Goal: Information Seeking & Learning: Learn about a topic

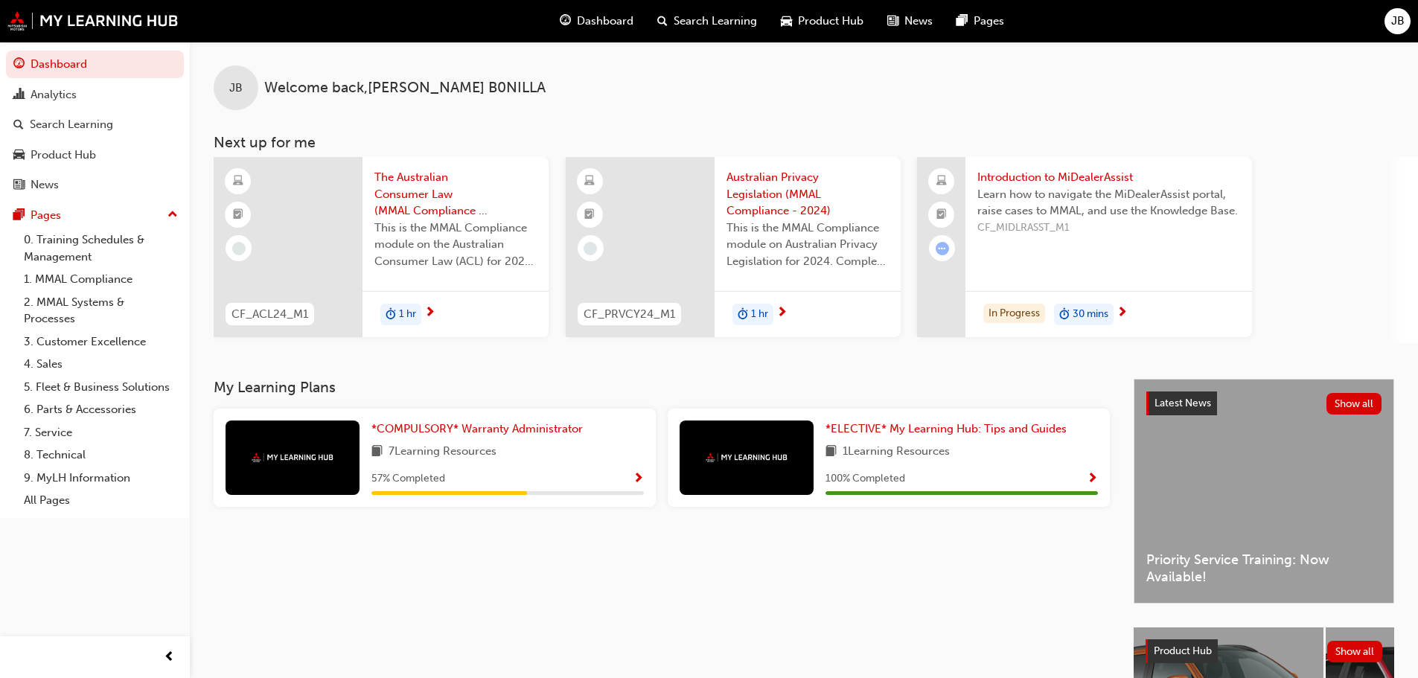
click at [741, 614] on div "My Learning Plans *COMPULSORY* Warranty Administrator 7 Learning Resources 57 %…" at bounding box center [674, 610] width 920 height 462
click at [1053, 207] on span "Learn how to navigate the MiDealerAssist portal, raise cases to MMAL, and use t…" at bounding box center [1109, 203] width 263 height 34
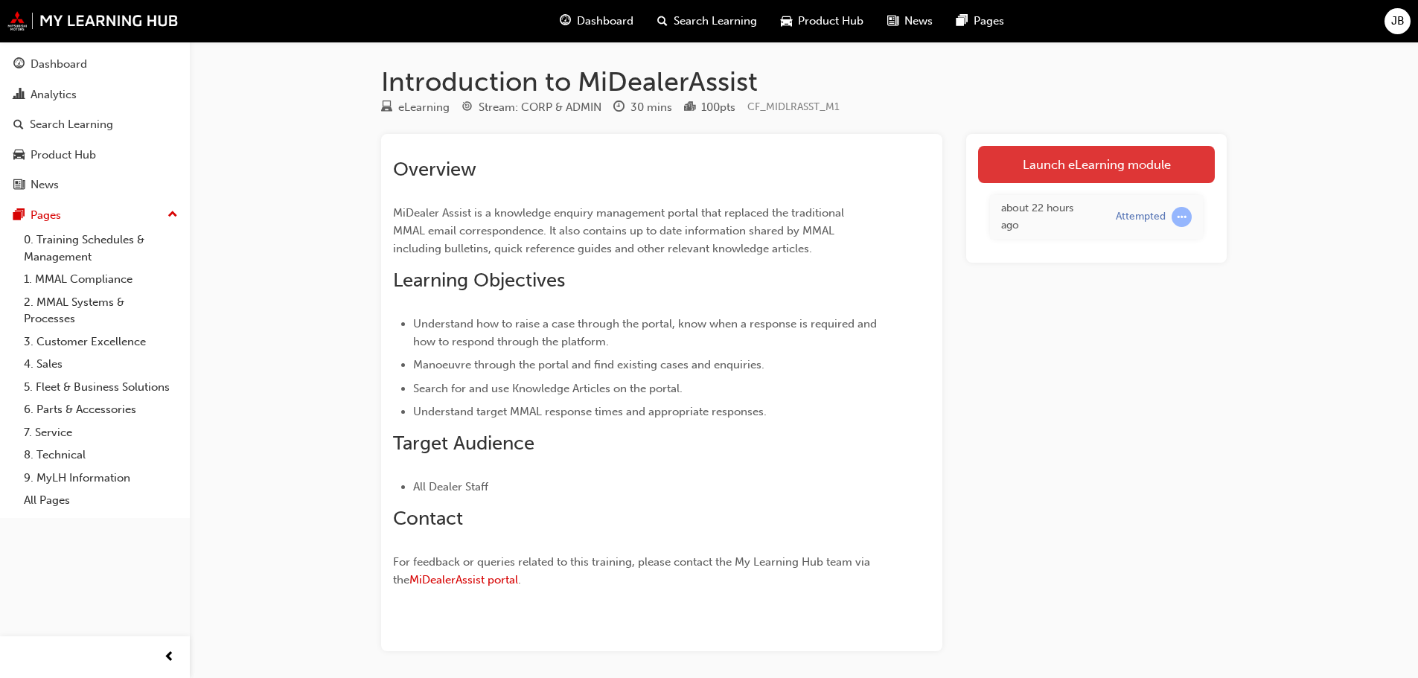
click at [1062, 159] on link "Launch eLearning module" at bounding box center [1096, 164] width 237 height 37
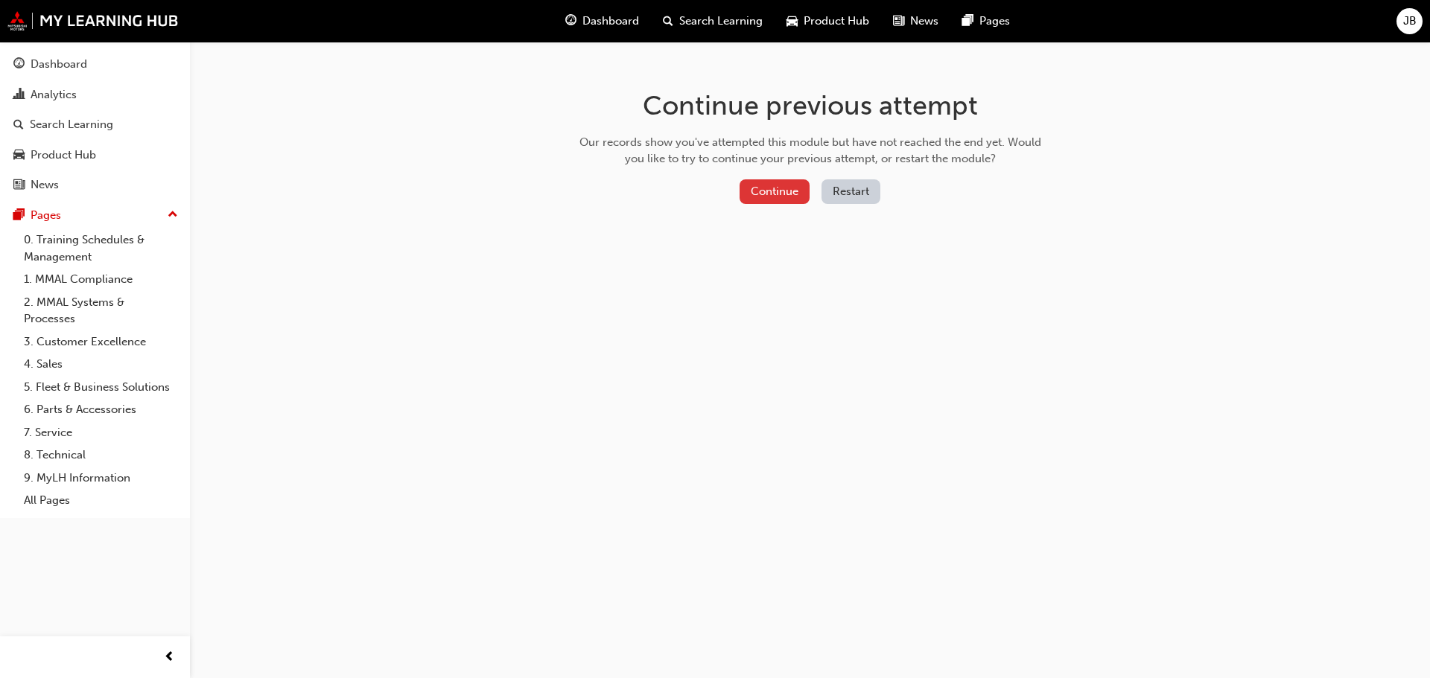
click at [761, 194] on button "Continue" at bounding box center [774, 191] width 70 height 25
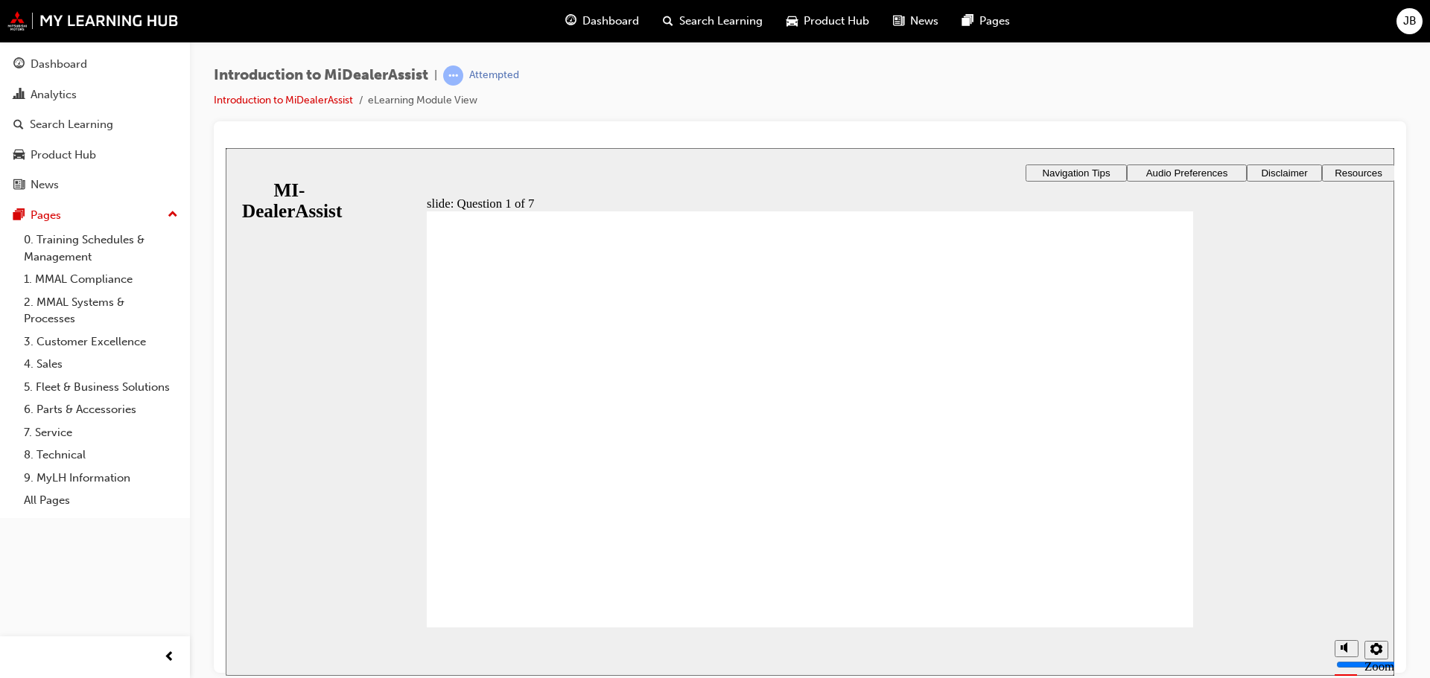
radio input "true"
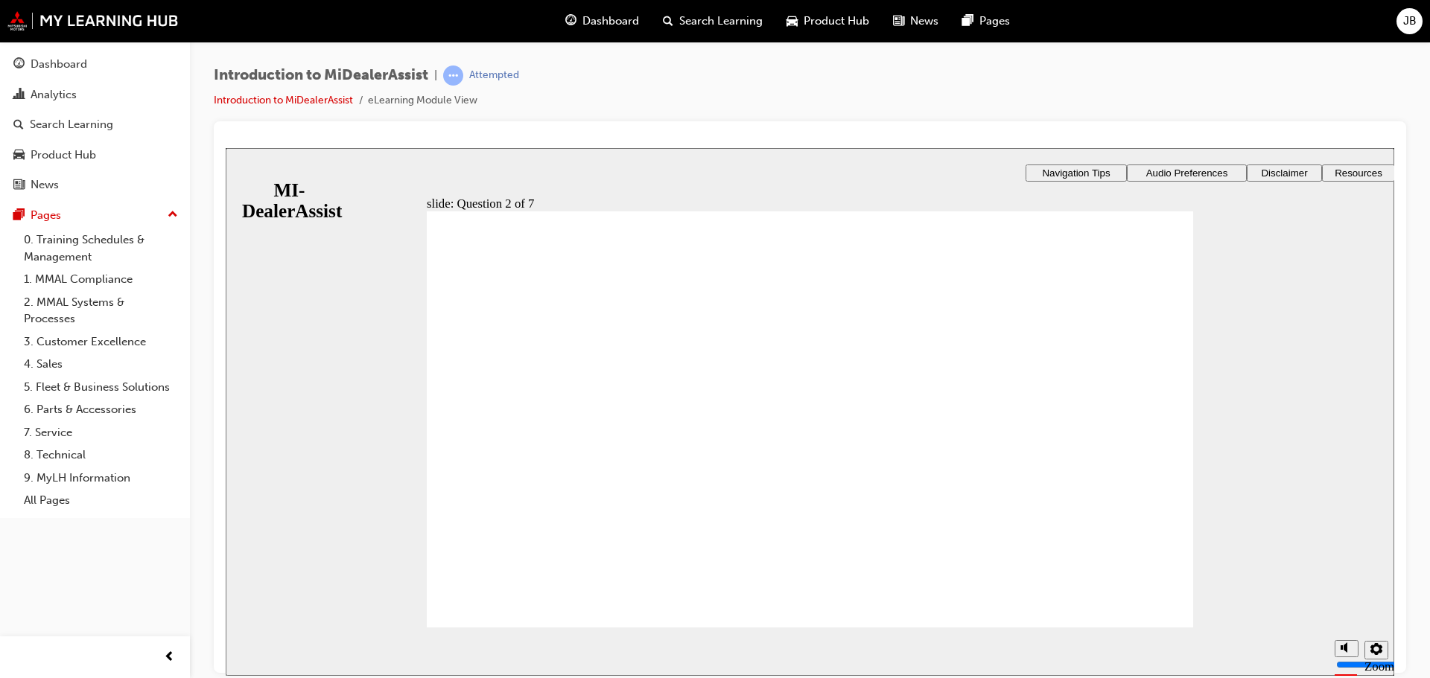
radio input "true"
drag, startPoint x: 826, startPoint y: 531, endPoint x: 824, endPoint y: 547, distance: 16.4
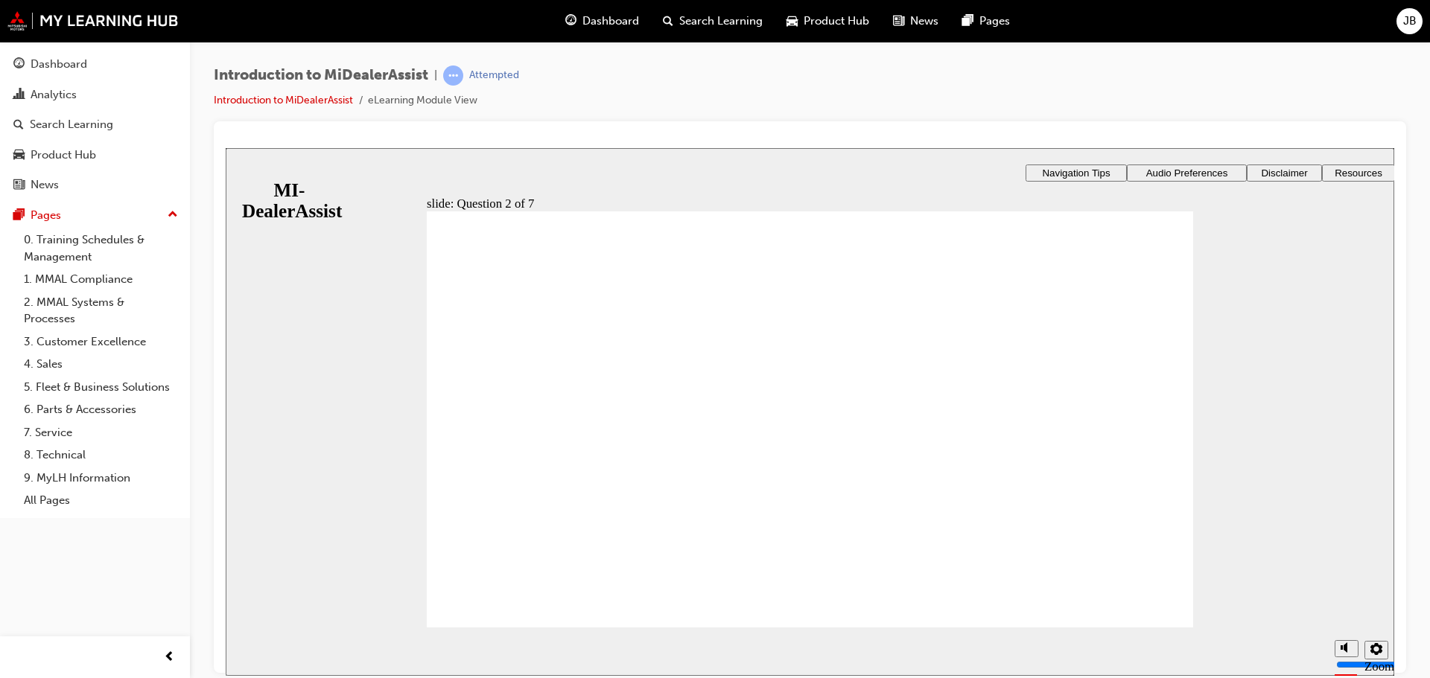
radio input "true"
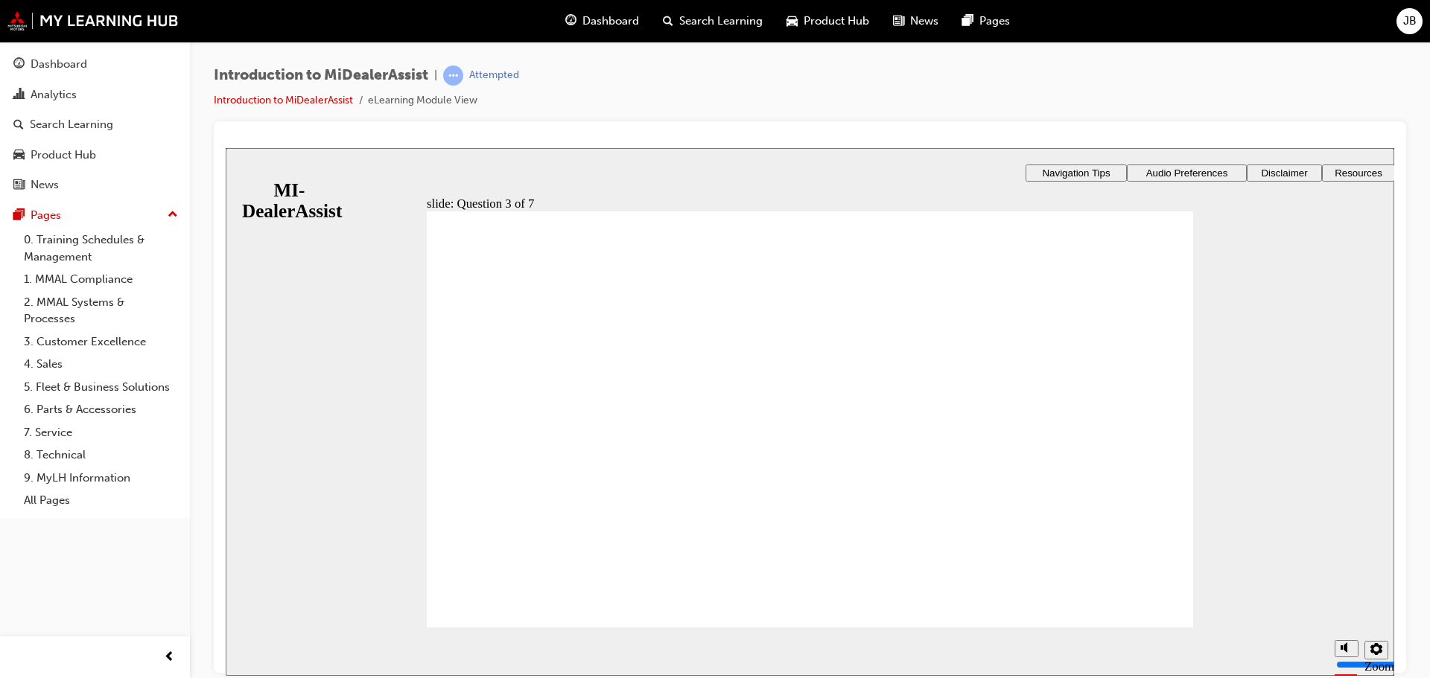
drag, startPoint x: 1077, startPoint y: 448, endPoint x: 1080, endPoint y: 429, distance: 19.6
drag, startPoint x: 1106, startPoint y: 500, endPoint x: 1091, endPoint y: 456, distance: 47.3
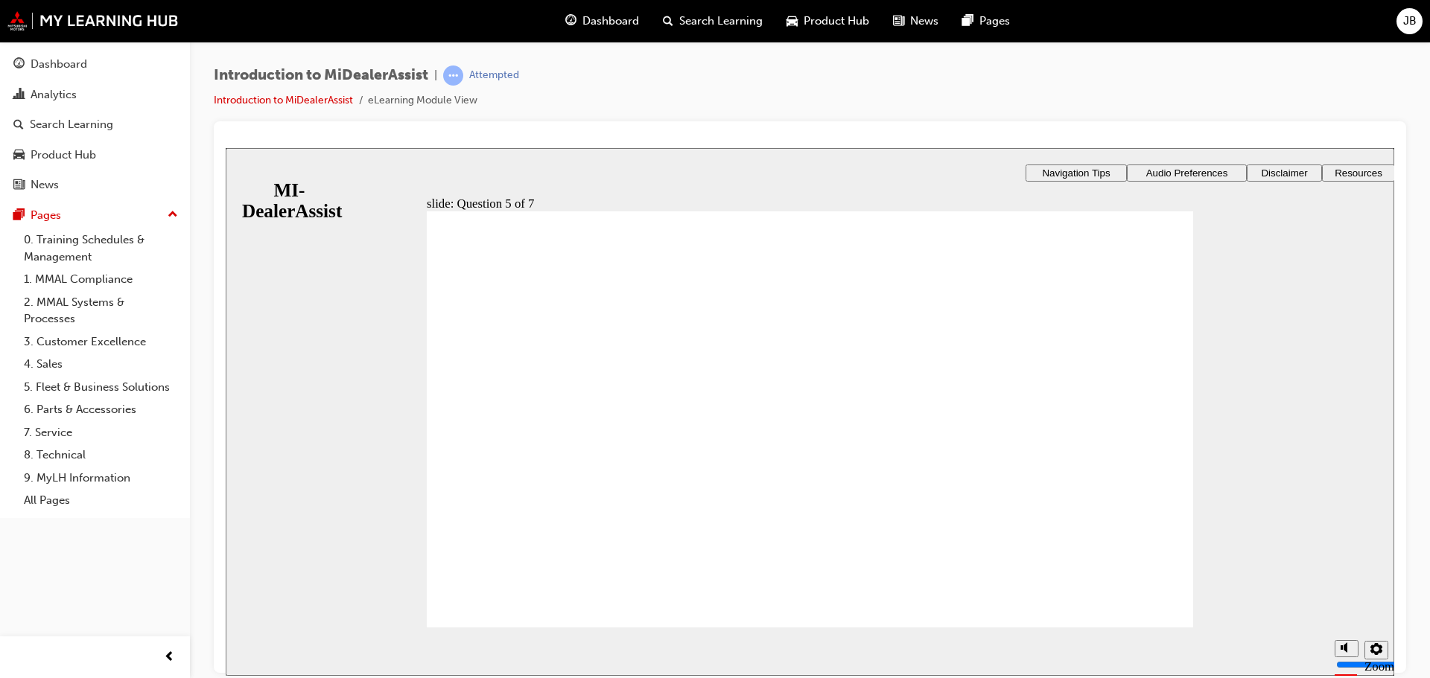
drag, startPoint x: 1003, startPoint y: 427, endPoint x: 990, endPoint y: 435, distance: 15.7
radio input "true"
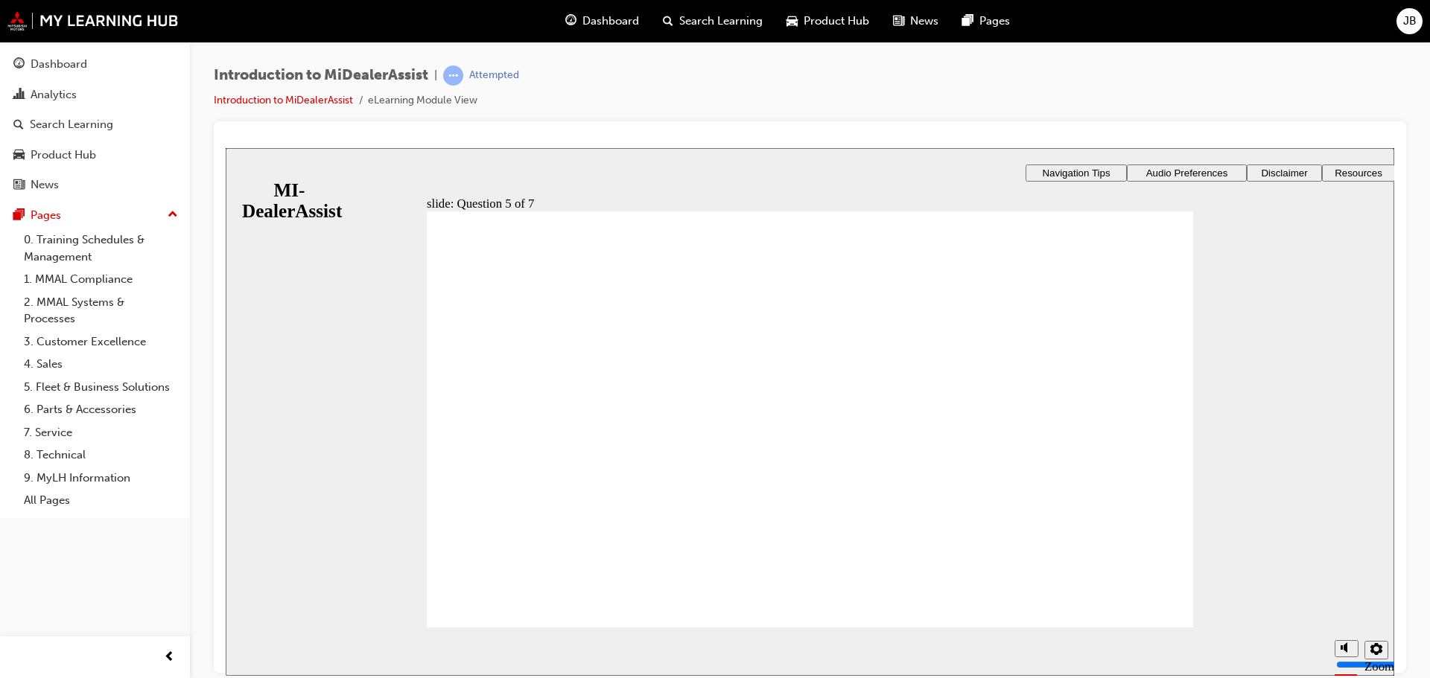
checkbox input "true"
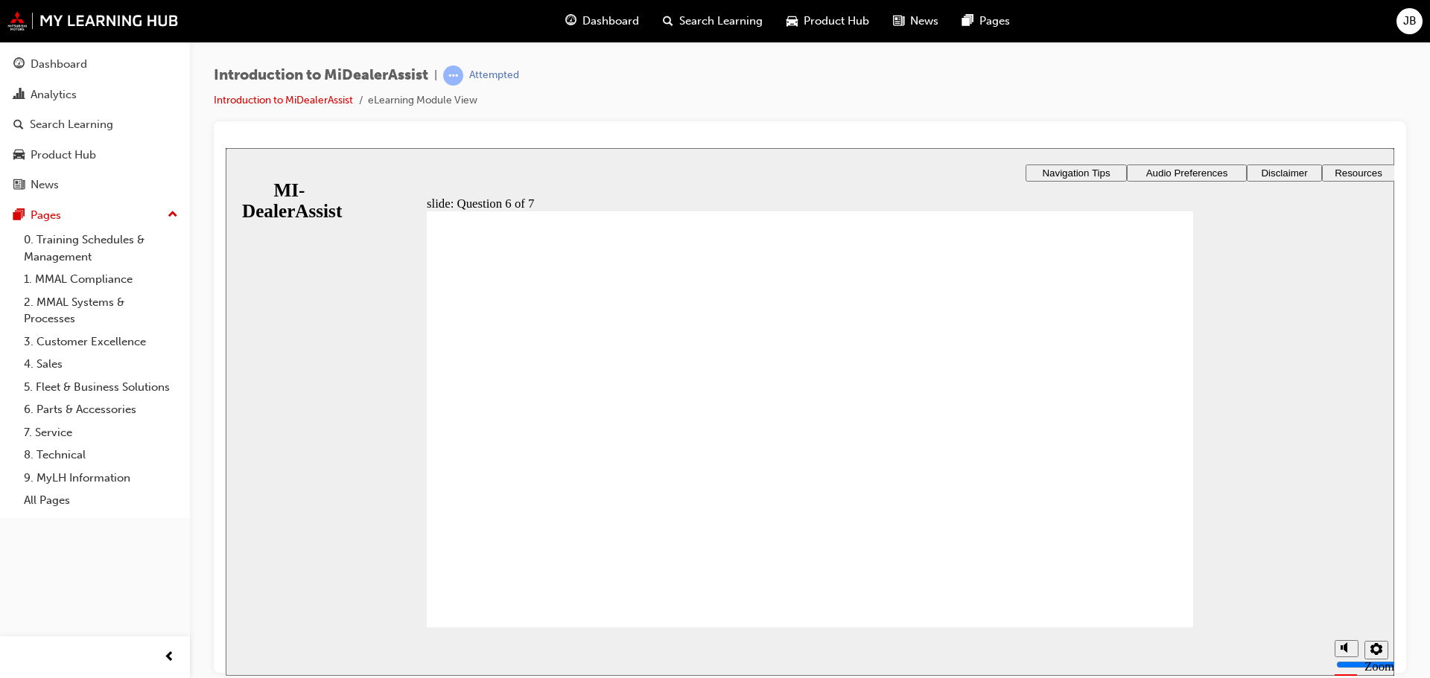
checkbox input "false"
checkbox input "true"
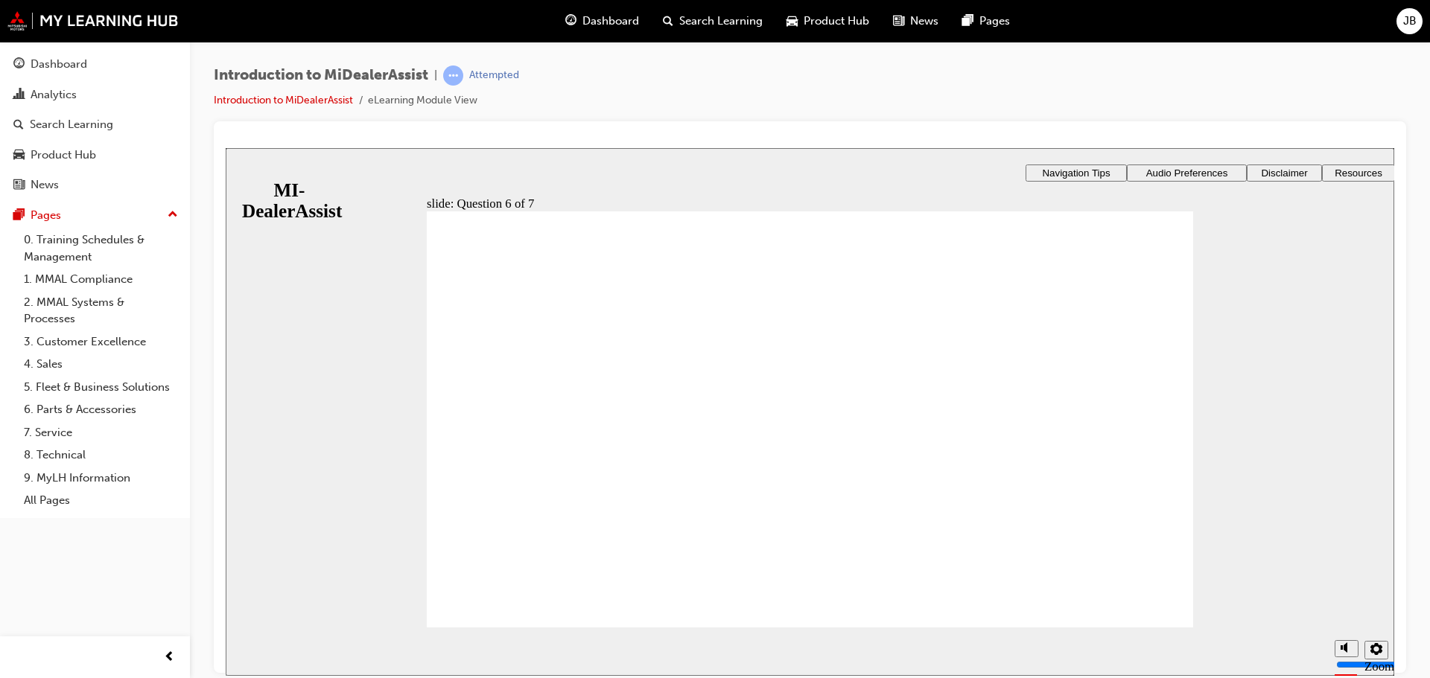
drag, startPoint x: 541, startPoint y: 373, endPoint x: 553, endPoint y: 386, distance: 18.4
checkbox input "true"
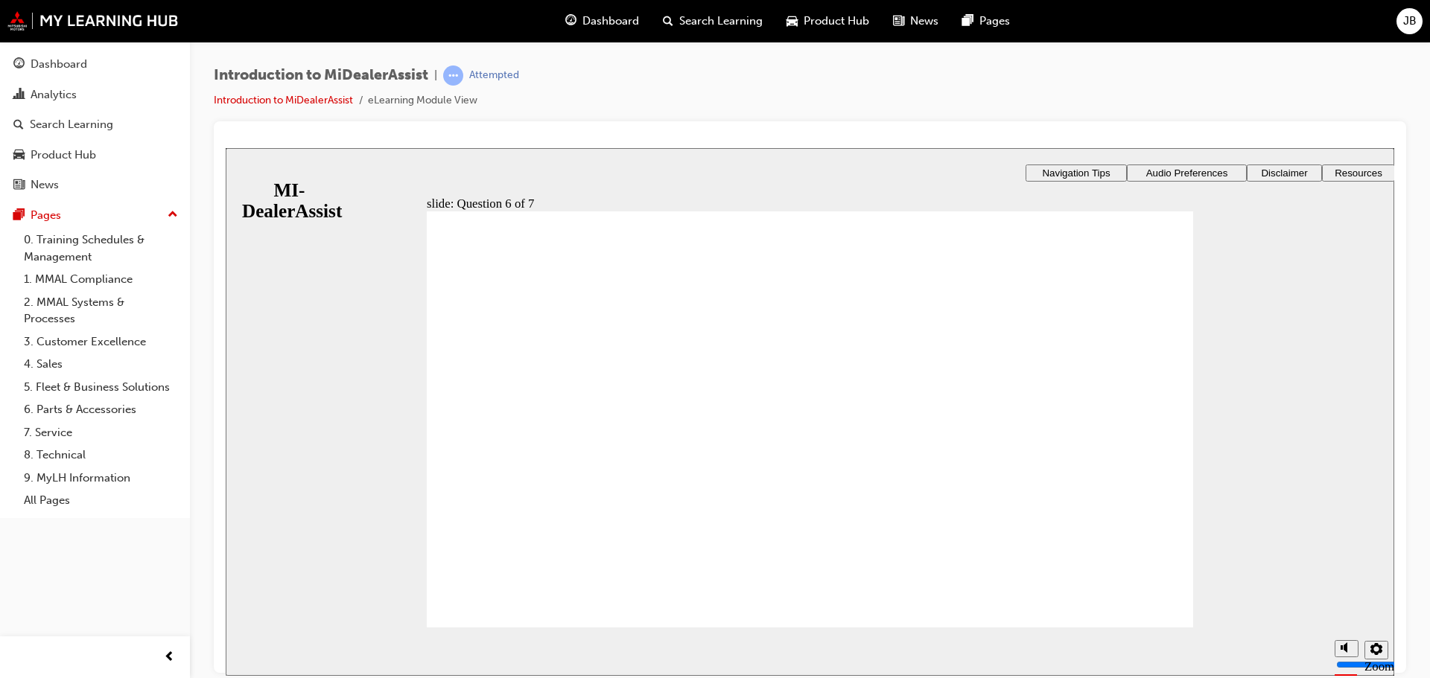
radio input "true"
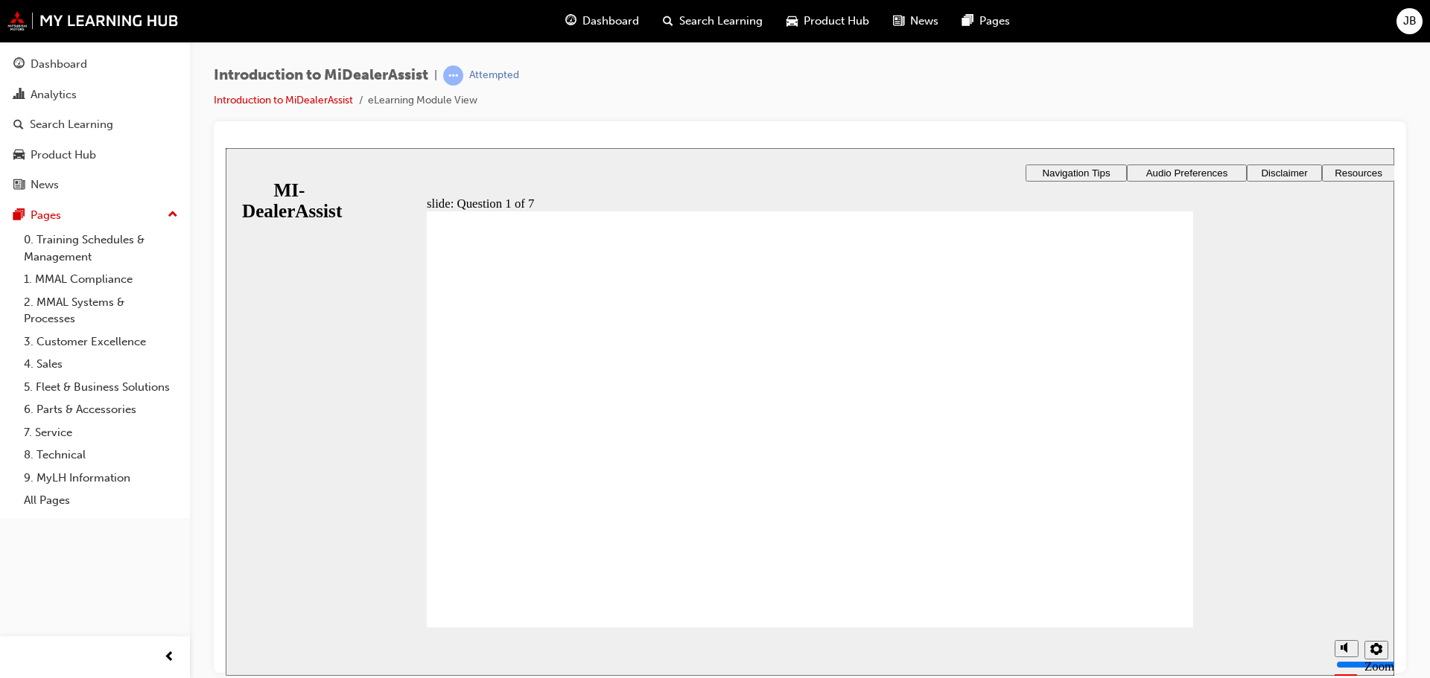
radio input "true"
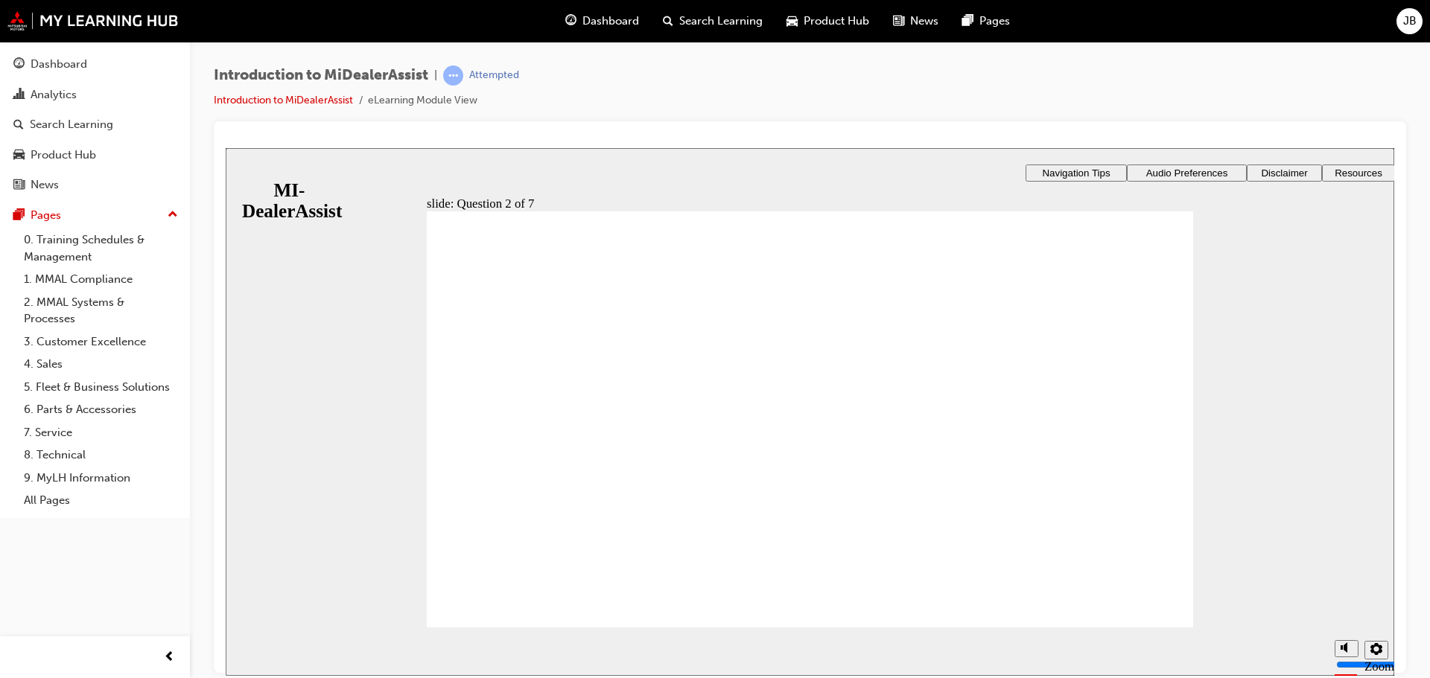
radio input "true"
drag, startPoint x: 835, startPoint y: 541, endPoint x: 844, endPoint y: 547, distance: 10.3
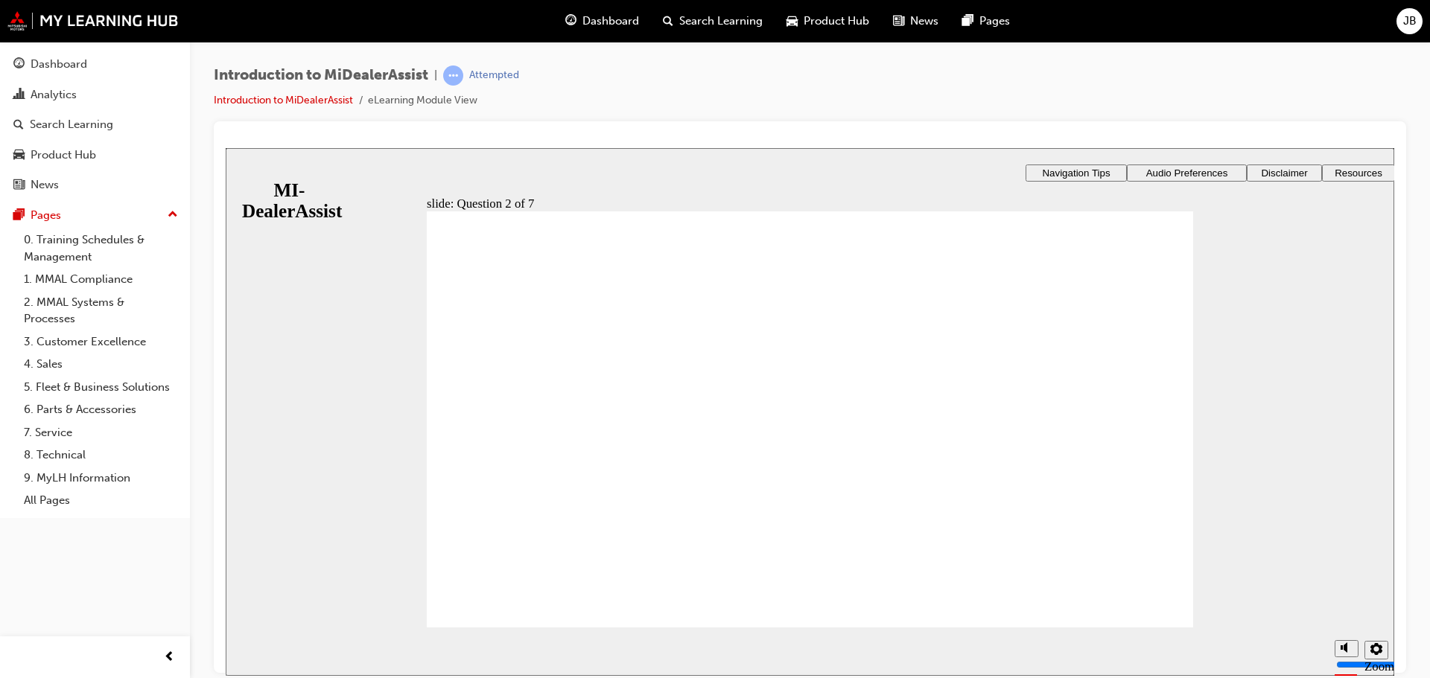
drag, startPoint x: 554, startPoint y: 507, endPoint x: 564, endPoint y: 509, distance: 9.9
radio input "true"
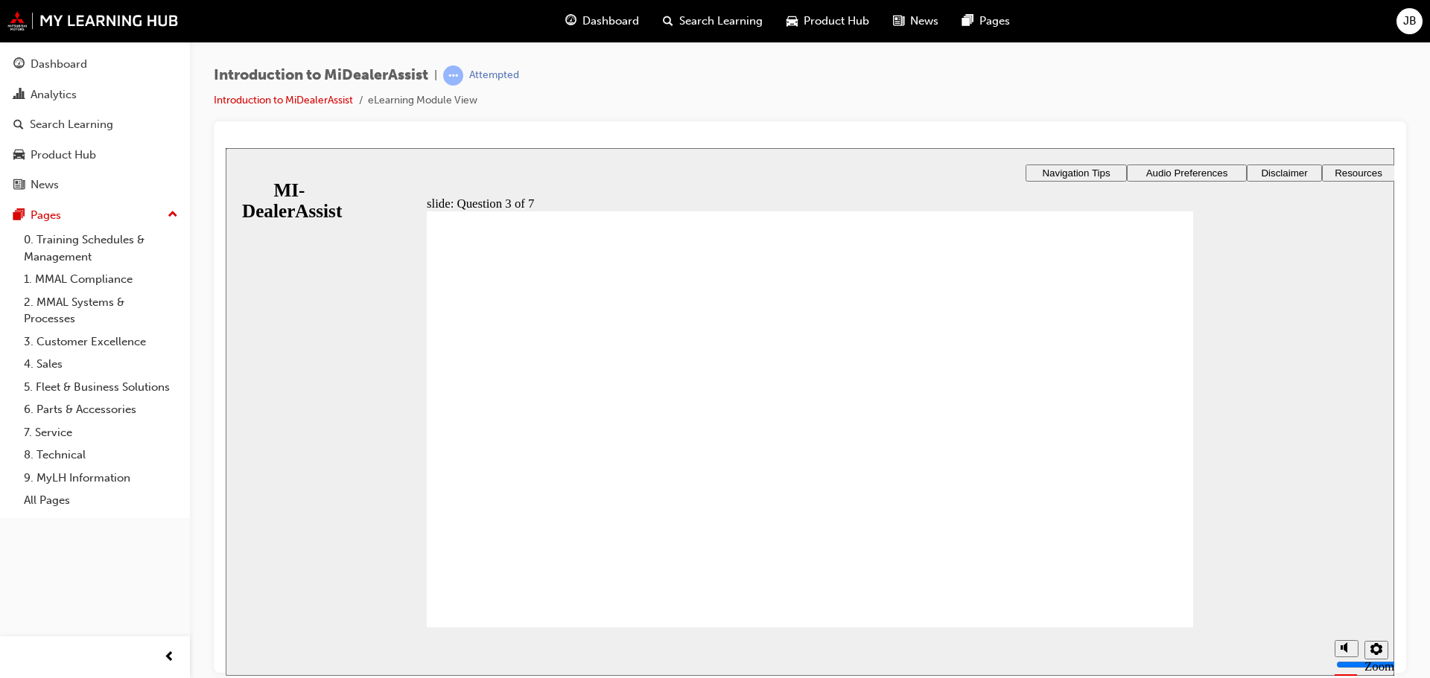
drag, startPoint x: 770, startPoint y: 523, endPoint x: 934, endPoint y: 546, distance: 166.2
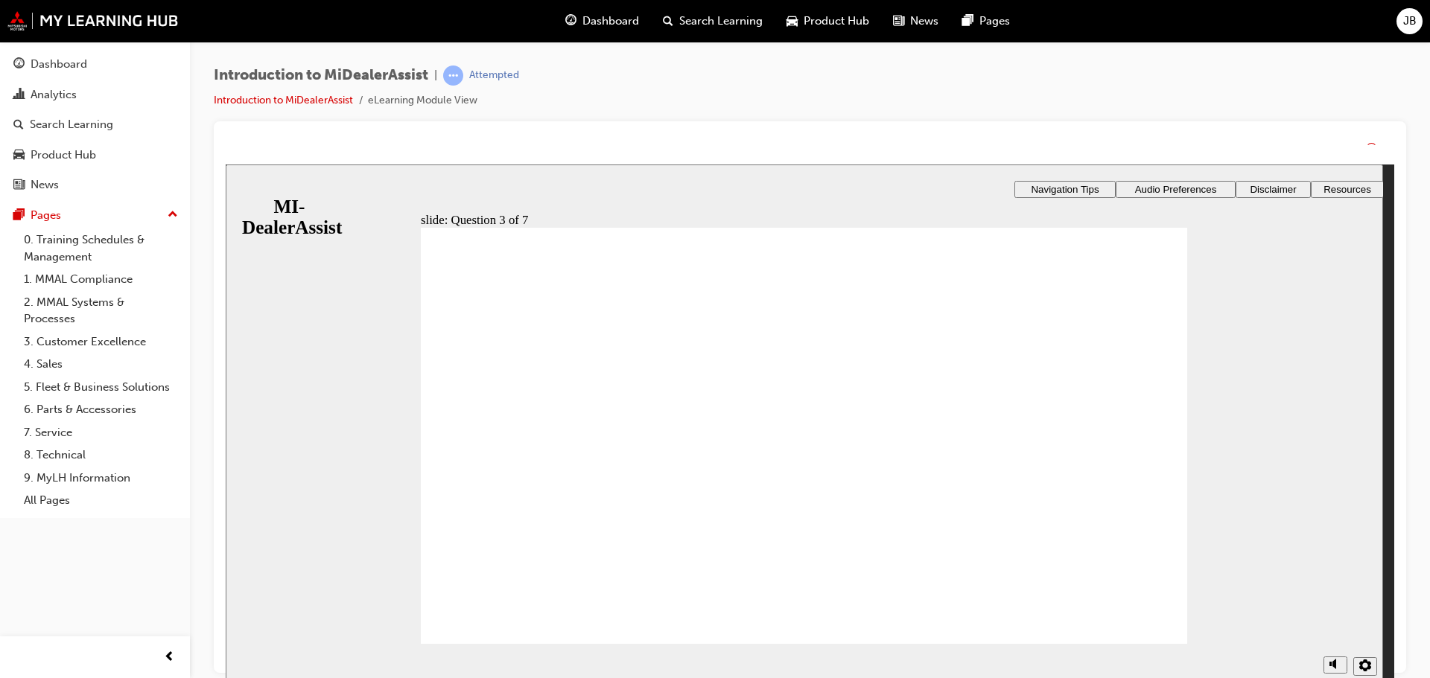
drag, startPoint x: 835, startPoint y: 550, endPoint x: 835, endPoint y: 567, distance: 17.1
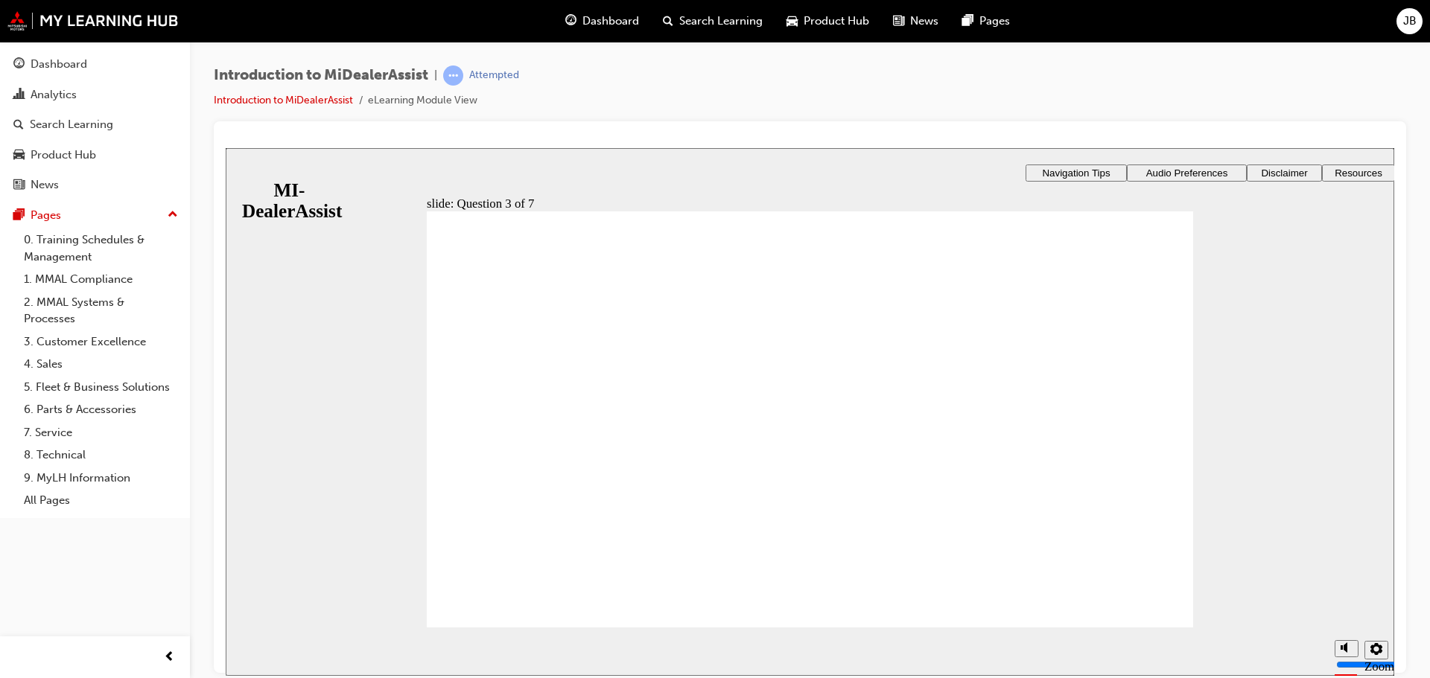
click at [1034, 406] on div "​57%​ slide: Question 4 of 7 Support tab Knowledge Base Notifications Cases Awa…" at bounding box center [810, 471] width 1168 height 648
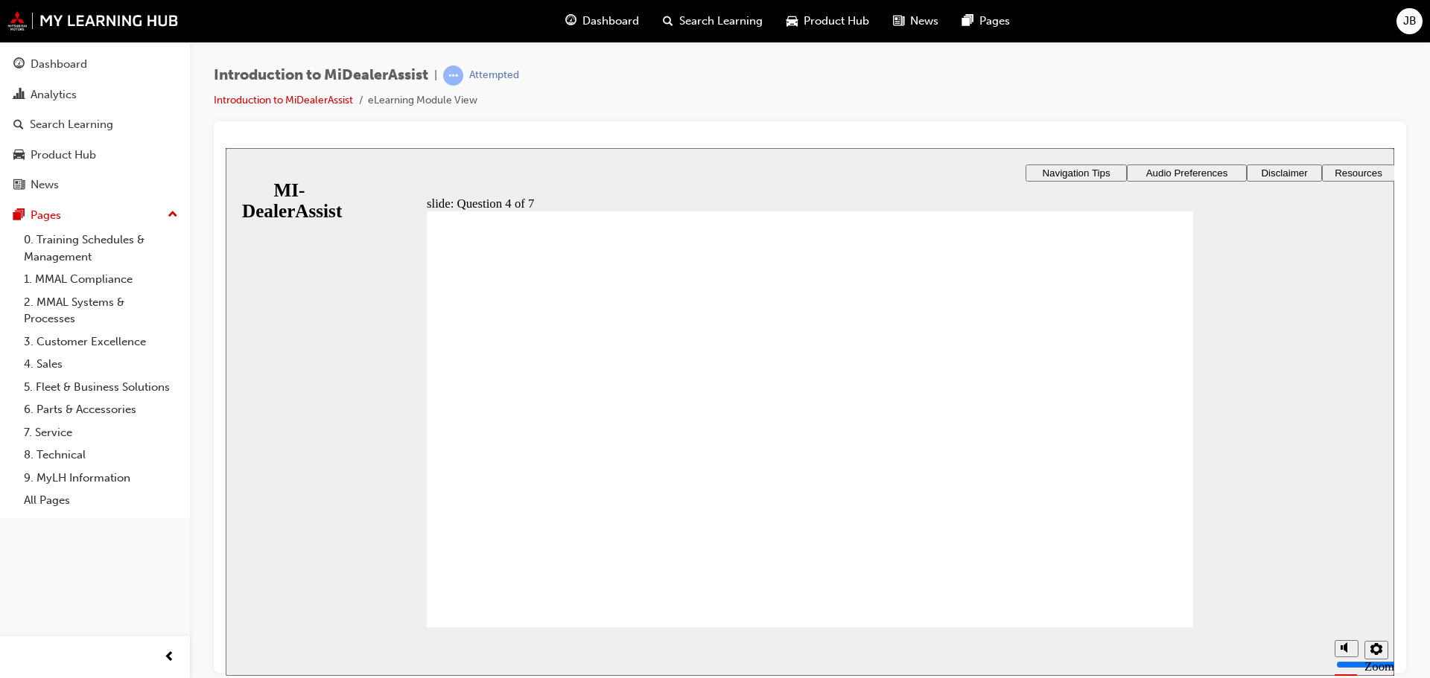
drag, startPoint x: 981, startPoint y: 535, endPoint x: 937, endPoint y: 549, distance: 45.4
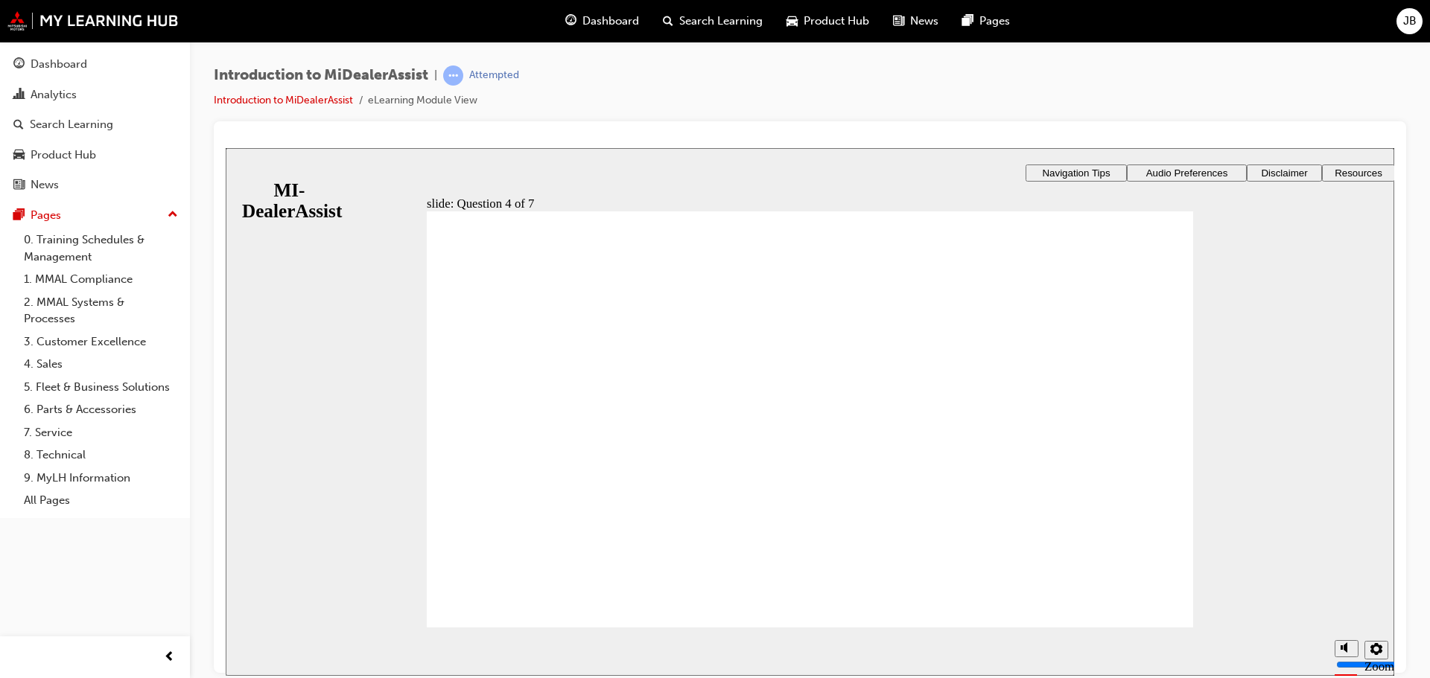
drag, startPoint x: 805, startPoint y: 541, endPoint x: 930, endPoint y: 591, distance: 135.0
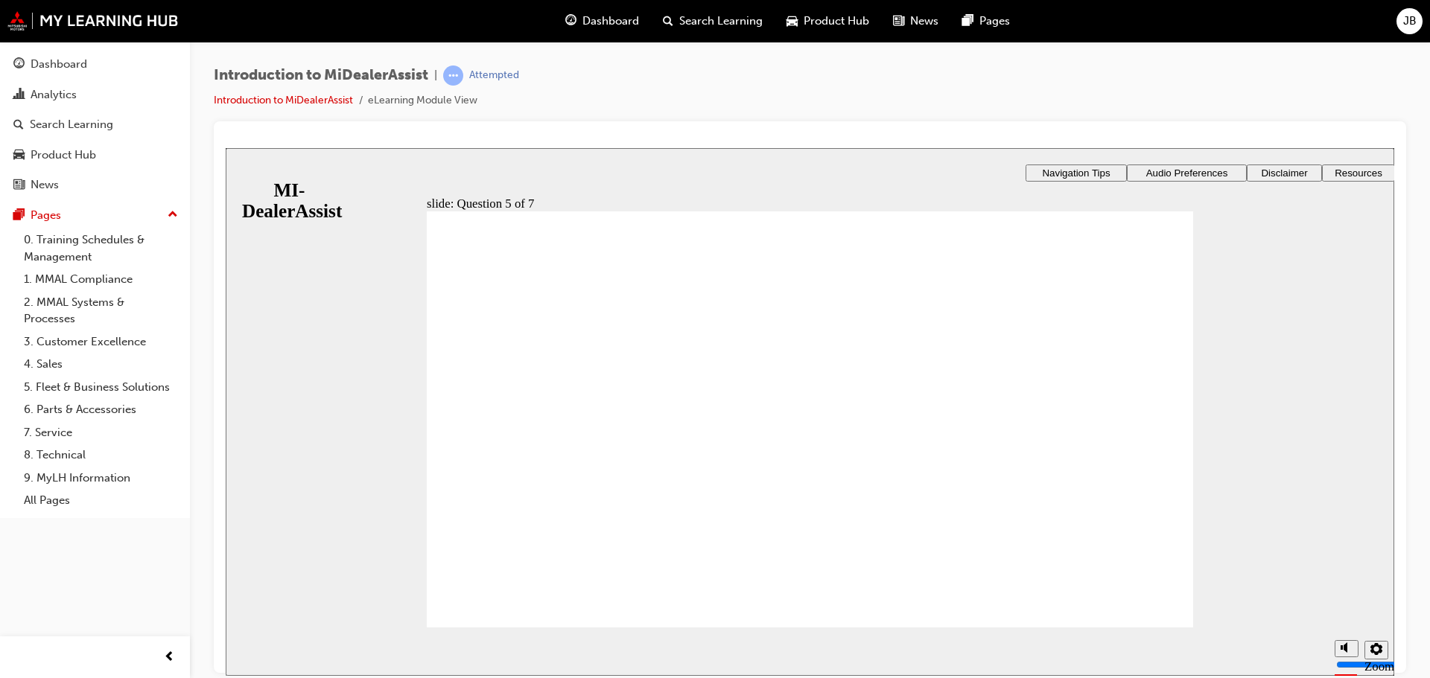
radio input "true"
drag, startPoint x: 862, startPoint y: 502, endPoint x: 848, endPoint y: 520, distance: 22.8
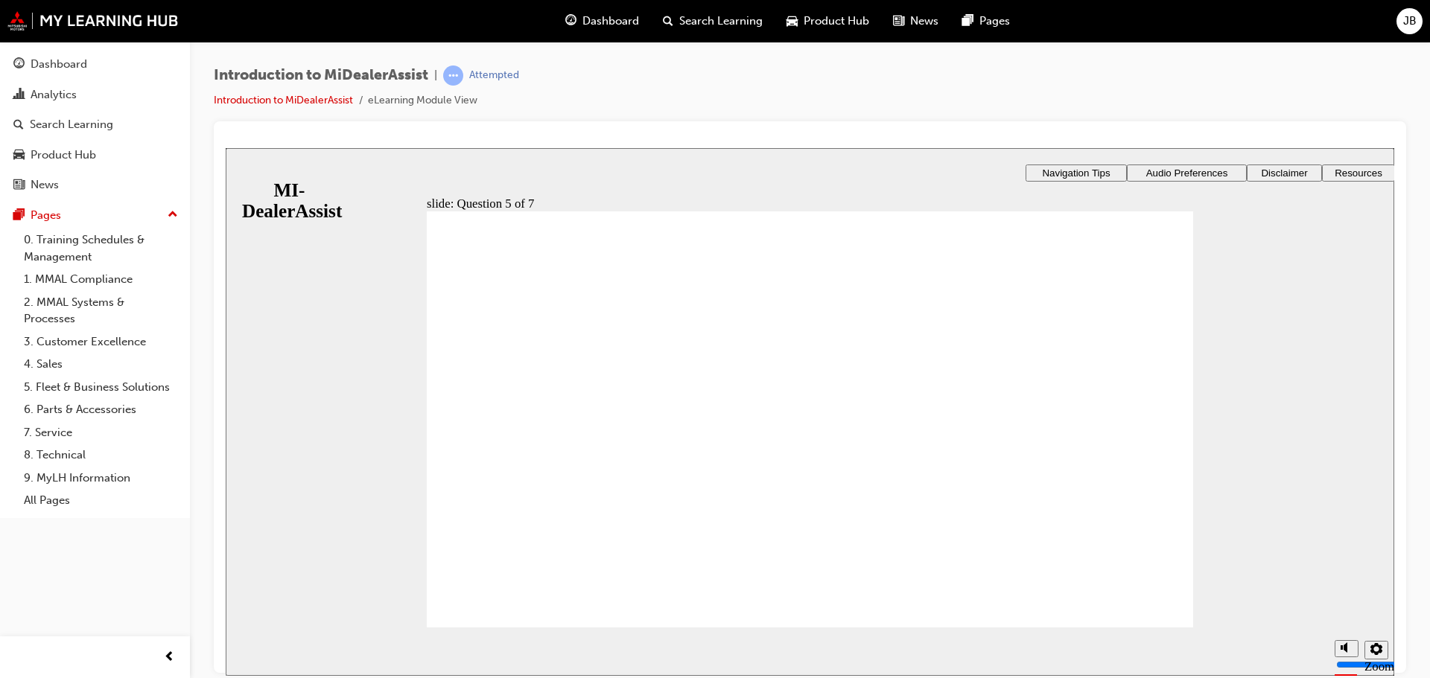
checkbox input "true"
drag, startPoint x: 631, startPoint y: 467, endPoint x: 881, endPoint y: 464, distance: 249.5
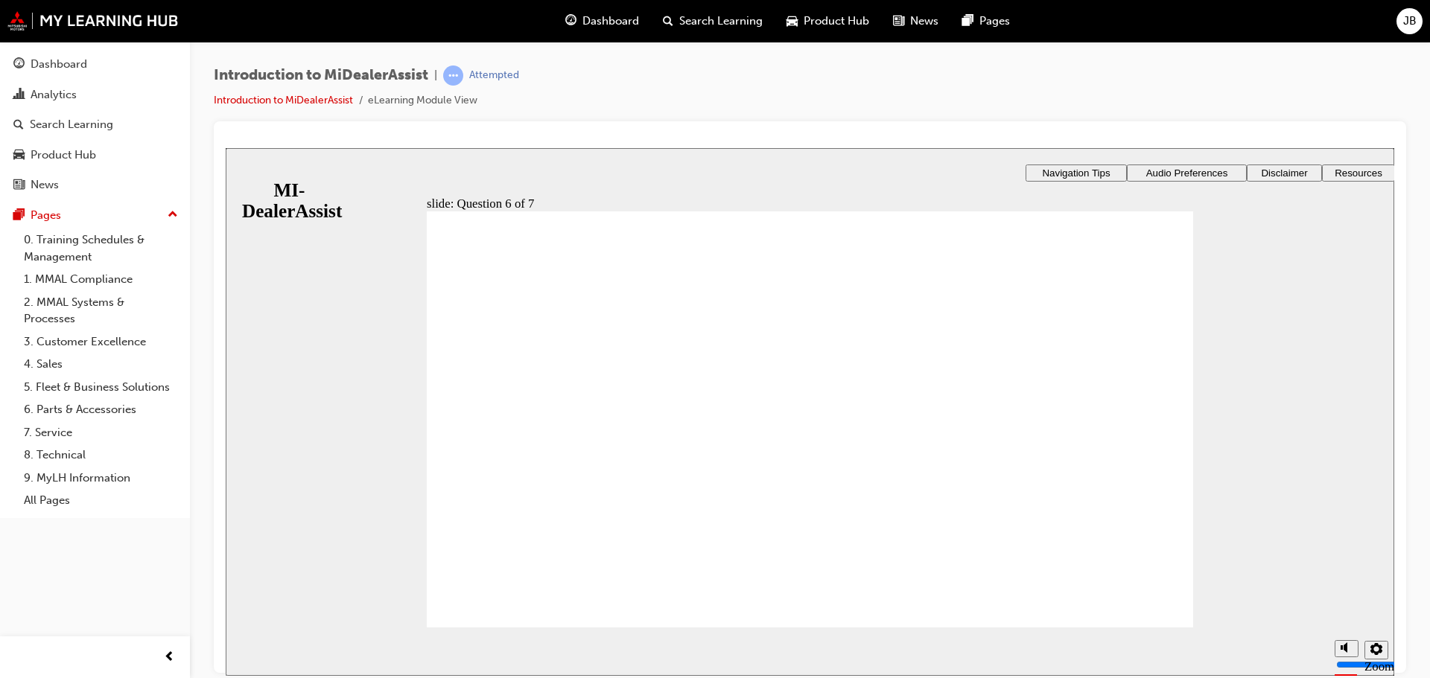
checkbox input "true"
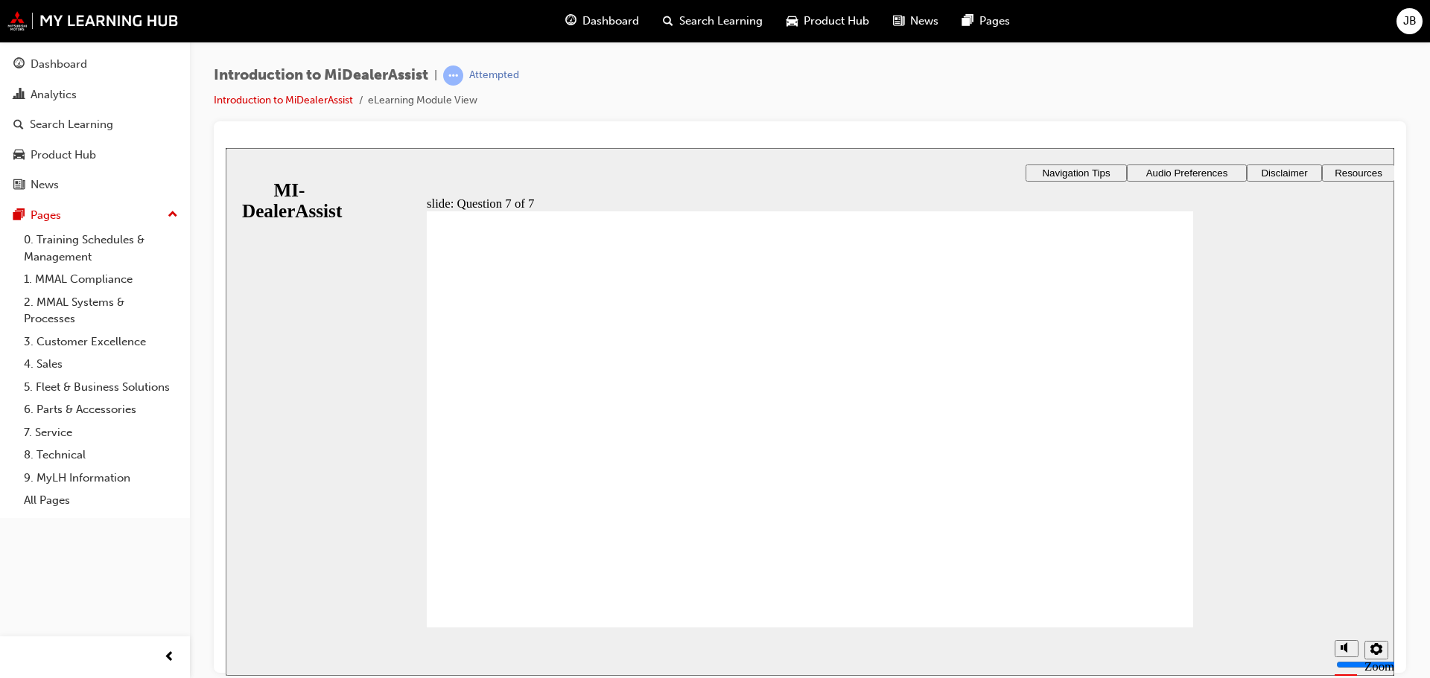
radio input "true"
click at [500, 583] on div "Rectangle 1 Rectangle 3 Question 7 of 7 Is the following statement true or fals…" at bounding box center [810, 426] width 766 height 431
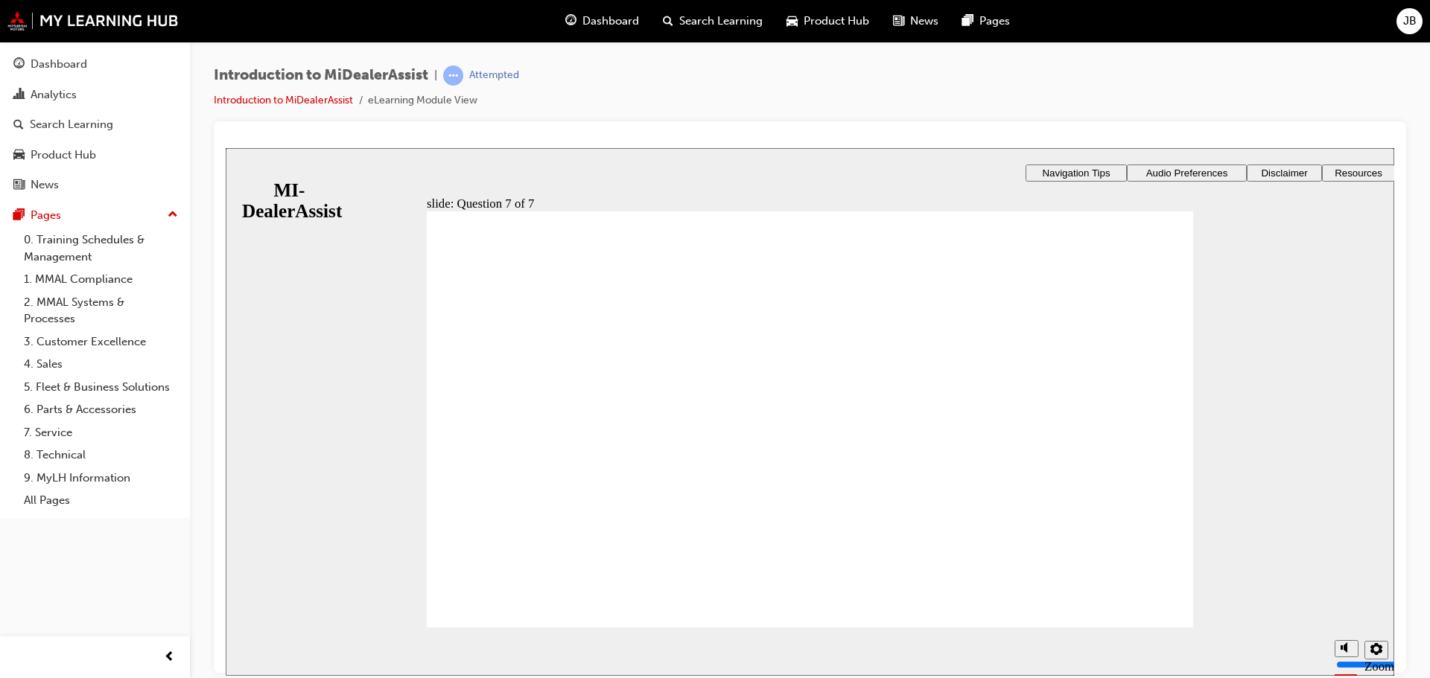
drag, startPoint x: 604, startPoint y: 442, endPoint x: 629, endPoint y: 459, distance: 31.0
radio input "true"
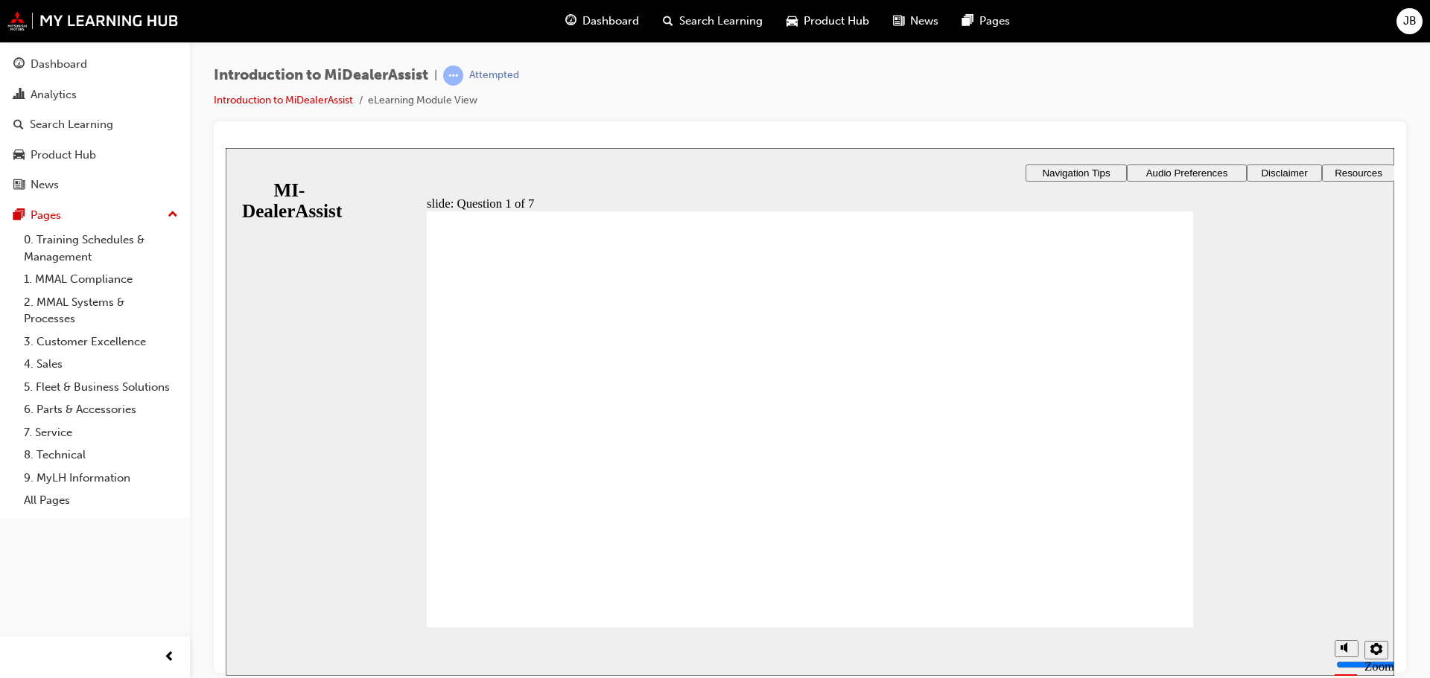
radio input "true"
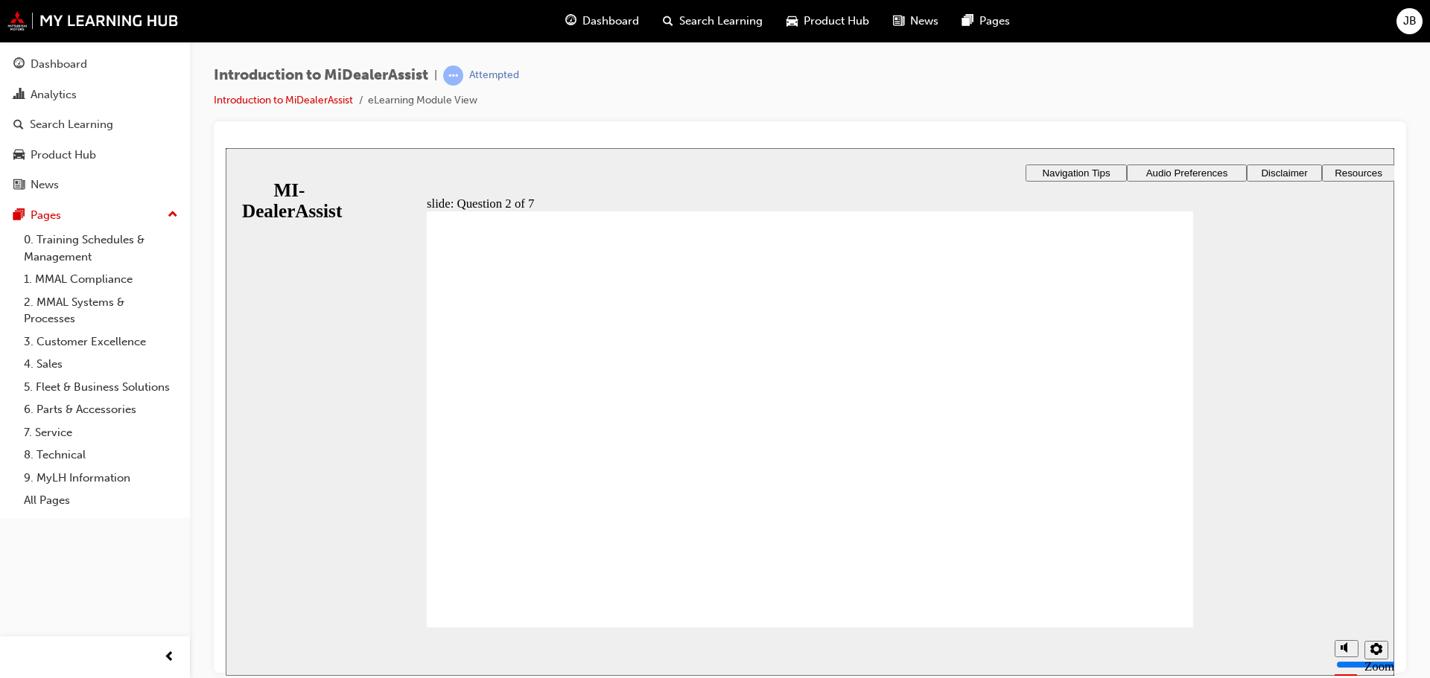
radio input "true"
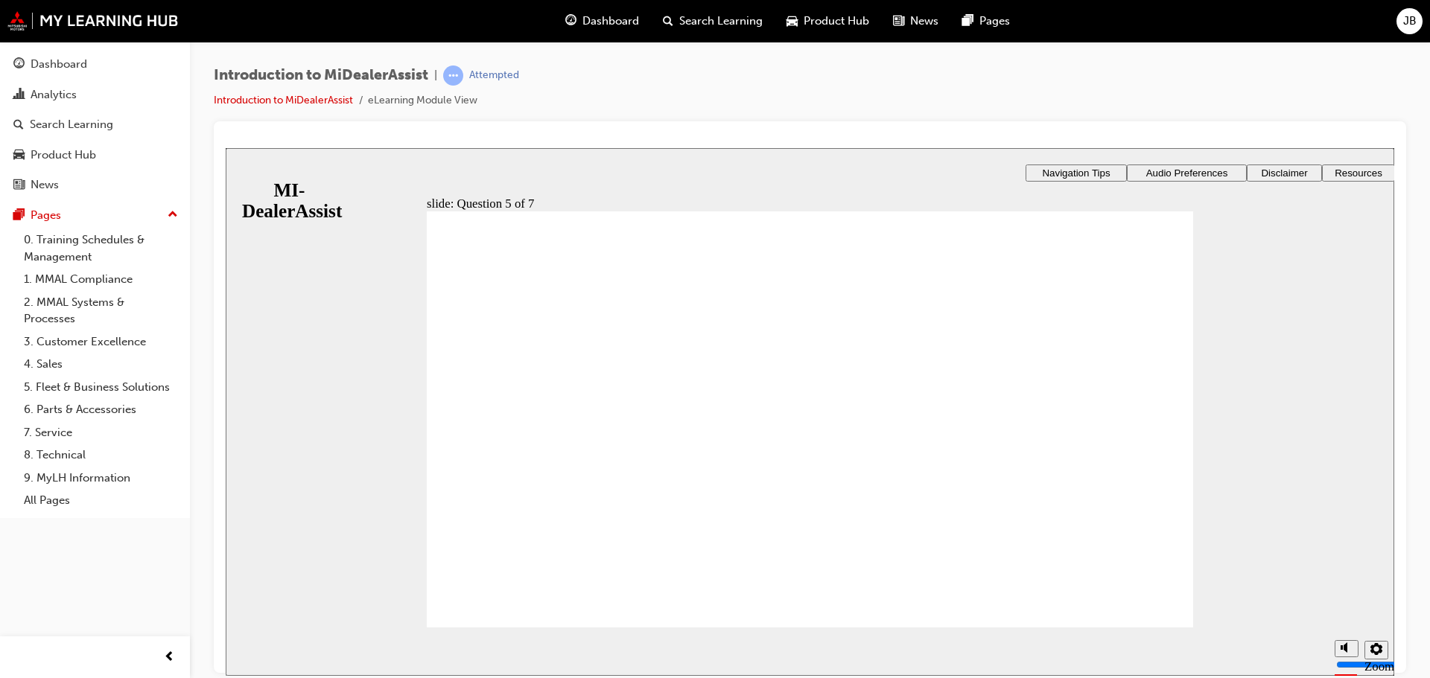
radio input "true"
drag, startPoint x: 818, startPoint y: 547, endPoint x: 819, endPoint y: 562, distance: 15.7
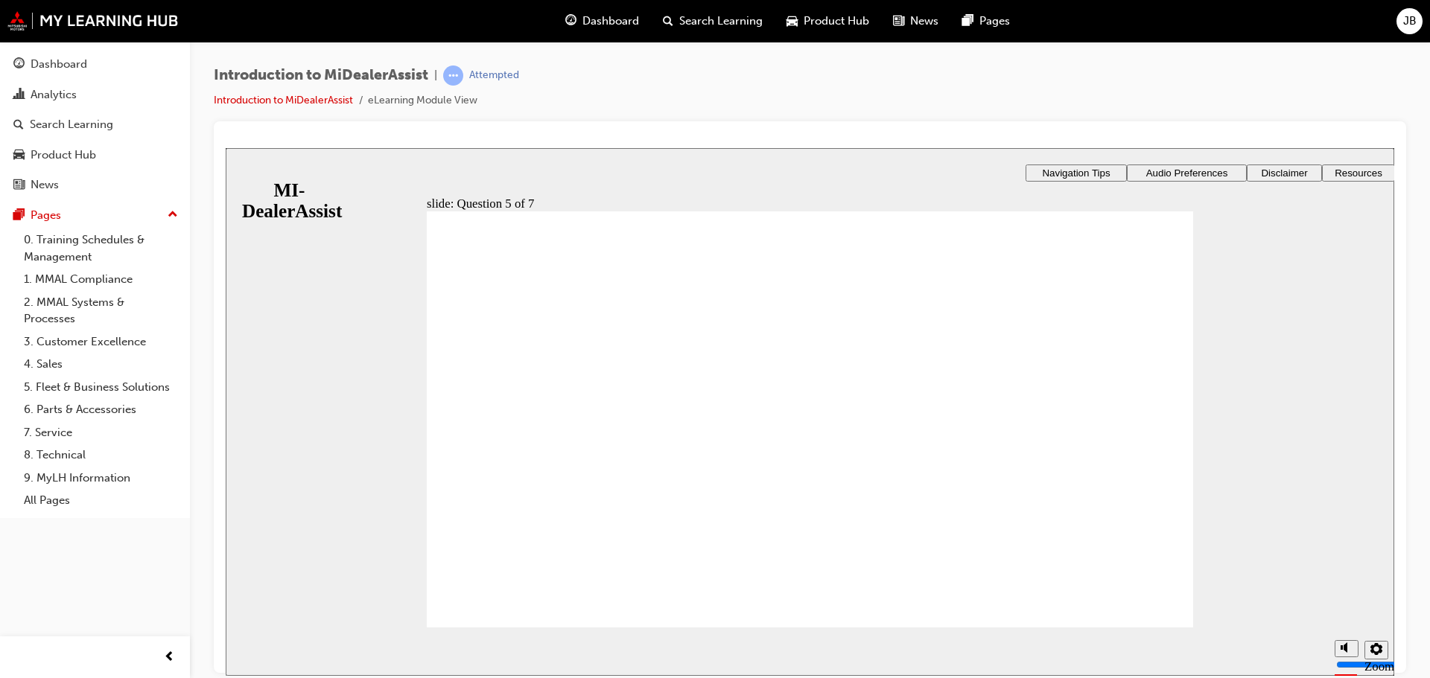
drag, startPoint x: 820, startPoint y: 555, endPoint x: 832, endPoint y: 547, distance: 14.0
checkbox input "true"
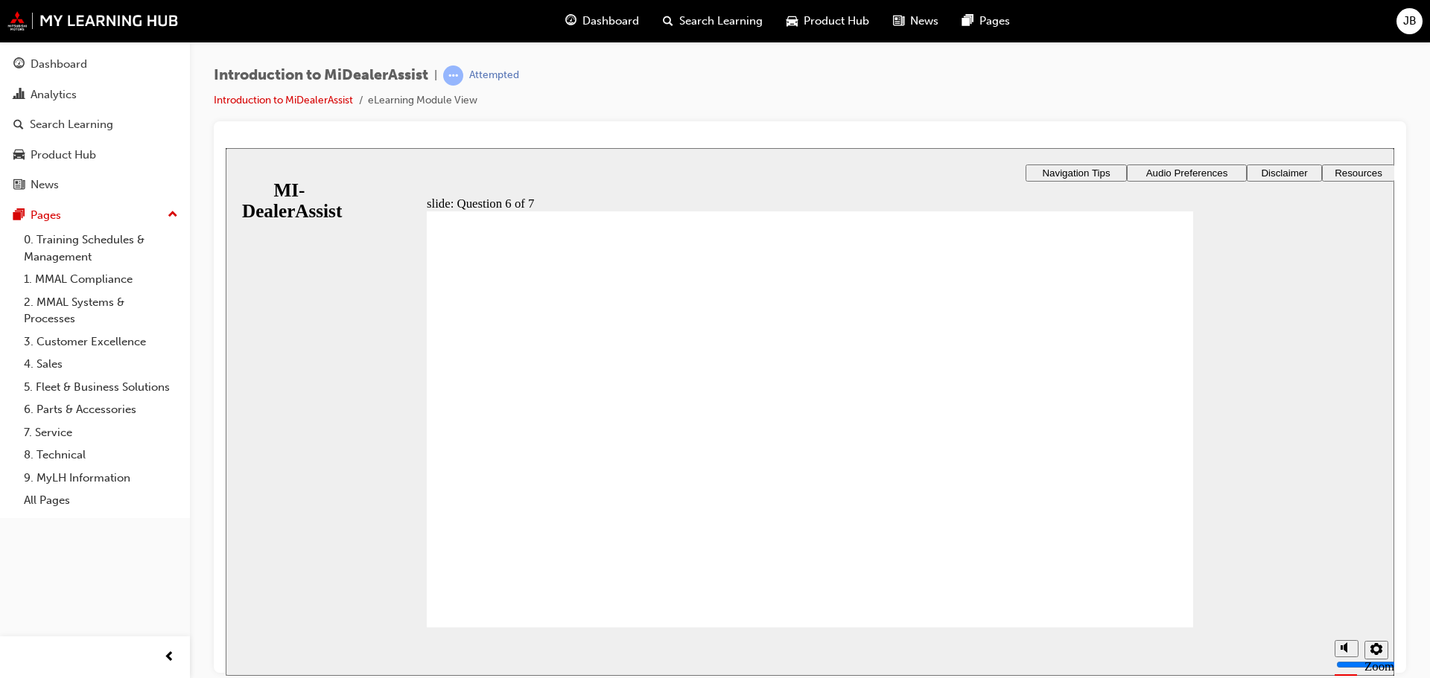
checkbox input "true"
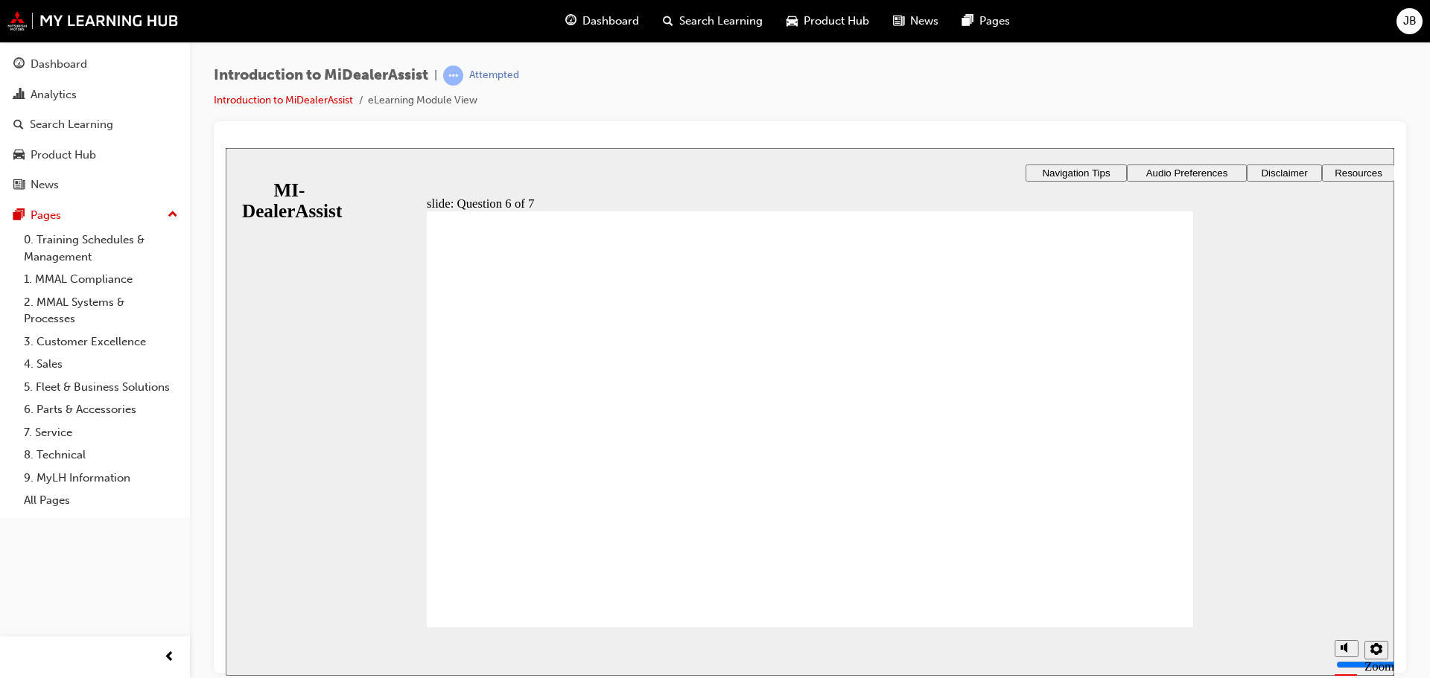
radio input "true"
drag, startPoint x: 1133, startPoint y: 611, endPoint x: 880, endPoint y: 625, distance: 253.6
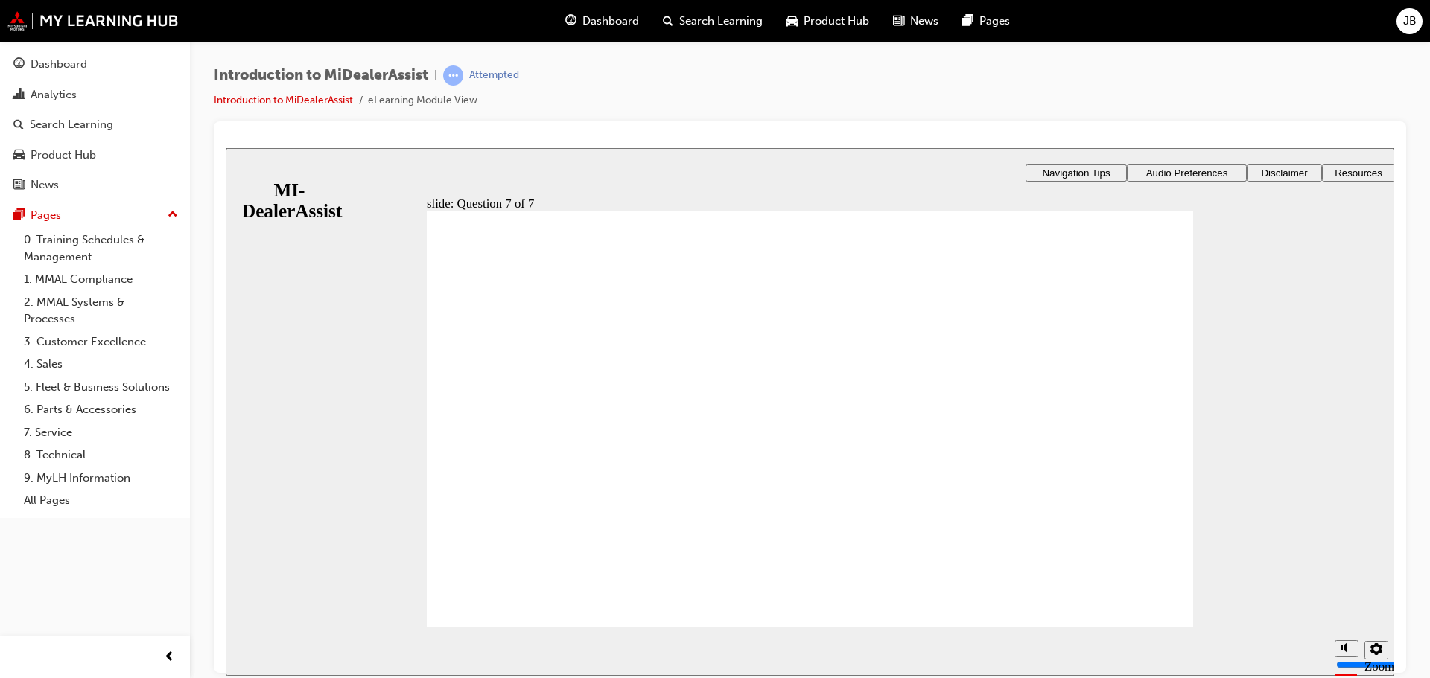
drag, startPoint x: 818, startPoint y: 543, endPoint x: 835, endPoint y: 541, distance: 16.5
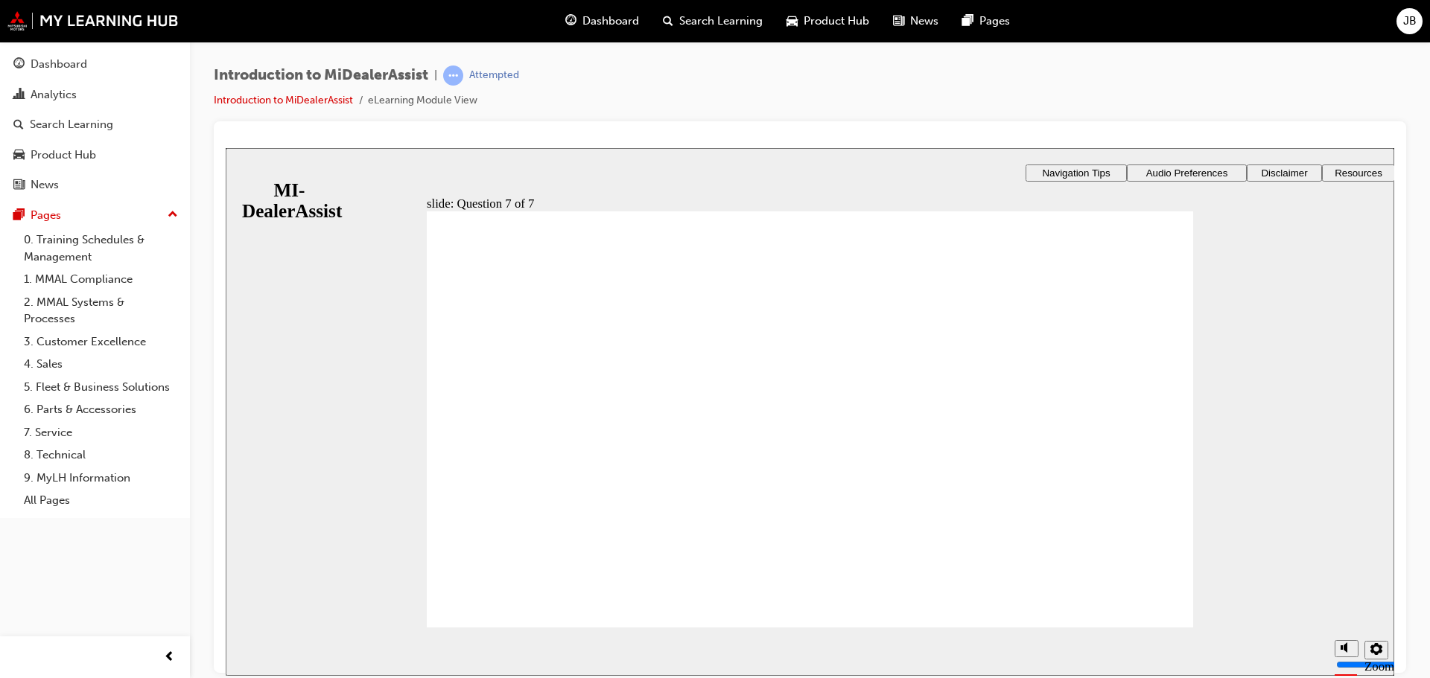
radio input "true"
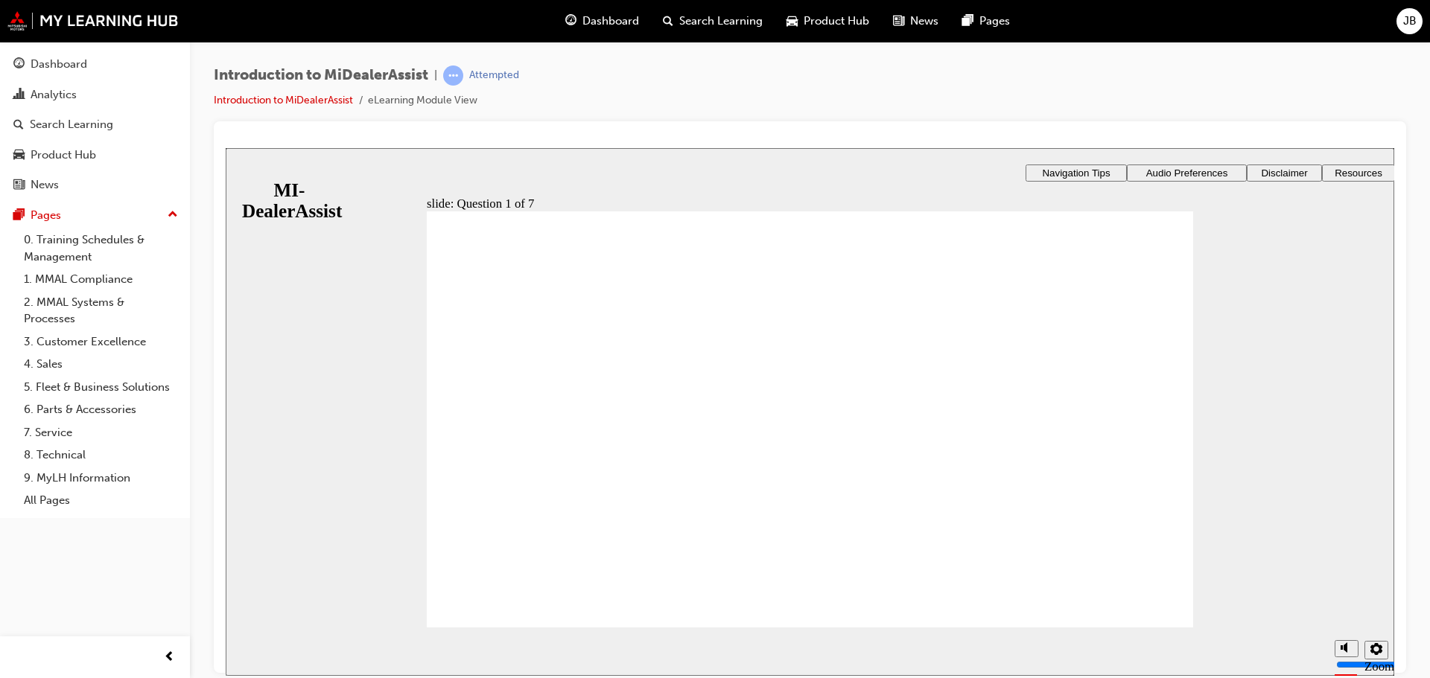
drag, startPoint x: 788, startPoint y: 533, endPoint x: 805, endPoint y: 562, distance: 33.7
radio input "true"
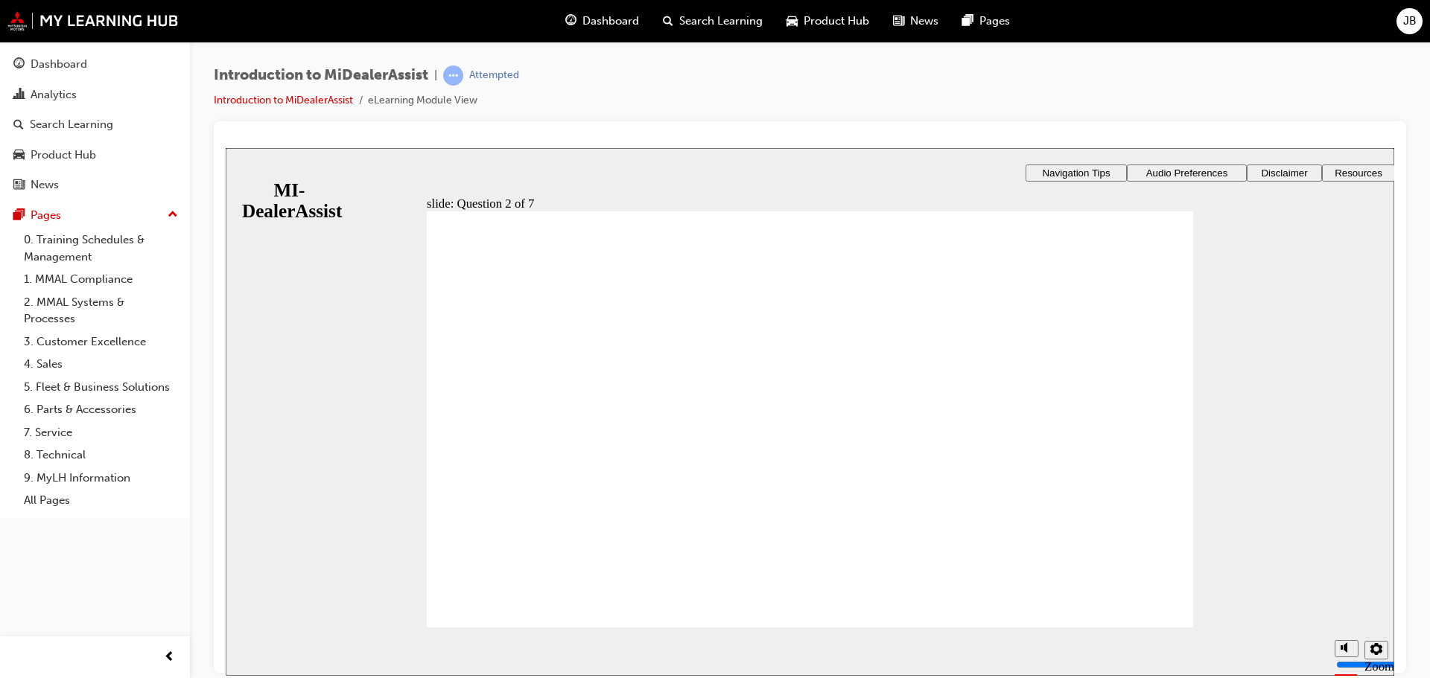
radio input "true"
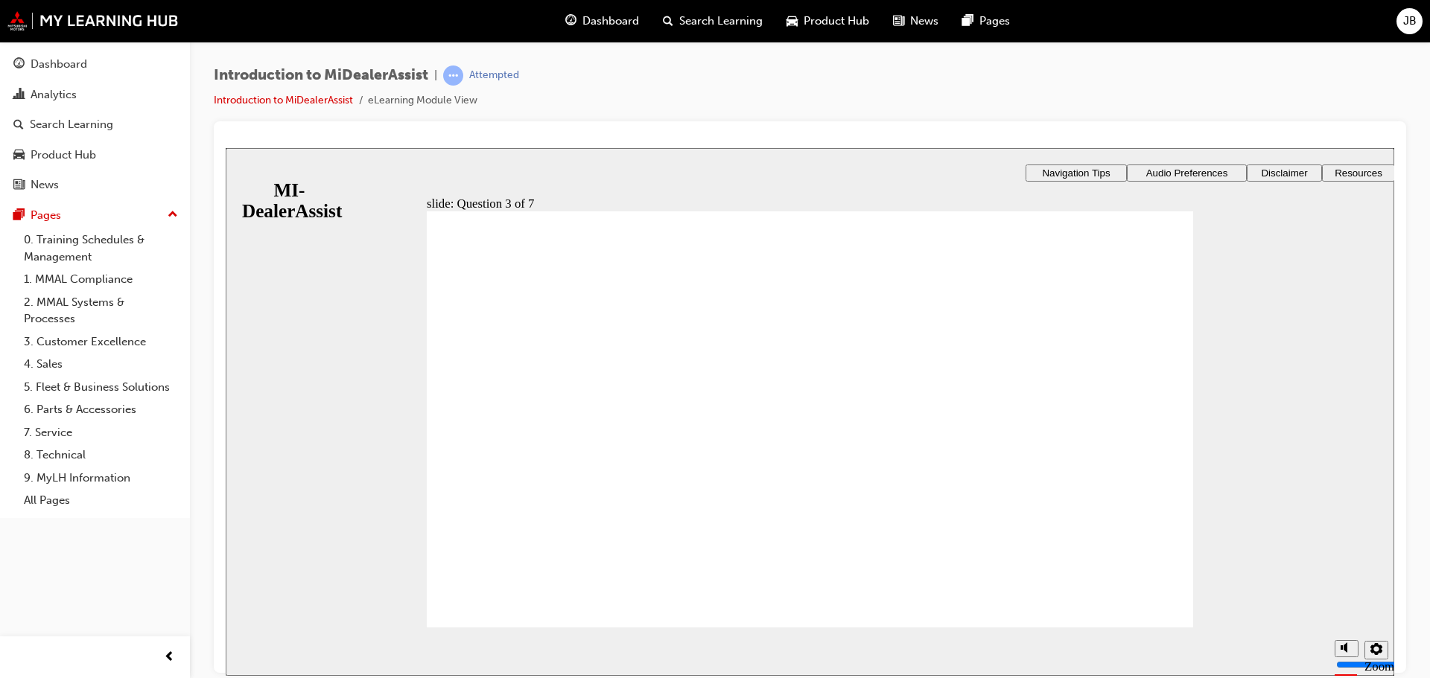
click at [520, 581] on div "Rectangle 1 Rectangle 3 Question 3 of 7 How should you respond to a message you…" at bounding box center [810, 426] width 766 height 431
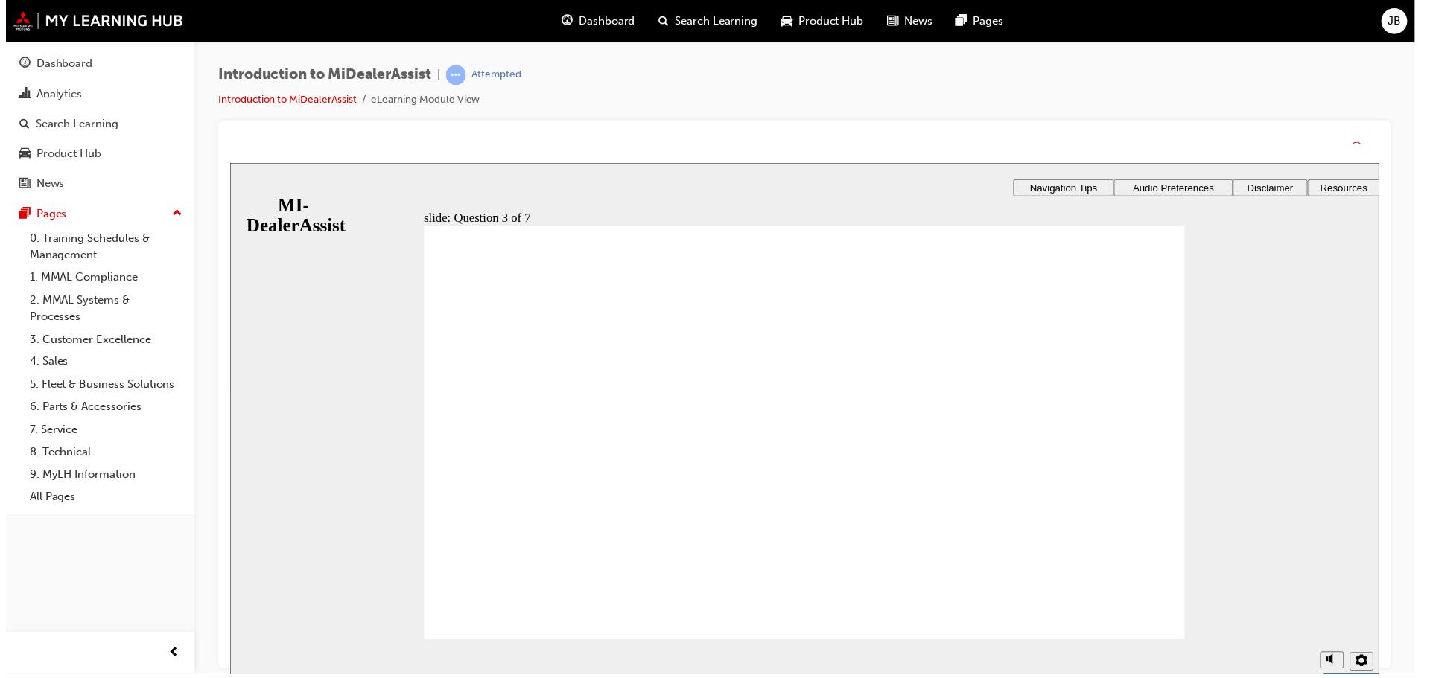
drag, startPoint x: 824, startPoint y: 579, endPoint x: 815, endPoint y: 564, distance: 17.1
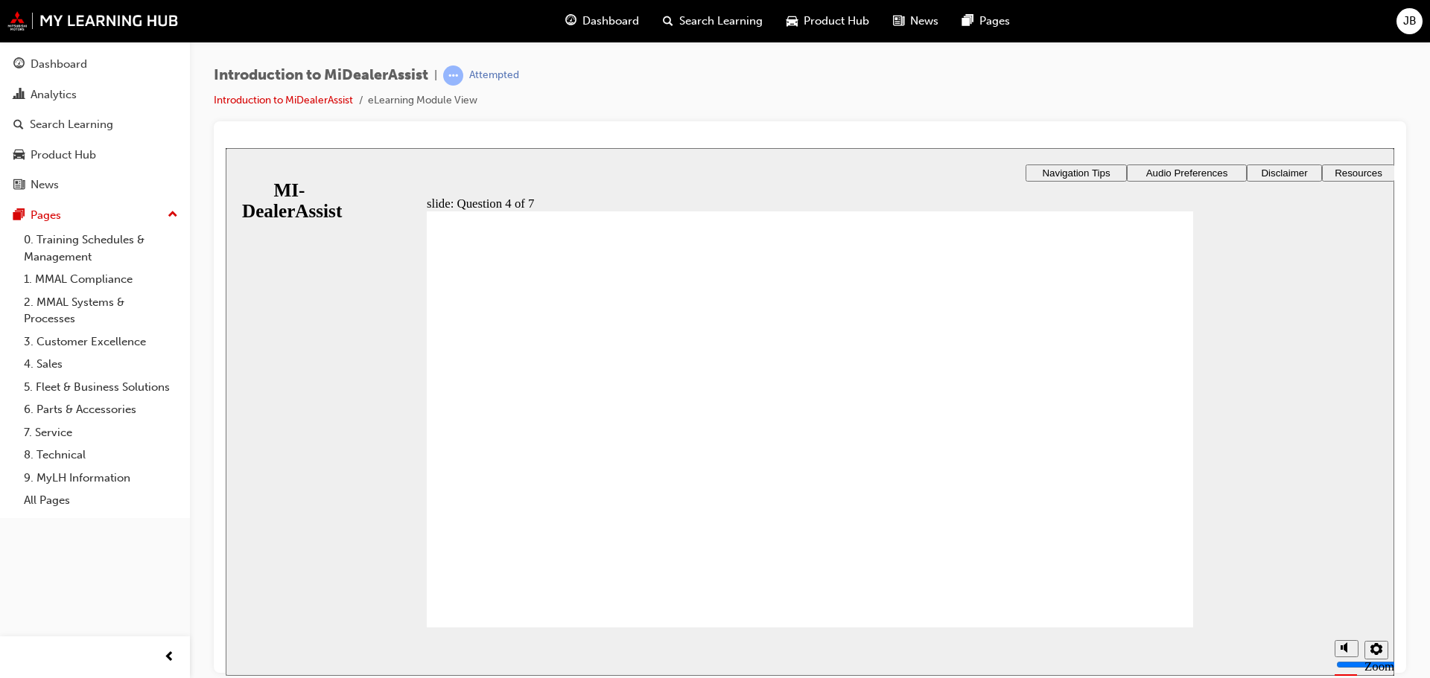
radio input "true"
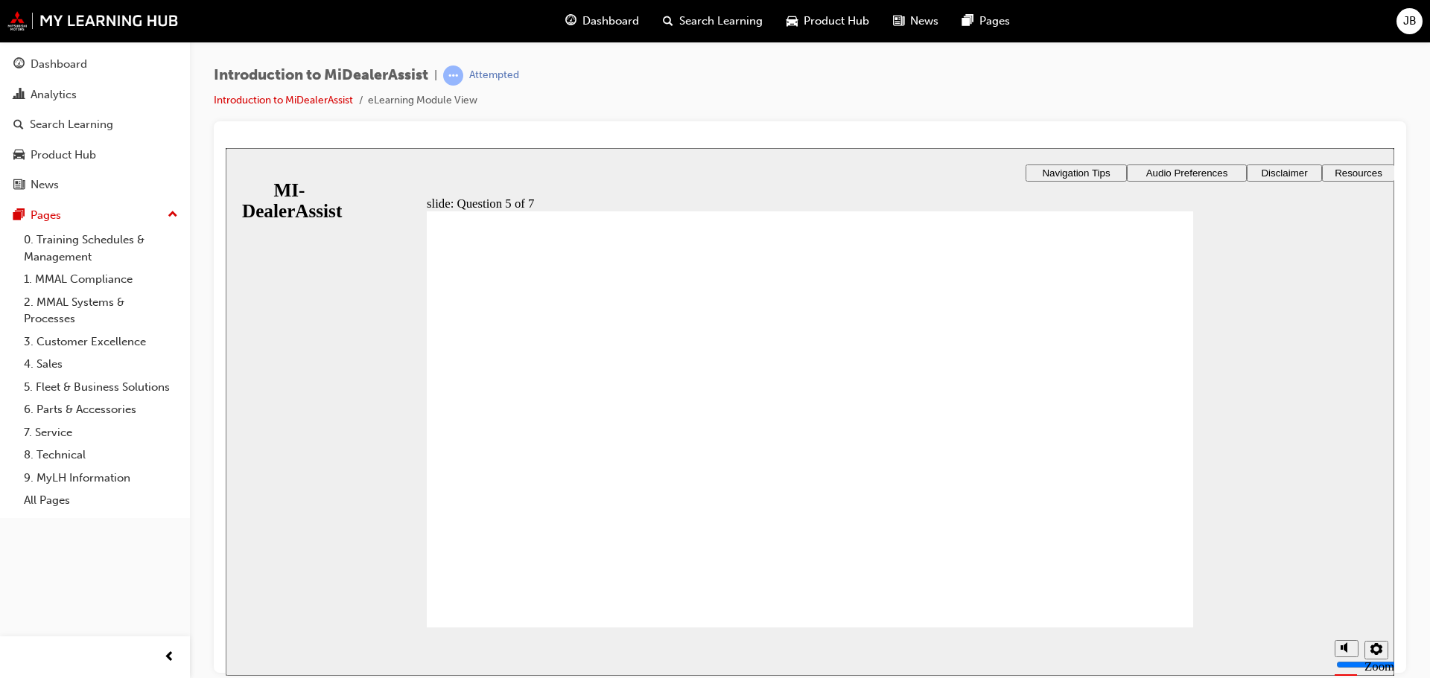
drag, startPoint x: 622, startPoint y: 445, endPoint x: 616, endPoint y: 439, distance: 7.9
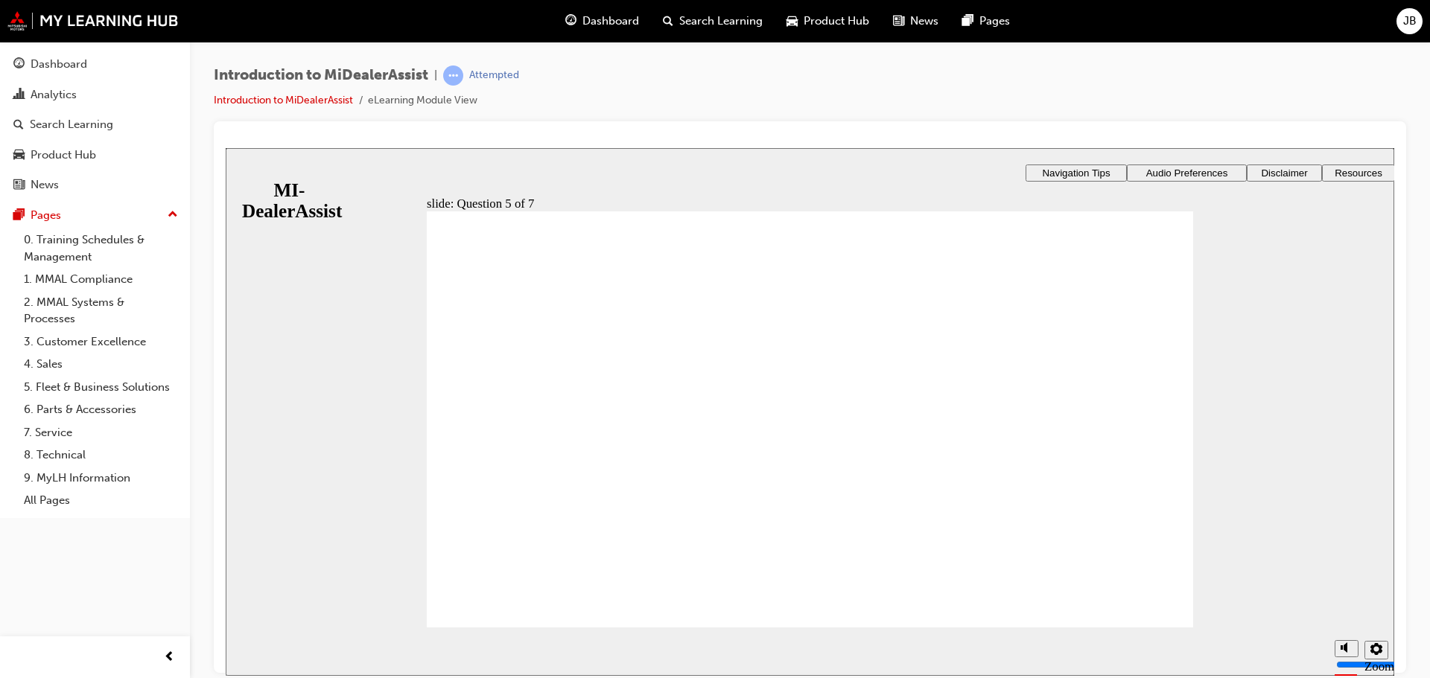
drag, startPoint x: 496, startPoint y: 398, endPoint x: 519, endPoint y: 409, distance: 25.3
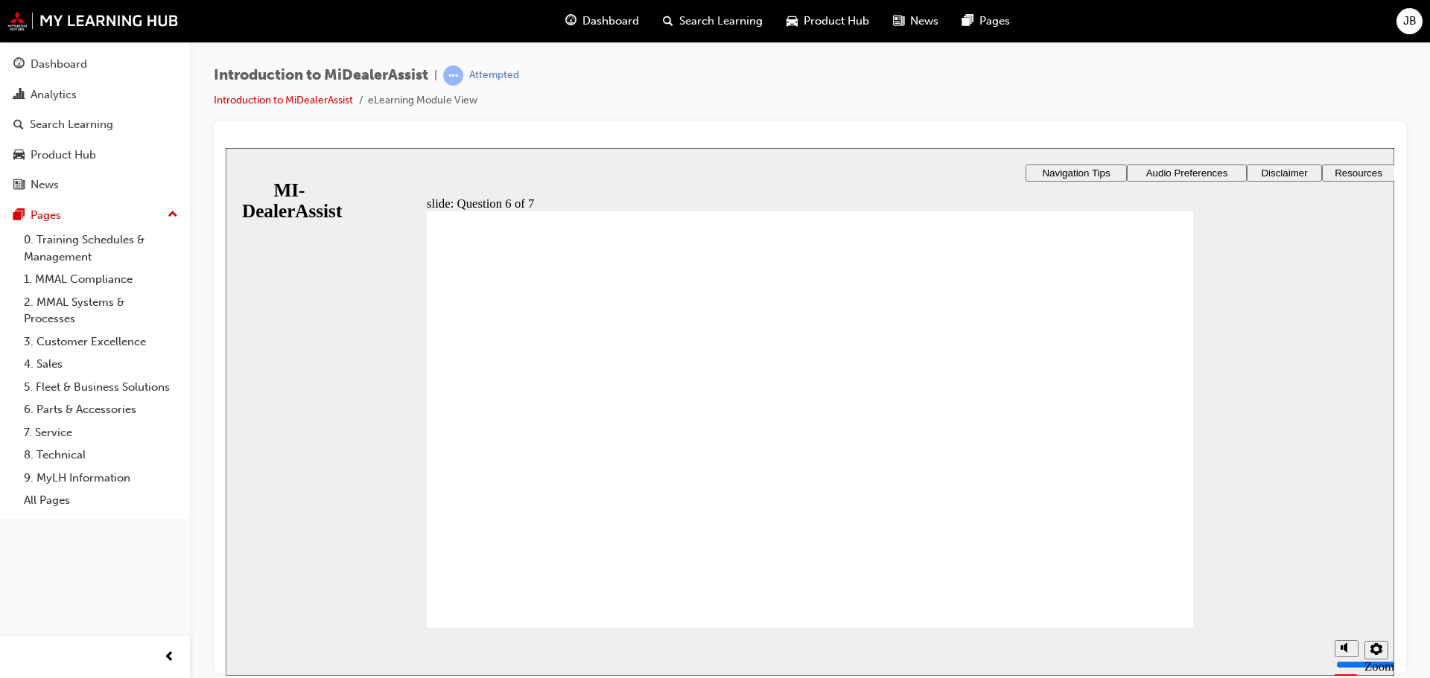
checkbox input "true"
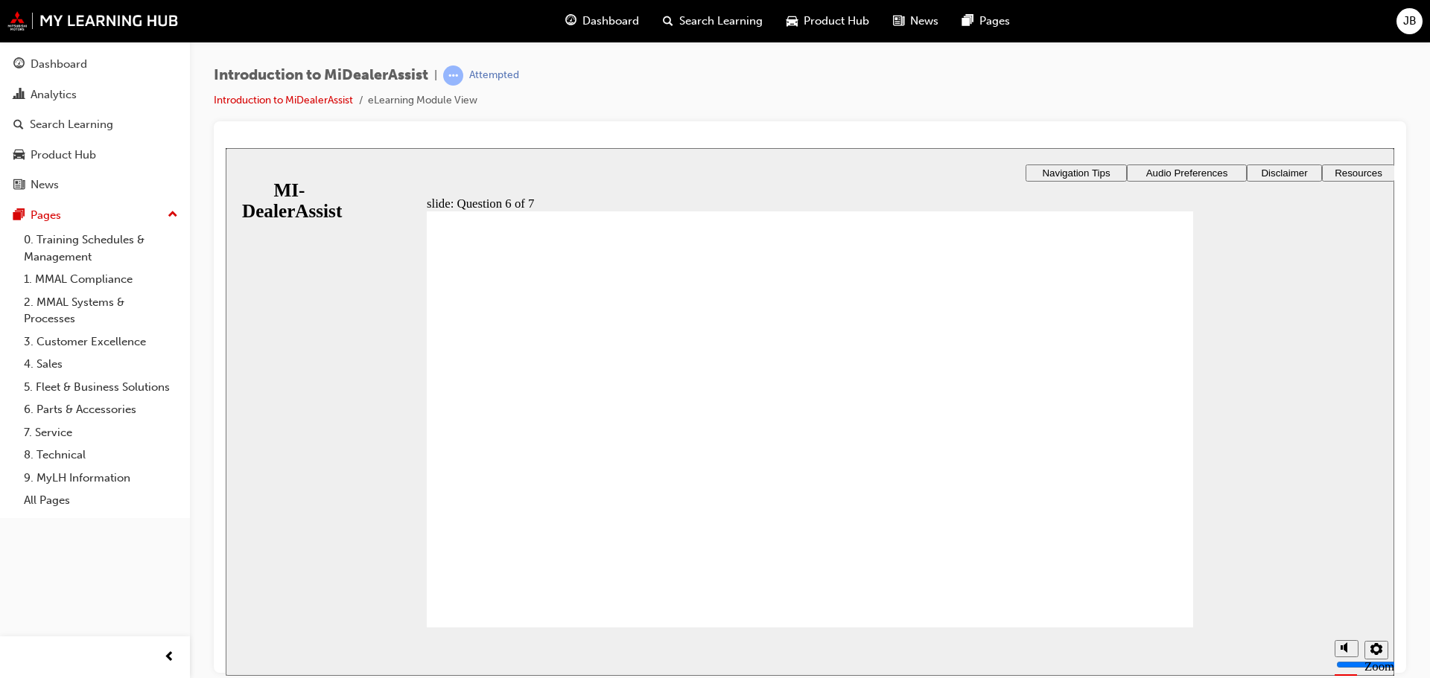
drag, startPoint x: 824, startPoint y: 586, endPoint x: 843, endPoint y: 588, distance: 18.7
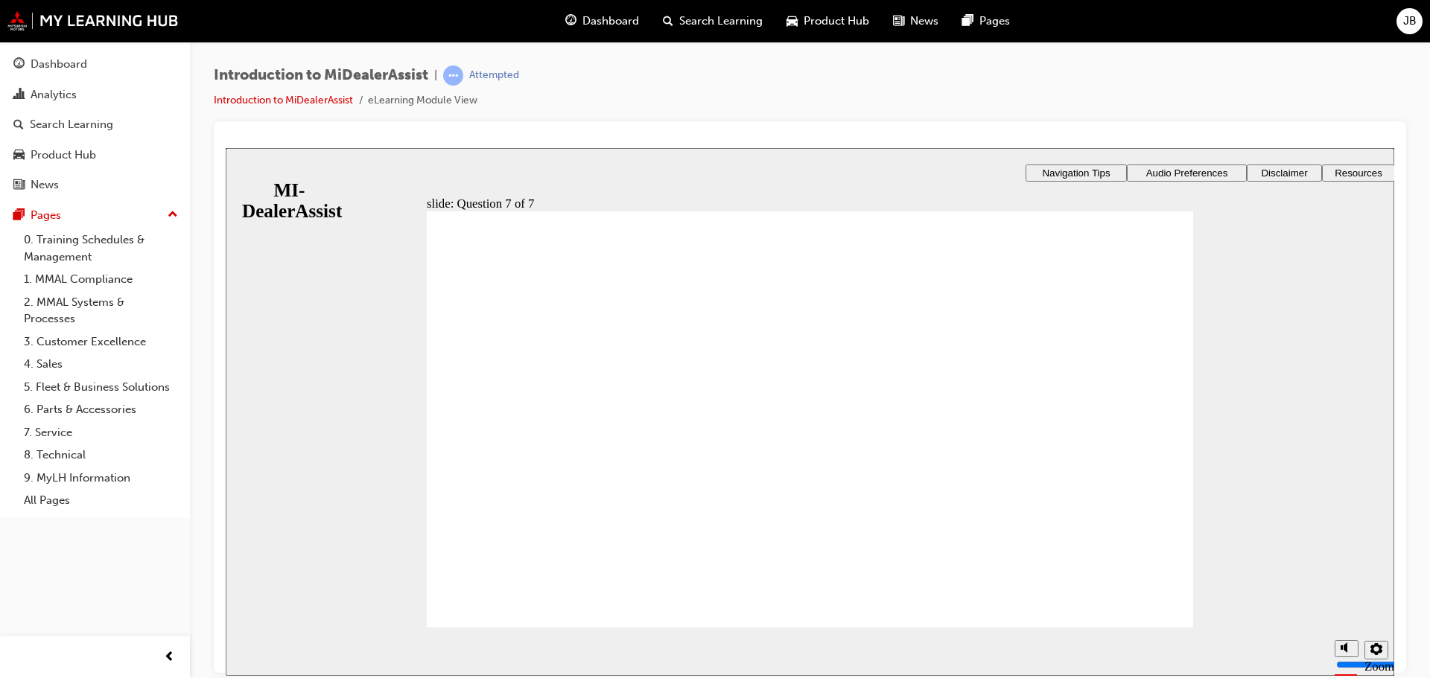
radio input "true"
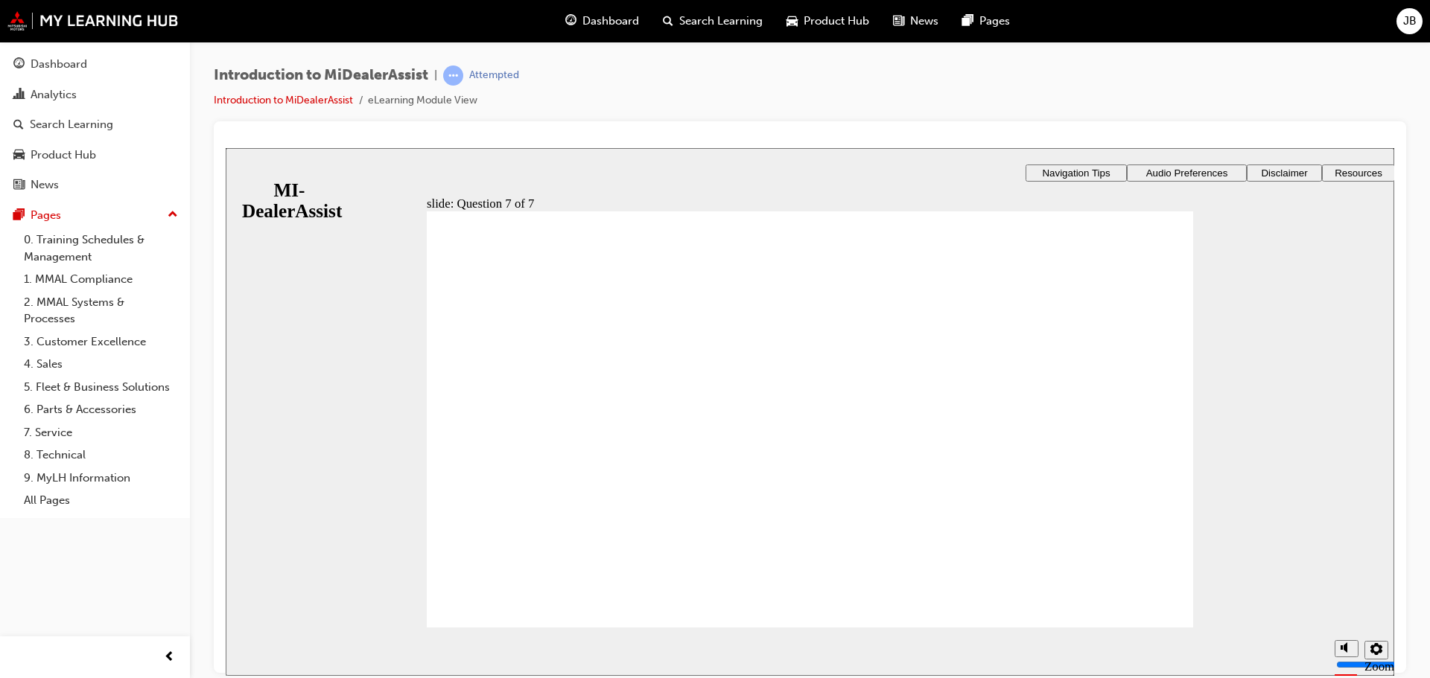
radio input "true"
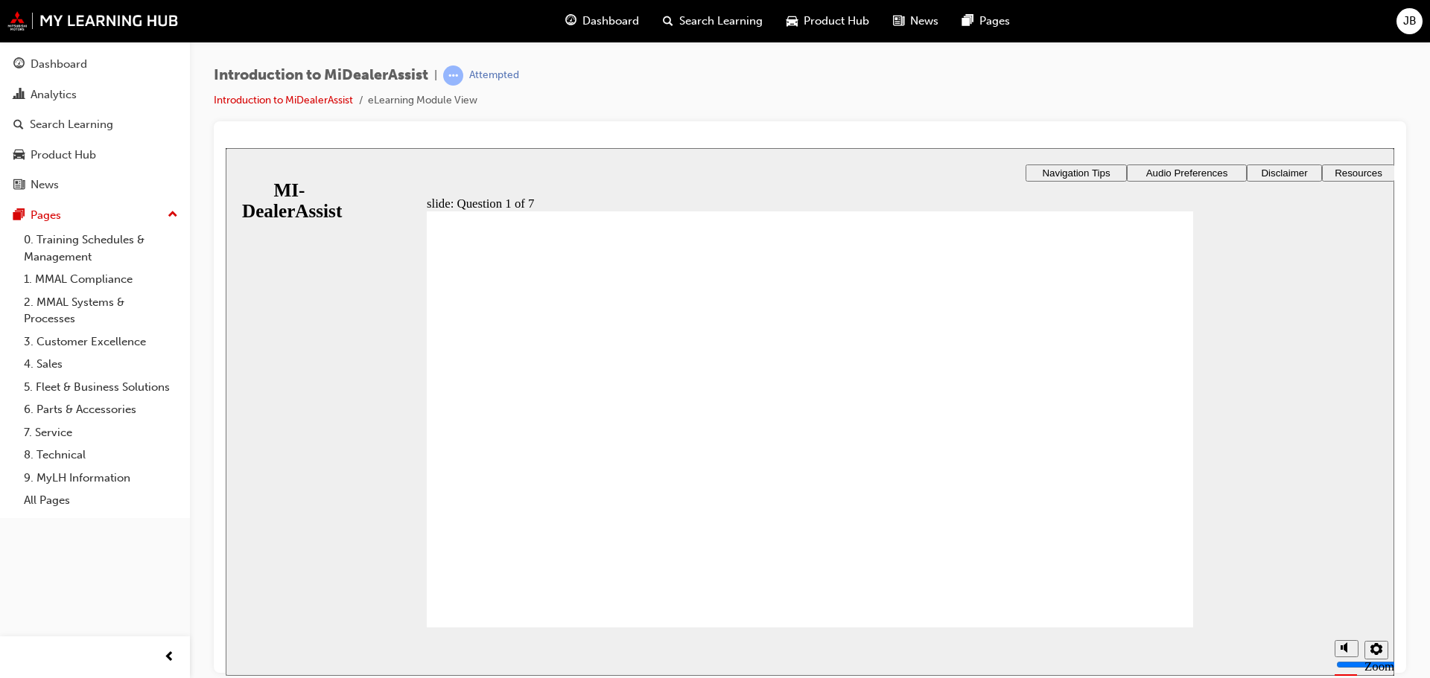
radio input "true"
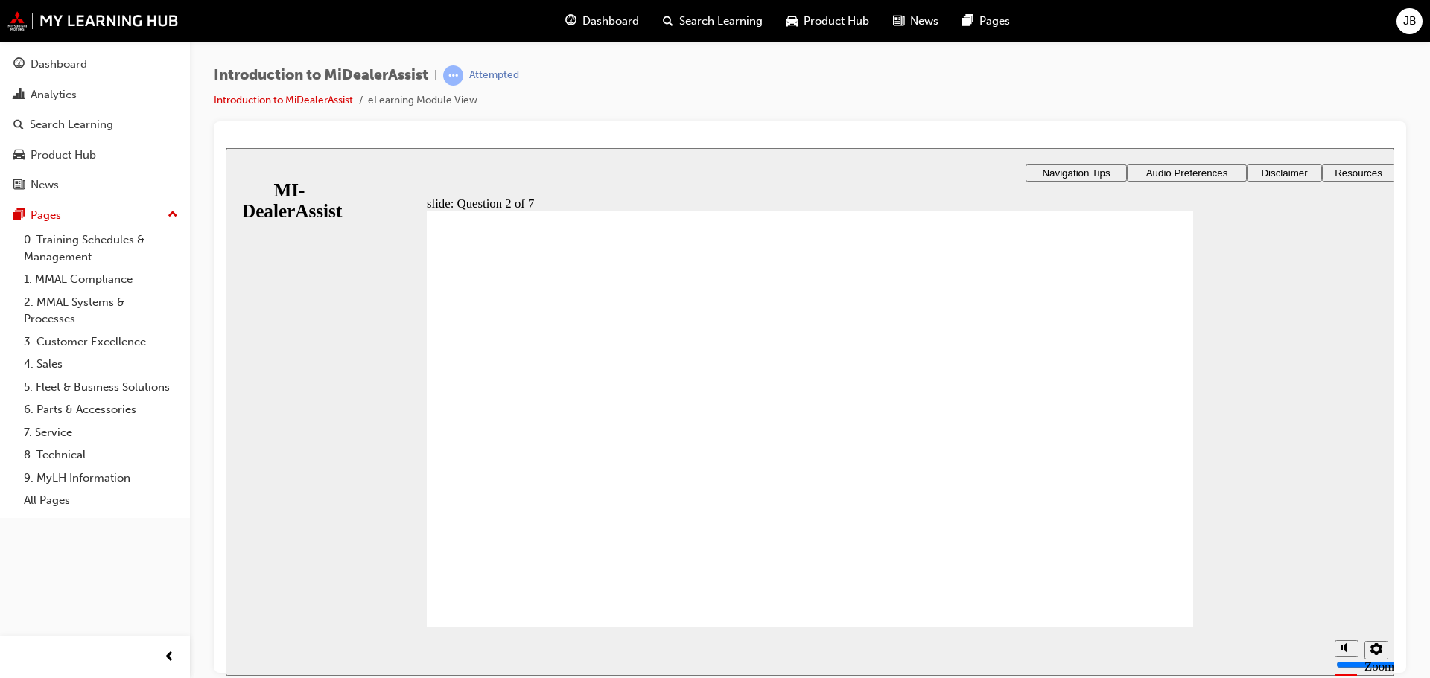
drag, startPoint x: 692, startPoint y: 545, endPoint x: 683, endPoint y: 532, distance: 15.5
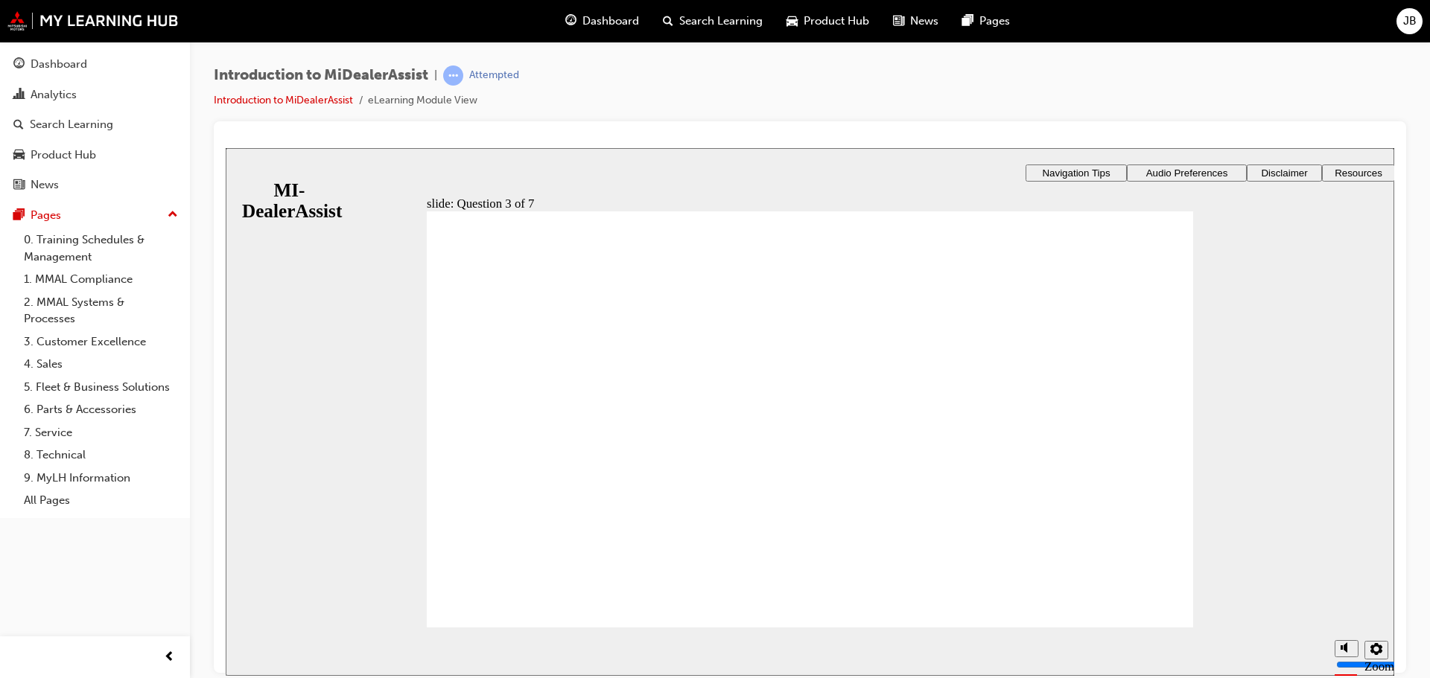
radio input "true"
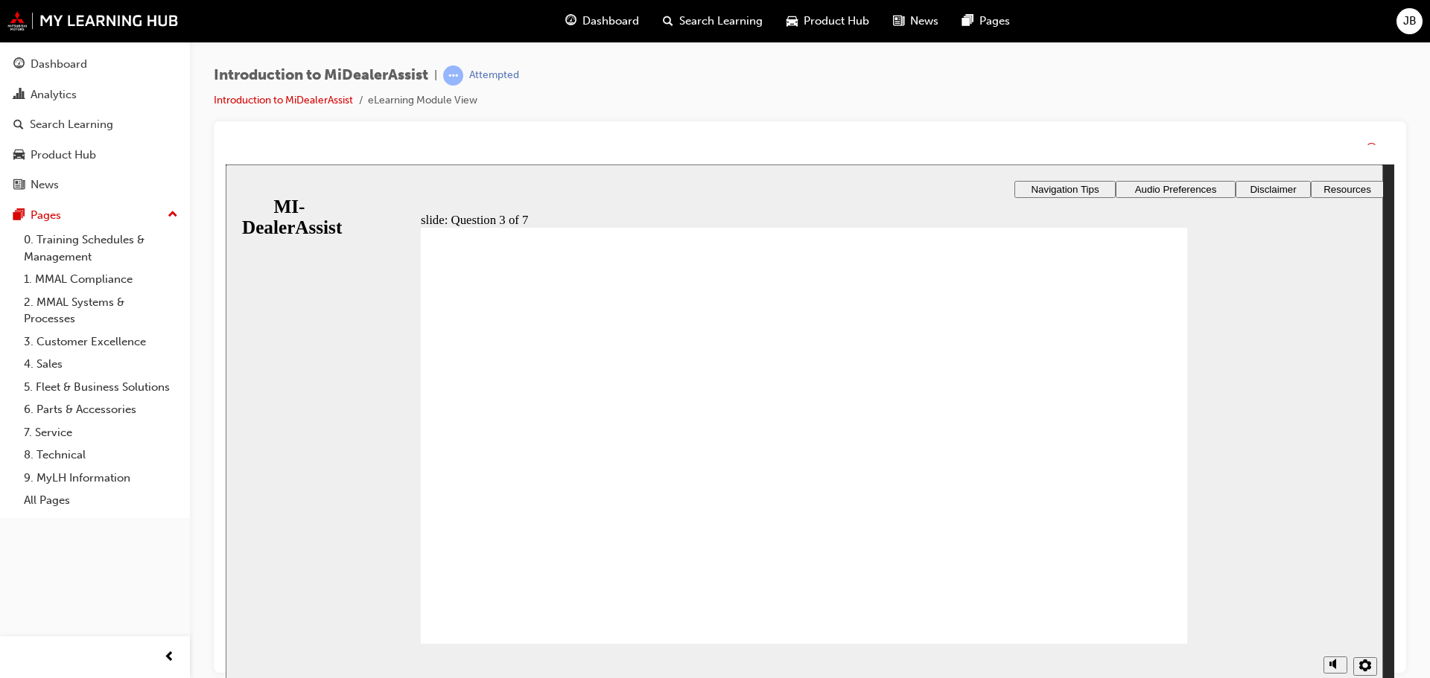
drag, startPoint x: 812, startPoint y: 547, endPoint x: 812, endPoint y: 565, distance: 17.9
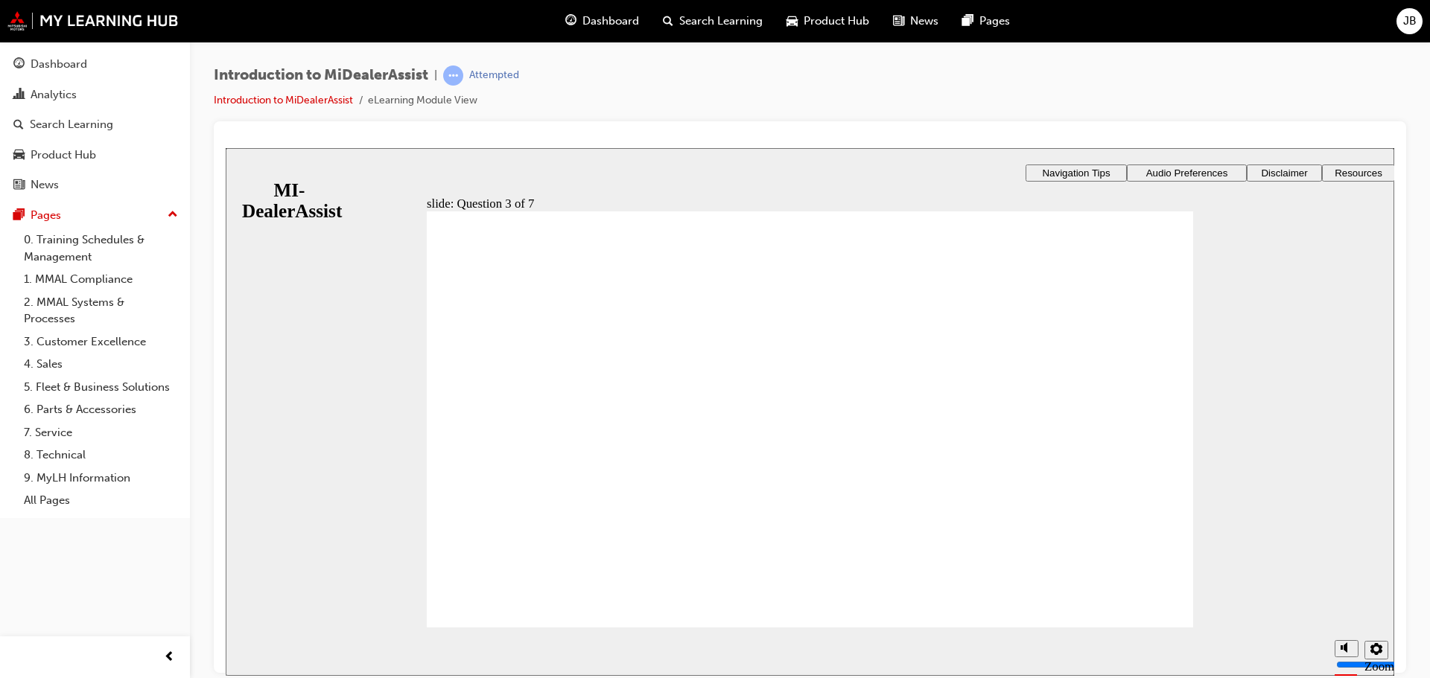
drag, startPoint x: 812, startPoint y: 548, endPoint x: 866, endPoint y: 558, distance: 55.2
drag, startPoint x: 838, startPoint y: 590, endPoint x: 1372, endPoint y: 491, distance: 543.6
click at [838, 590] on div "​71%​ slide: Question 4 of 7 Support tab Knowledge Base Notifications Cases Awa…" at bounding box center [810, 471] width 1168 height 648
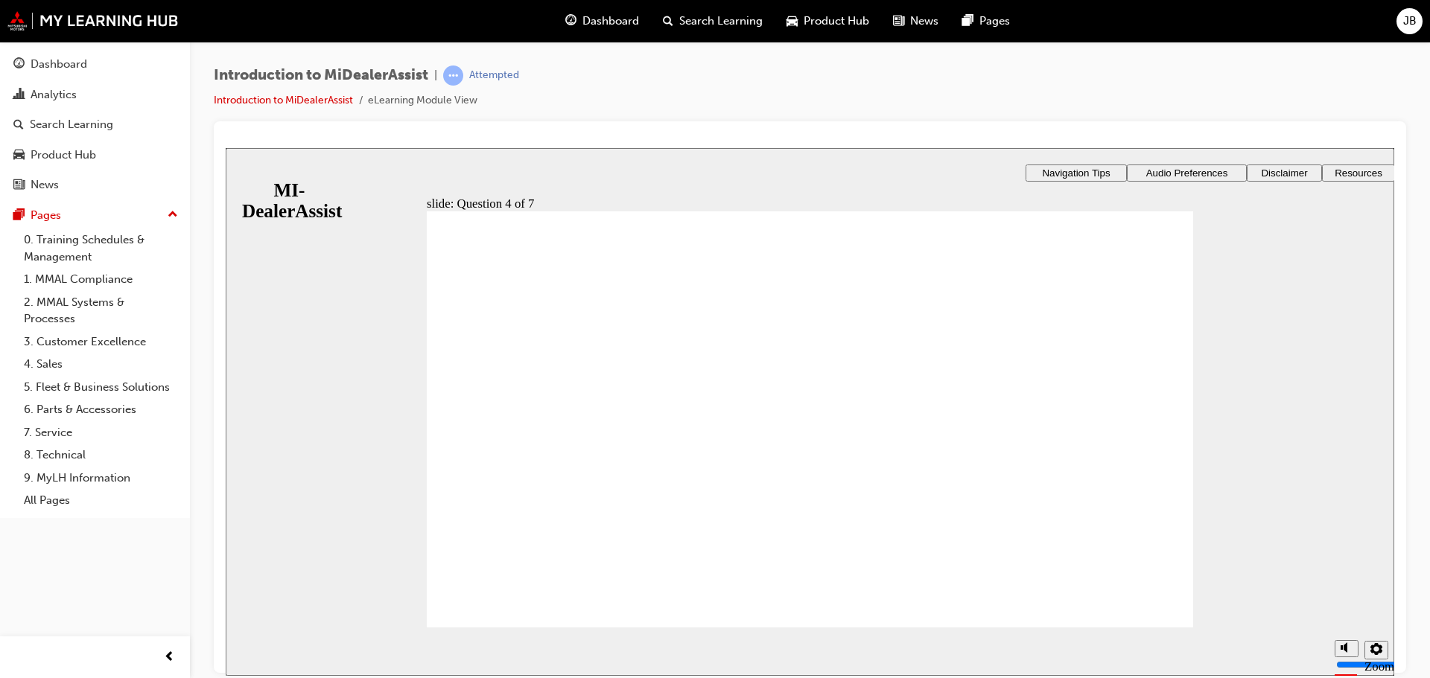
drag, startPoint x: 612, startPoint y: 302, endPoint x: 770, endPoint y: 294, distance: 158.0
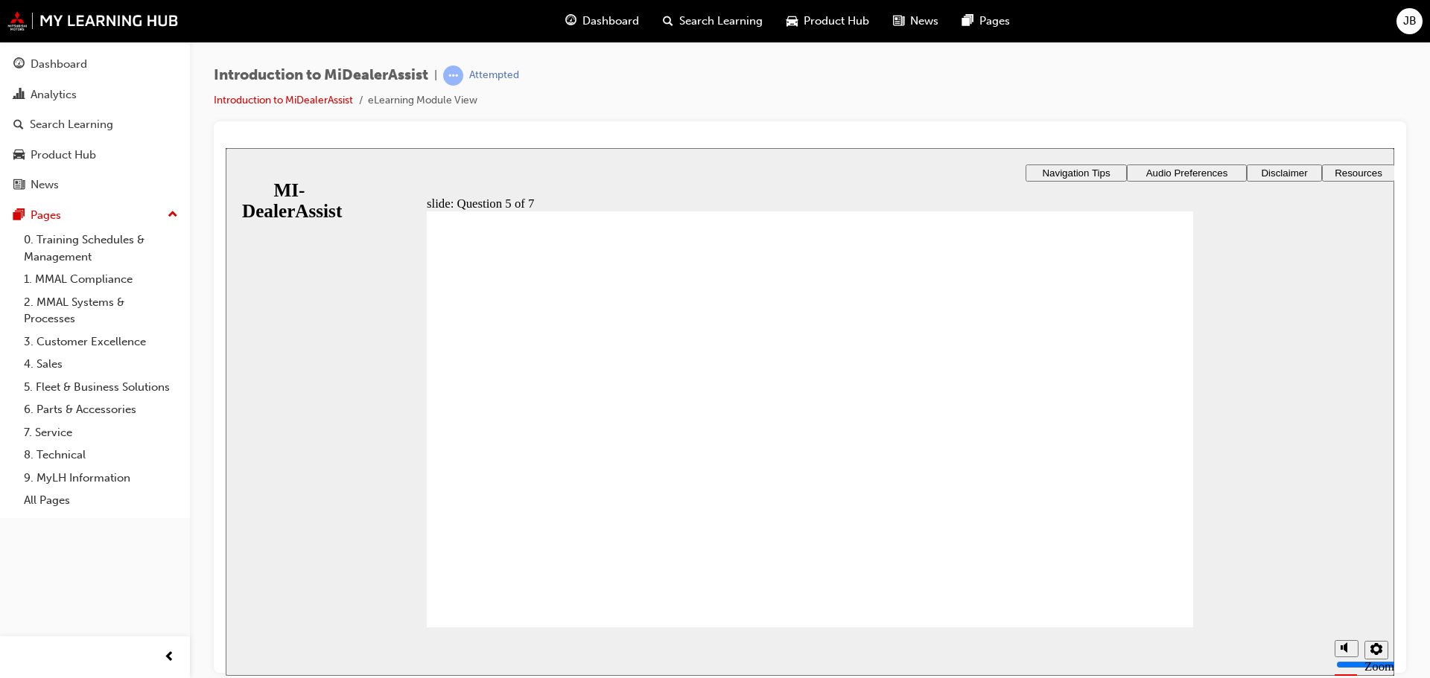
radio input "true"
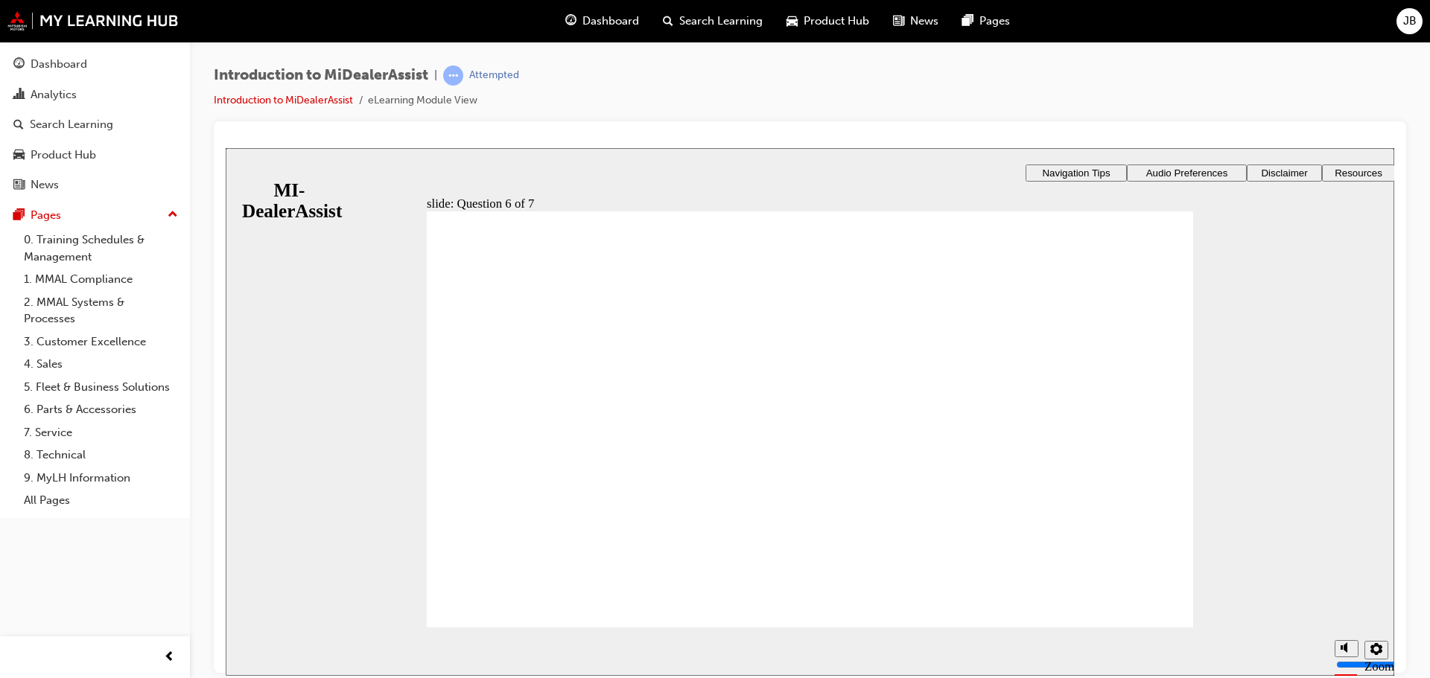
checkbox input "true"
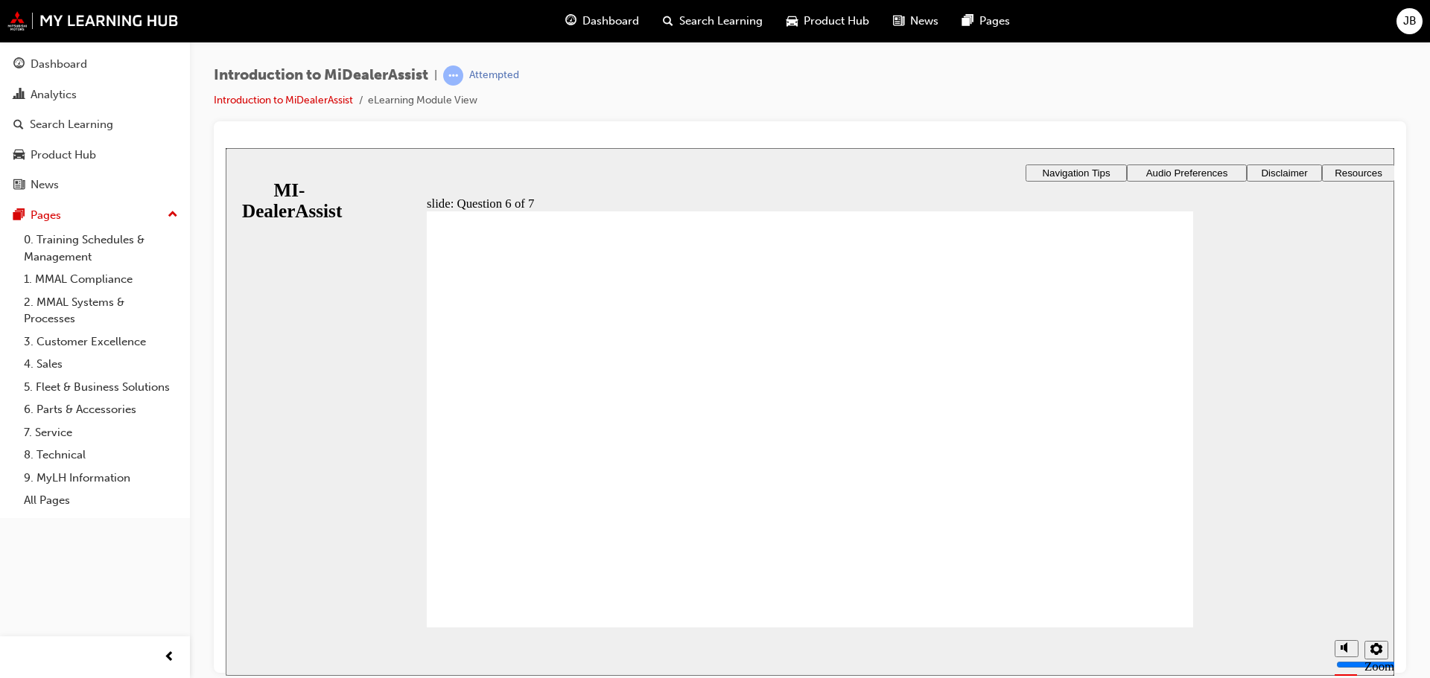
drag, startPoint x: 1067, startPoint y: 629, endPoint x: 1096, endPoint y: 625, distance: 29.3
click at [1069, 629] on section "Playback Speed 2 1.75 1.5 1.25 Normal" at bounding box center [810, 651] width 1168 height 48
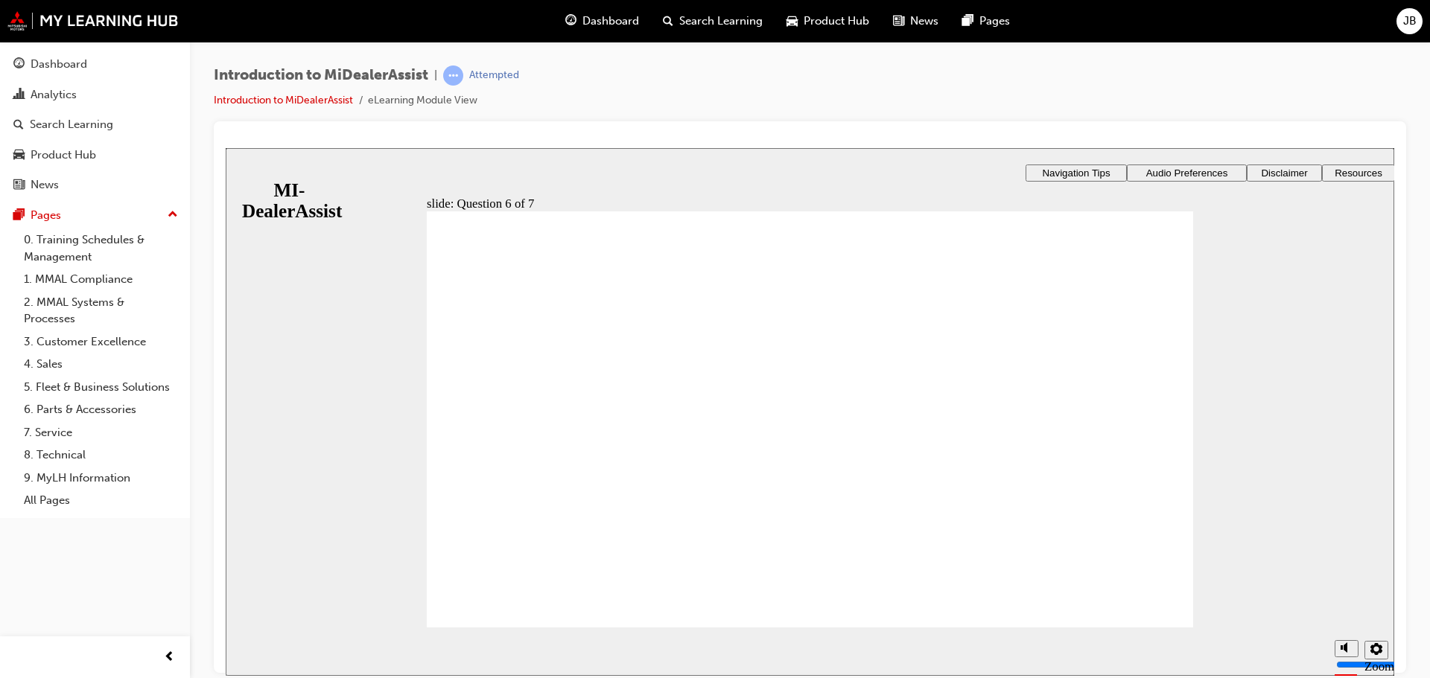
radio input "true"
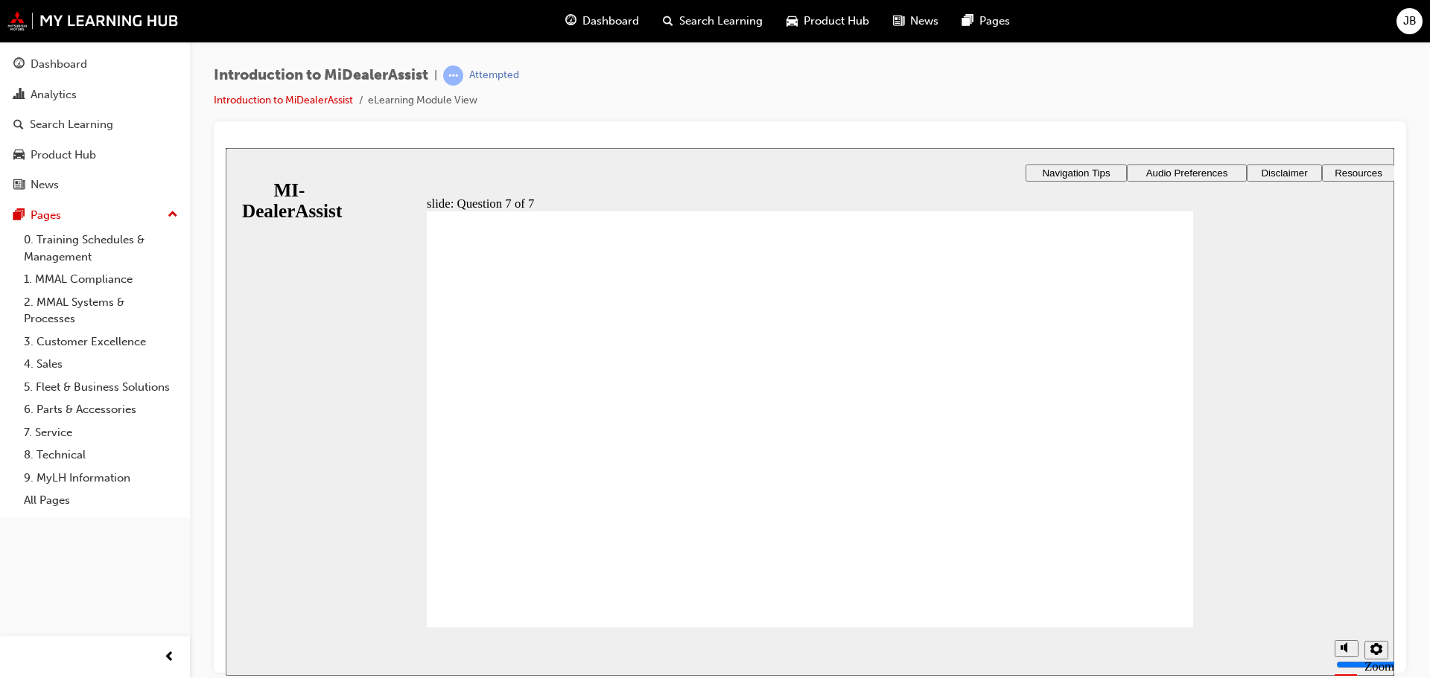
click at [327, 96] on link "Introduction to MiDealerAssist" at bounding box center [283, 100] width 139 height 13
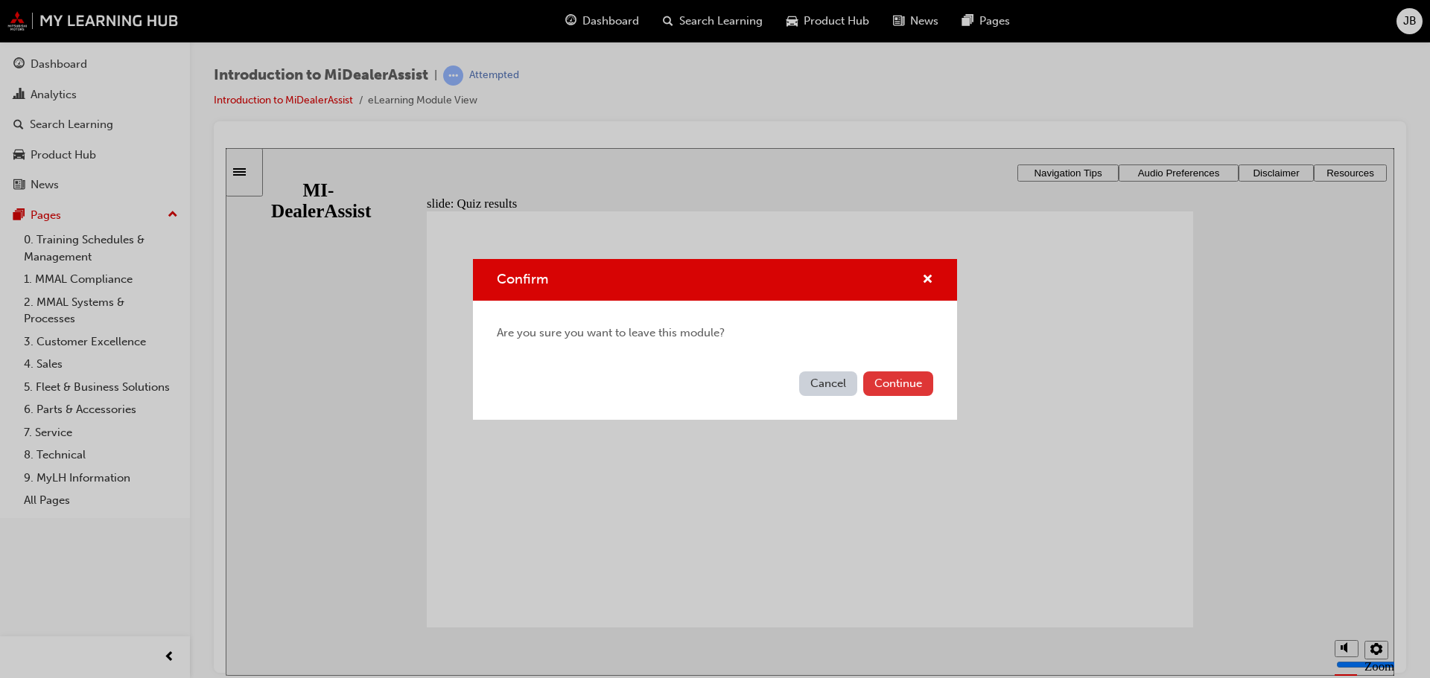
click at [892, 391] on button "Continue" at bounding box center [898, 384] width 70 height 25
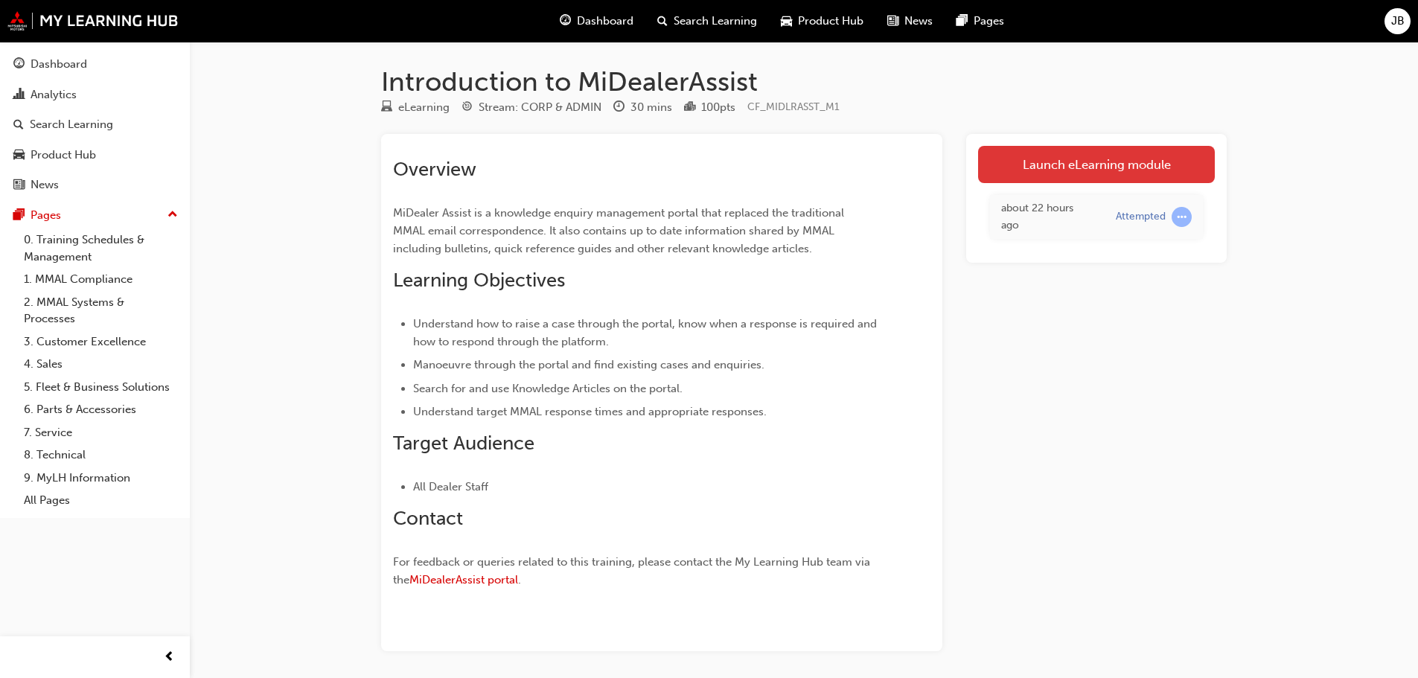
click at [1009, 176] on link "Launch eLearning module" at bounding box center [1096, 164] width 237 height 37
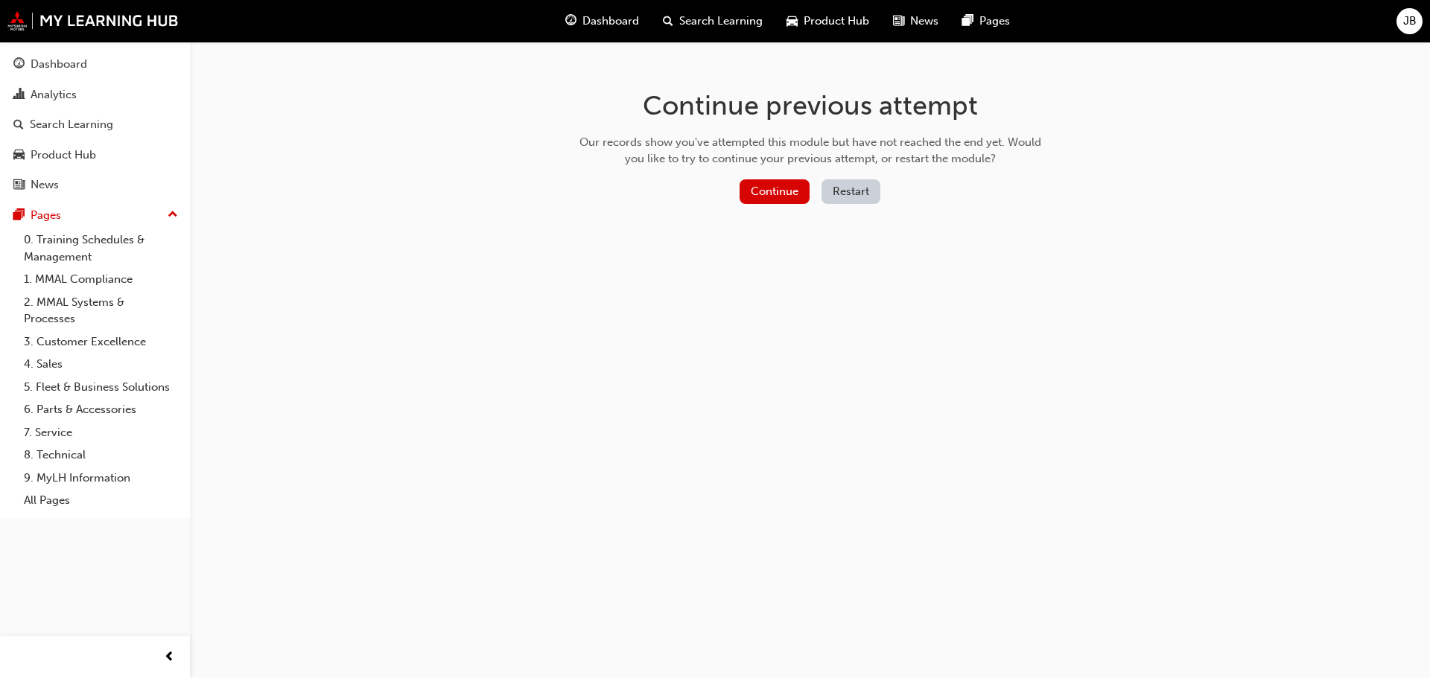
click at [841, 198] on button "Restart" at bounding box center [850, 191] width 59 height 25
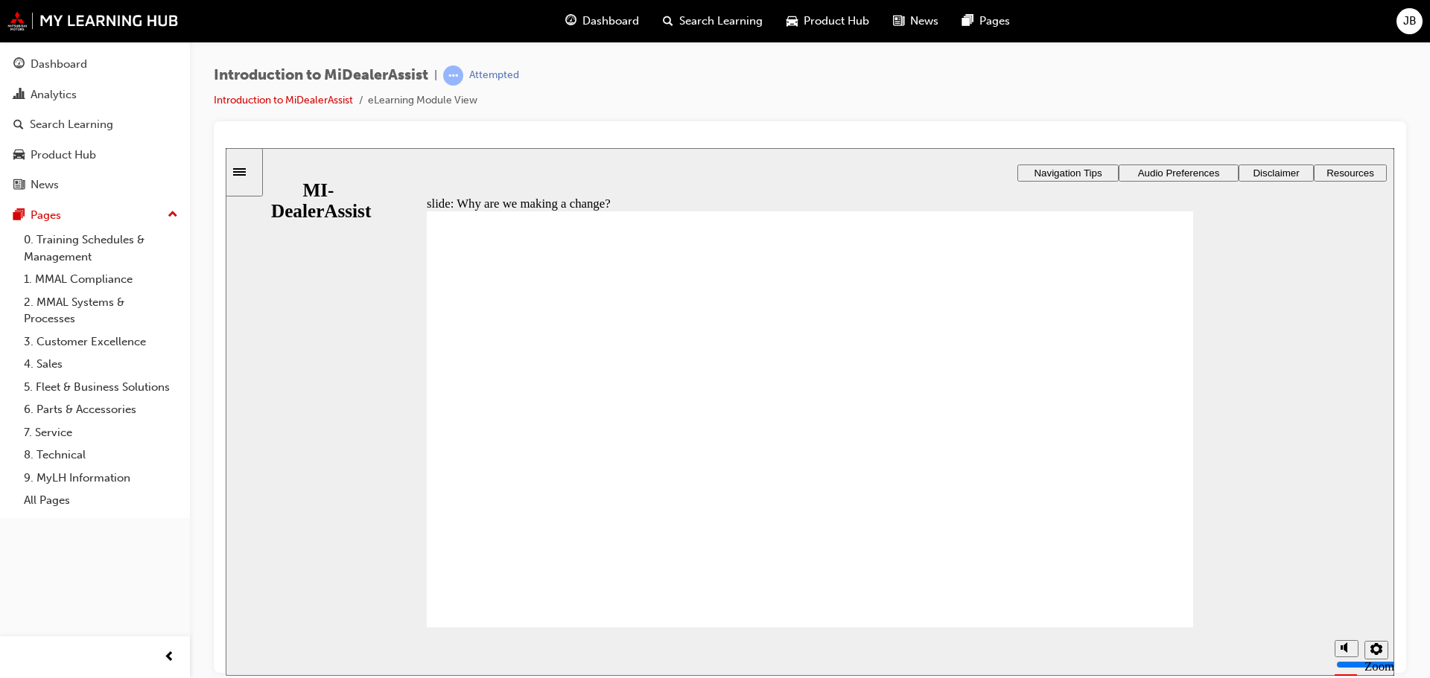
drag, startPoint x: 1012, startPoint y: 316, endPoint x: 1010, endPoint y: 338, distance: 21.7
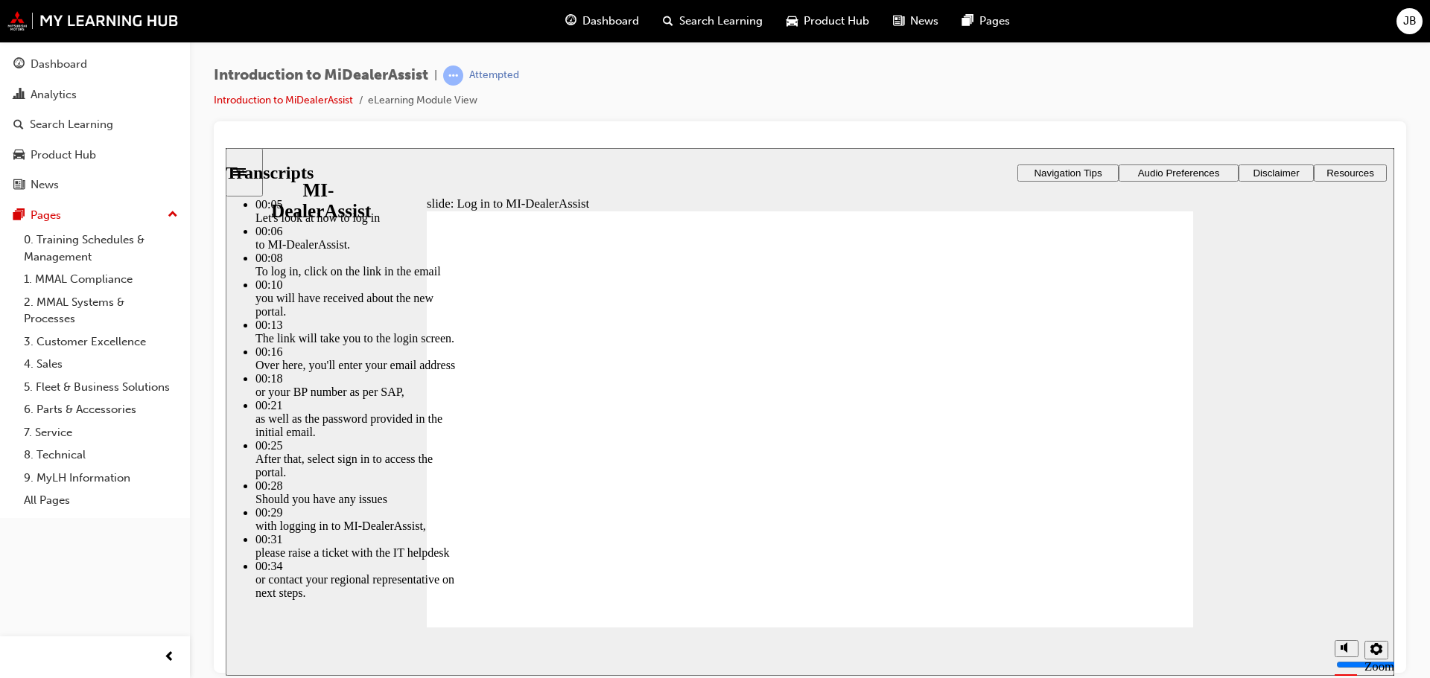
drag, startPoint x: 500, startPoint y: 585, endPoint x: 1045, endPoint y: 583, distance: 545.0
drag, startPoint x: 570, startPoint y: 573, endPoint x: 1118, endPoint y: 577, distance: 548.0
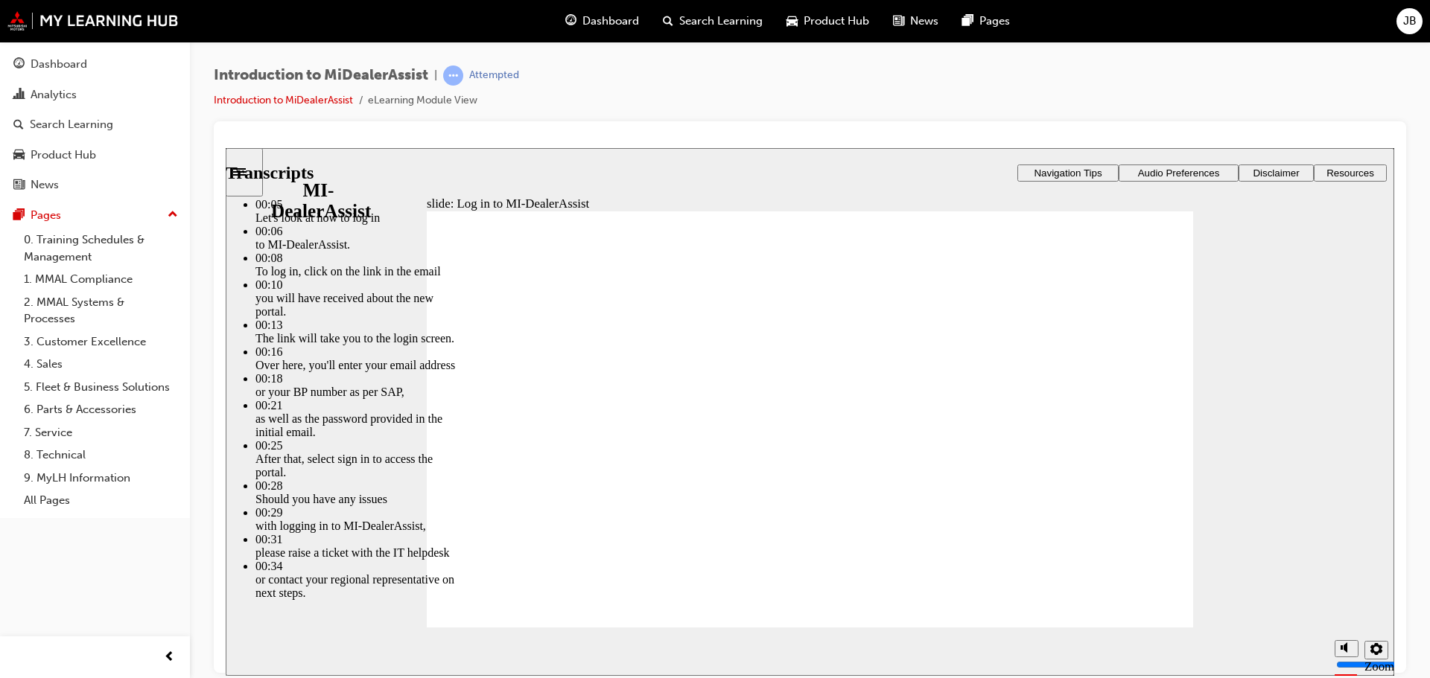
type input "42"
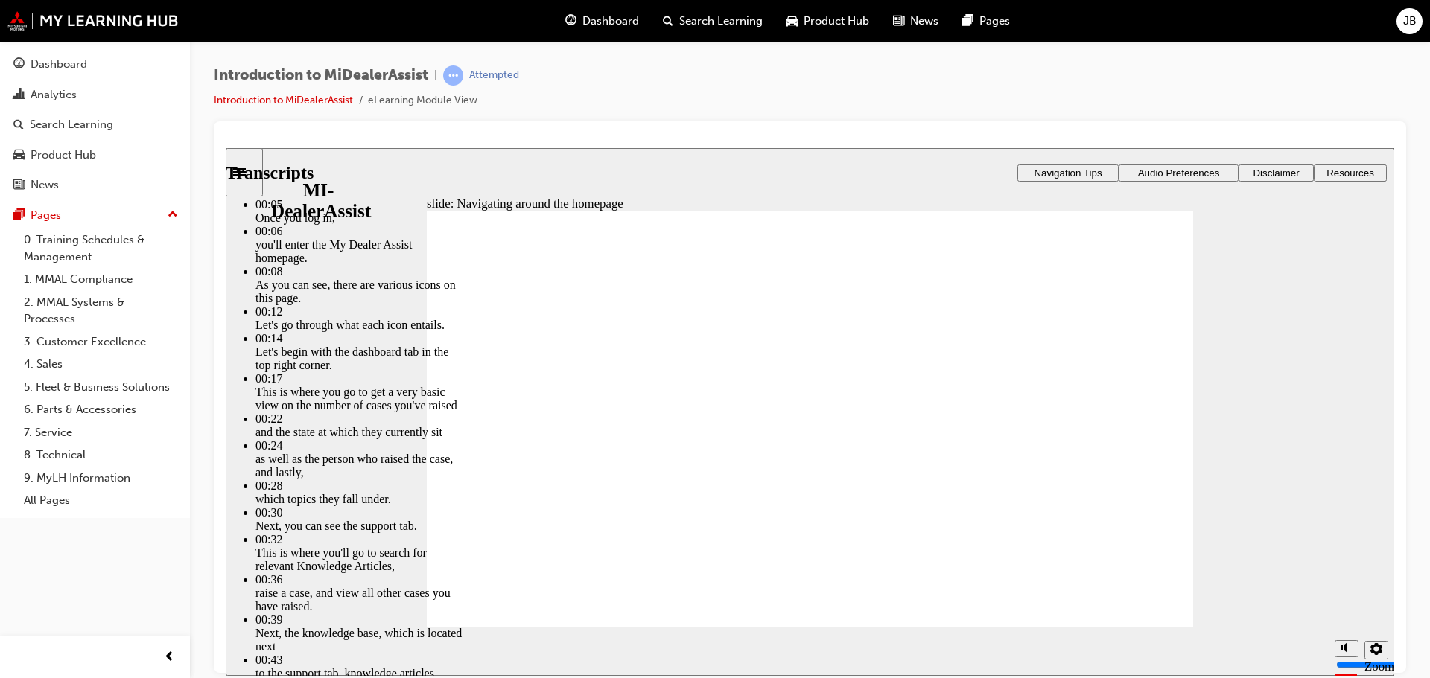
type input "144"
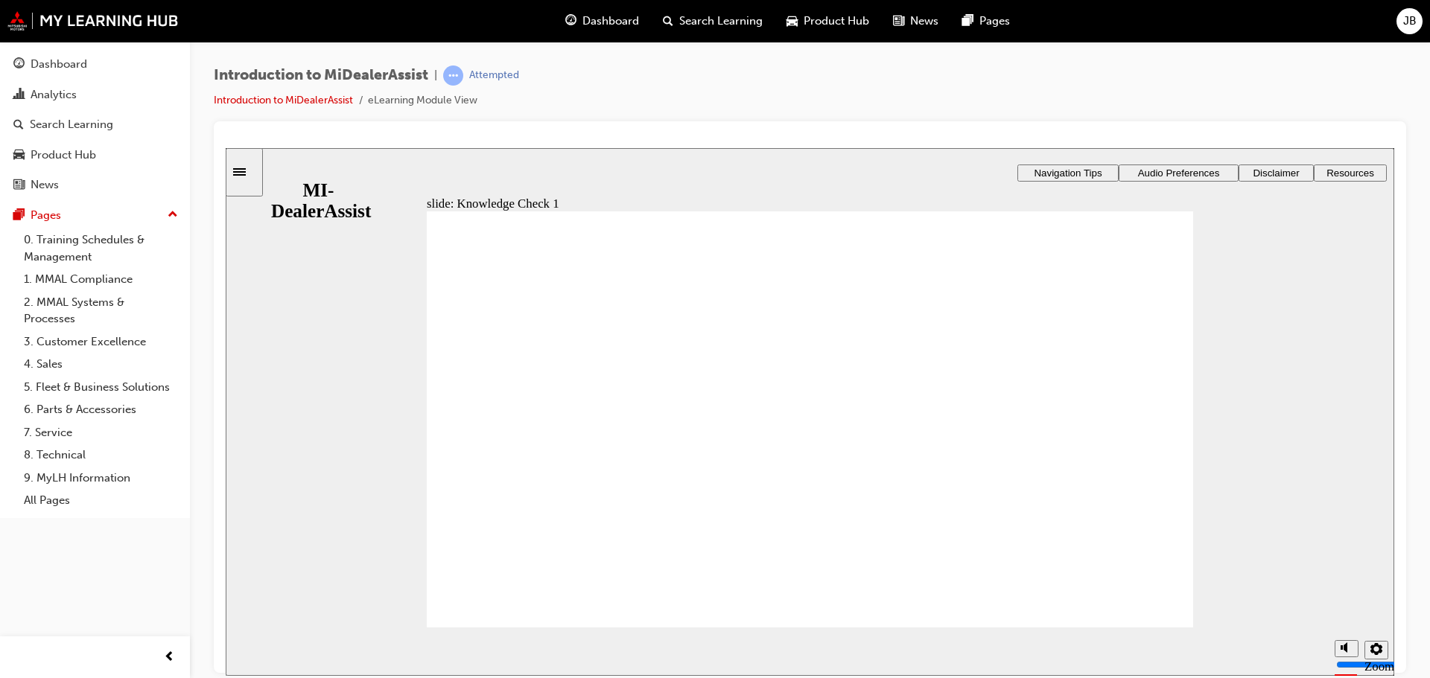
drag, startPoint x: 620, startPoint y: 596, endPoint x: 949, endPoint y: 469, distance: 352.9
radio input "false"
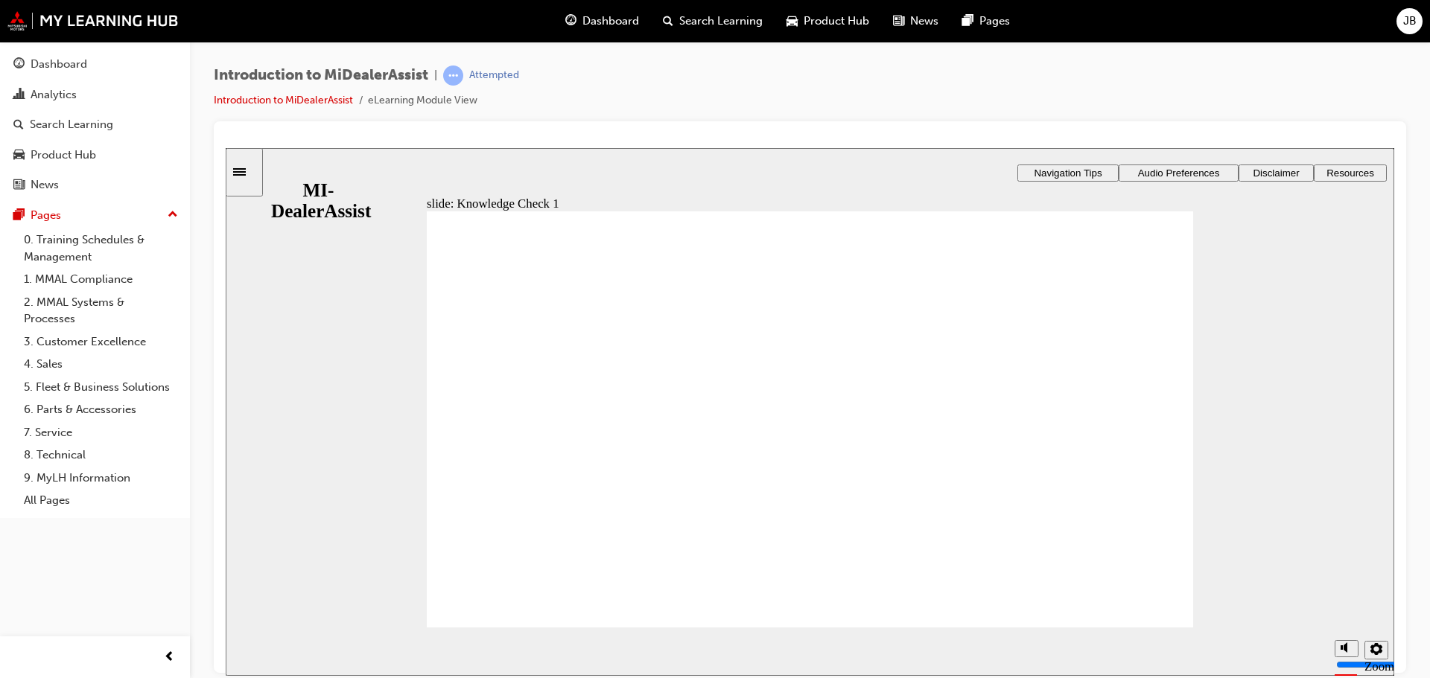
radio input "true"
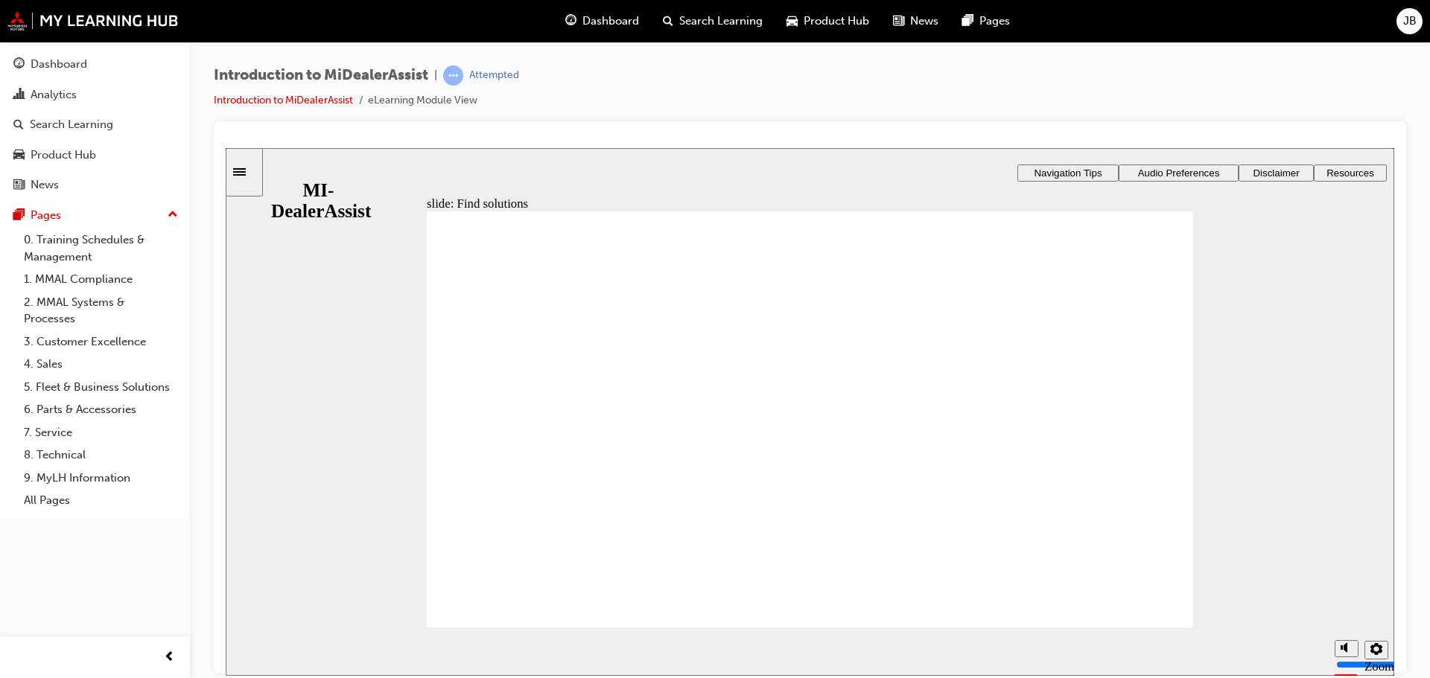
drag, startPoint x: 1029, startPoint y: 431, endPoint x: 983, endPoint y: 417, distance: 48.3
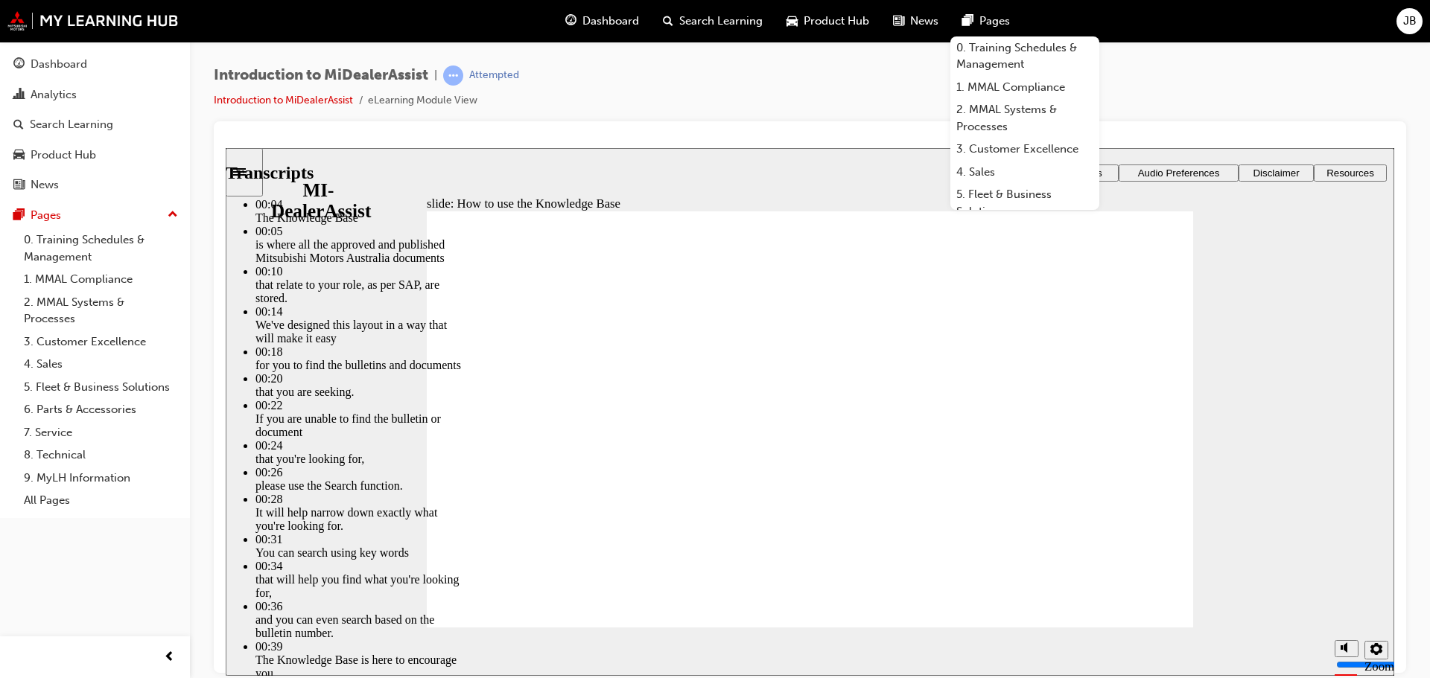
click at [619, 144] on div at bounding box center [810, 140] width 1168 height 15
click at [857, 188] on div "slide: How to use the Knowledge Base Rectangle 2 Transcripts 00:04 : The Knowle…" at bounding box center [810, 411] width 1168 height 528
drag, startPoint x: 1186, startPoint y: 240, endPoint x: 1140, endPoint y: 287, distance: 65.8
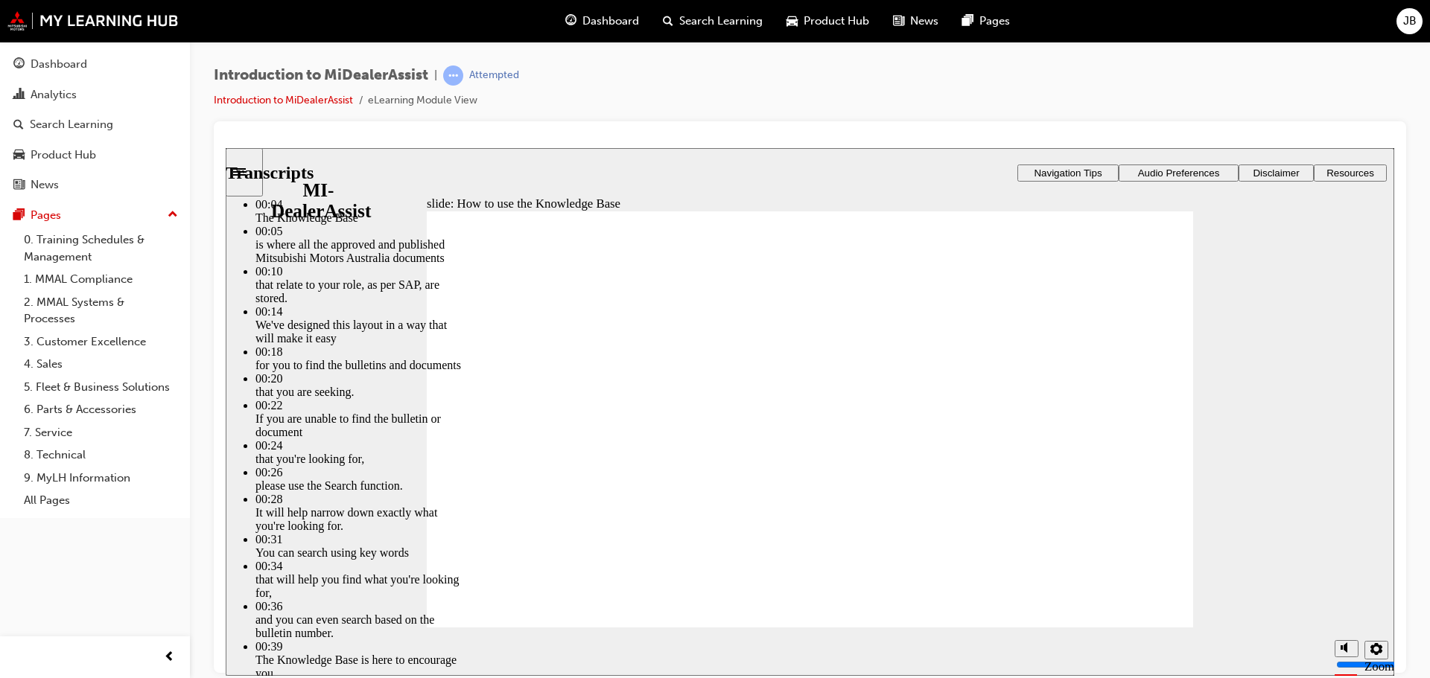
type input "51"
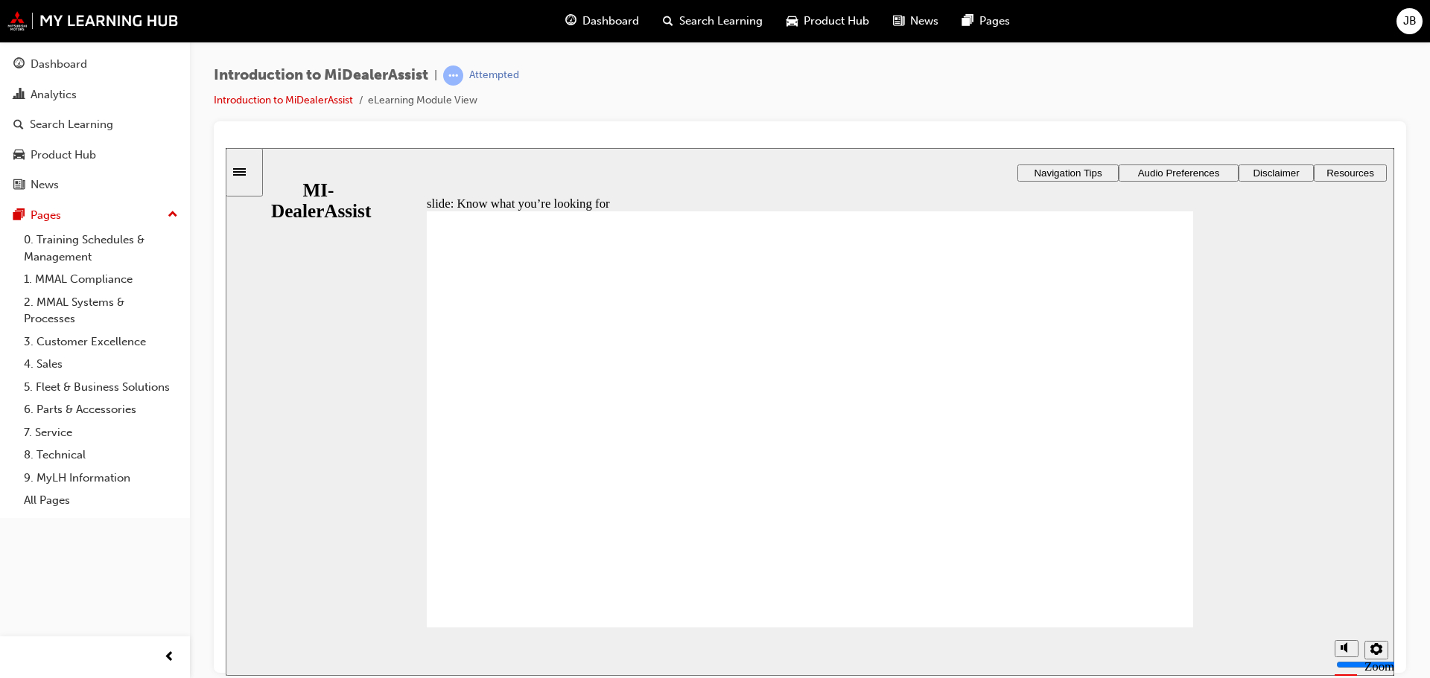
drag, startPoint x: 861, startPoint y: 522, endPoint x: 815, endPoint y: 497, distance: 52.7
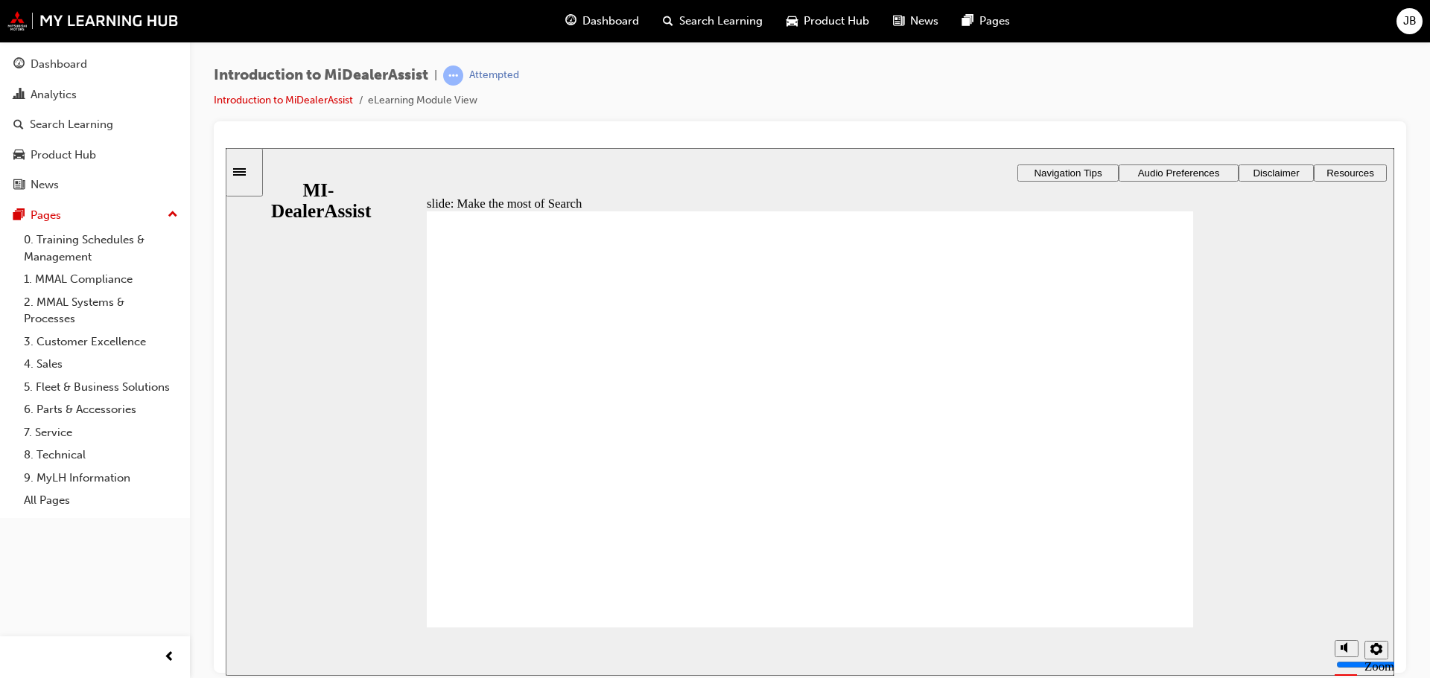
drag, startPoint x: 748, startPoint y: 433, endPoint x: 1056, endPoint y: 567, distance: 335.8
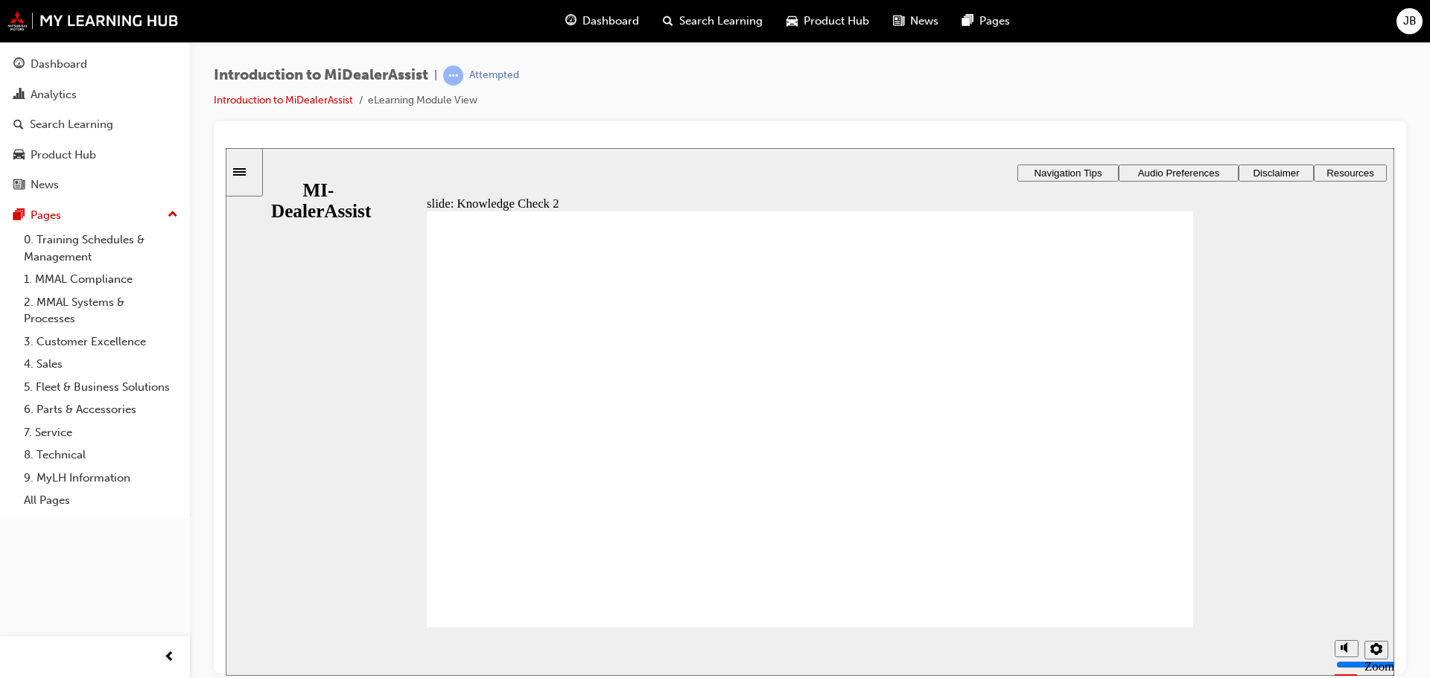
radio input "true"
drag, startPoint x: 533, startPoint y: 590, endPoint x: 519, endPoint y: 596, distance: 15.4
drag, startPoint x: 861, startPoint y: 543, endPoint x: 1093, endPoint y: 584, distance: 235.2
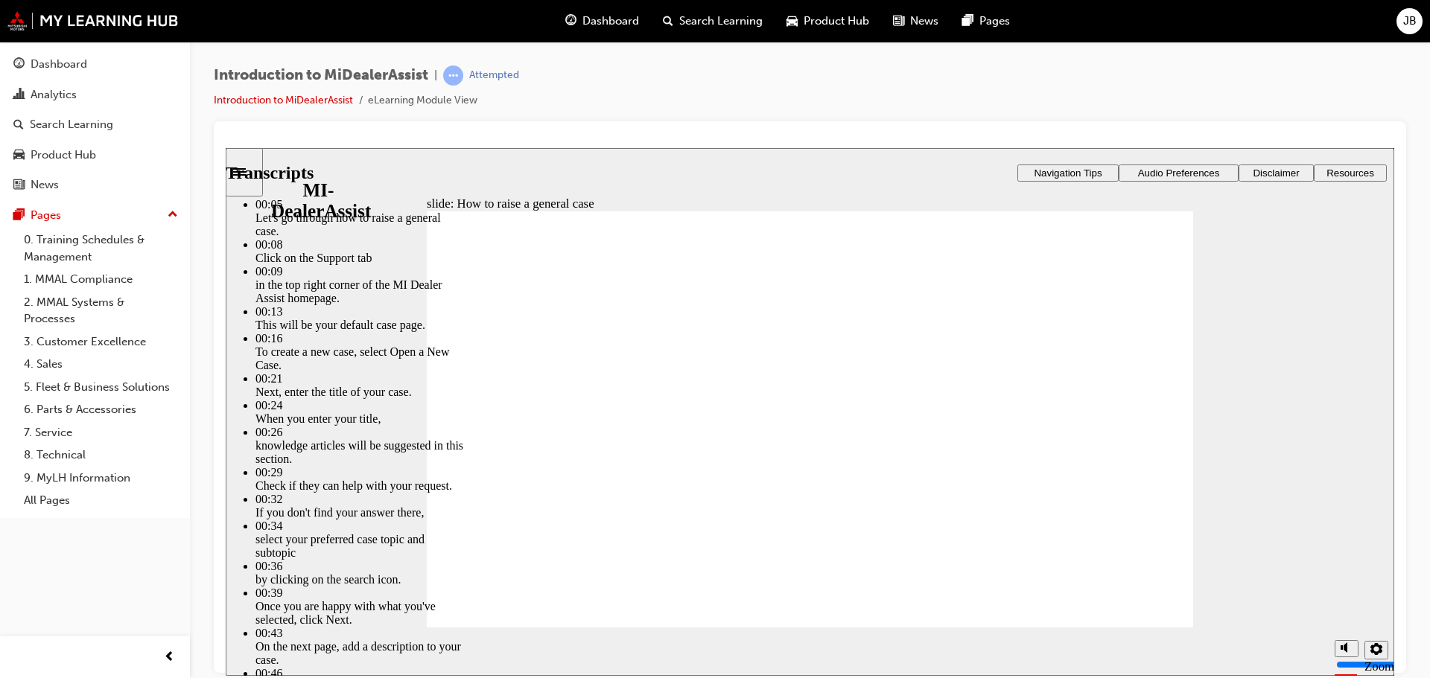
type input "85"
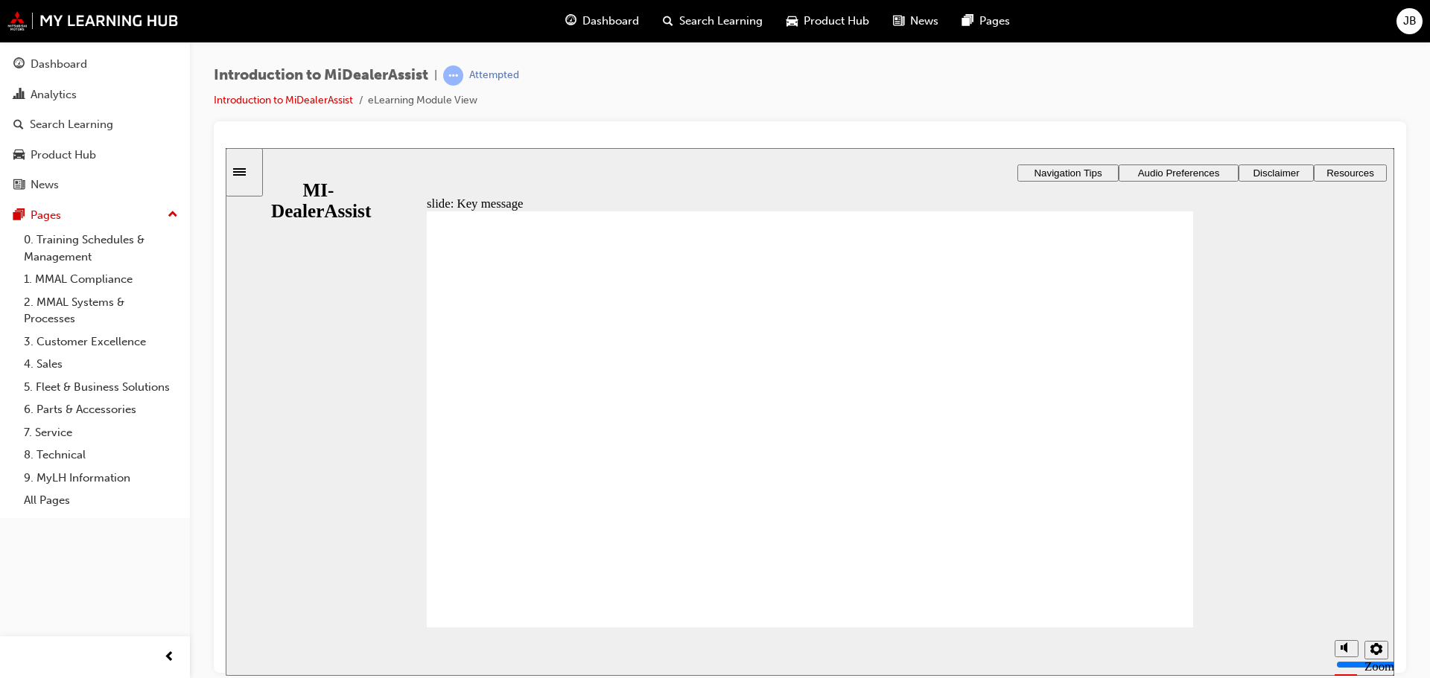
drag, startPoint x: 458, startPoint y: 372, endPoint x: 535, endPoint y: 369, distance: 77.5
checkbox input "true"
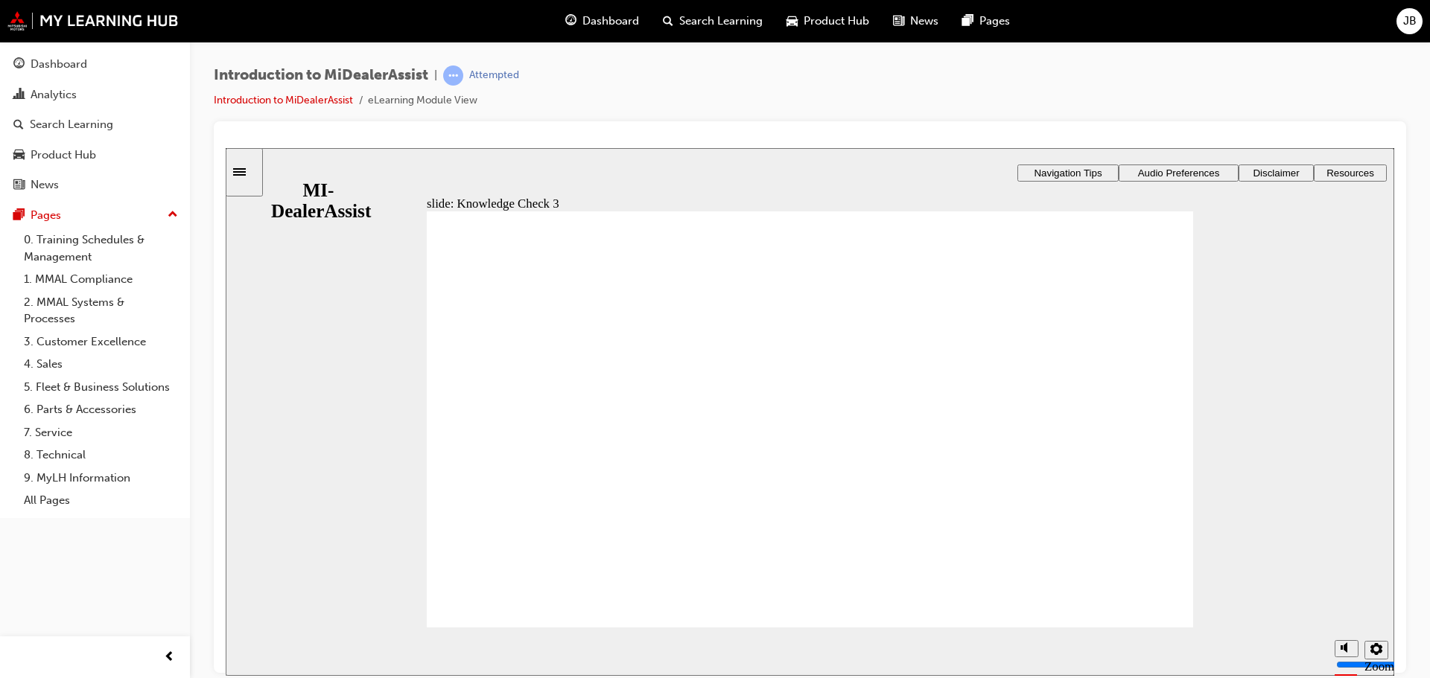
checkbox input "true"
drag, startPoint x: 461, startPoint y: 468, endPoint x: 461, endPoint y: 485, distance: 16.4
checkbox input "true"
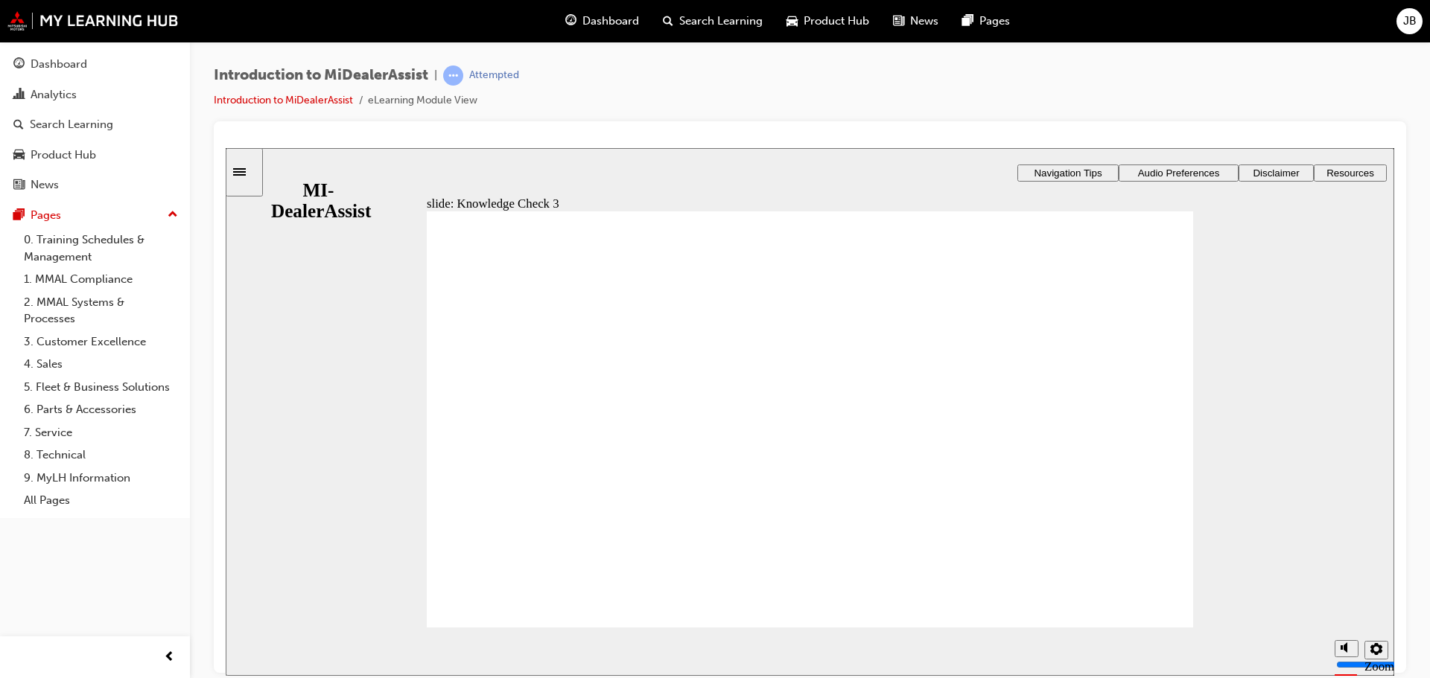
drag, startPoint x: 619, startPoint y: 591, endPoint x: 620, endPoint y: 574, distance: 17.1
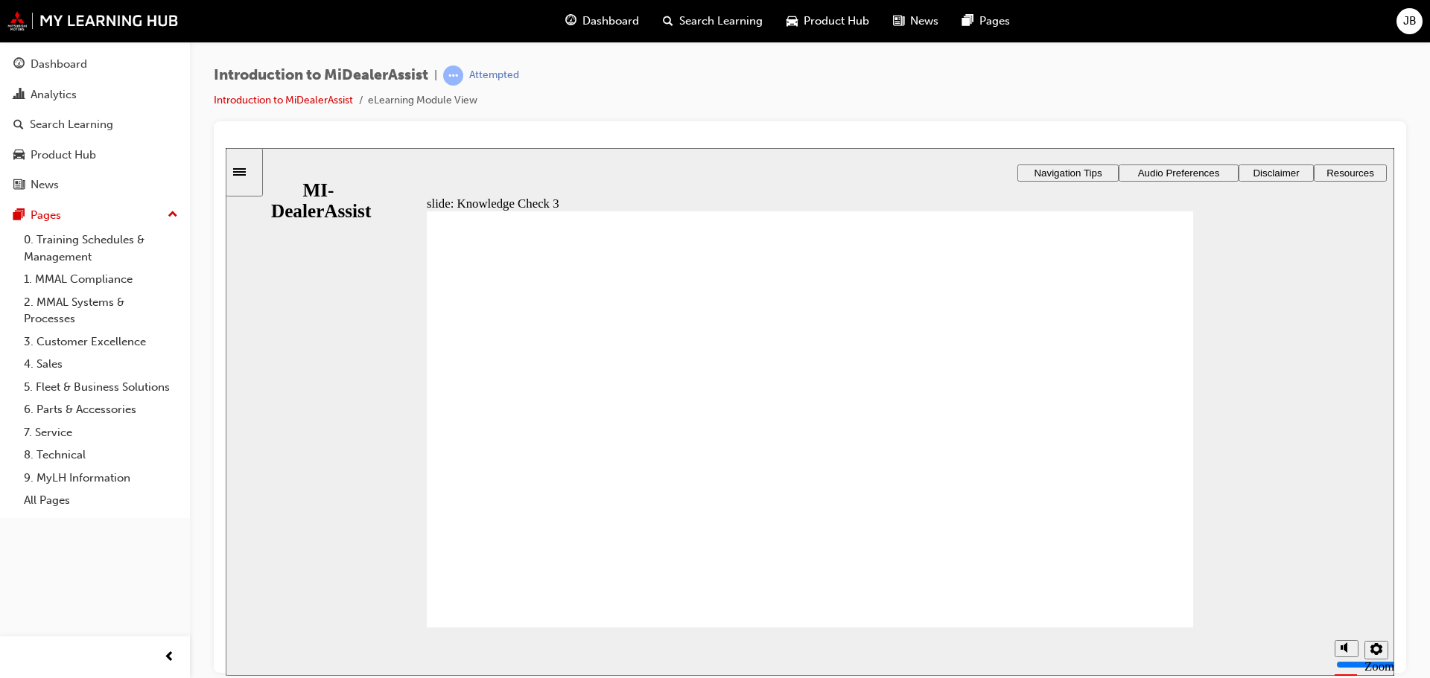
checkbox input "false"
checkbox input "true"
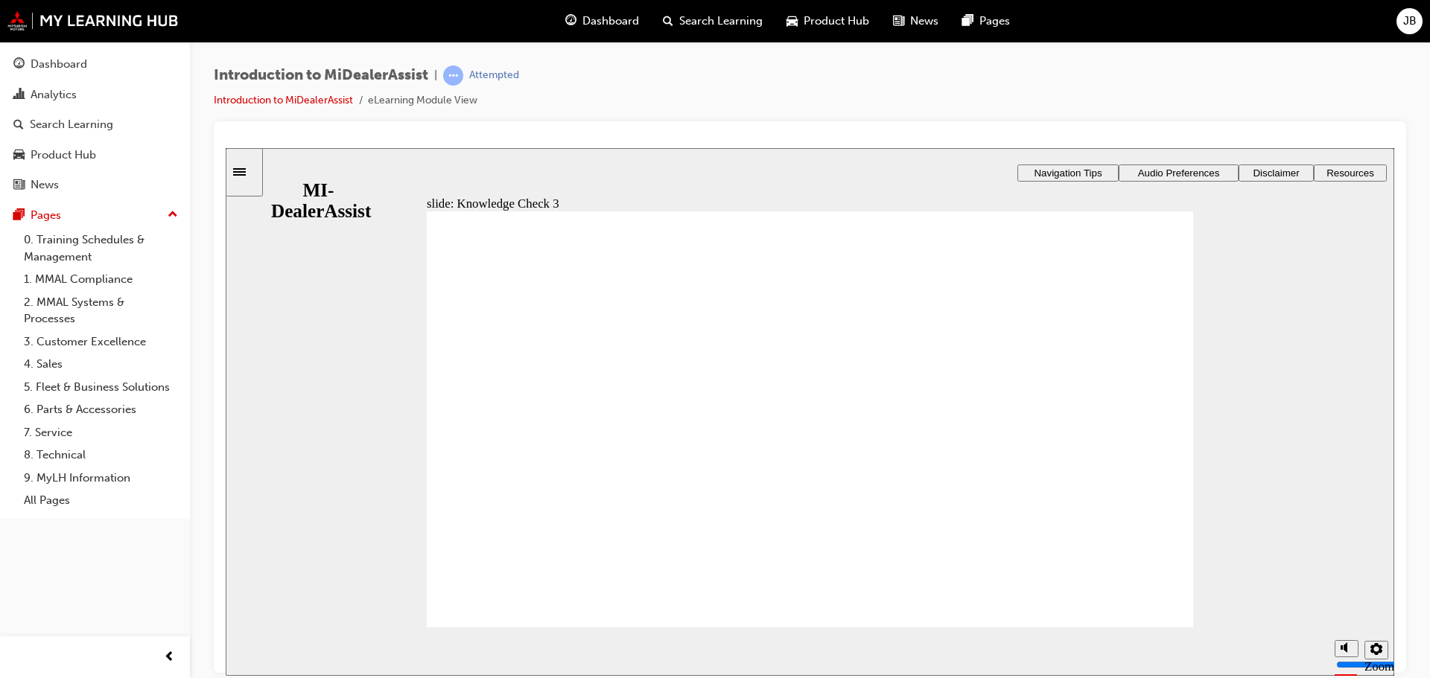
checkbox input "true"
drag, startPoint x: 655, startPoint y: 450, endPoint x: 649, endPoint y: 497, distance: 48.1
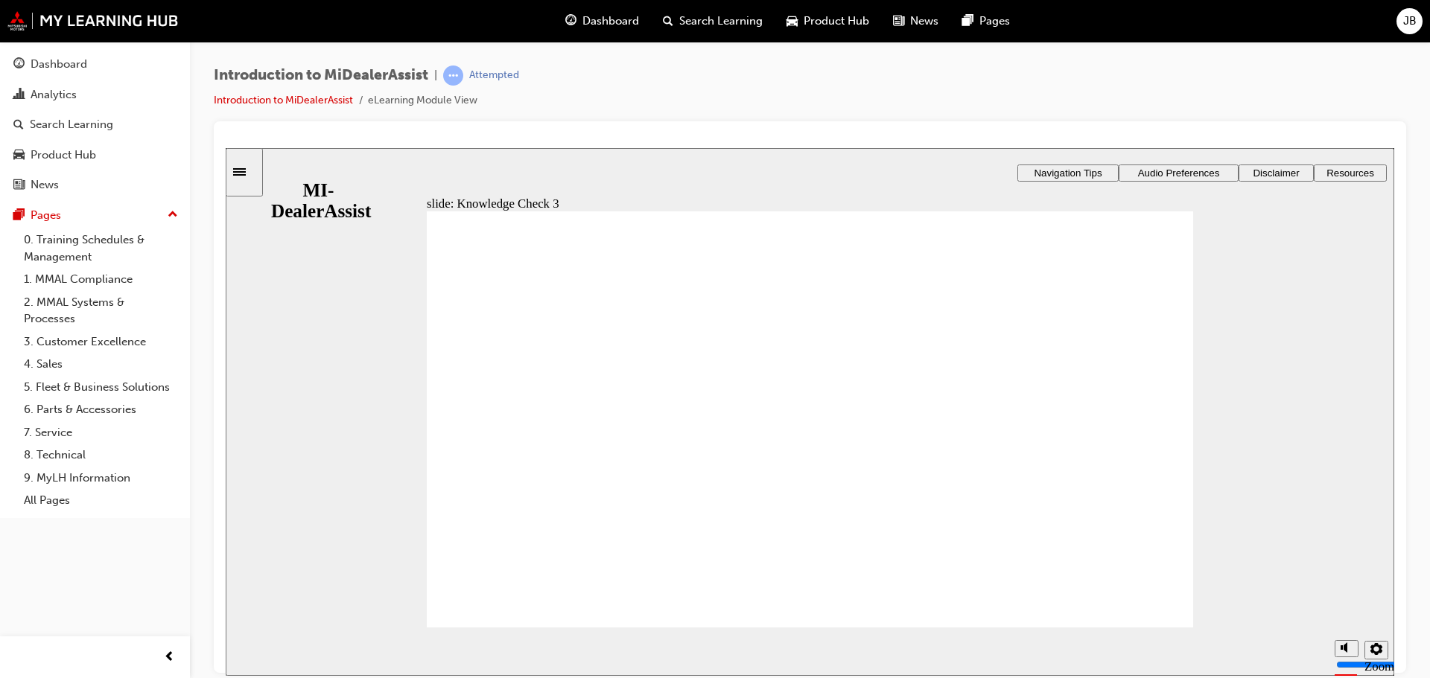
checkbox input "true"
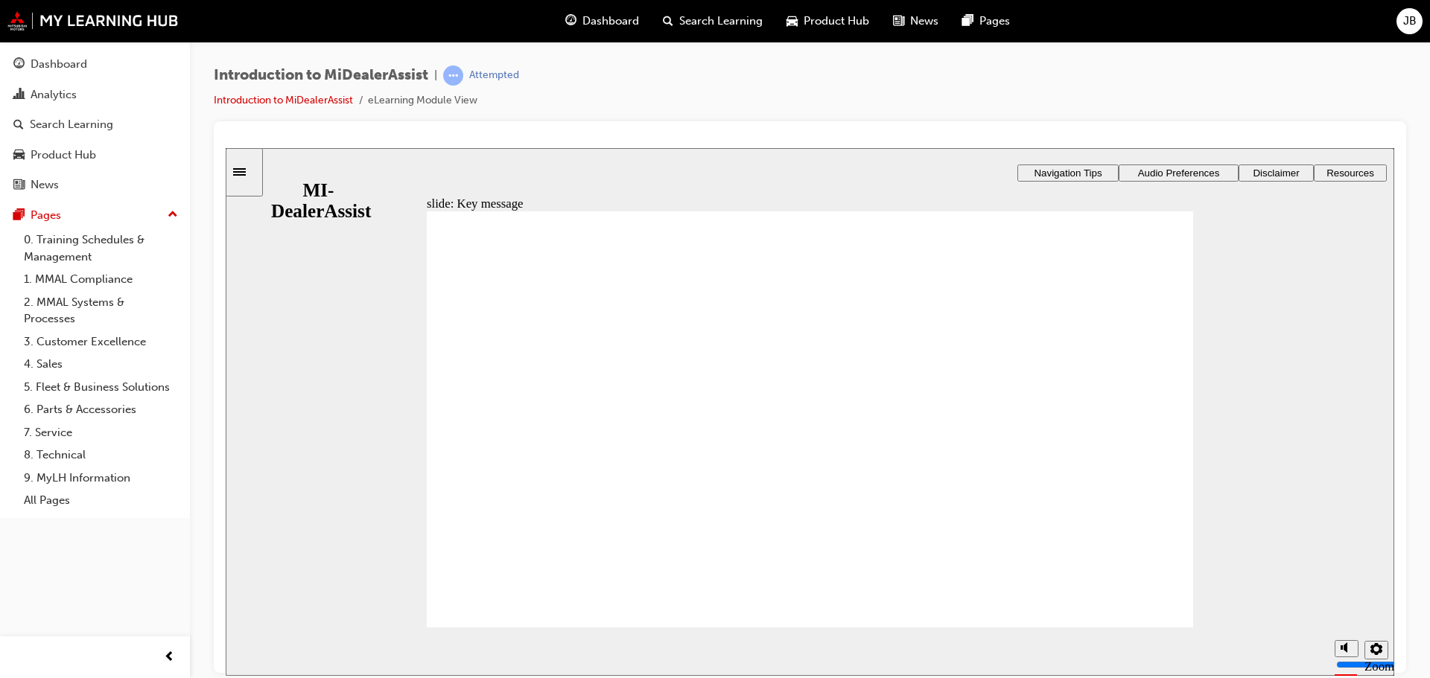
radio input "true"
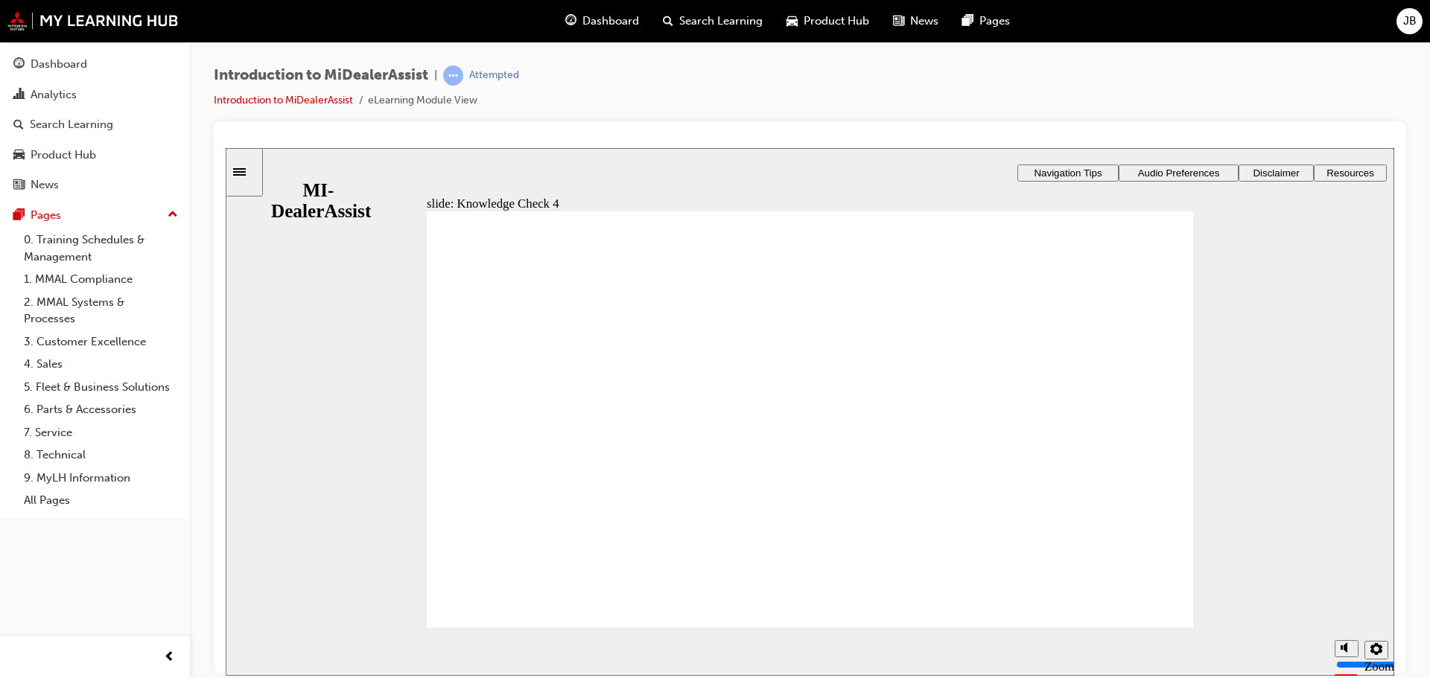
drag, startPoint x: 1050, startPoint y: 518, endPoint x: 1082, endPoint y: 549, distance: 44.2
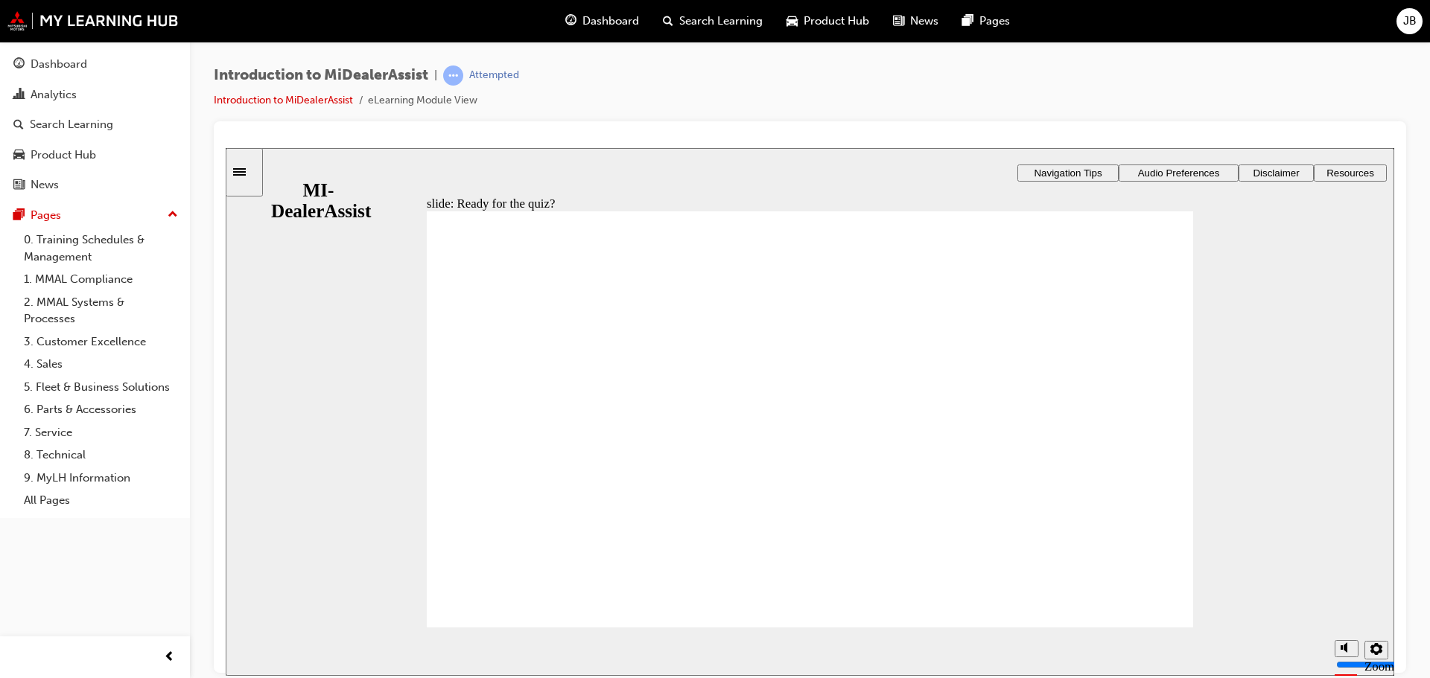
radio input "true"
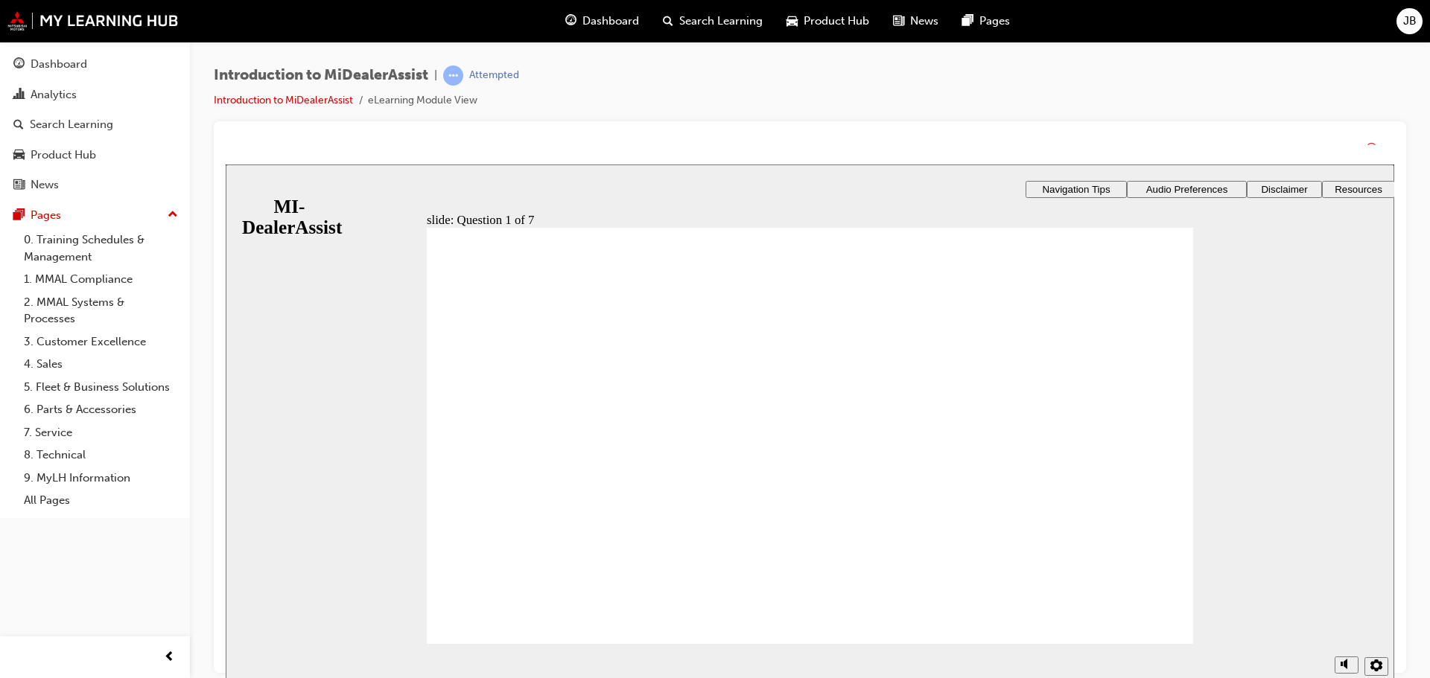
drag, startPoint x: 808, startPoint y: 545, endPoint x: 949, endPoint y: 597, distance: 150.8
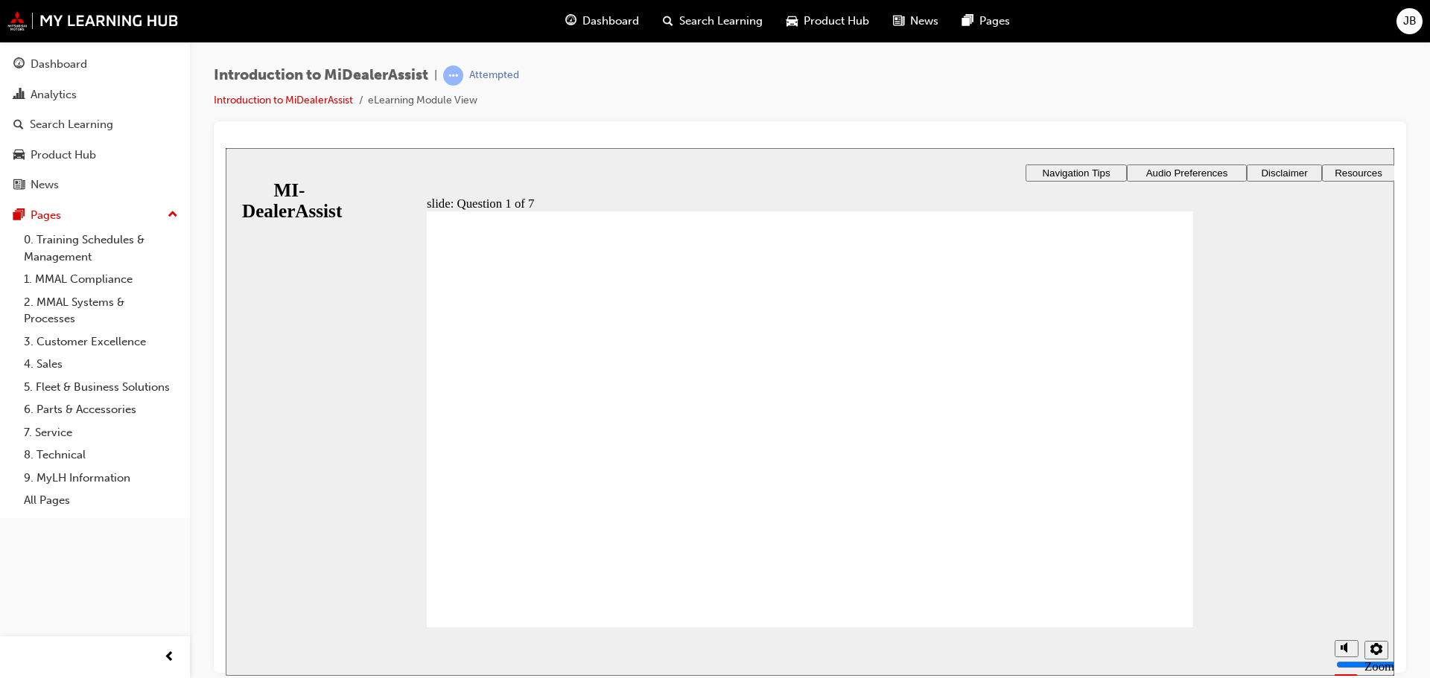
radio input "true"
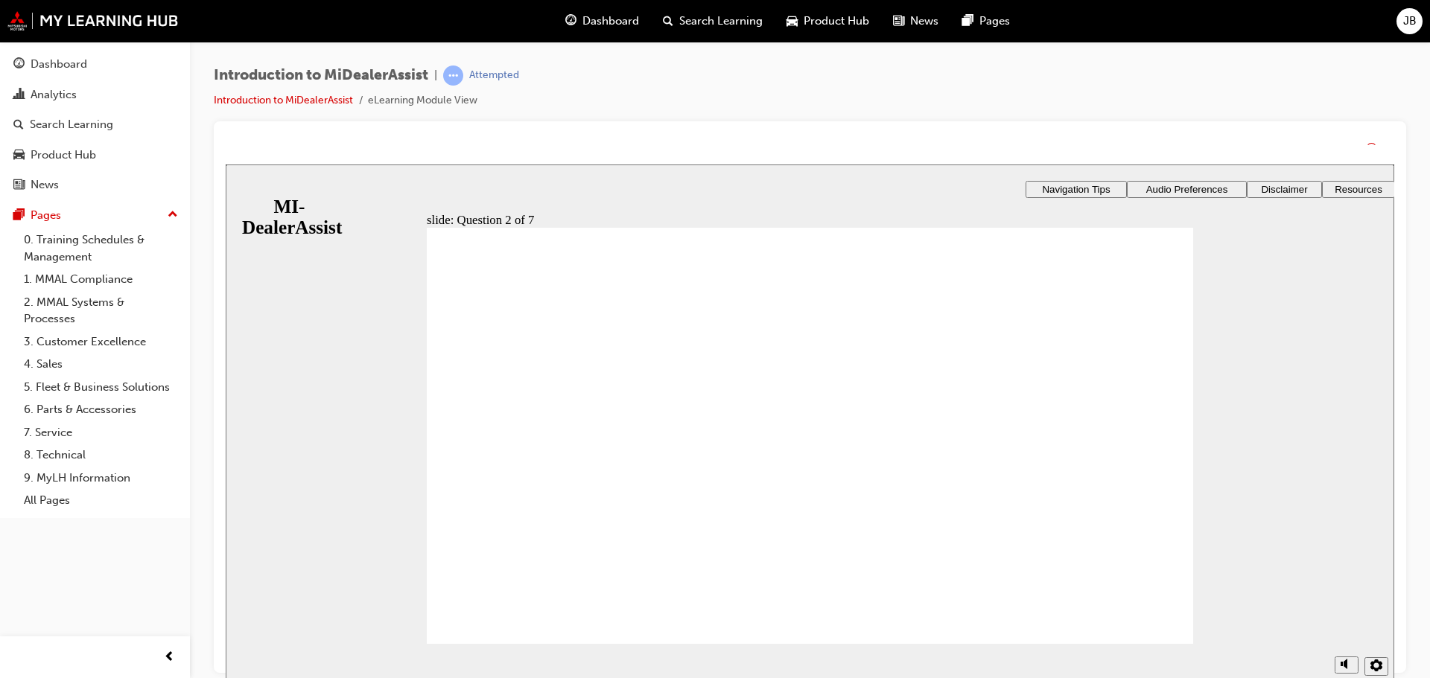
drag, startPoint x: 728, startPoint y: 550, endPoint x: 778, endPoint y: 578, distance: 57.0
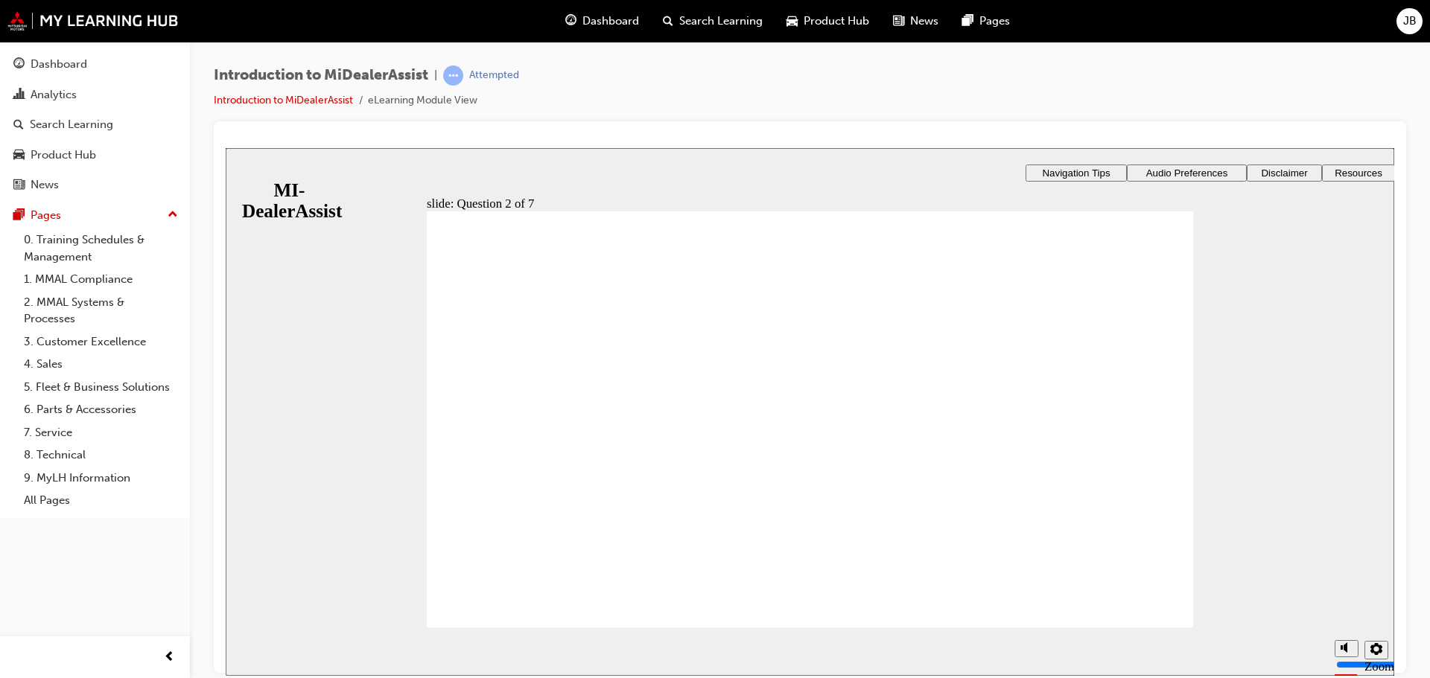
radio input "true"
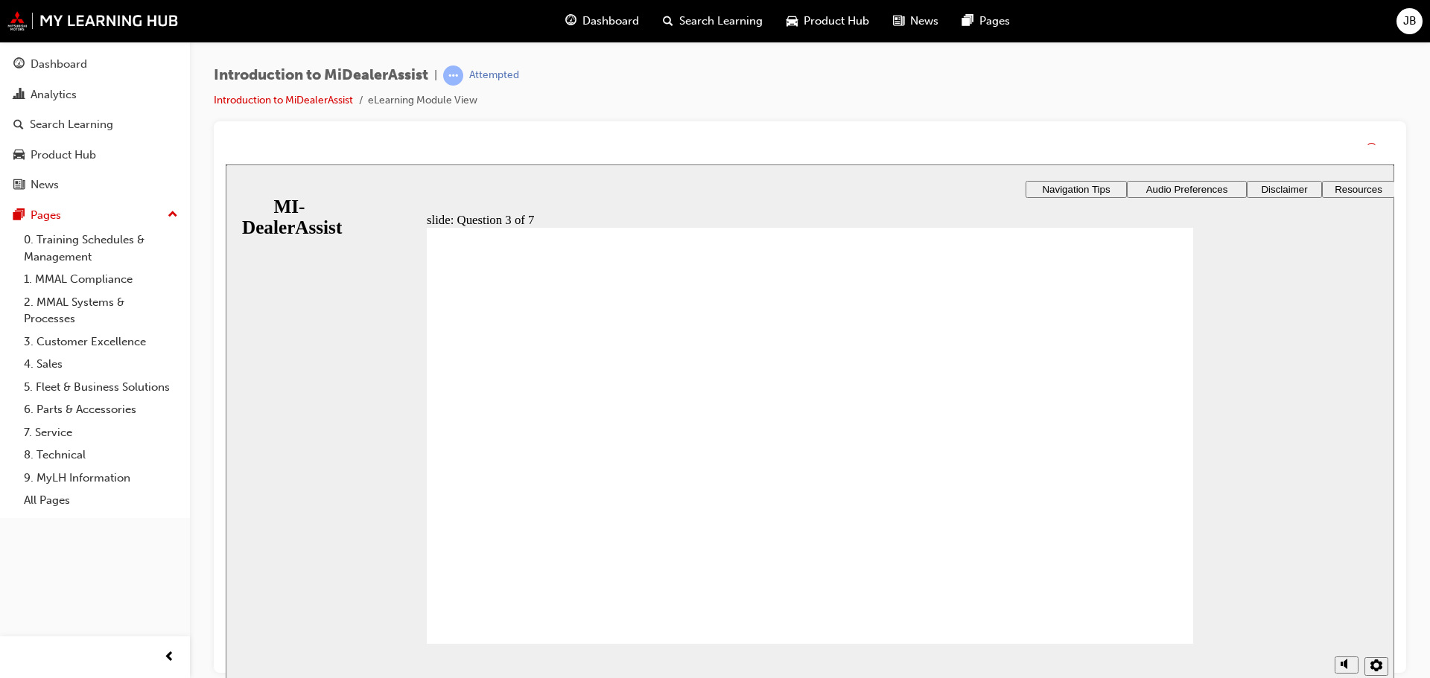
drag, startPoint x: 835, startPoint y: 566, endPoint x: 843, endPoint y: 568, distance: 7.8
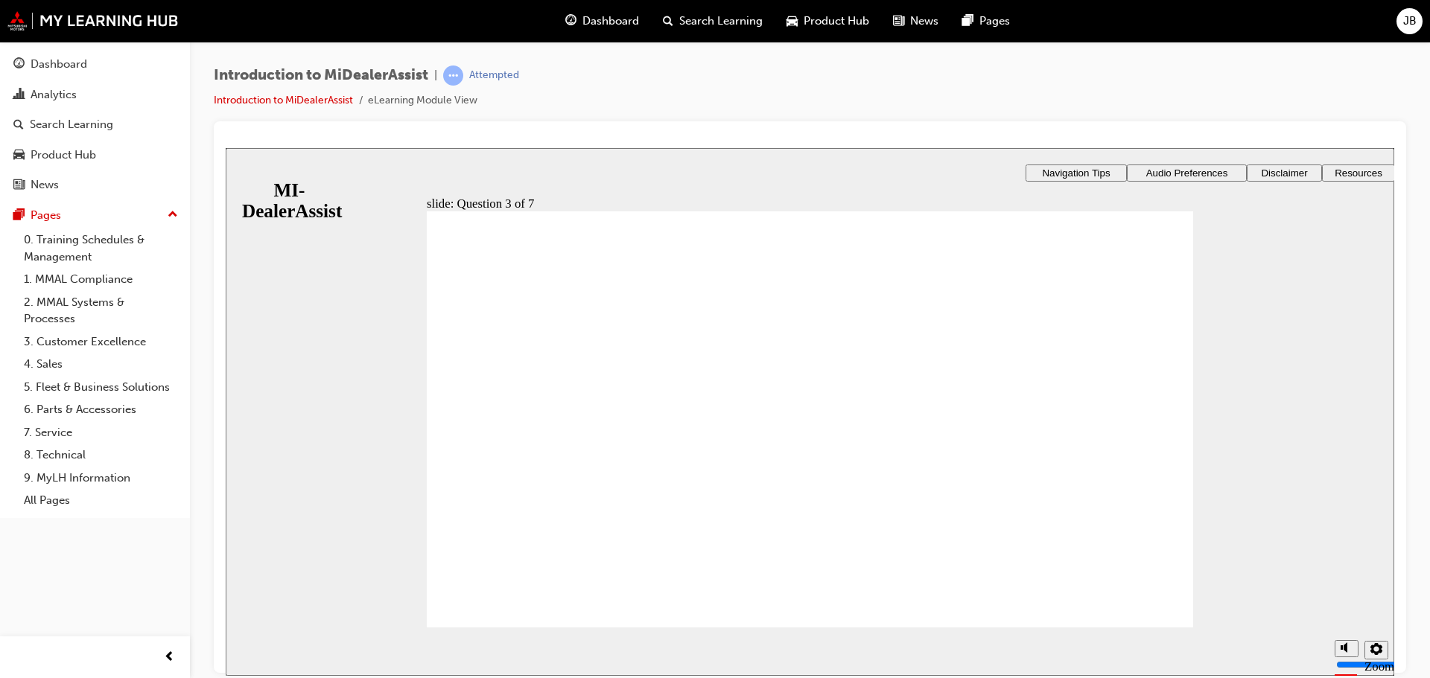
drag, startPoint x: 1055, startPoint y: 465, endPoint x: 1050, endPoint y: 484, distance: 20.0
drag, startPoint x: 833, startPoint y: 596, endPoint x: 880, endPoint y: 590, distance: 47.3
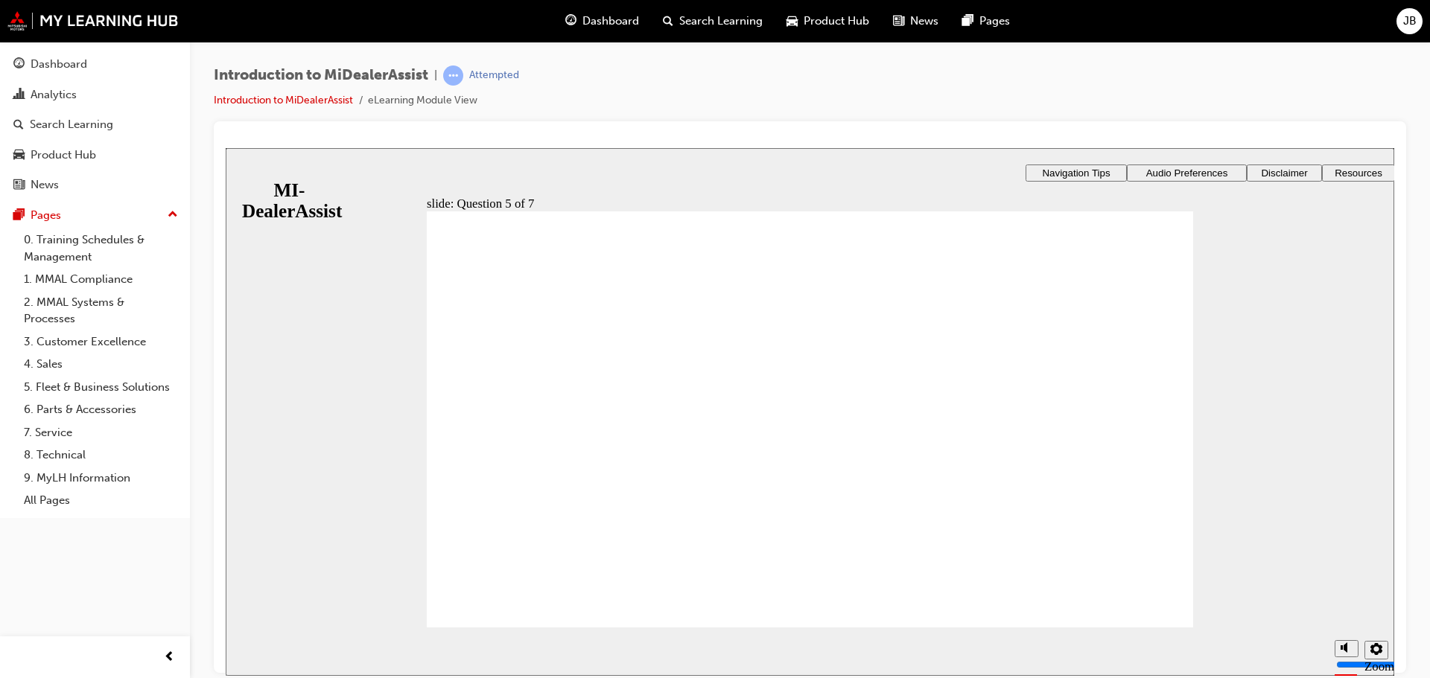
radio input "true"
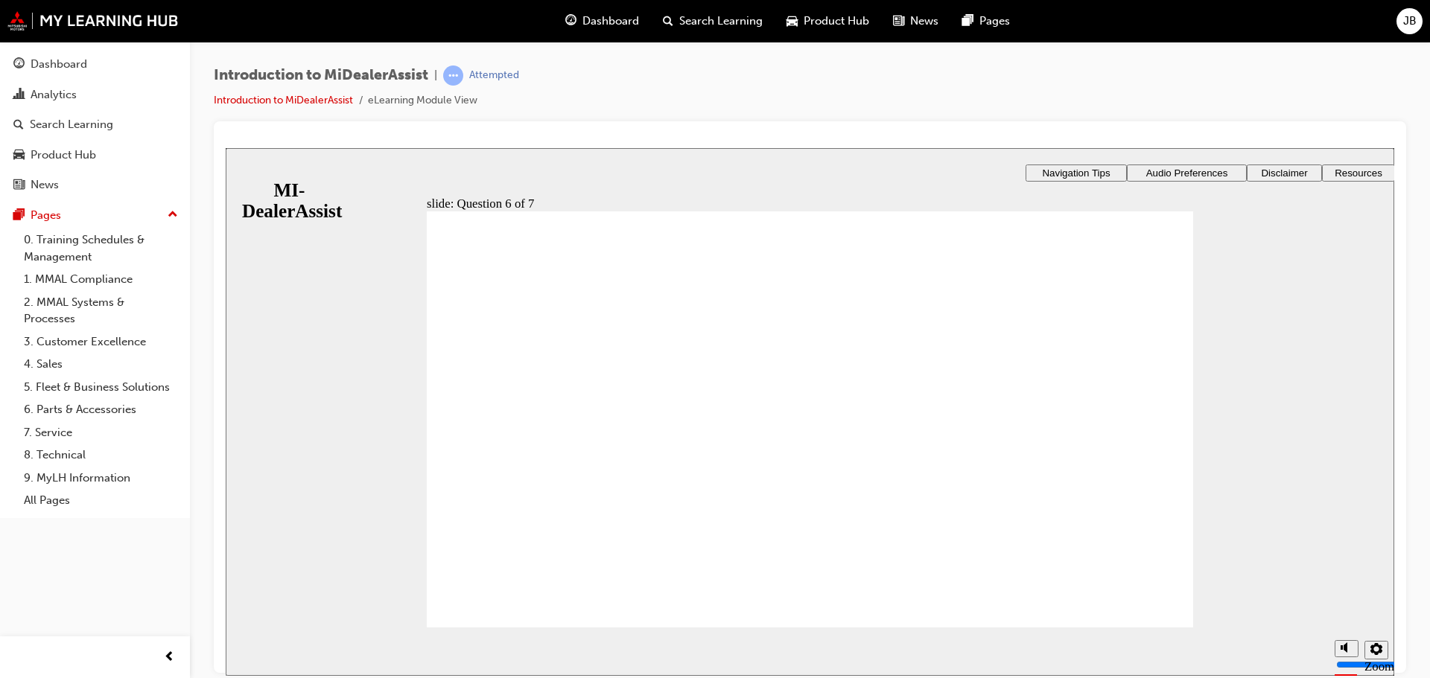
drag, startPoint x: 700, startPoint y: 444, endPoint x: 706, endPoint y: 436, distance: 10.1
checkbox input "true"
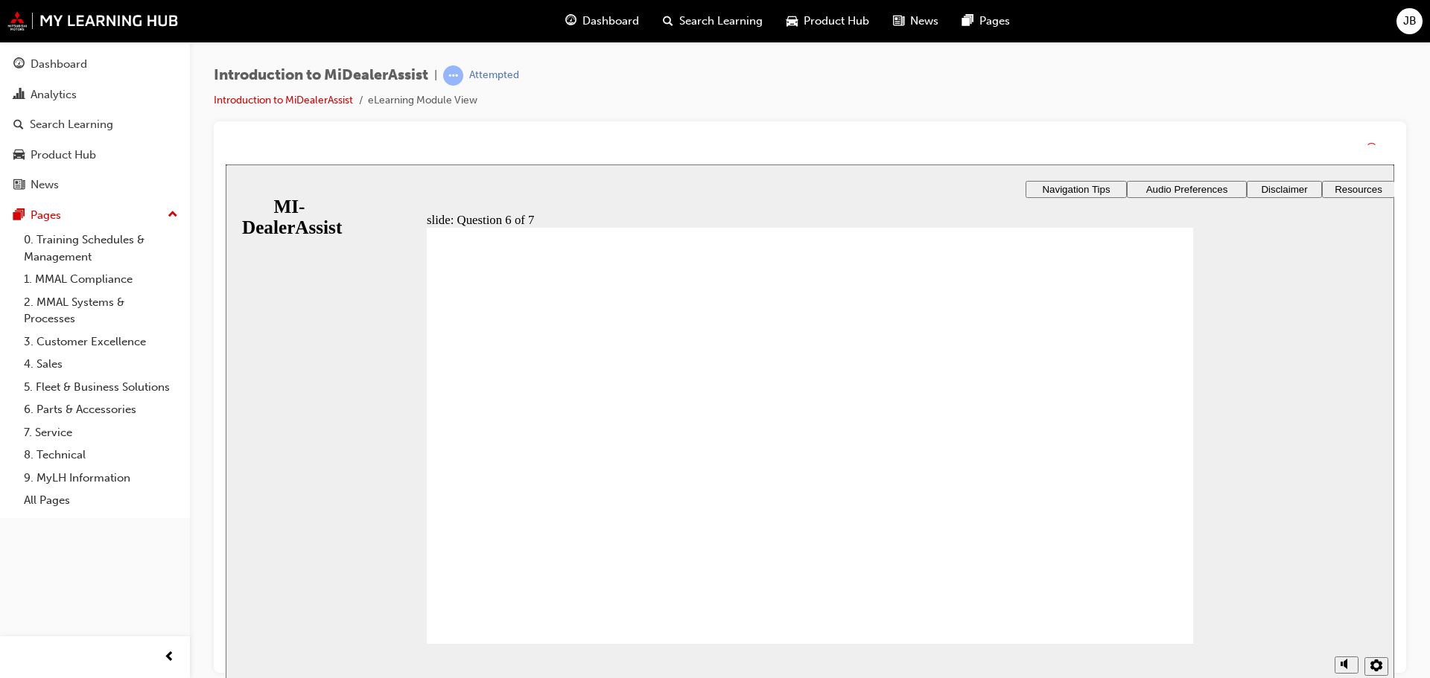
drag, startPoint x: 817, startPoint y: 547, endPoint x: 815, endPoint y: 564, distance: 17.2
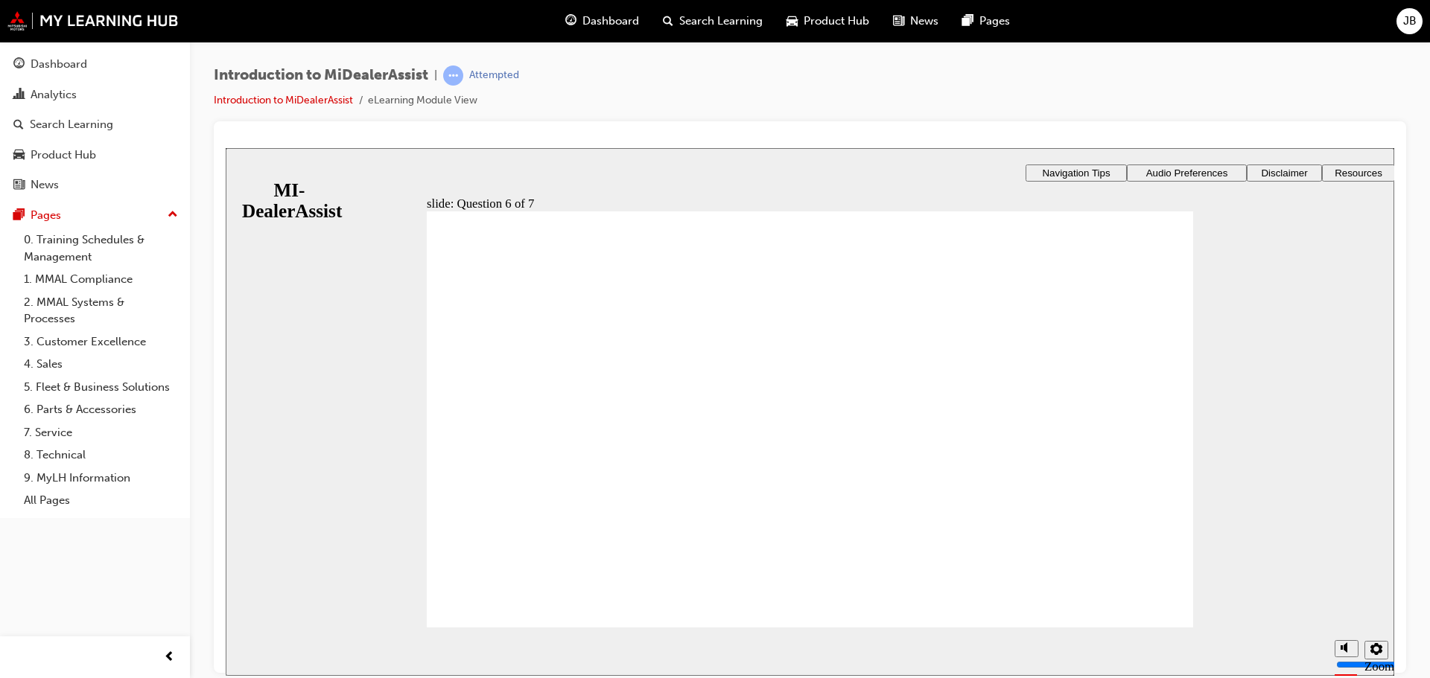
drag, startPoint x: 815, startPoint y: 547, endPoint x: 843, endPoint y: 548, distance: 27.6
radio input "true"
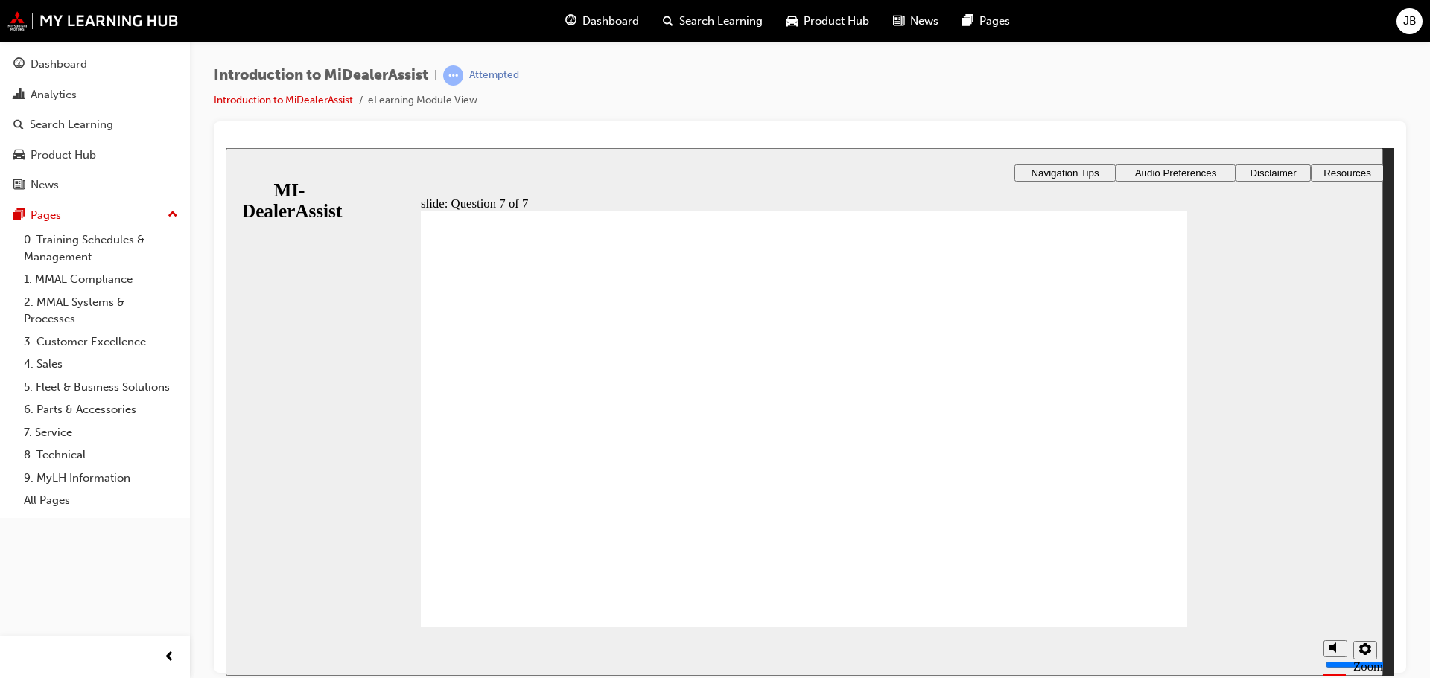
drag, startPoint x: 744, startPoint y: 550, endPoint x: 752, endPoint y: 562, distance: 15.1
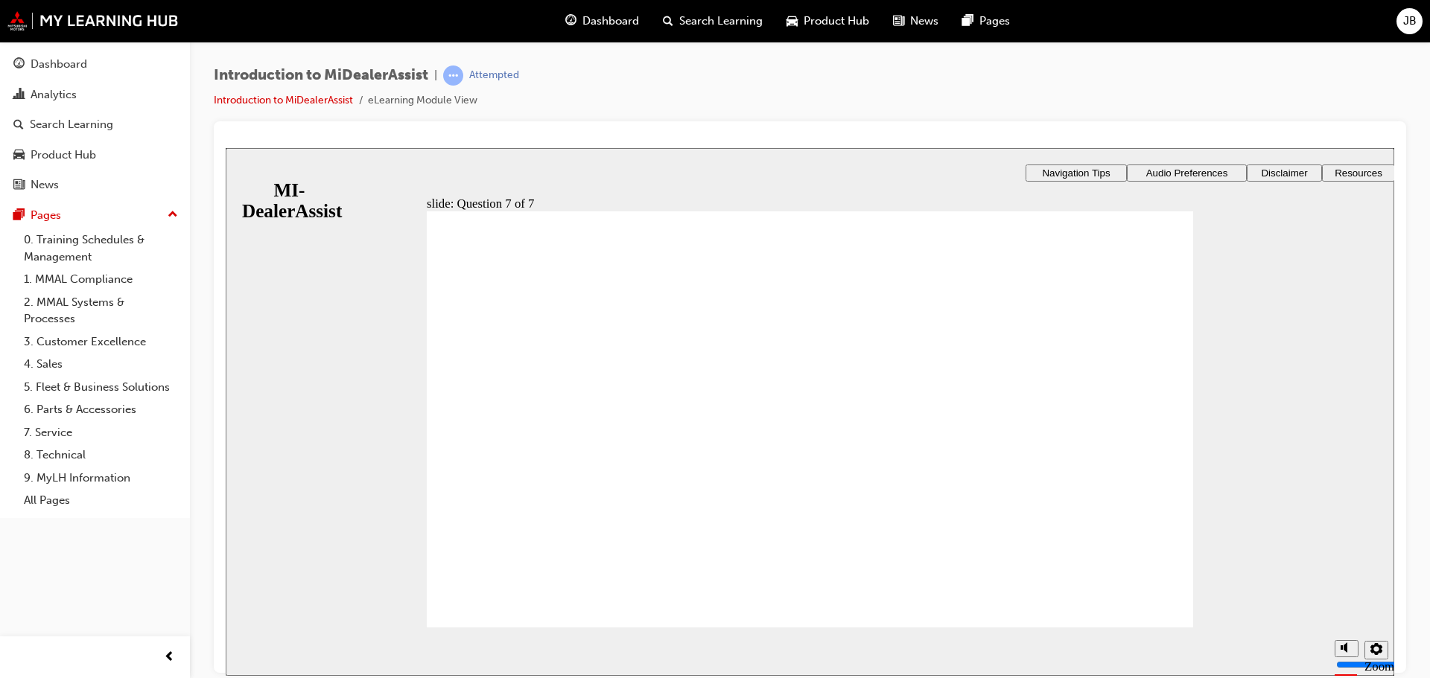
radio input "true"
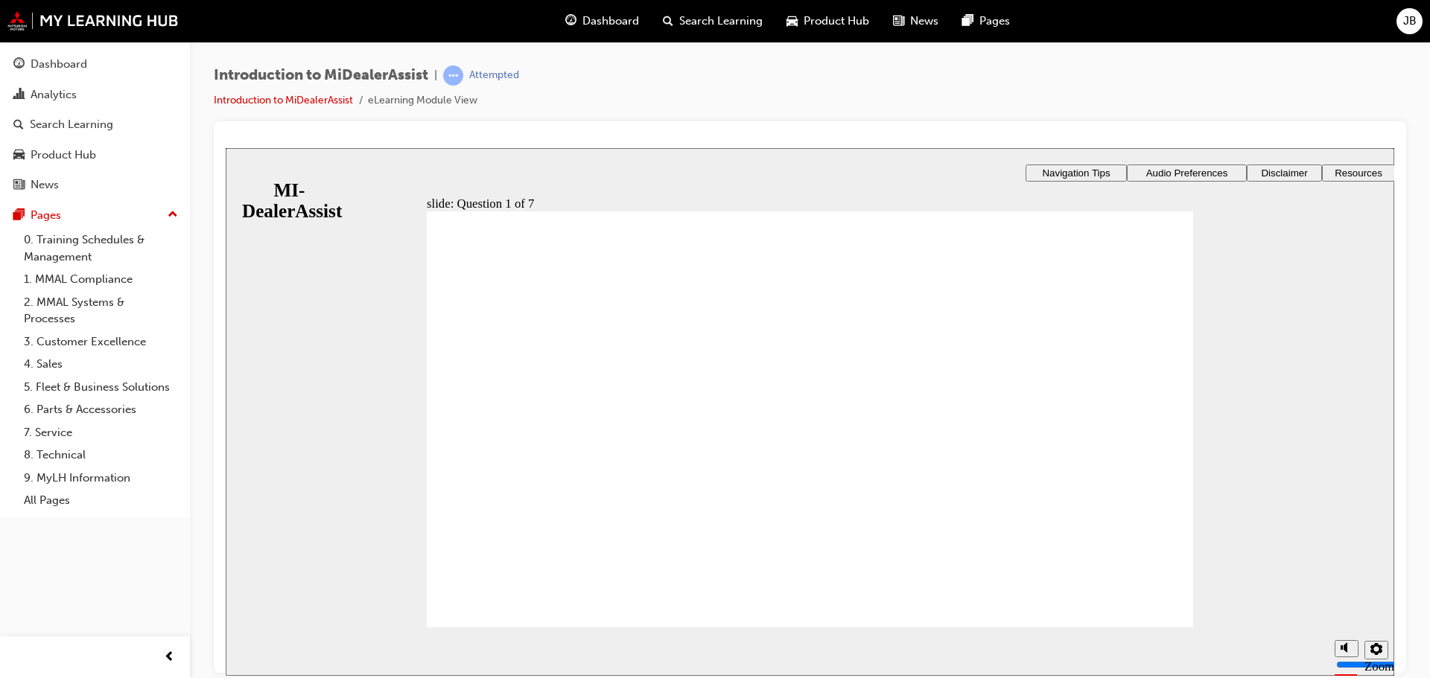
radio input "true"
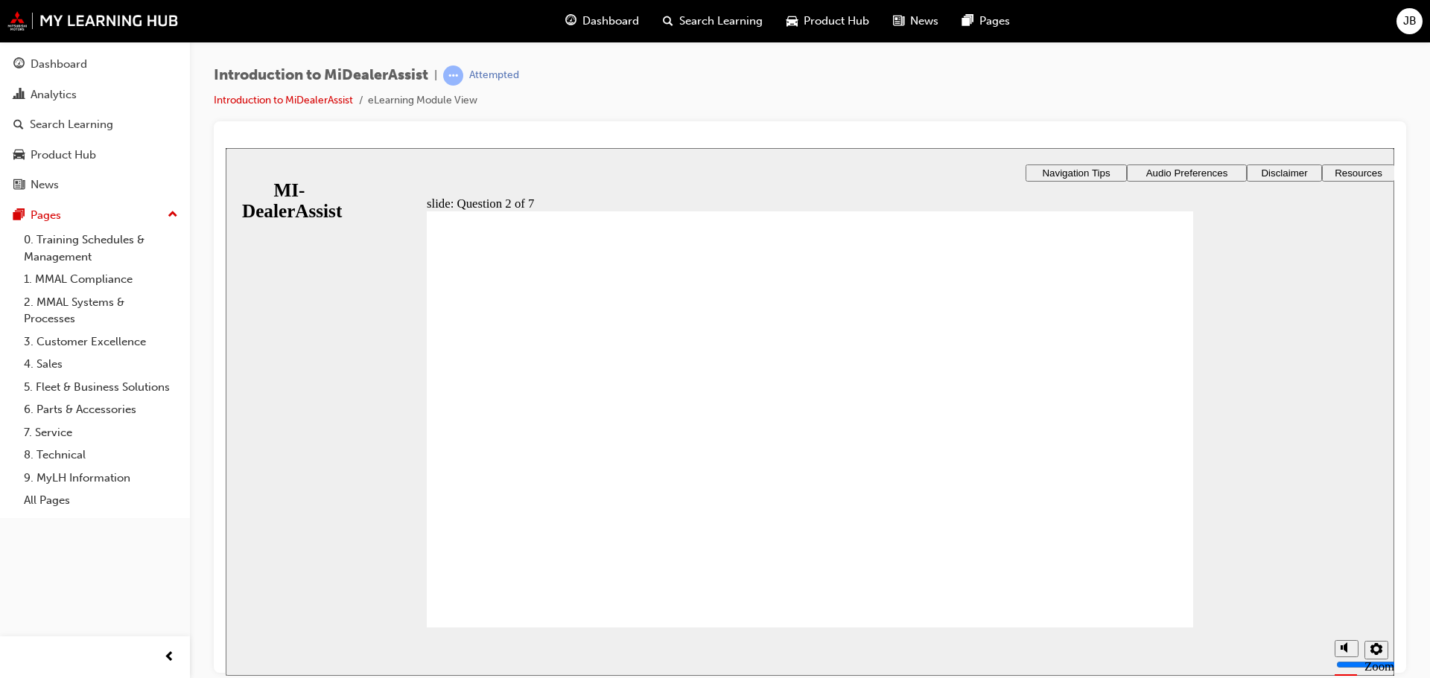
radio input "true"
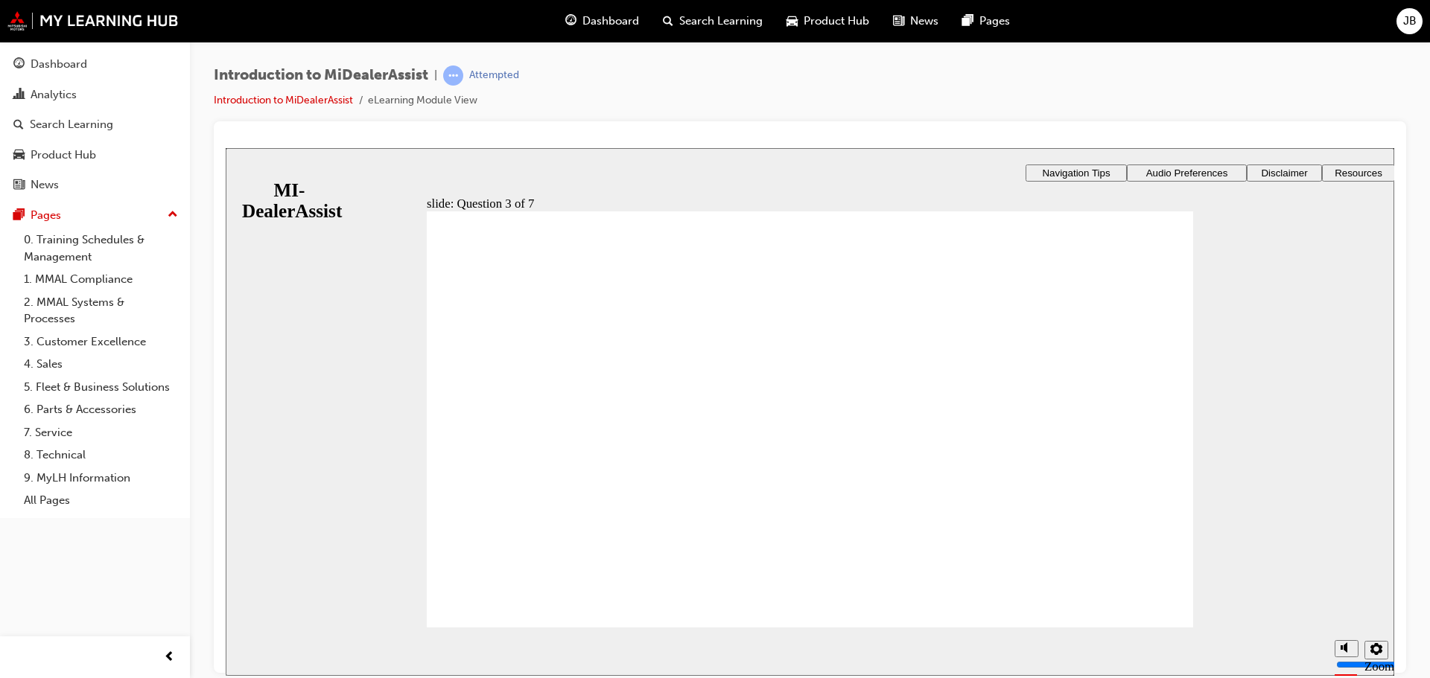
drag, startPoint x: 1073, startPoint y: 500, endPoint x: 1074, endPoint y: 532, distance: 31.3
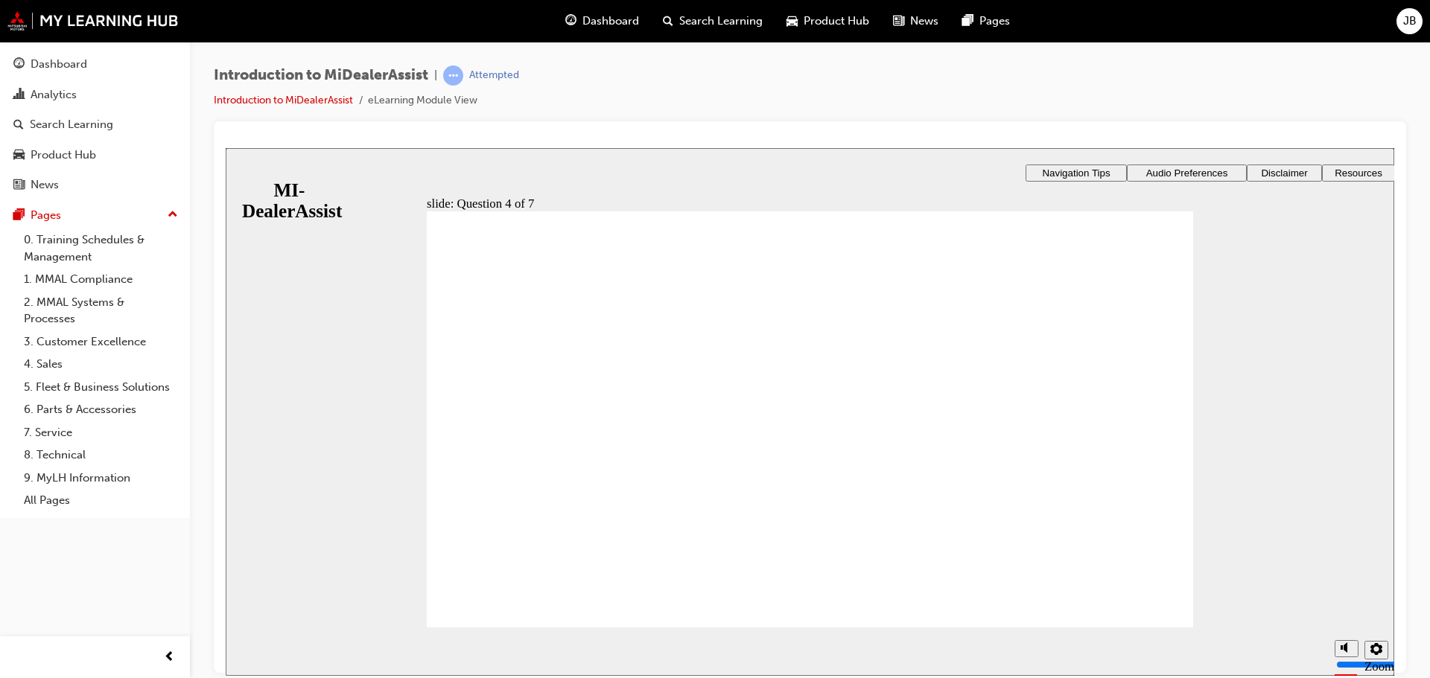
drag, startPoint x: 850, startPoint y: 548, endPoint x: 850, endPoint y: 532, distance: 15.6
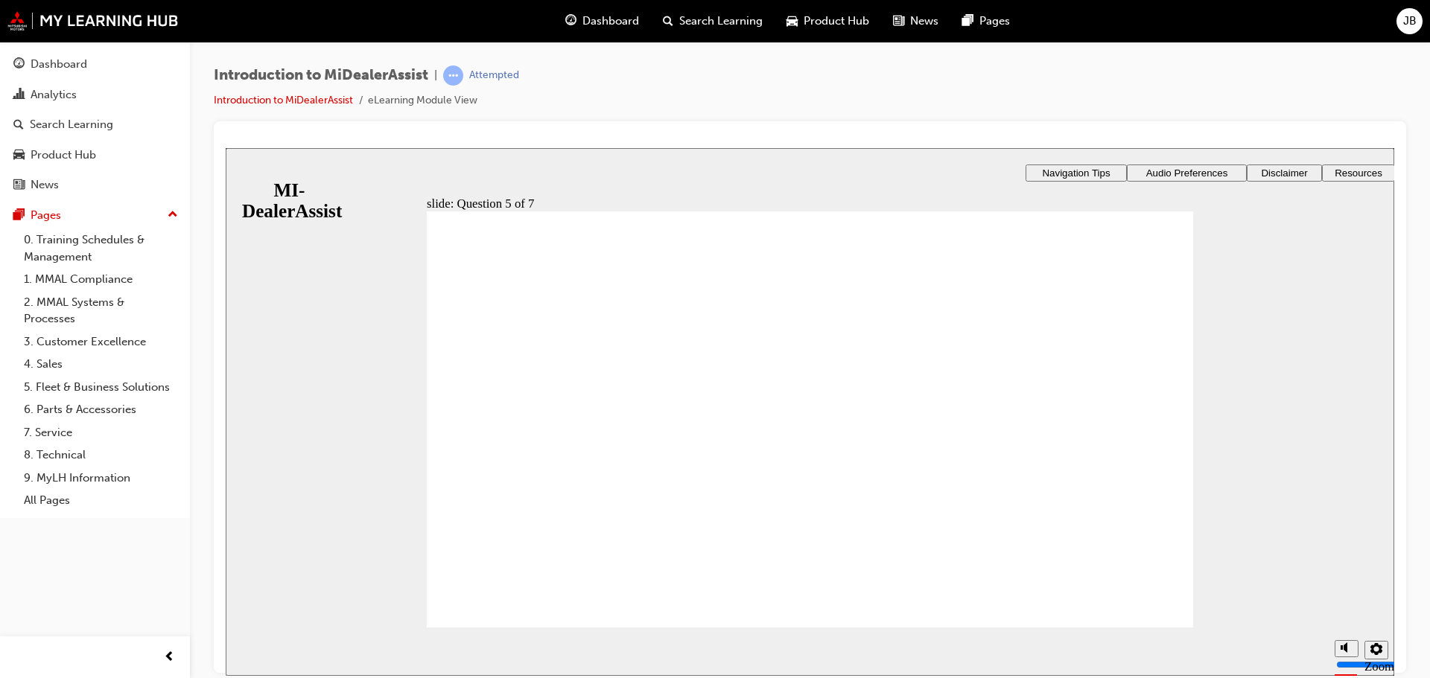
radio input "true"
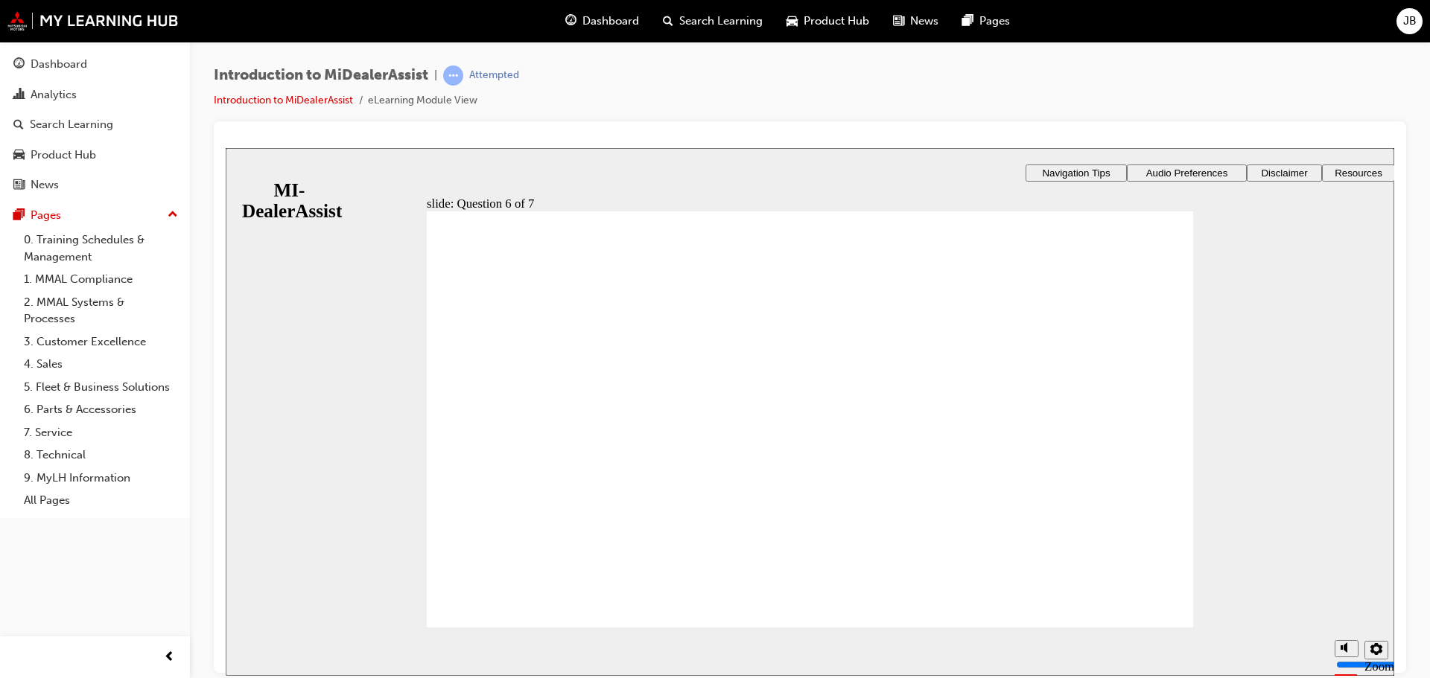
checkbox input "true"
drag, startPoint x: 589, startPoint y: 386, endPoint x: 599, endPoint y: 418, distance: 33.4
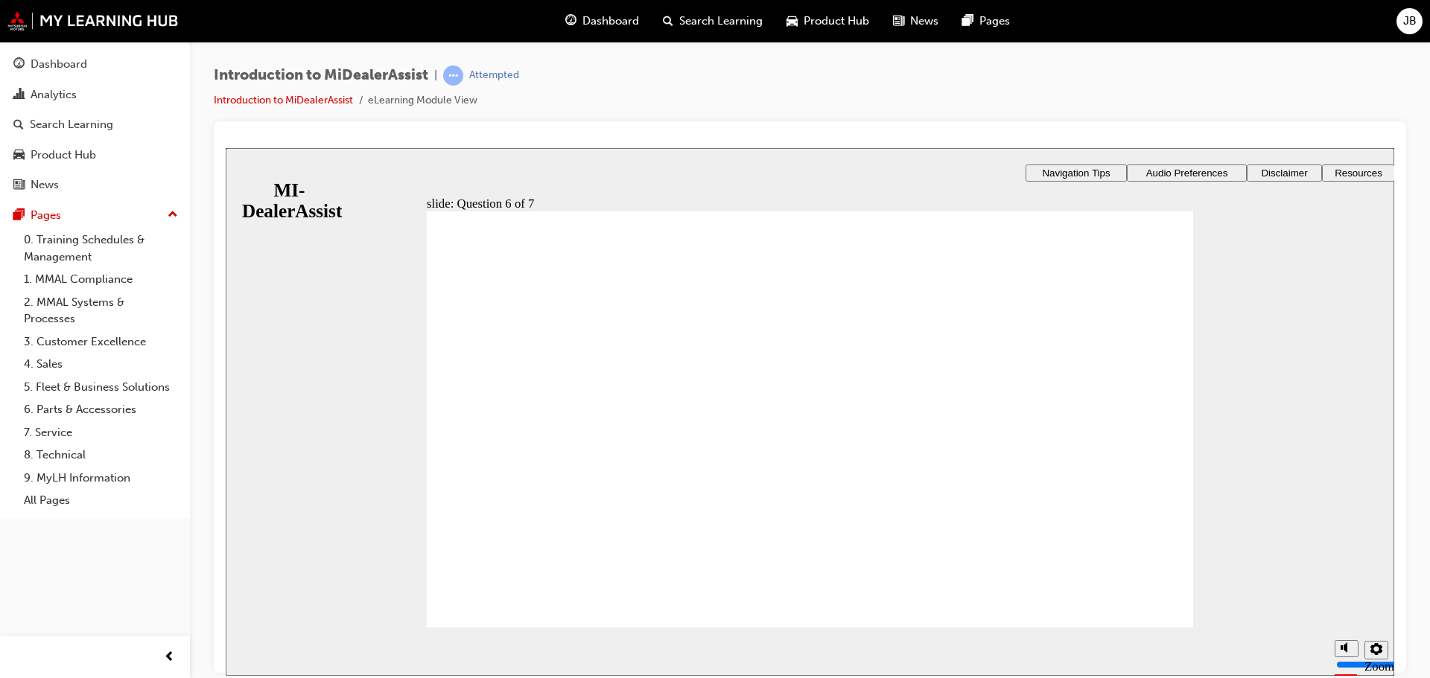
checkbox input "true"
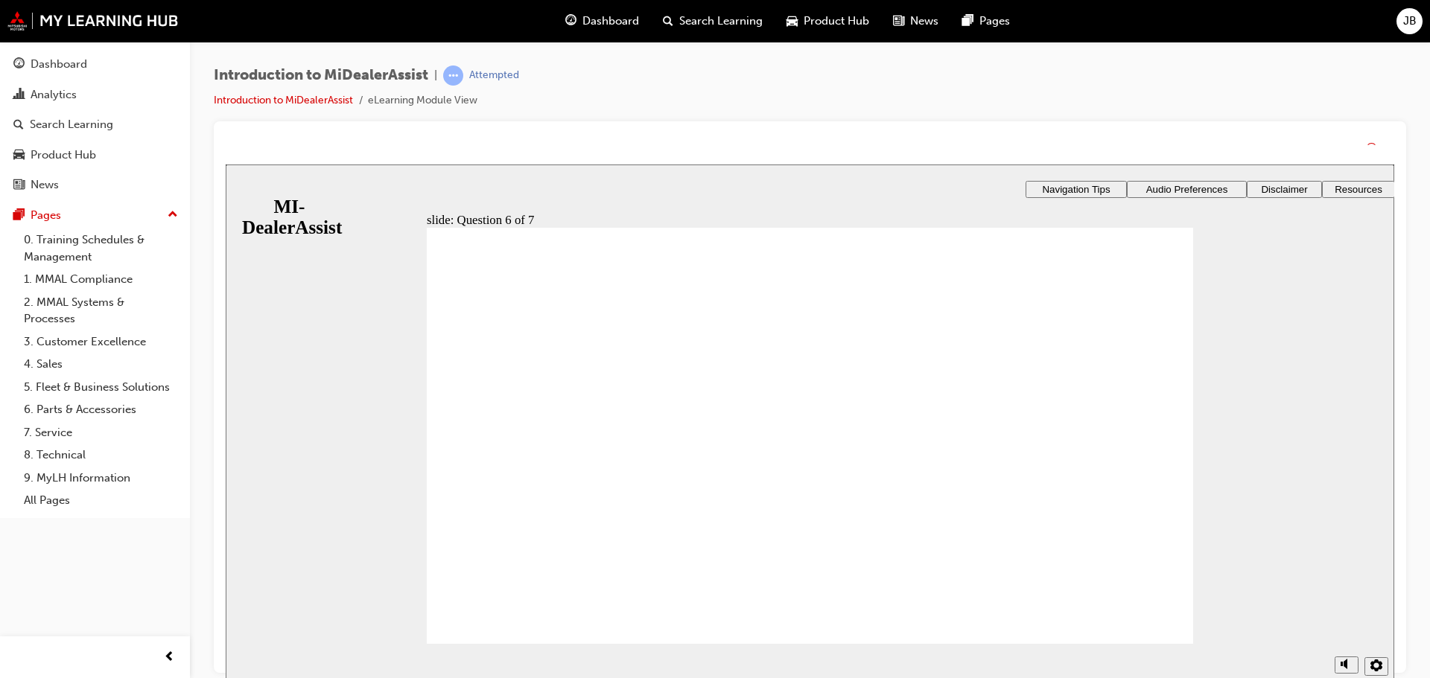
drag, startPoint x: 742, startPoint y: 592, endPoint x: 747, endPoint y: 577, distance: 15.5
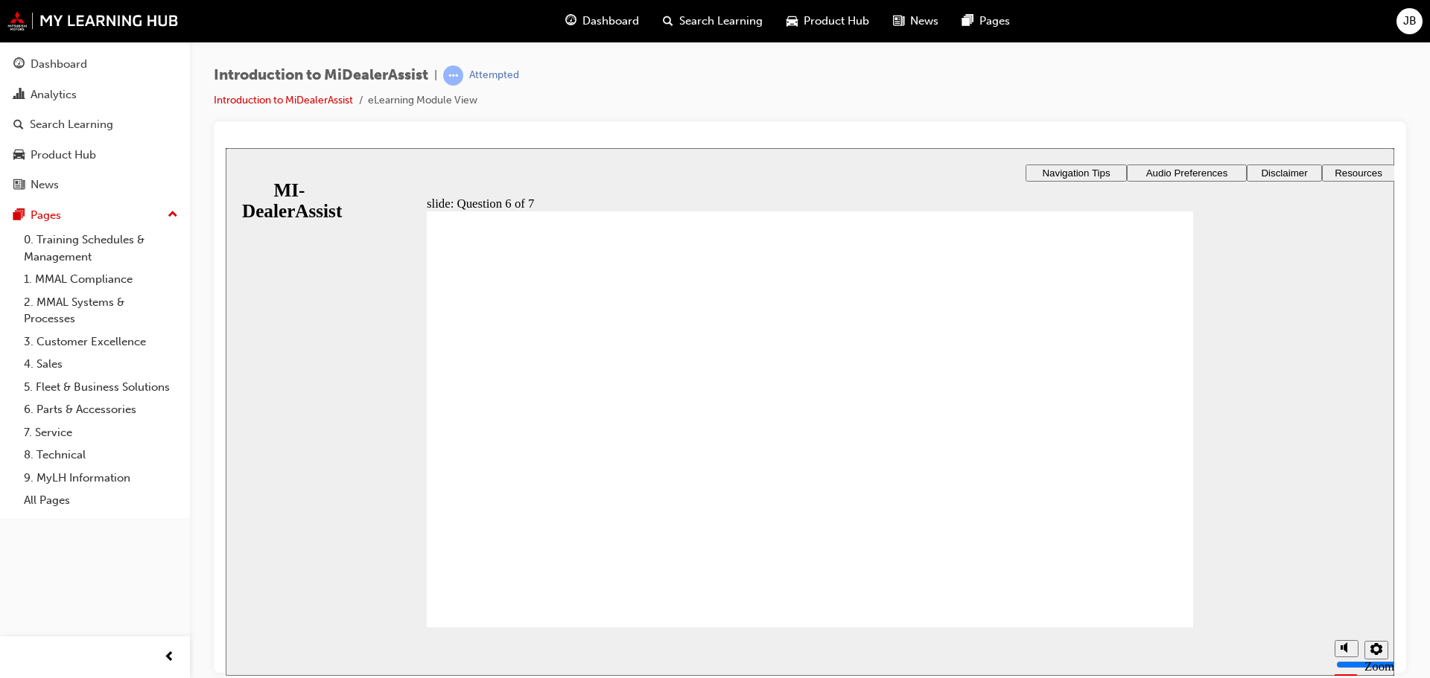
radio input "true"
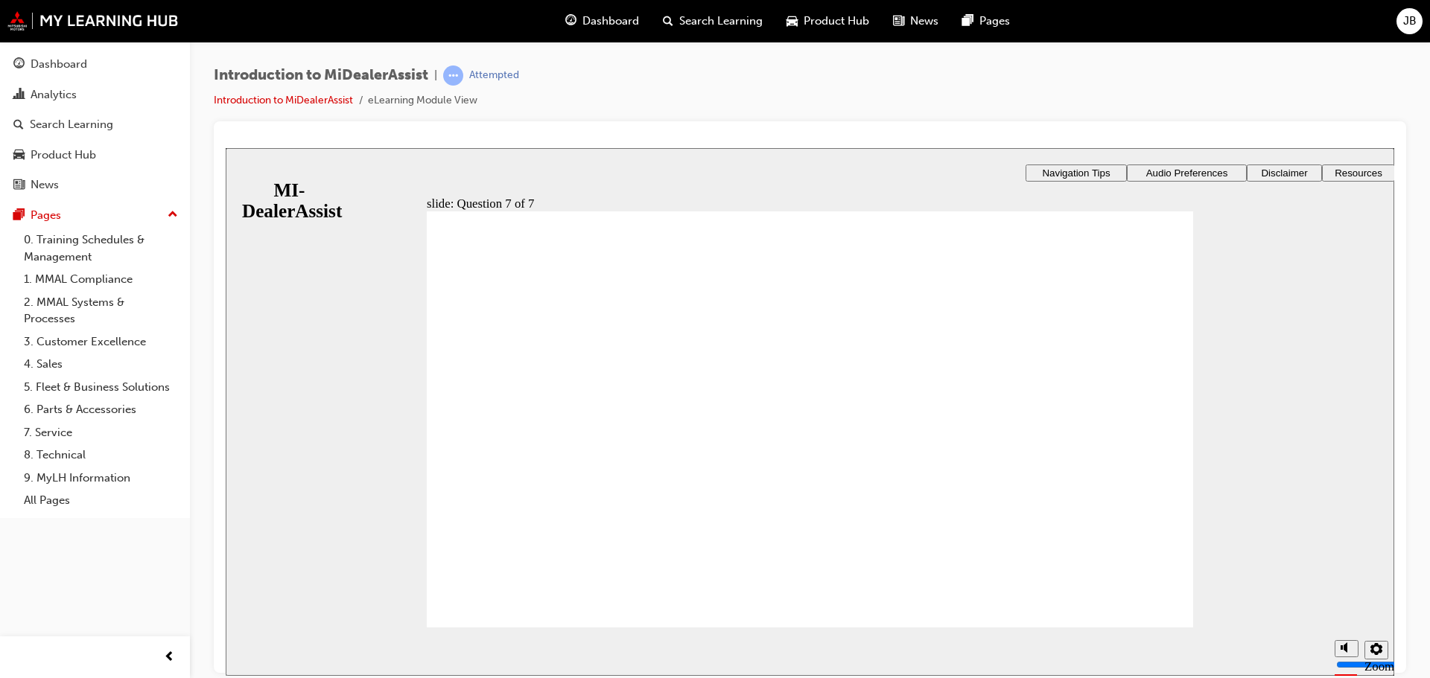
drag, startPoint x: 645, startPoint y: 465, endPoint x: 608, endPoint y: 549, distance: 92.0
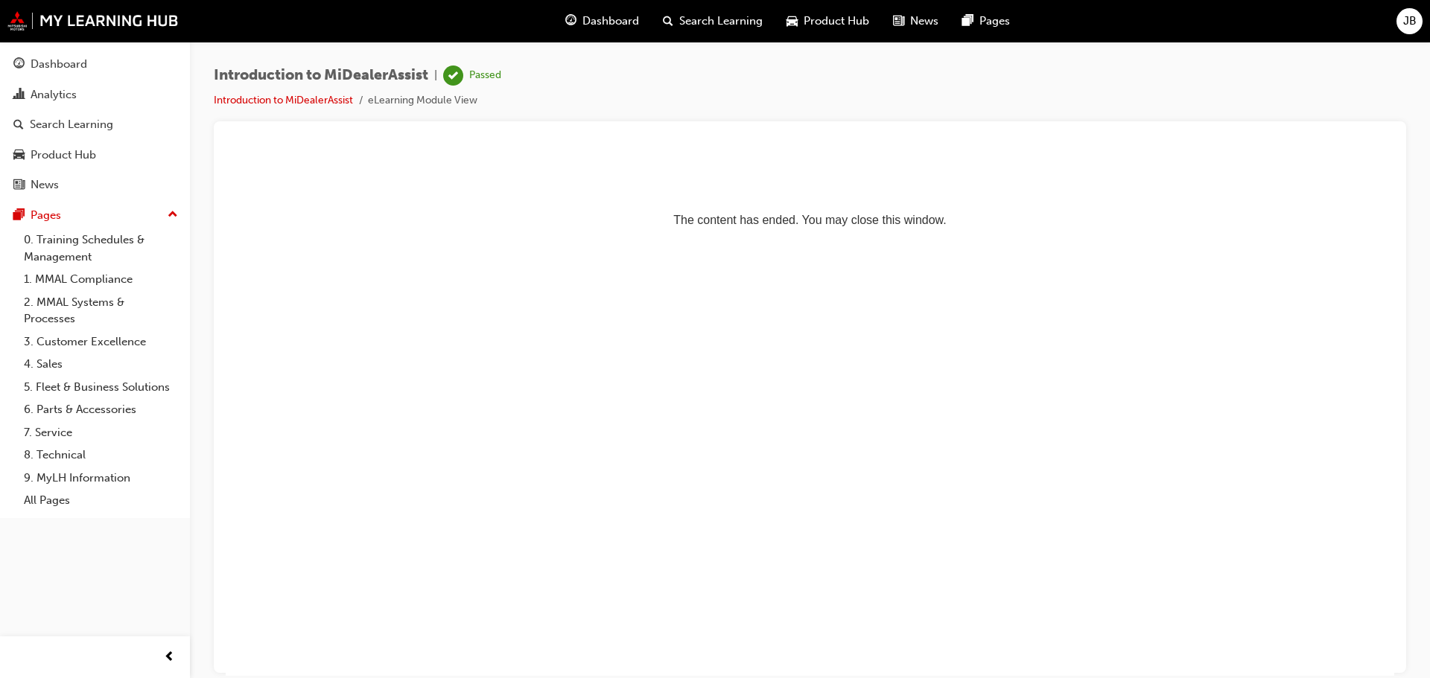
click at [1173, 225] on p "The content has ended. You may close this window." at bounding box center [810, 192] width 1156 height 67
click at [631, 59] on div "Introduction to MiDealerAssist | Passed Introduction to MiDealerAssist eLearnin…" at bounding box center [810, 341] width 1240 height 599
click at [622, 22] on span "Dashboard" at bounding box center [610, 21] width 57 height 17
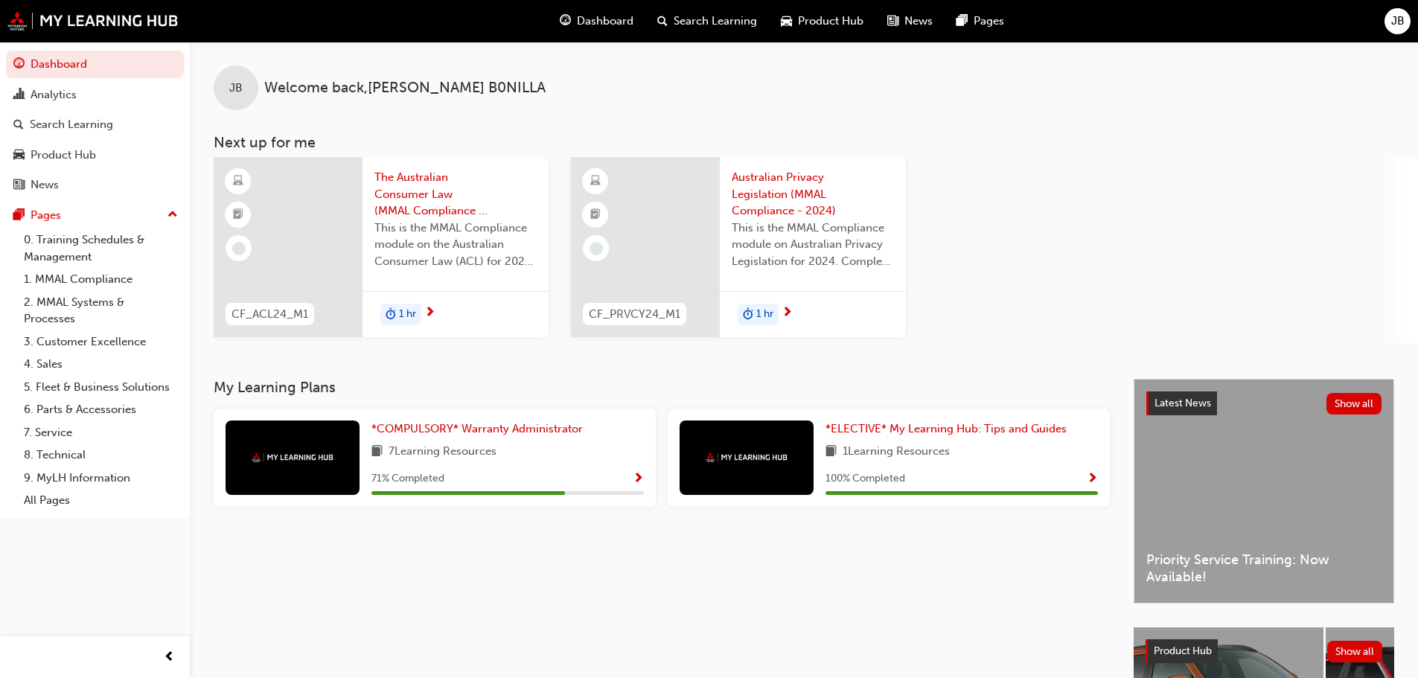
click at [1037, 570] on div "My Learning Plans *COMPULSORY* Warranty Administrator 7 Learning Resources 71 %…" at bounding box center [674, 610] width 920 height 462
click at [82, 245] on link "0. Training Schedules & Management" at bounding box center [101, 248] width 166 height 39
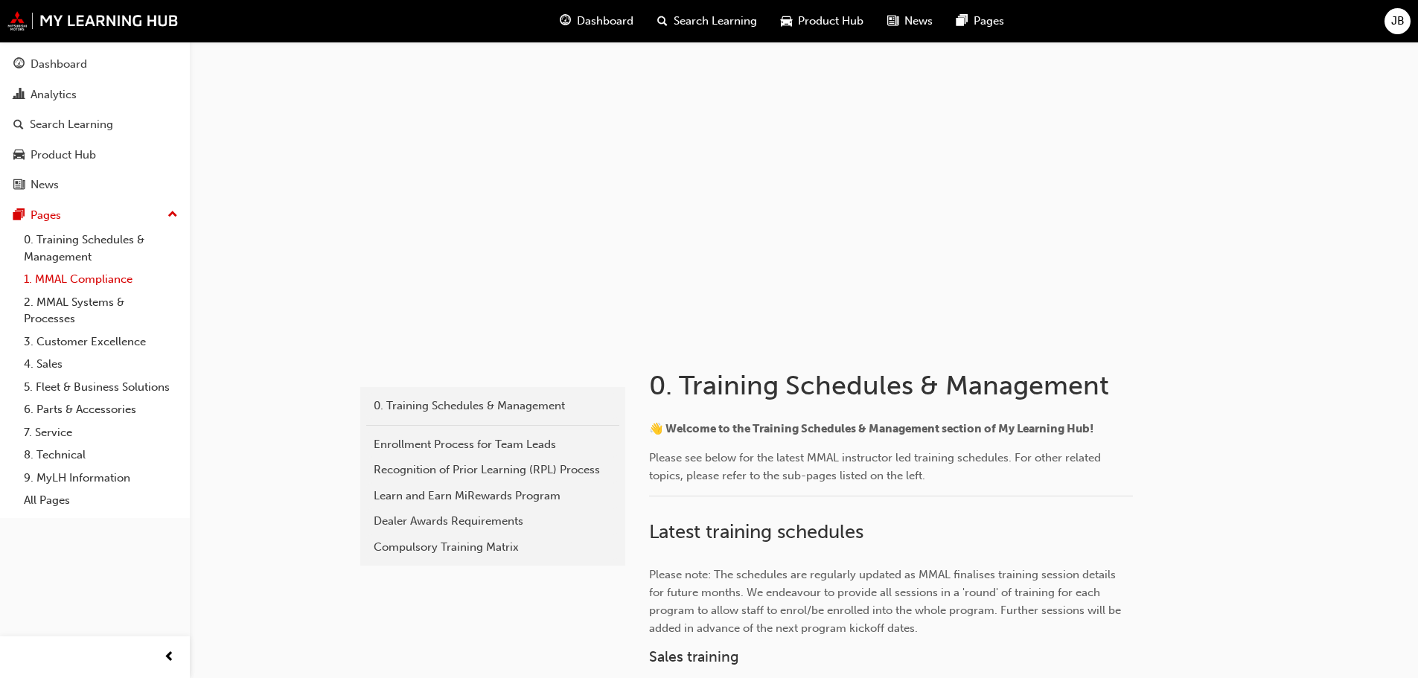
click at [90, 274] on link "1. MMAL Compliance" at bounding box center [101, 279] width 166 height 23
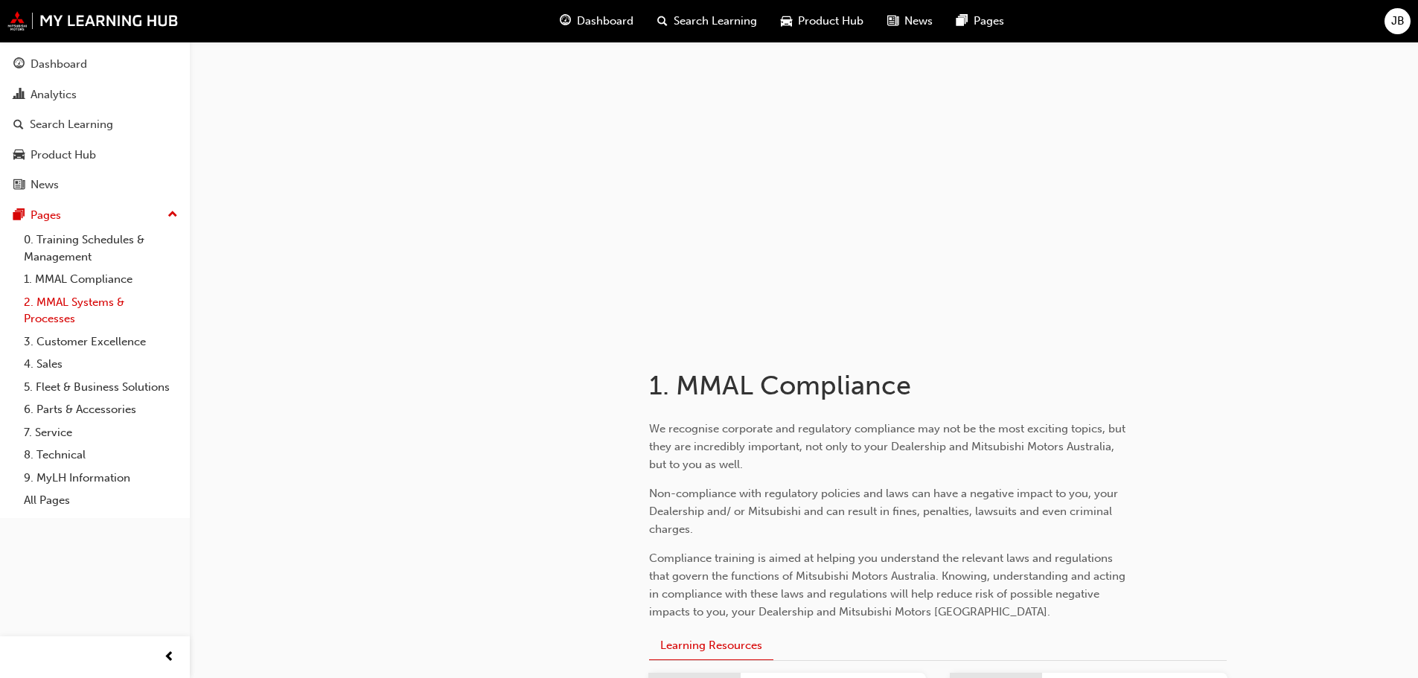
click at [95, 308] on link "2. MMAL Systems & Processes" at bounding box center [101, 310] width 166 height 39
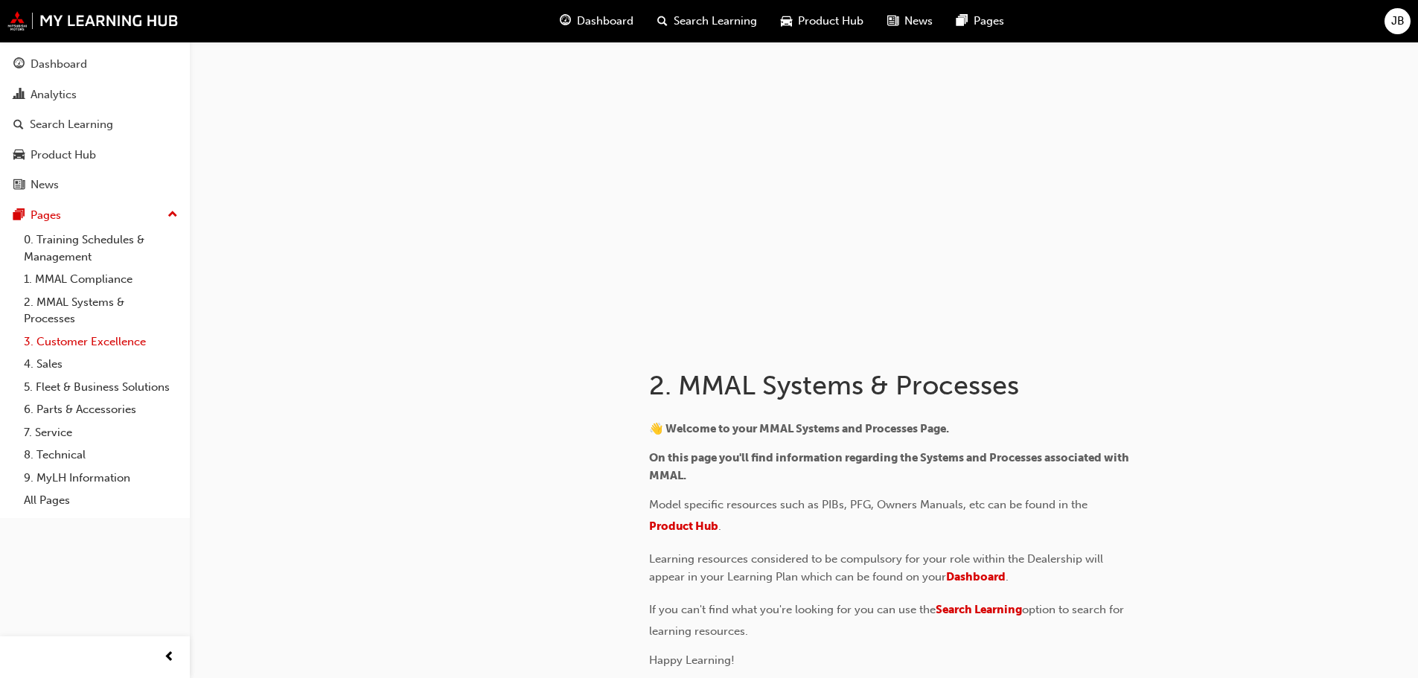
click at [110, 348] on link "3. Customer Excellence" at bounding box center [101, 342] width 166 height 23
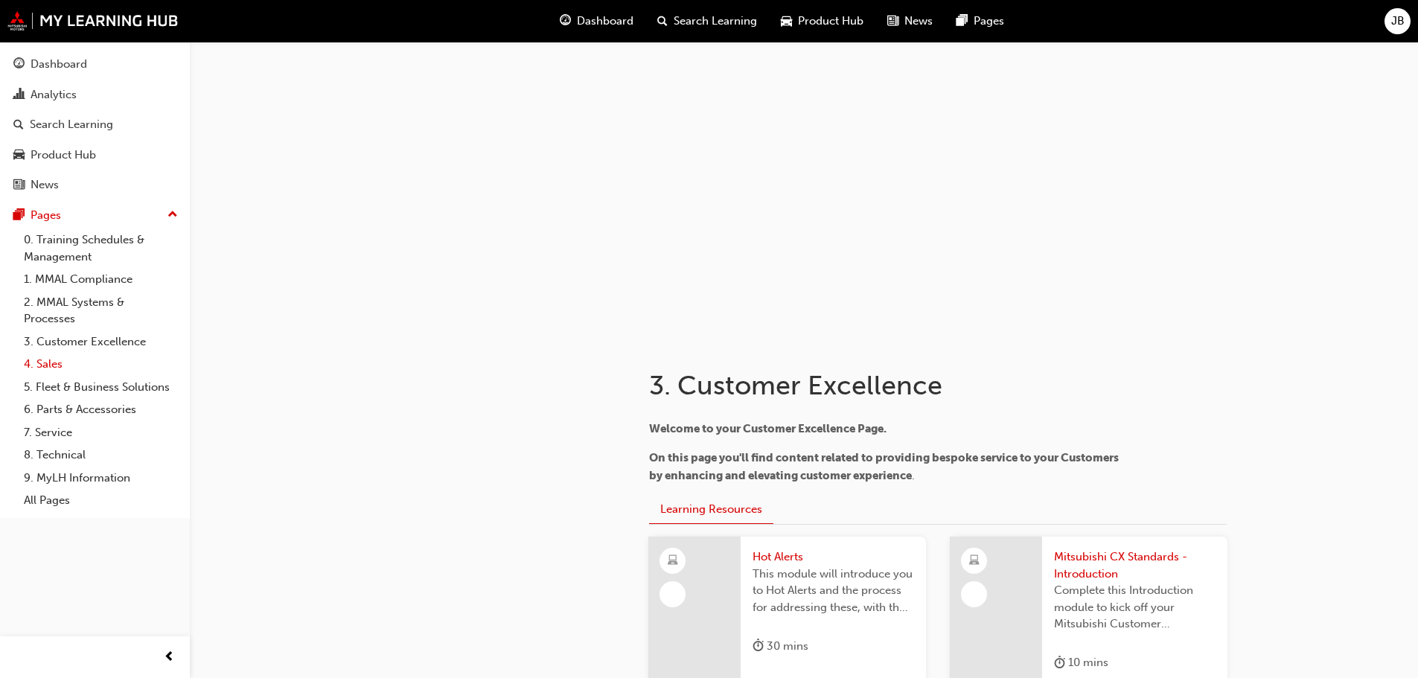
click at [112, 372] on link "4. Sales" at bounding box center [101, 364] width 166 height 23
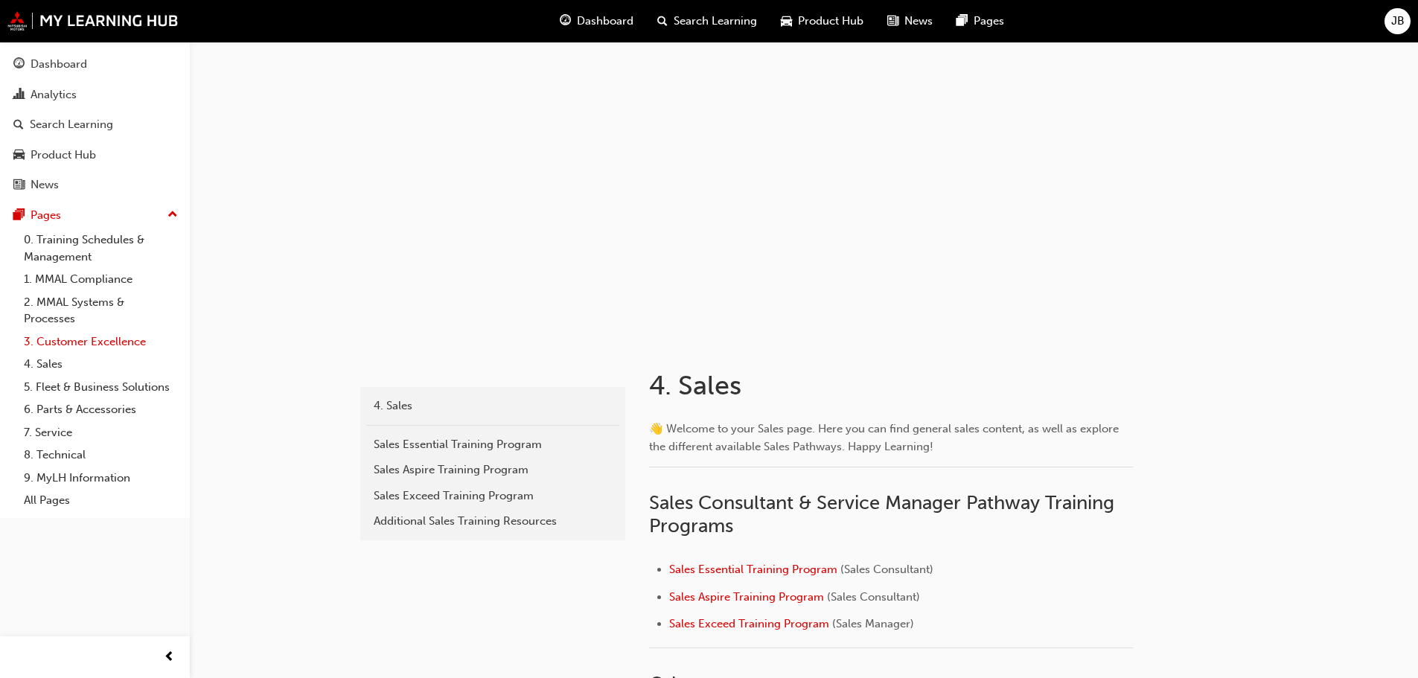
click at [105, 347] on link "3. Customer Excellence" at bounding box center [101, 342] width 166 height 23
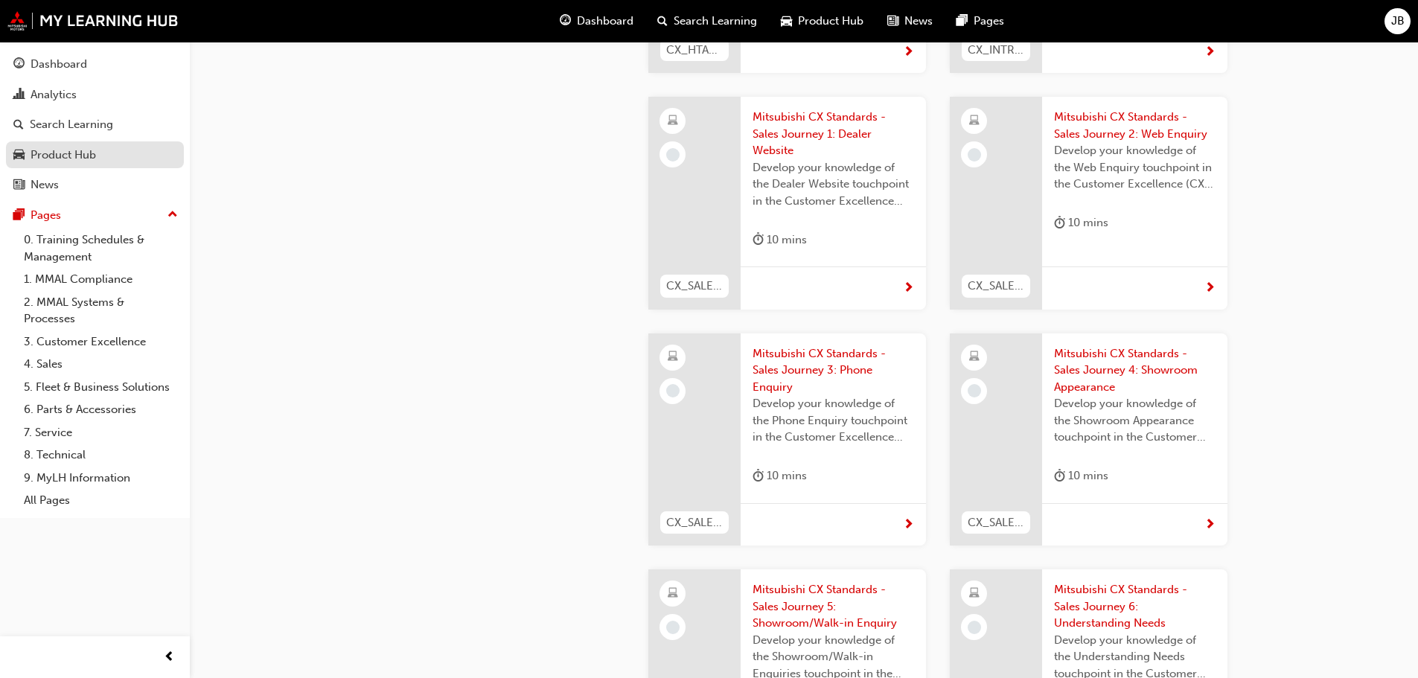
scroll to position [521, 0]
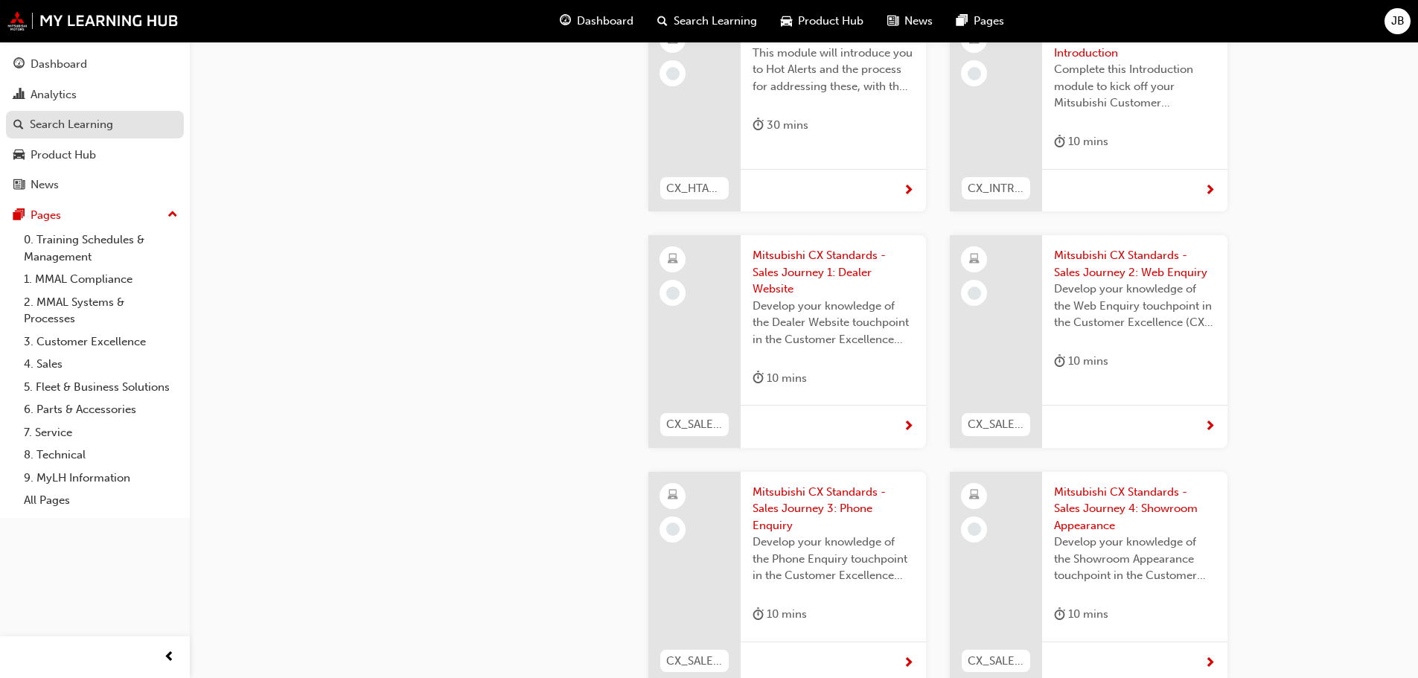
click at [82, 138] on link "Search Learning" at bounding box center [95, 125] width 178 height 28
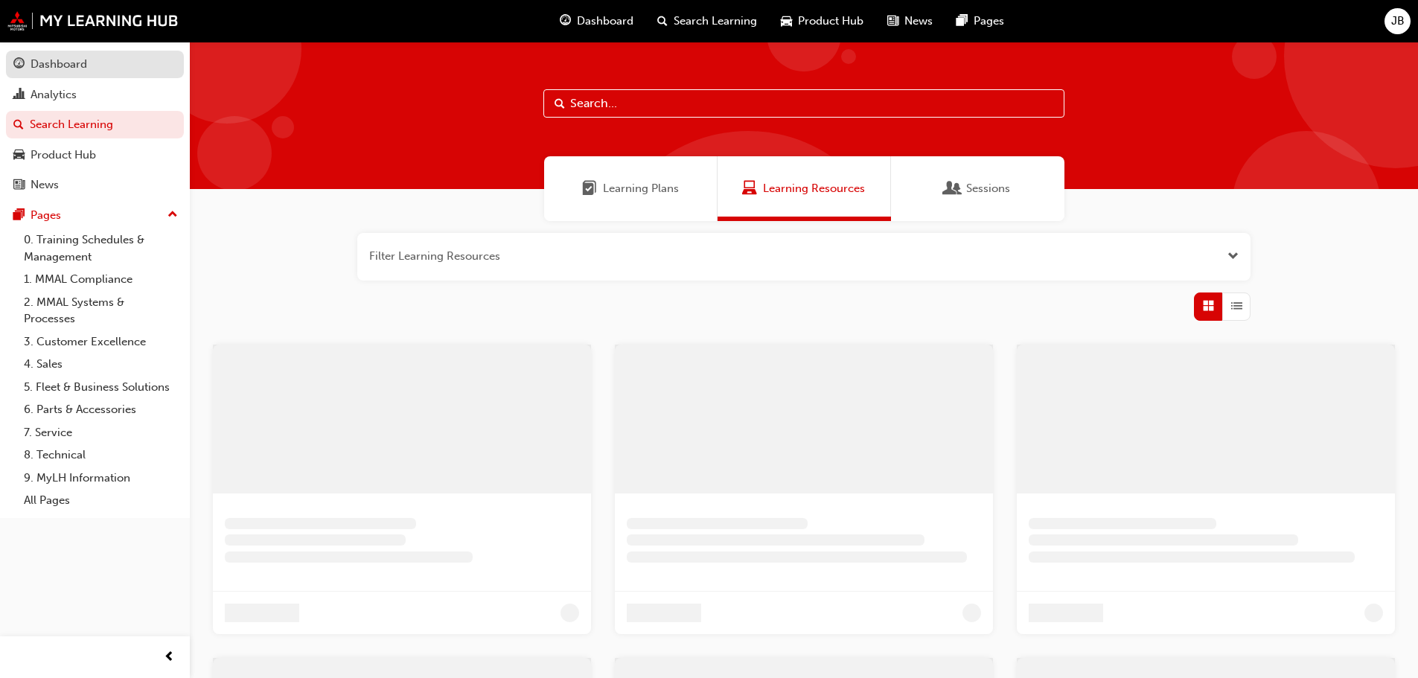
click at [48, 75] on link "Dashboard" at bounding box center [95, 65] width 178 height 28
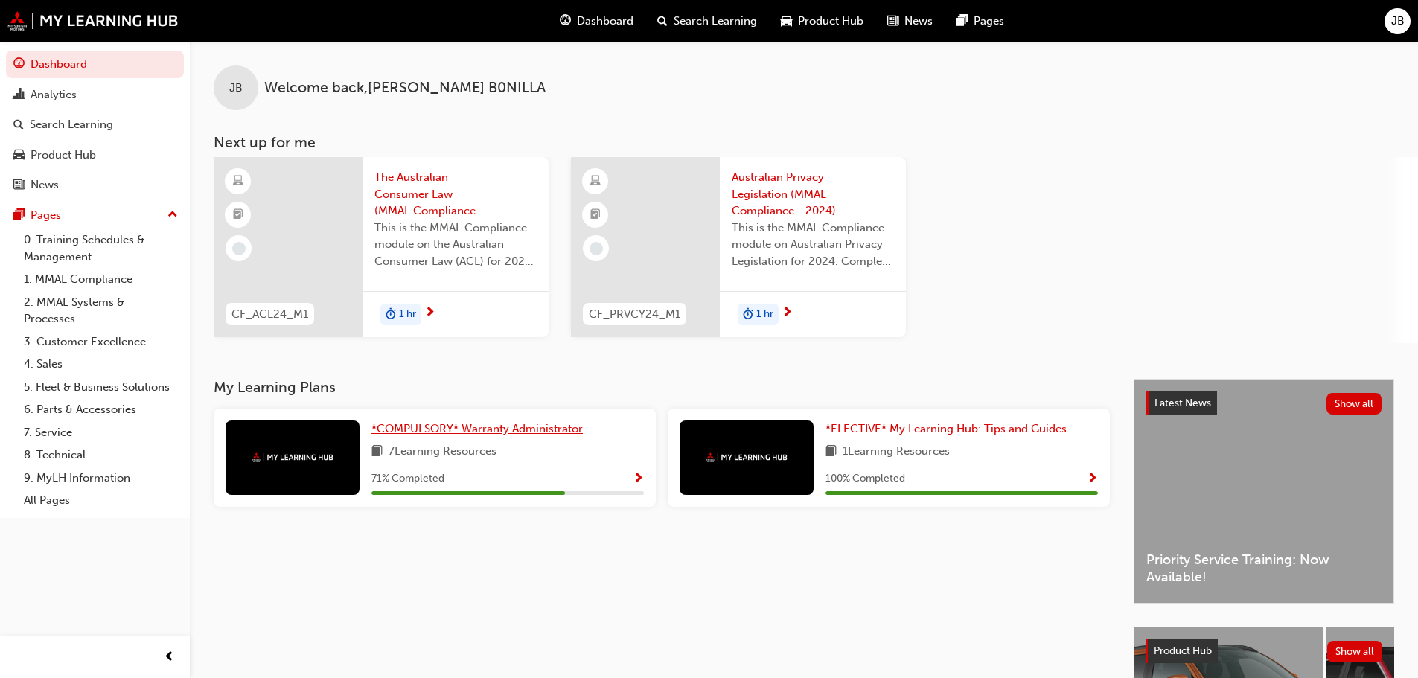
click at [487, 427] on span "*COMPULSORY* Warranty Administrator" at bounding box center [477, 428] width 211 height 13
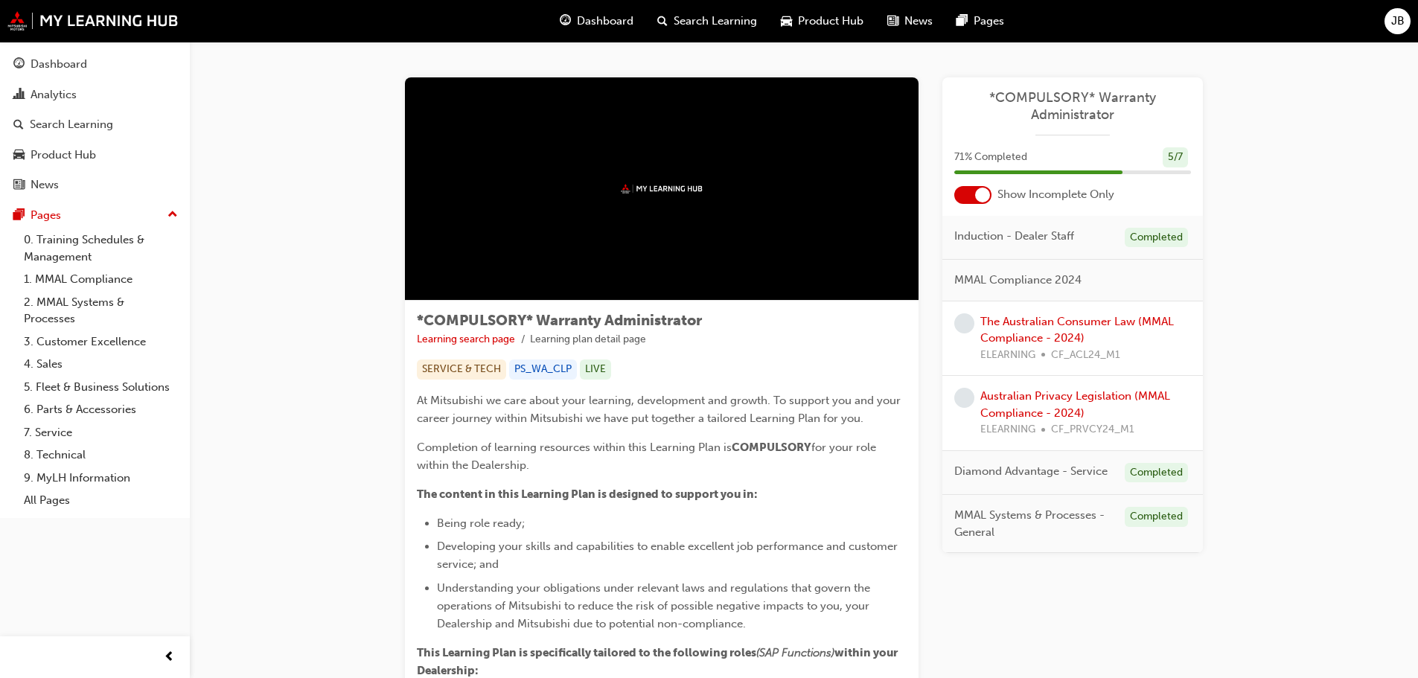
click at [1043, 310] on div "The Australian Consumer Law (MMAL Compliance - 2024) ELEARNING CF_ACL24_M1" at bounding box center [1073, 339] width 261 height 75
click at [1047, 323] on link "The Australian Consumer Law (MMAL Compliance - 2024)" at bounding box center [1078, 330] width 194 height 31
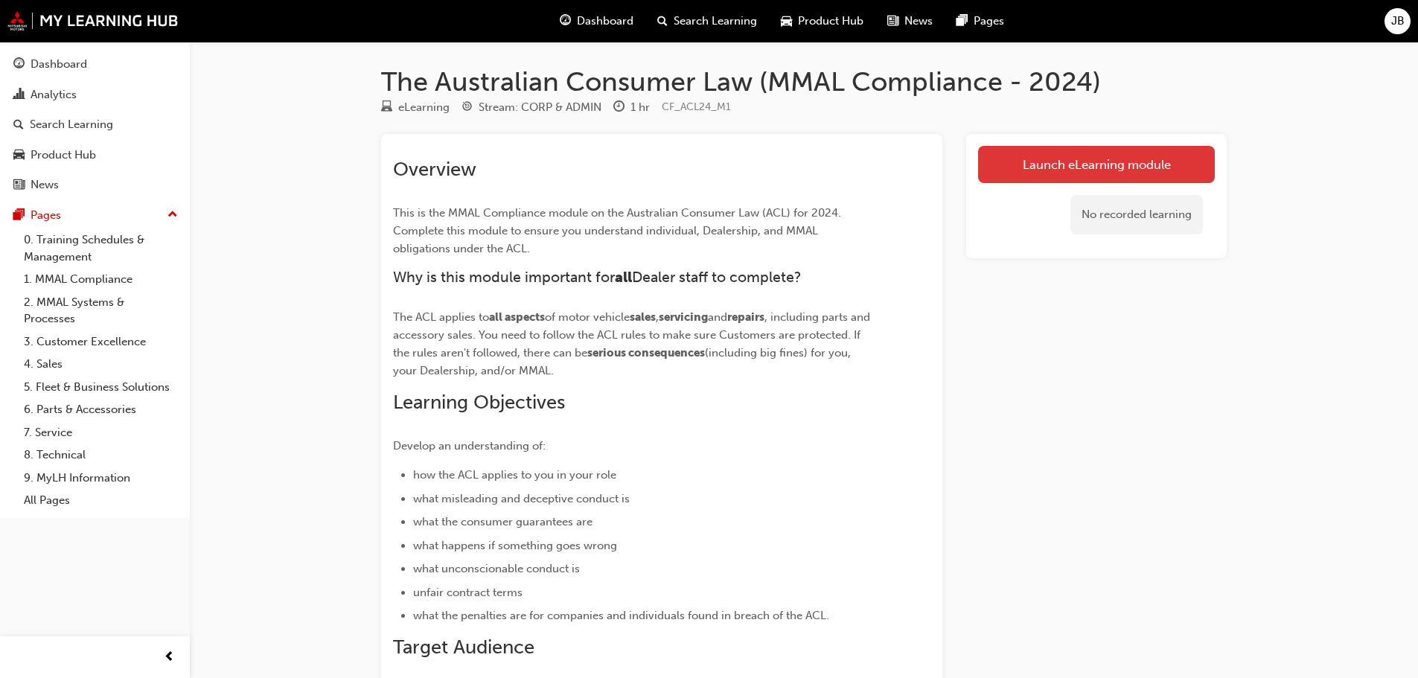
click at [1096, 169] on link "Launch eLearning module" at bounding box center [1096, 164] width 237 height 37
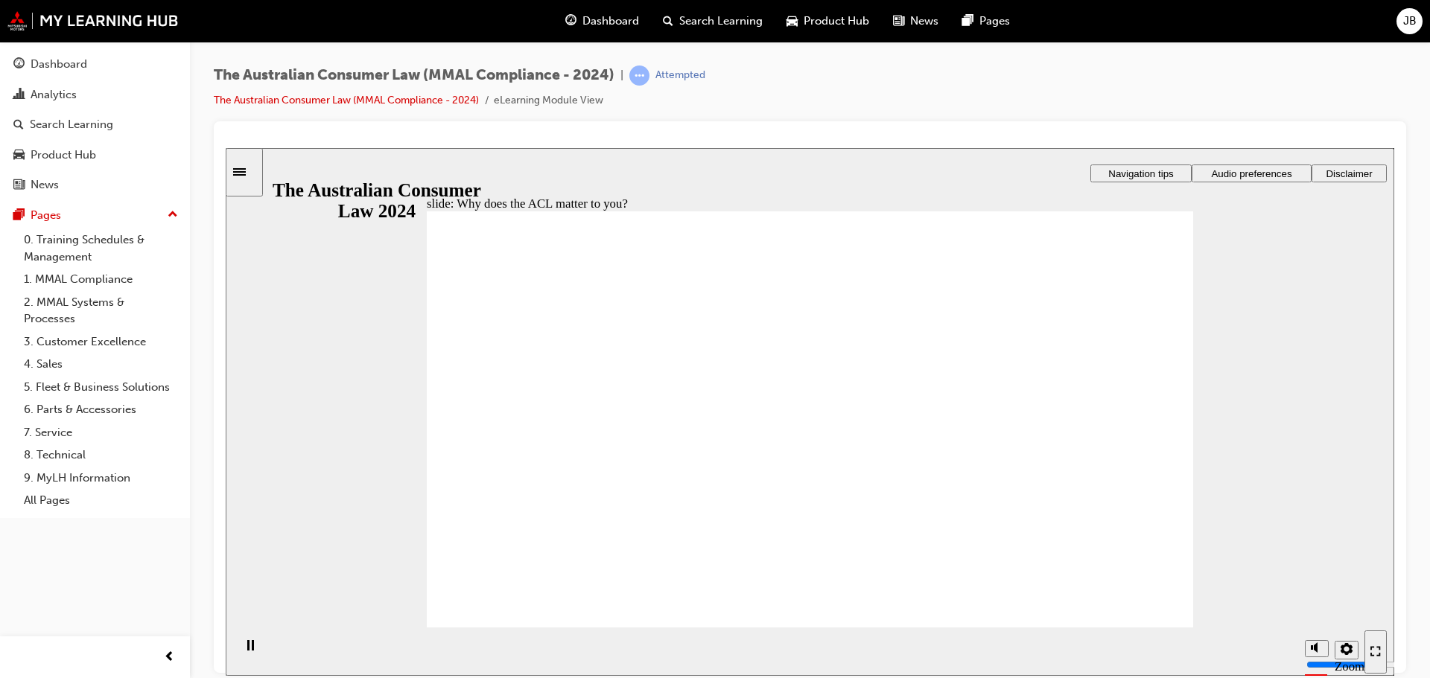
drag, startPoint x: 700, startPoint y: 337, endPoint x: 768, endPoint y: 372, distance: 76.9
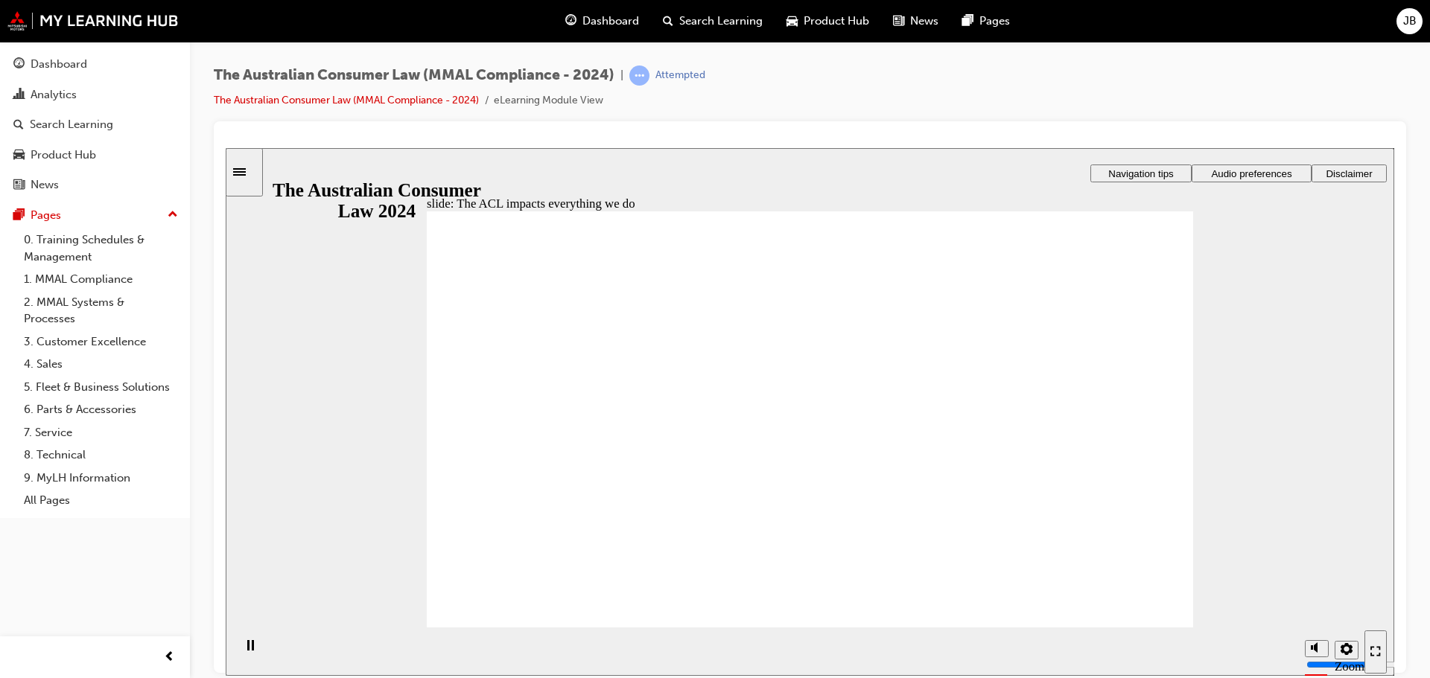
radio input "true"
drag, startPoint x: 478, startPoint y: 459, endPoint x: 476, endPoint y: 468, distance: 9.9
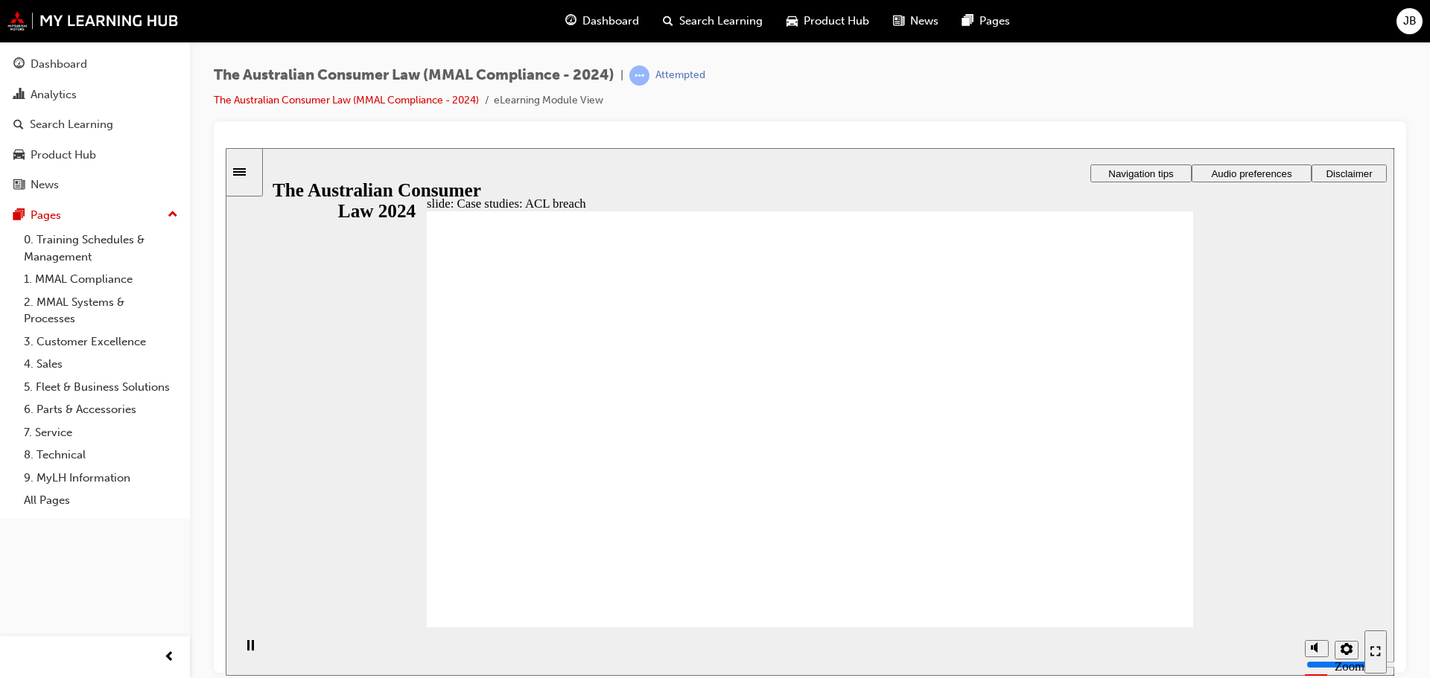
drag, startPoint x: 1034, startPoint y: 379, endPoint x: 1109, endPoint y: 334, distance: 88.1
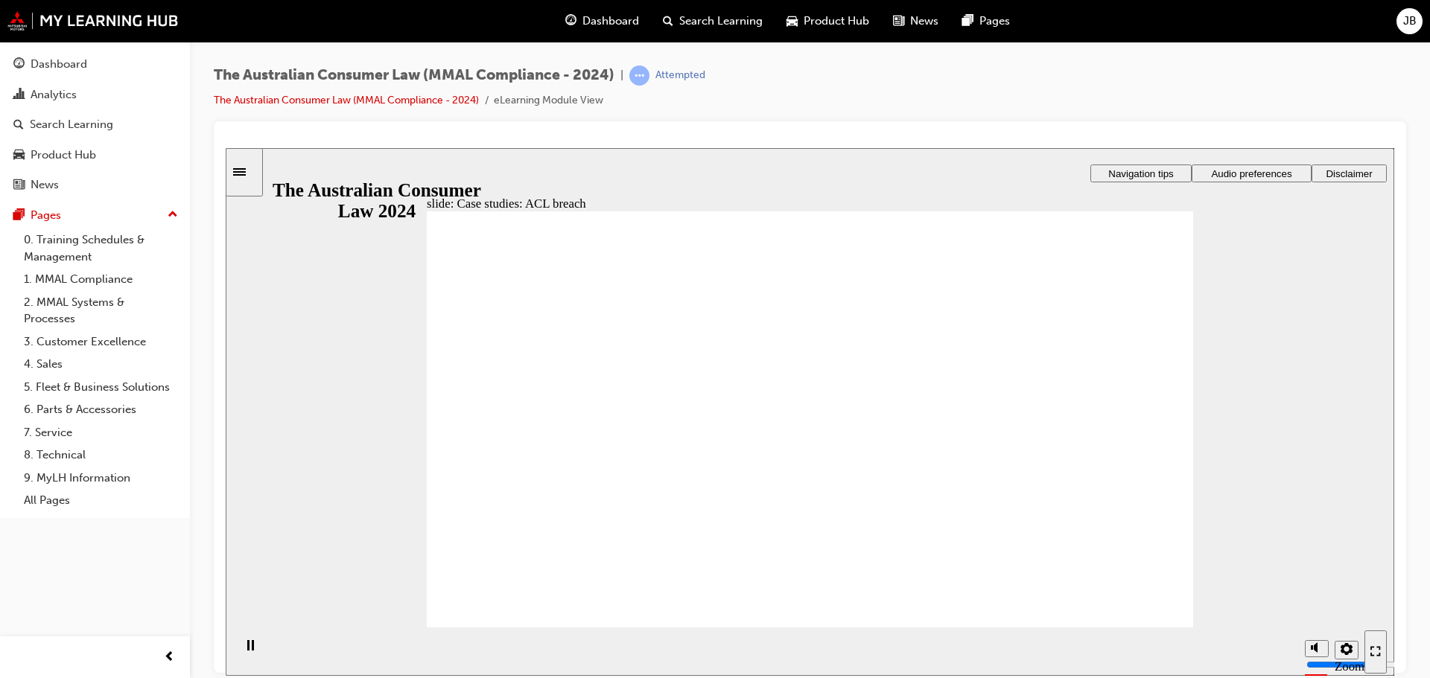
drag, startPoint x: 1113, startPoint y: 343, endPoint x: 1103, endPoint y: 376, distance: 34.4
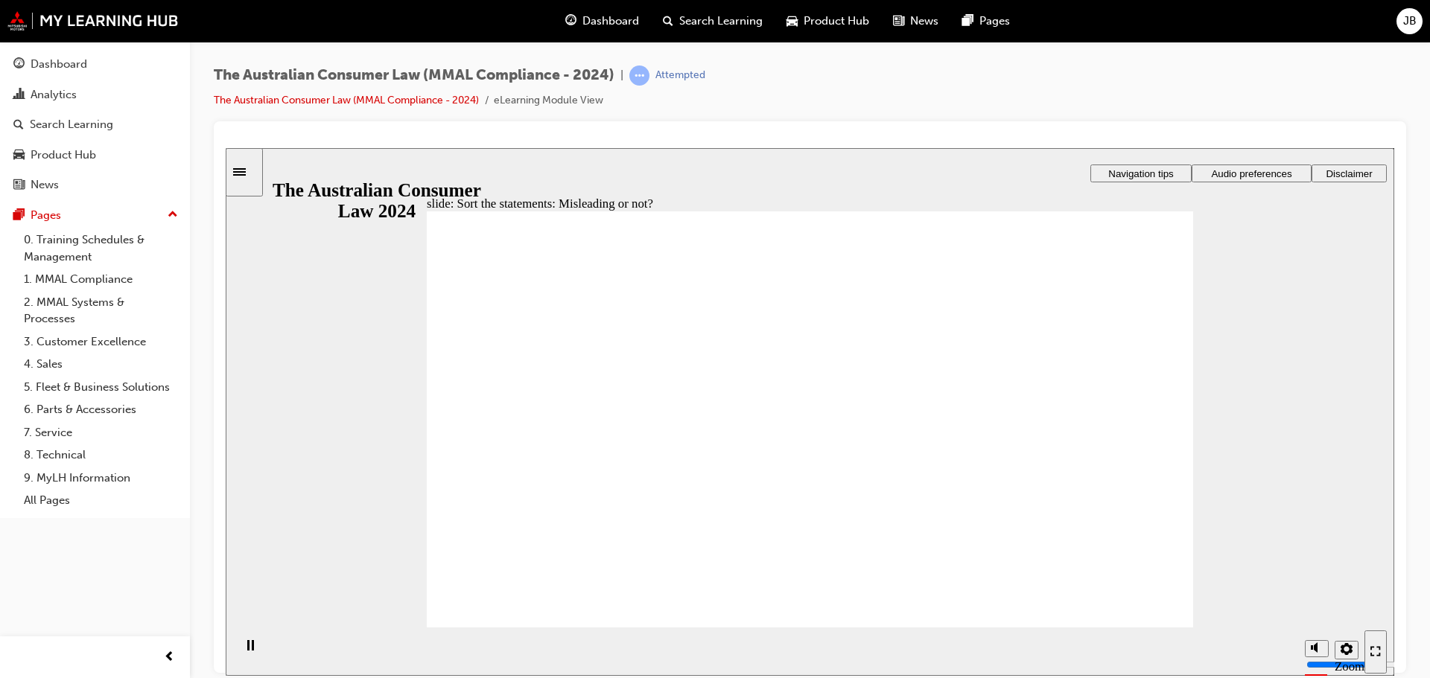
drag, startPoint x: 858, startPoint y: 357, endPoint x: 1045, endPoint y: 496, distance: 233.1
drag, startPoint x: 838, startPoint y: 385, endPoint x: 679, endPoint y: 485, distance: 188.0
drag, startPoint x: 687, startPoint y: 463, endPoint x: 1089, endPoint y: 453, distance: 402.2
drag, startPoint x: 905, startPoint y: 351, endPoint x: 1039, endPoint y: 482, distance: 188.0
drag, startPoint x: 1027, startPoint y: 484, endPoint x: 722, endPoint y: 473, distance: 305.5
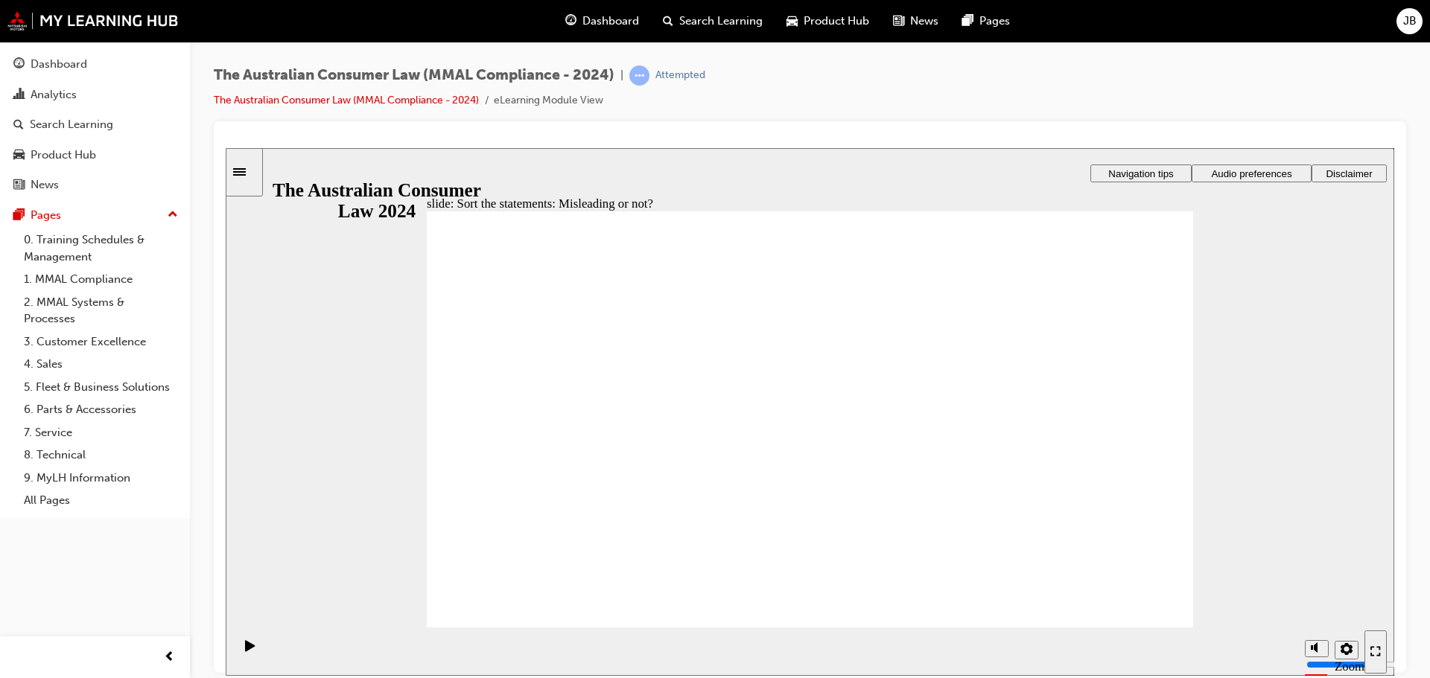
drag, startPoint x: 879, startPoint y: 398, endPoint x: 742, endPoint y: 529, distance: 190.1
drag, startPoint x: 733, startPoint y: 497, endPoint x: 987, endPoint y: 497, distance: 253.9
drag, startPoint x: 844, startPoint y: 390, endPoint x: 694, endPoint y: 517, distance: 196.6
drag, startPoint x: 896, startPoint y: 387, endPoint x: 740, endPoint y: 506, distance: 196.1
drag, startPoint x: 910, startPoint y: 373, endPoint x: 899, endPoint y: 381, distance: 13.9
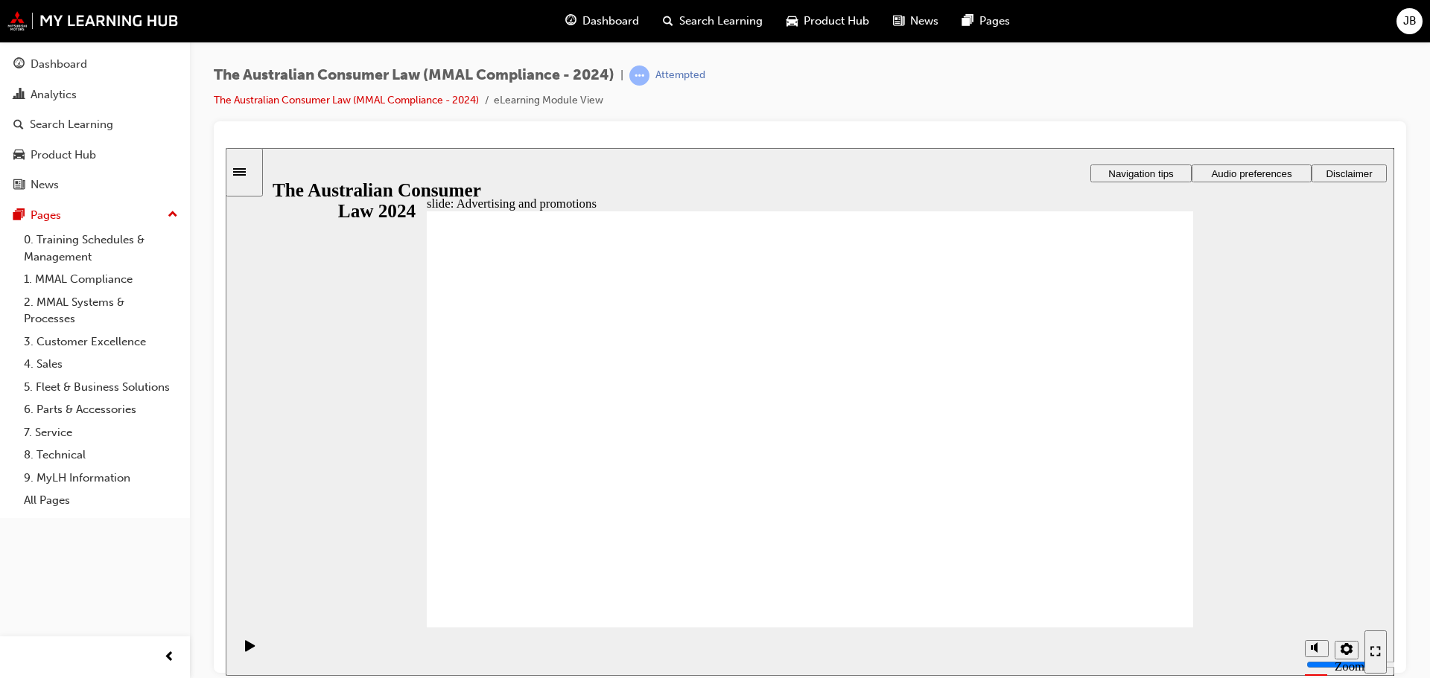
drag, startPoint x: 1077, startPoint y: 285, endPoint x: 1066, endPoint y: 300, distance: 18.2
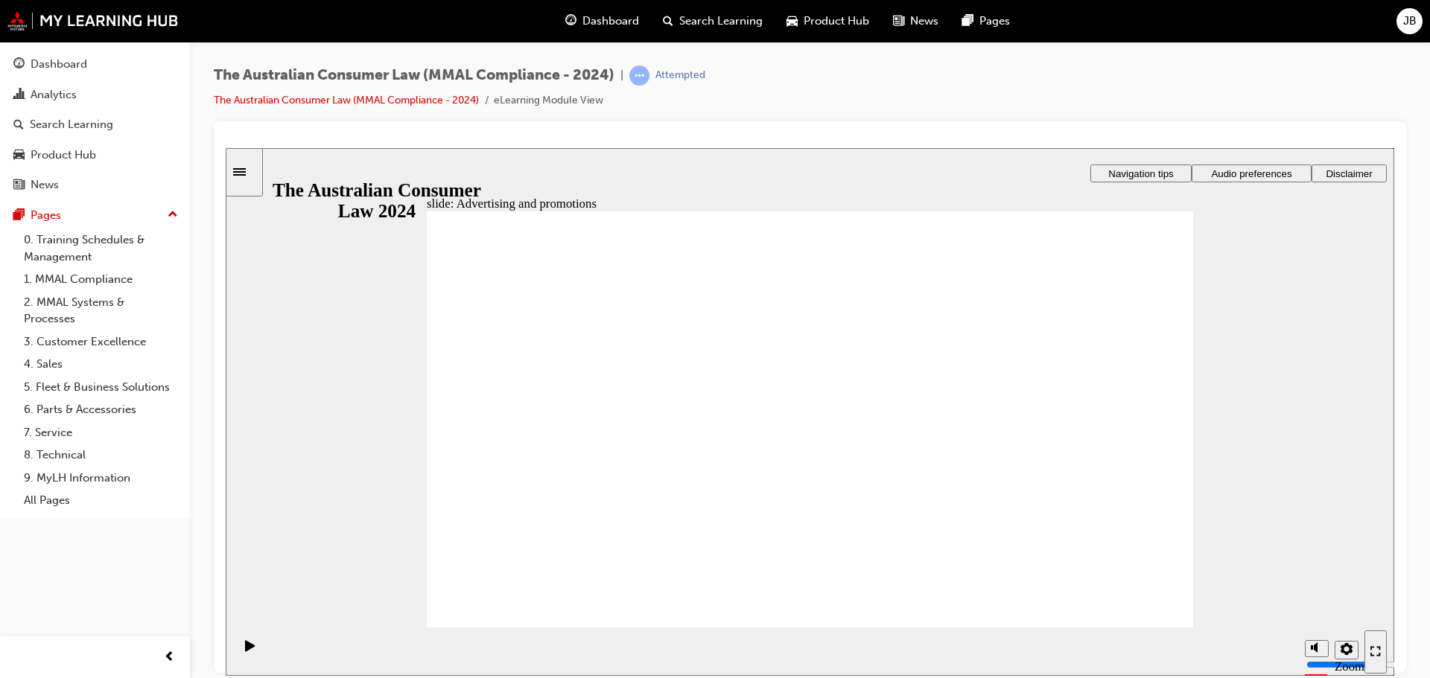
drag, startPoint x: 1025, startPoint y: 420, endPoint x: 909, endPoint y: 472, distance: 126.6
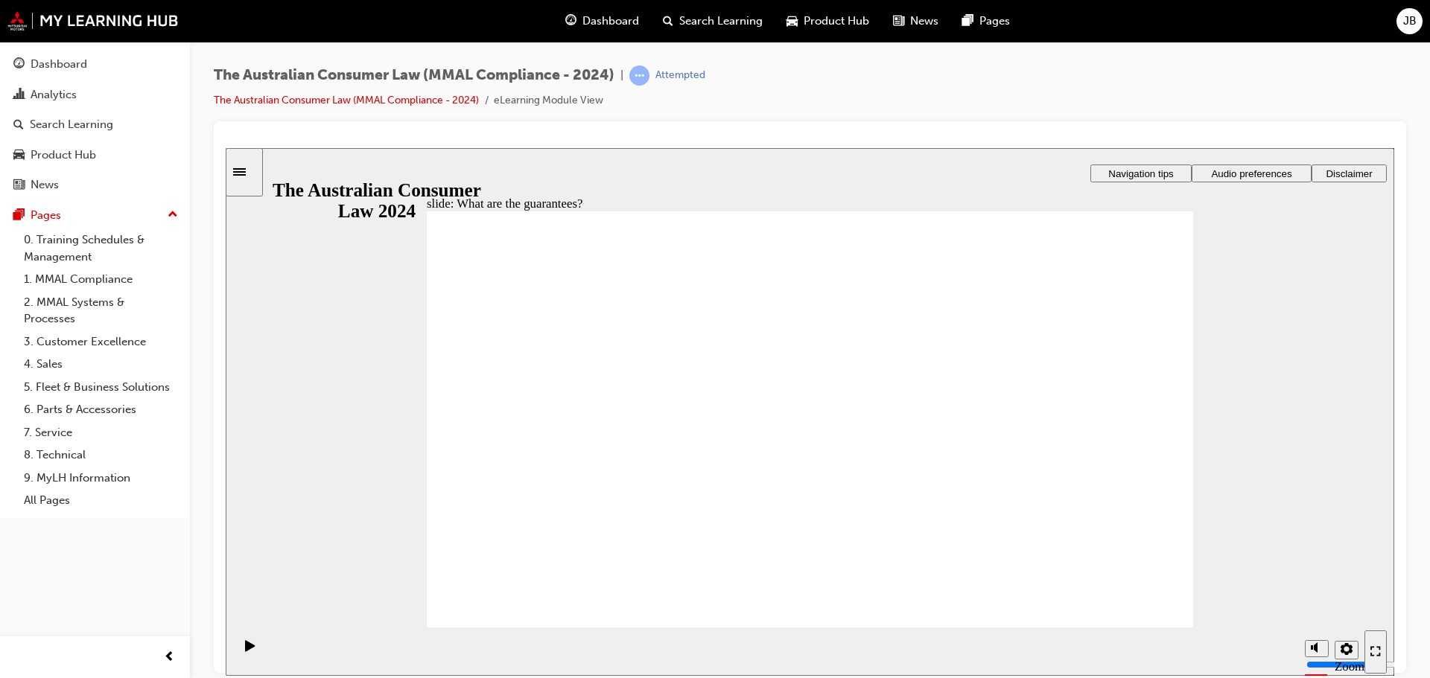
click at [1146, 628] on section "Playback Speed 2 1.75 1.5 1.25" at bounding box center [810, 651] width 1168 height 48
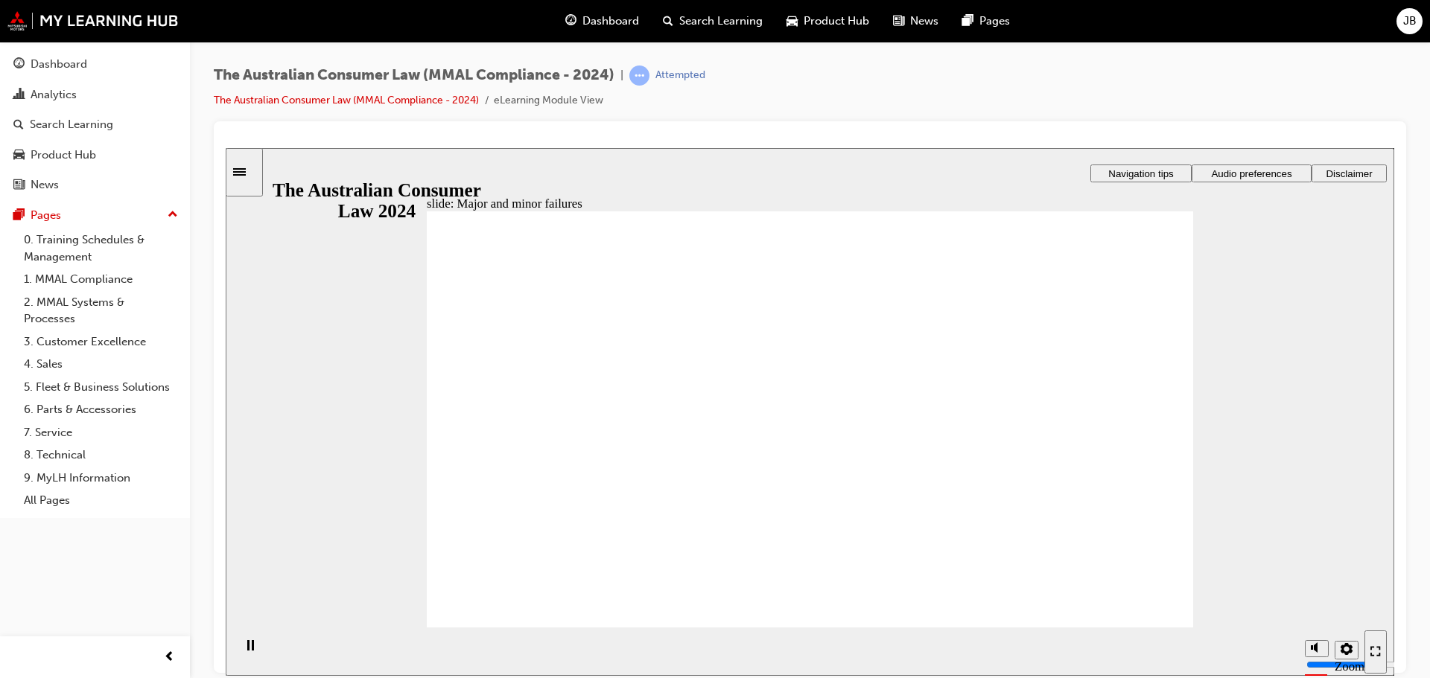
drag, startPoint x: 1115, startPoint y: 295, endPoint x: 1116, endPoint y: 361, distance: 66.3
drag, startPoint x: 817, startPoint y: 344, endPoint x: 1045, endPoint y: 494, distance: 273.2
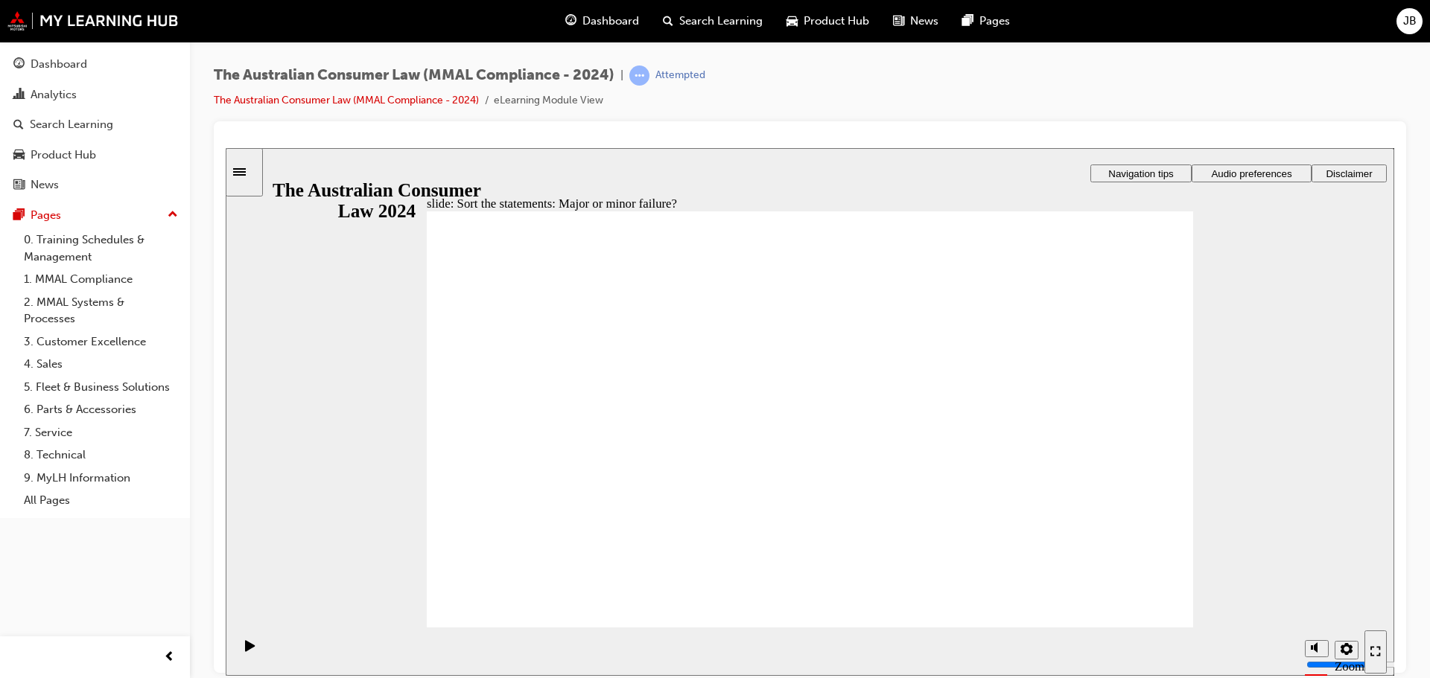
drag, startPoint x: 874, startPoint y: 331, endPoint x: 660, endPoint y: 449, distance: 243.9
drag, startPoint x: 852, startPoint y: 375, endPoint x: 1099, endPoint y: 520, distance: 287.1
drag, startPoint x: 834, startPoint y: 340, endPoint x: 680, endPoint y: 472, distance: 203.3
drag, startPoint x: 861, startPoint y: 371, endPoint x: 665, endPoint y: 523, distance: 248.4
drag, startPoint x: 850, startPoint y: 360, endPoint x: 1120, endPoint y: 523, distance: 315.0
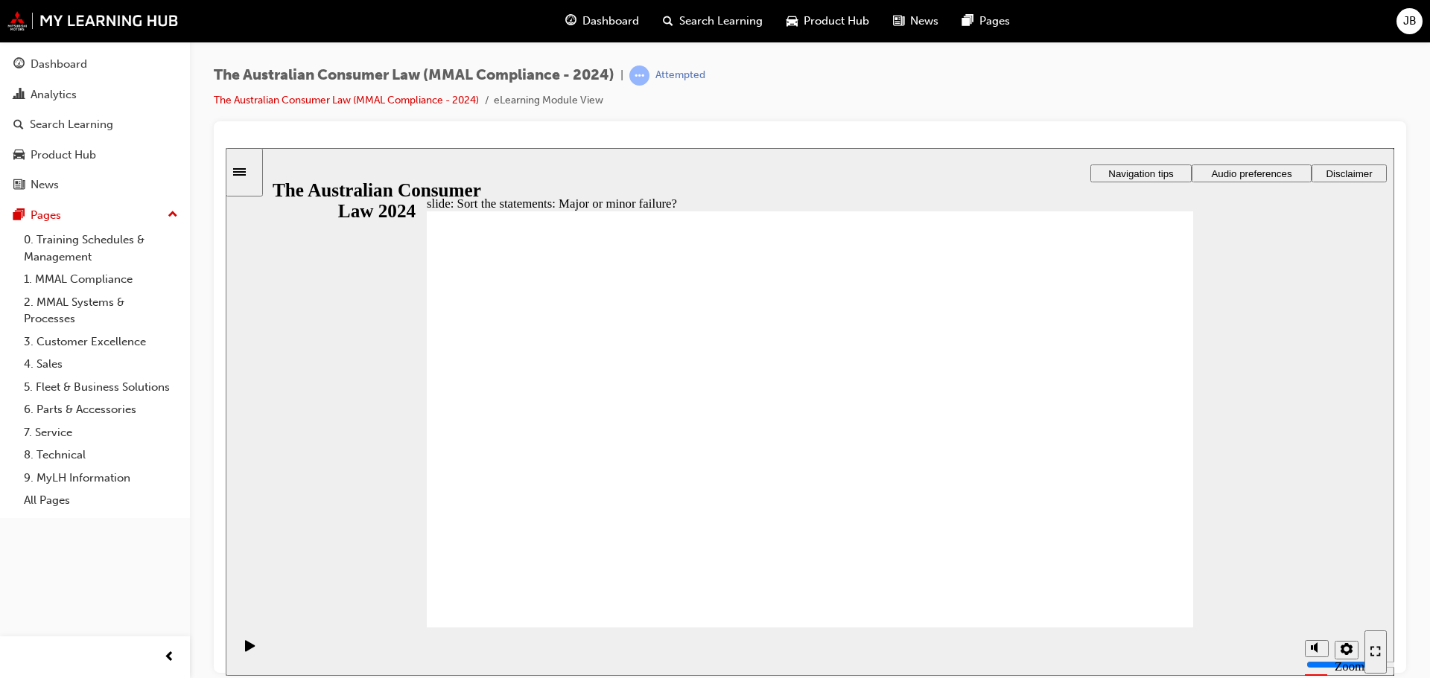
drag, startPoint x: 1091, startPoint y: 510, endPoint x: 697, endPoint y: 521, distance: 394.1
drag, startPoint x: 903, startPoint y: 315, endPoint x: 664, endPoint y: 442, distance: 270.5
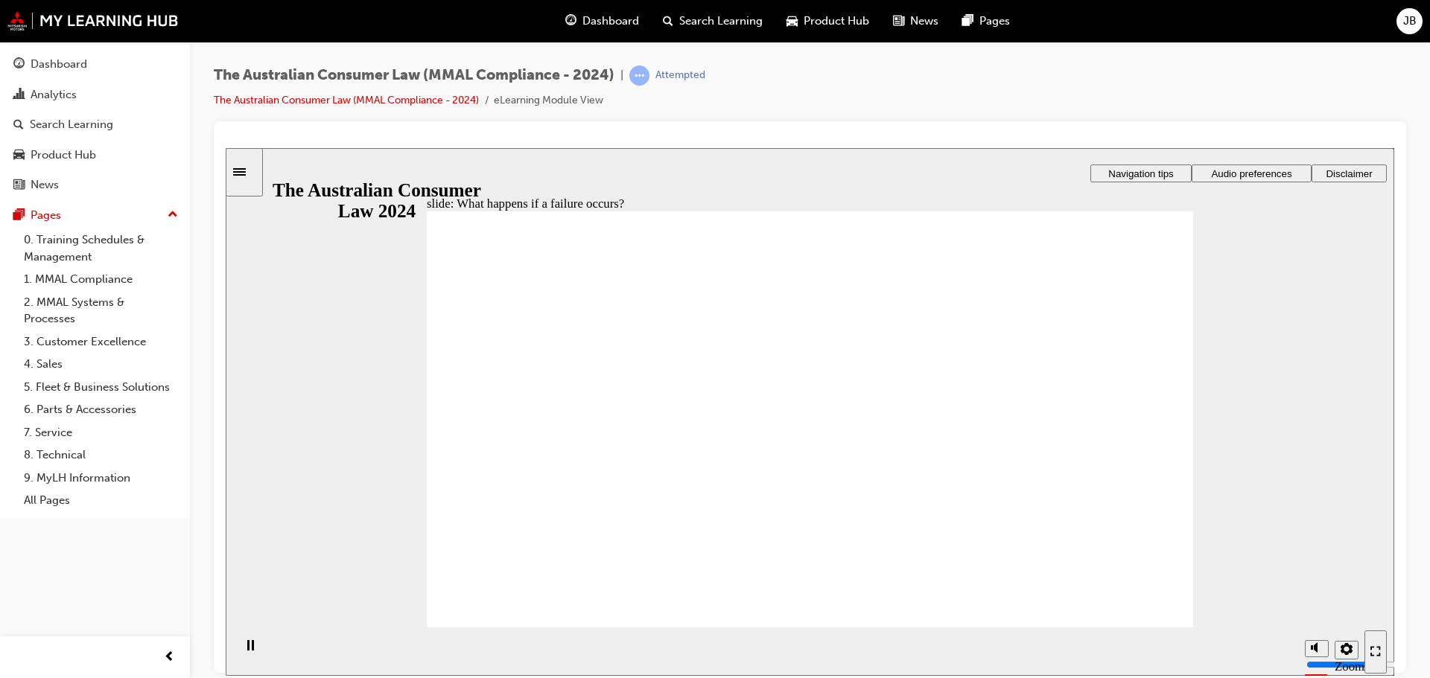
drag, startPoint x: 1045, startPoint y: 299, endPoint x: 1086, endPoint y: 310, distance: 42.4
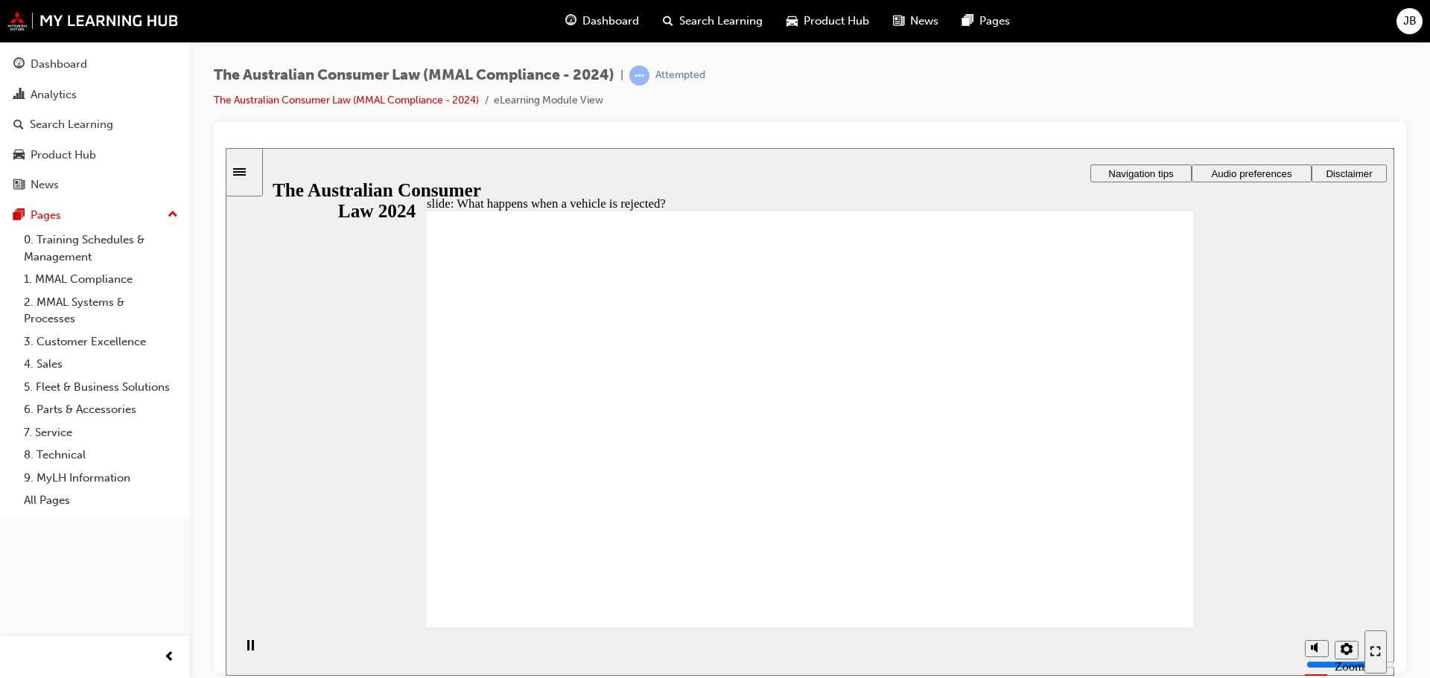
drag, startPoint x: 1124, startPoint y: 604, endPoint x: 837, endPoint y: 460, distance: 320.7
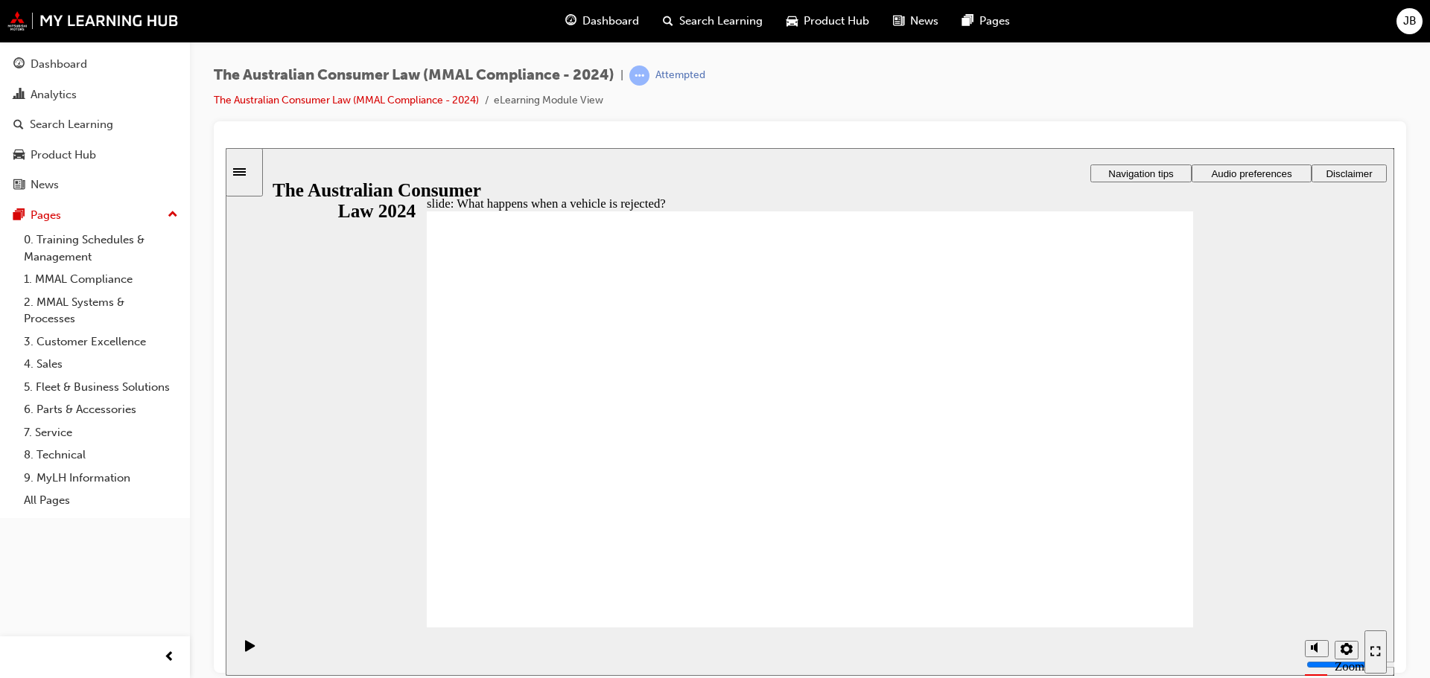
drag, startPoint x: 1051, startPoint y: 473, endPoint x: 1063, endPoint y: 529, distance: 57.0
drag, startPoint x: 981, startPoint y: 511, endPoint x: 979, endPoint y: 529, distance: 18.7
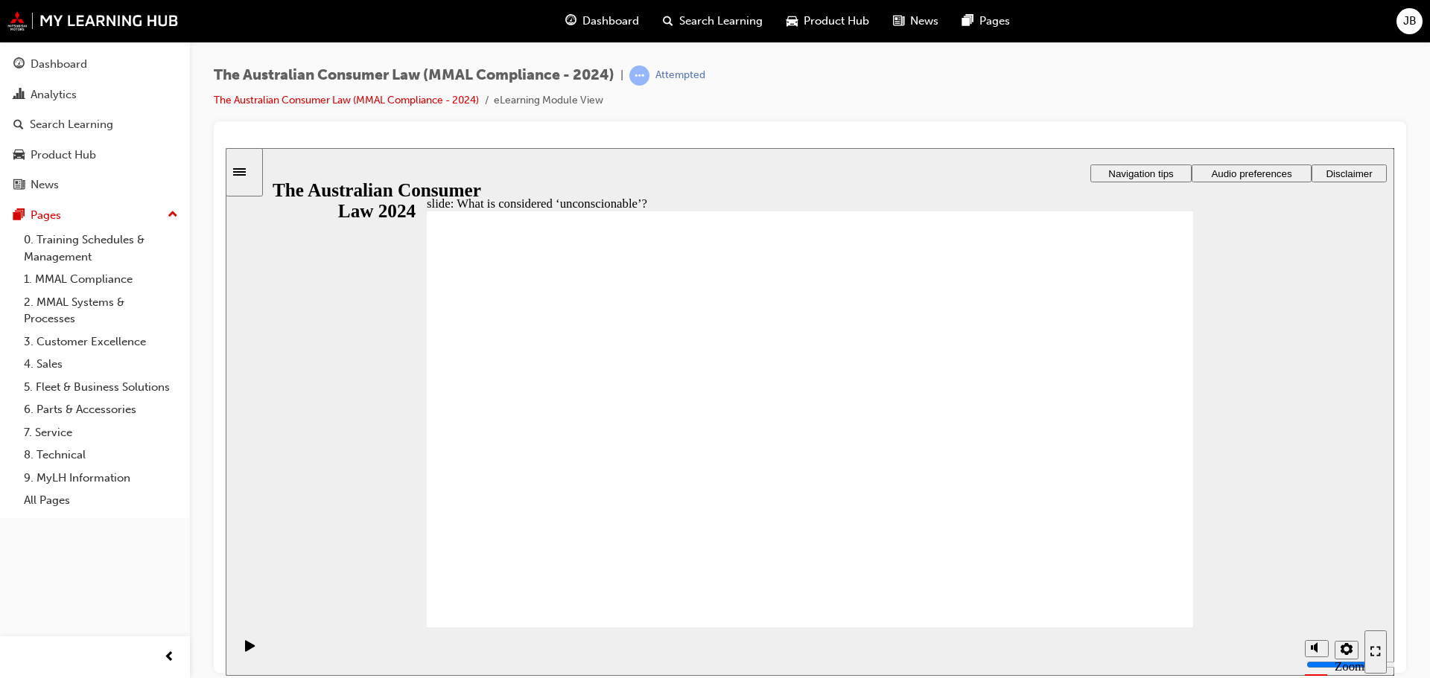
drag, startPoint x: 848, startPoint y: 317, endPoint x: 603, endPoint y: 432, distance: 270.5
drag, startPoint x: 861, startPoint y: 347, endPoint x: 627, endPoint y: 457, distance: 259.1
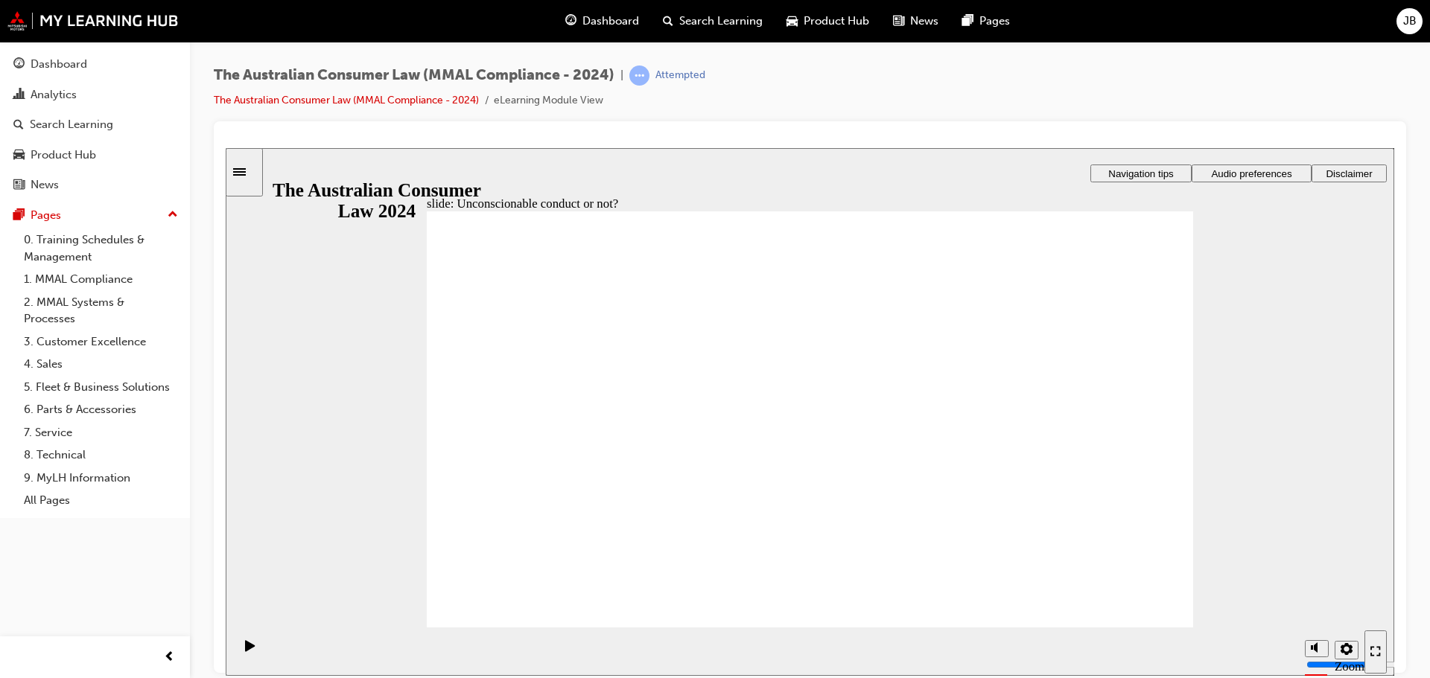
drag, startPoint x: 841, startPoint y: 362, endPoint x: 637, endPoint y: 477, distance: 234.0
drag, startPoint x: 625, startPoint y: 468, endPoint x: 1060, endPoint y: 474, distance: 434.1
drag, startPoint x: 822, startPoint y: 364, endPoint x: 589, endPoint y: 506, distance: 272.6
drag, startPoint x: 862, startPoint y: 337, endPoint x: 570, endPoint y: 506, distance: 337.3
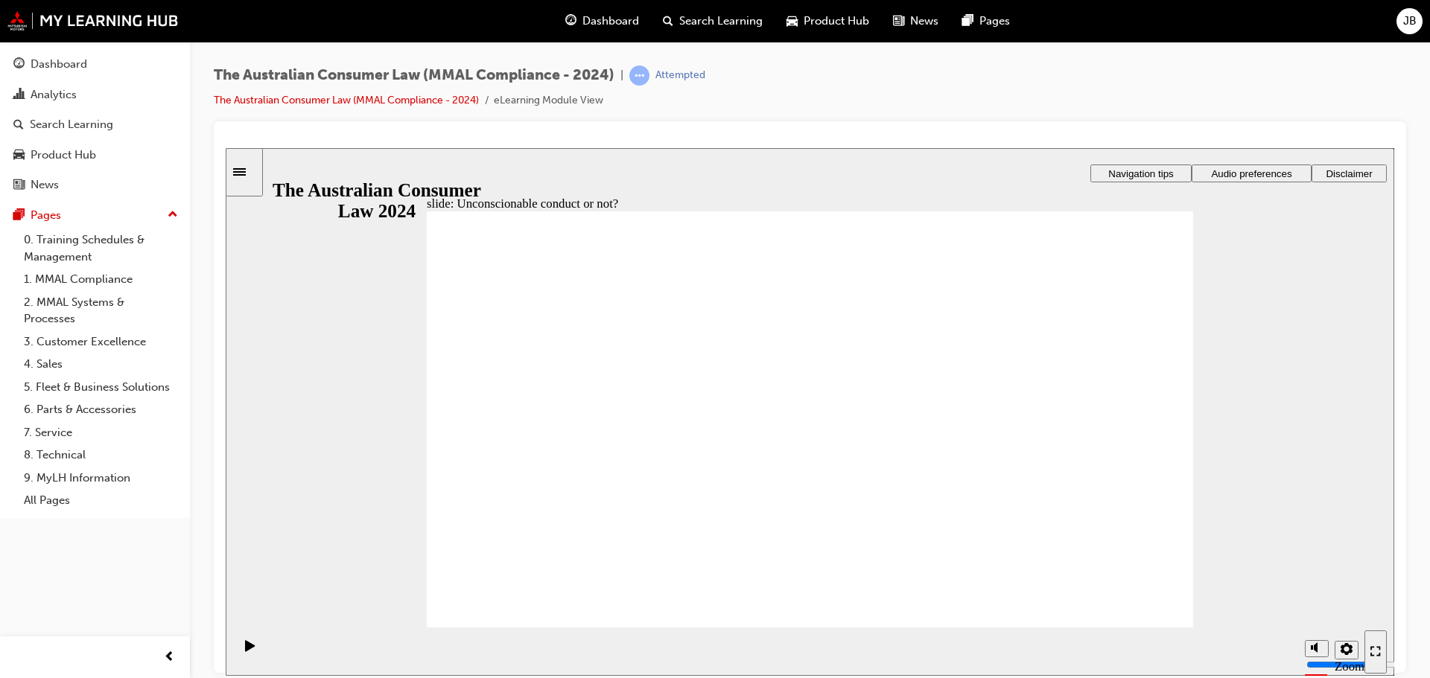
drag, startPoint x: 834, startPoint y: 366, endPoint x: 633, endPoint y: 494, distance: 238.4
drag, startPoint x: 851, startPoint y: 366, endPoint x: 1021, endPoint y: 453, distance: 190.5
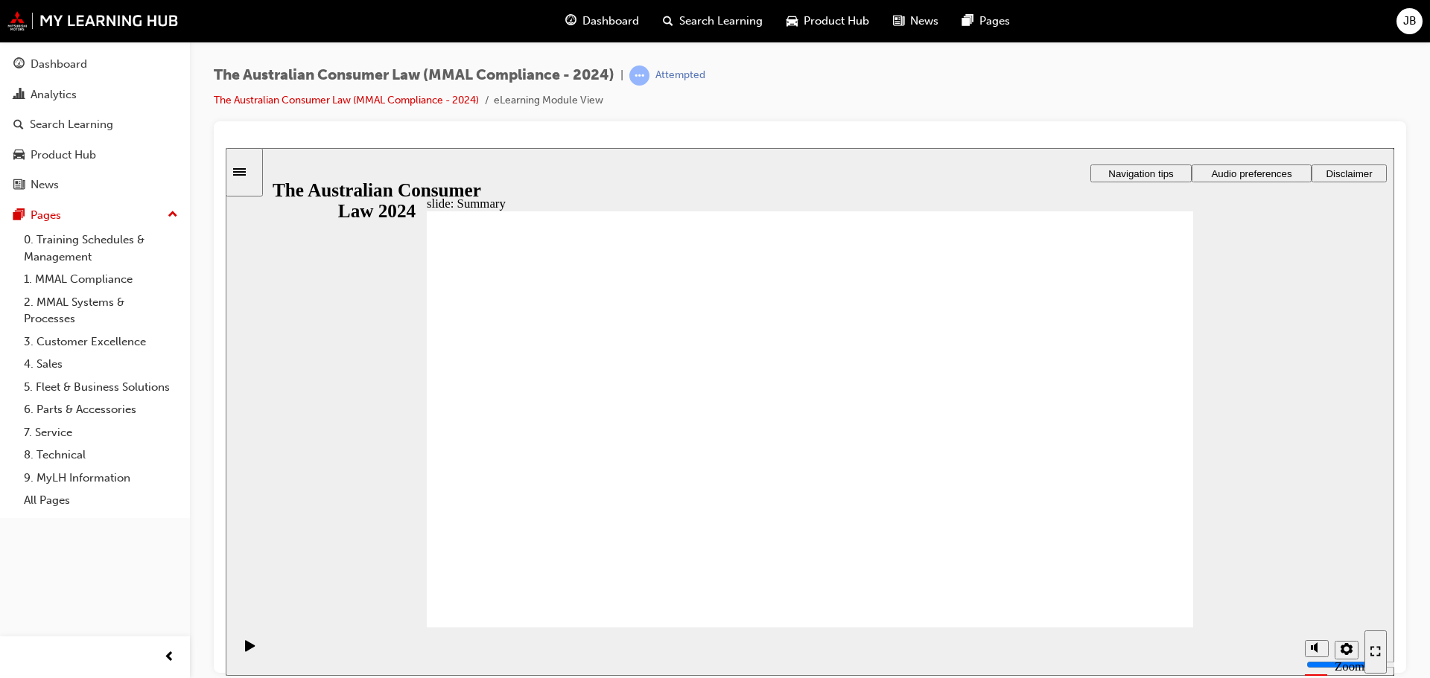
drag, startPoint x: 819, startPoint y: 459, endPoint x: 921, endPoint y: 495, distance: 108.3
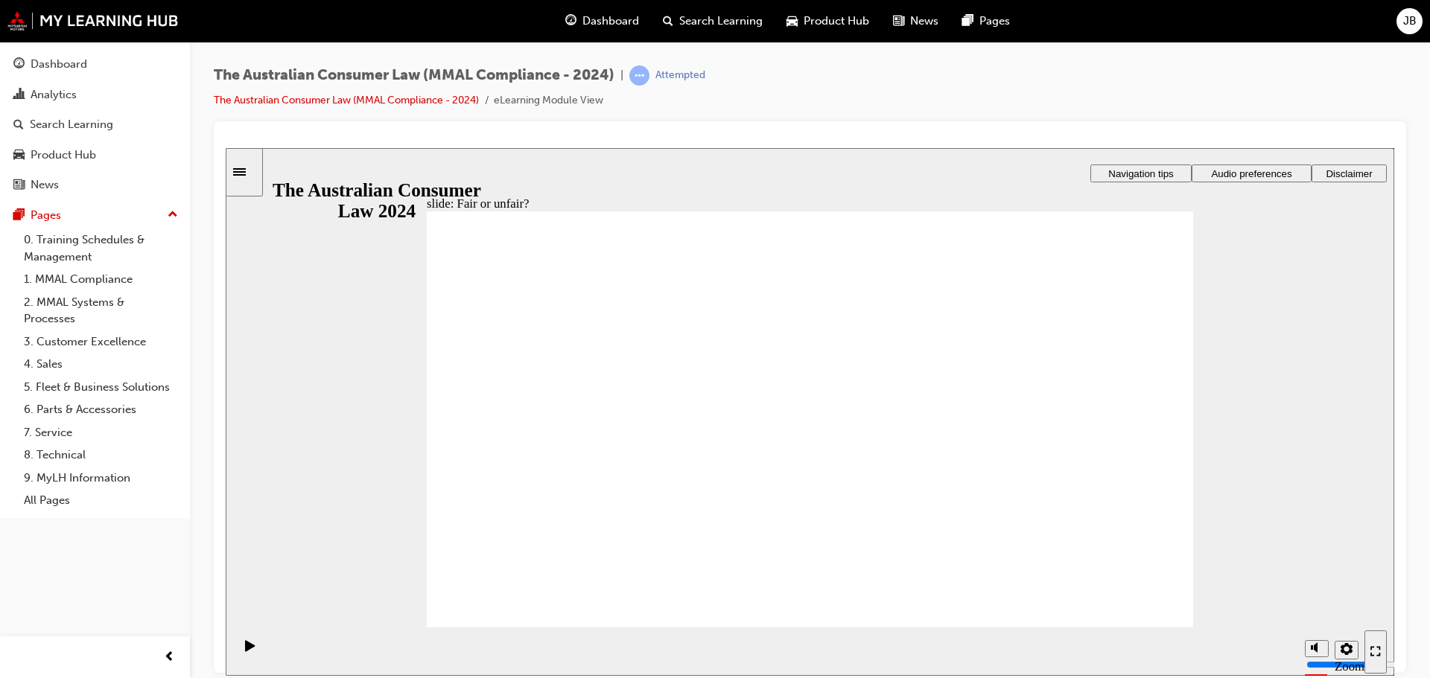
drag, startPoint x: 804, startPoint y: 356, endPoint x: 1051, endPoint y: 486, distance: 279.4
drag, startPoint x: 829, startPoint y: 362, endPoint x: 585, endPoint y: 515, distance: 287.4
drag, startPoint x: 772, startPoint y: 360, endPoint x: 1099, endPoint y: 472, distance: 345.4
drag, startPoint x: 816, startPoint y: 366, endPoint x: 1019, endPoint y: 485, distance: 235.0
drag, startPoint x: 829, startPoint y: 370, endPoint x: 1056, endPoint y: 547, distance: 287.0
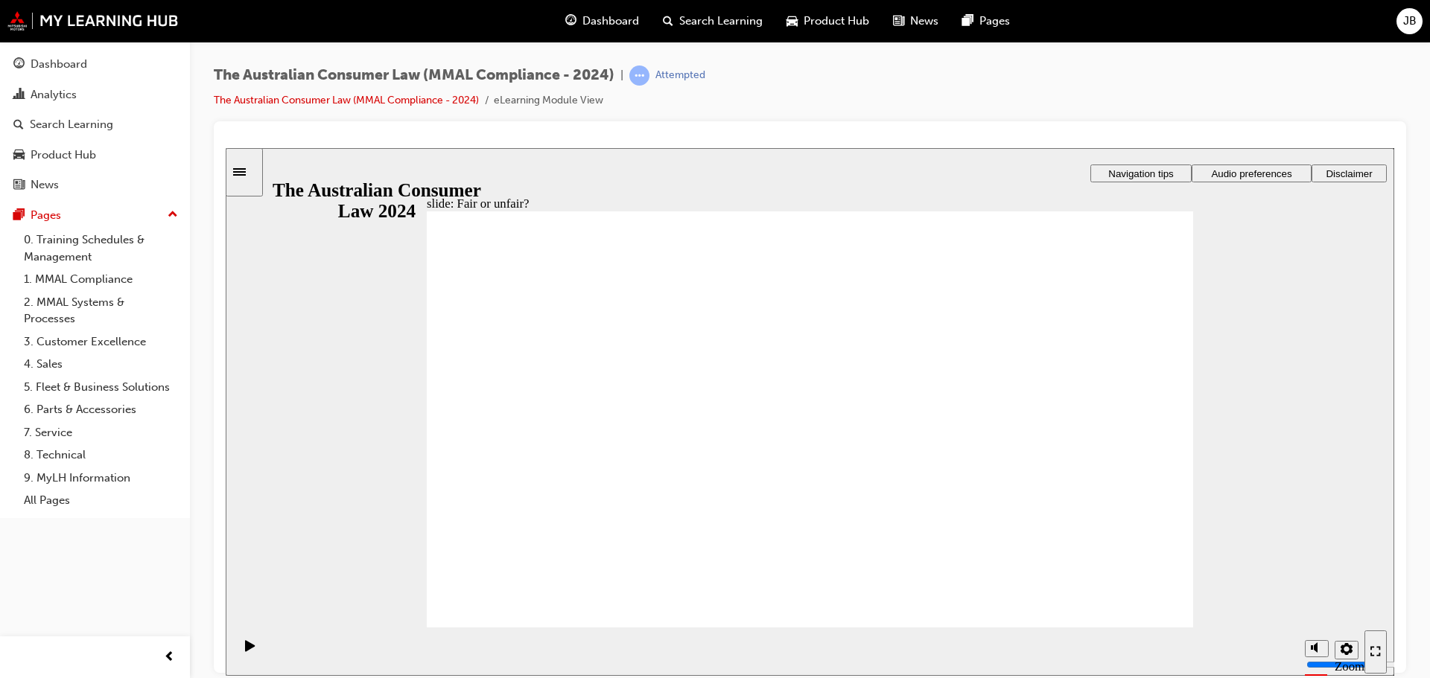
drag, startPoint x: 806, startPoint y: 370, endPoint x: 596, endPoint y: 497, distance: 245.6
drag, startPoint x: 874, startPoint y: 367, endPoint x: 1074, endPoint y: 488, distance: 234.2
drag, startPoint x: 813, startPoint y: 366, endPoint x: 865, endPoint y: 419, distance: 74.8
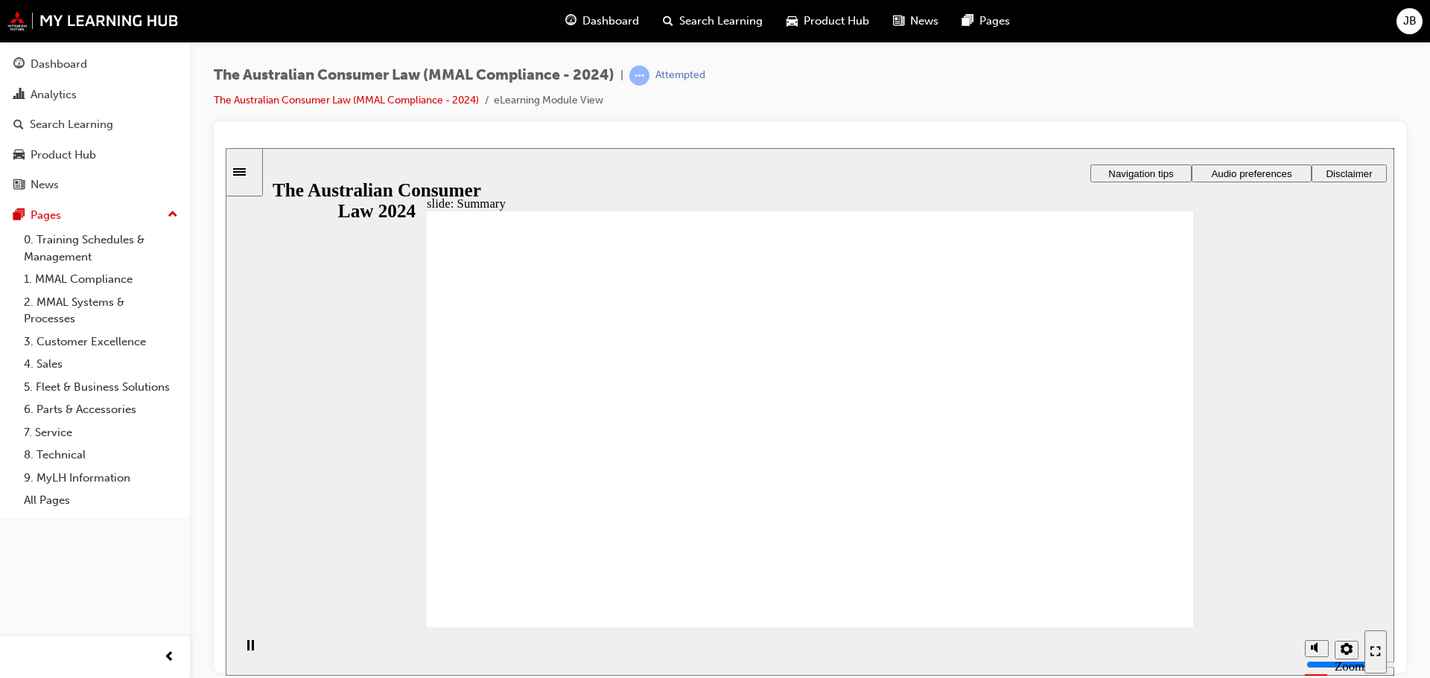
drag, startPoint x: 776, startPoint y: 470, endPoint x: 850, endPoint y: 468, distance: 73.7
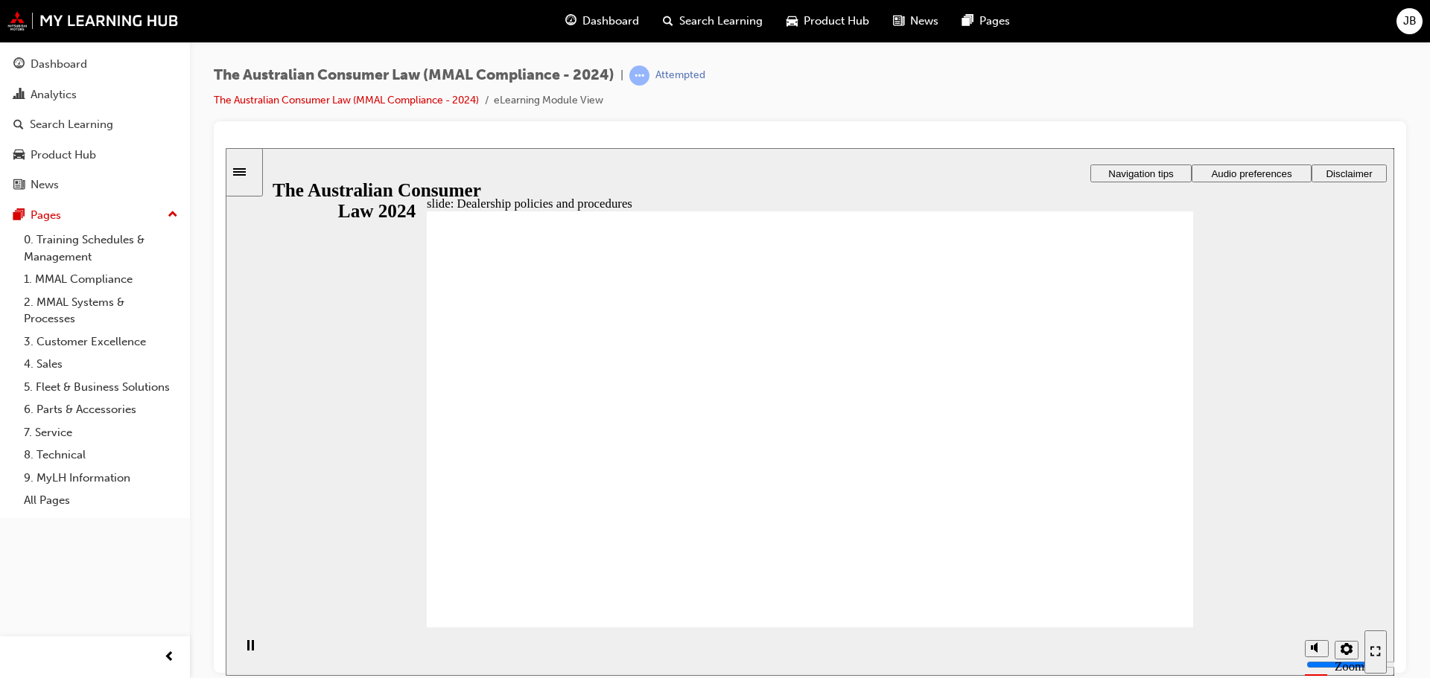
checkbox input "true"
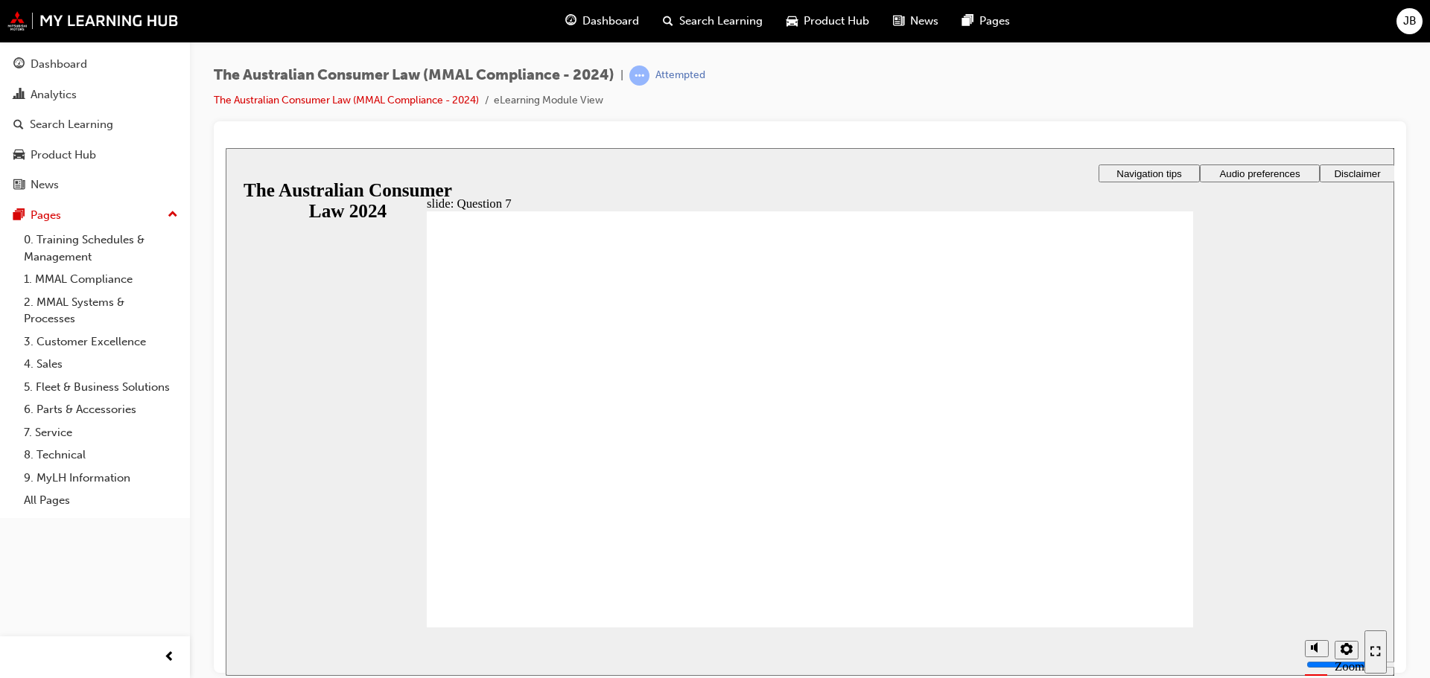
checkbox input "true"
radio input "true"
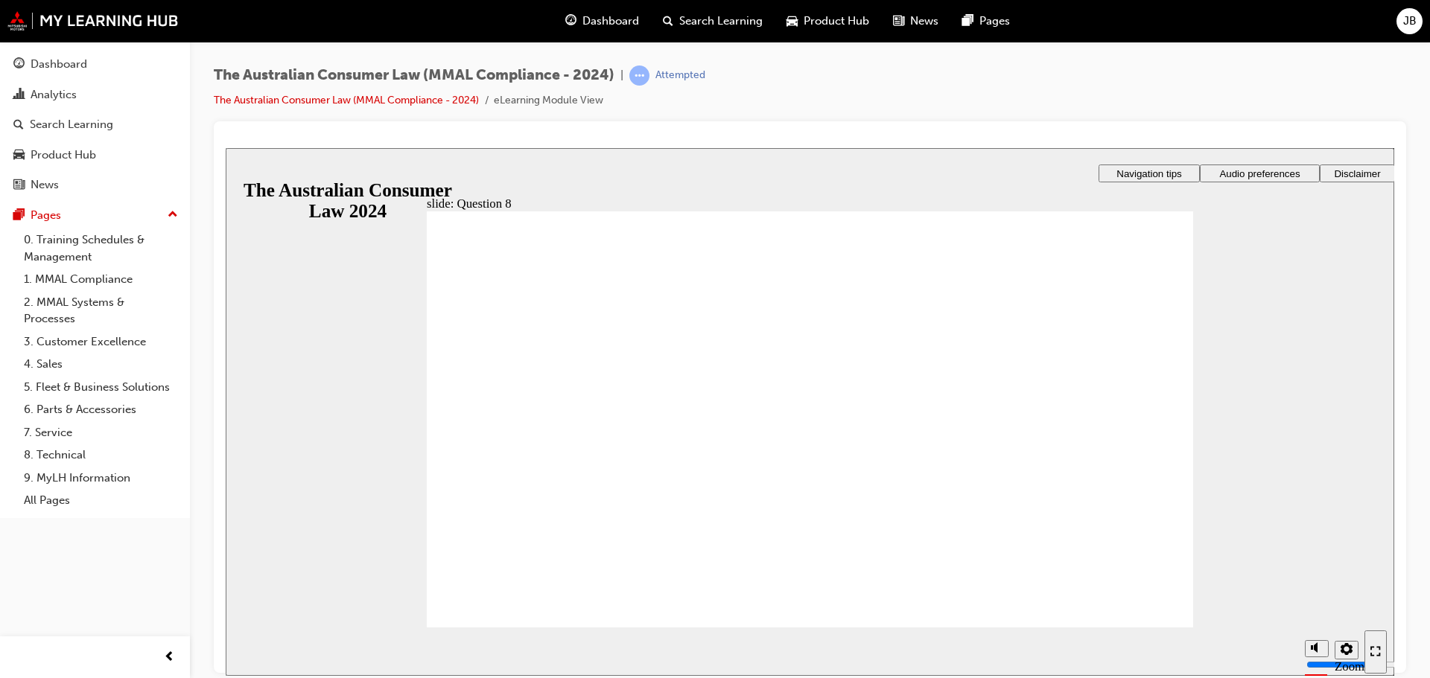
radio input "true"
drag, startPoint x: 518, startPoint y: 378, endPoint x: 530, endPoint y: 592, distance: 214.8
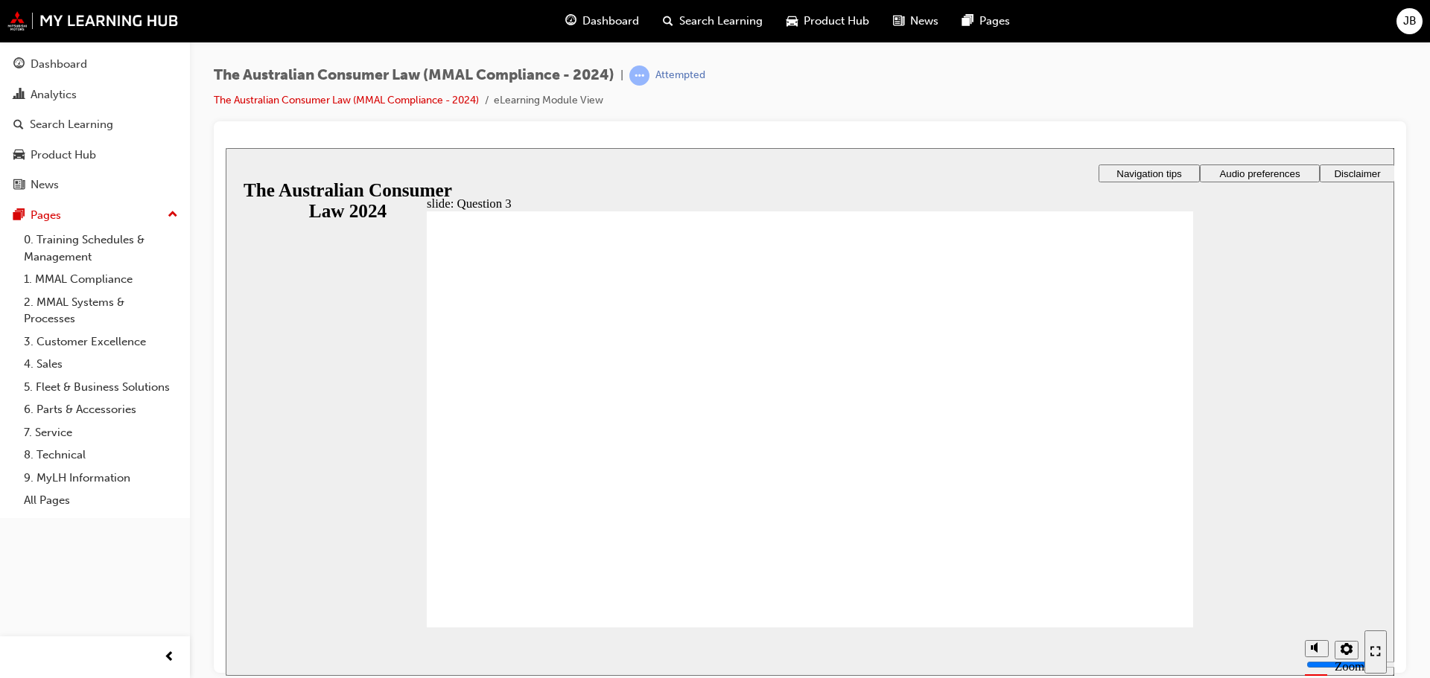
radio input "true"
checkbox input "true"
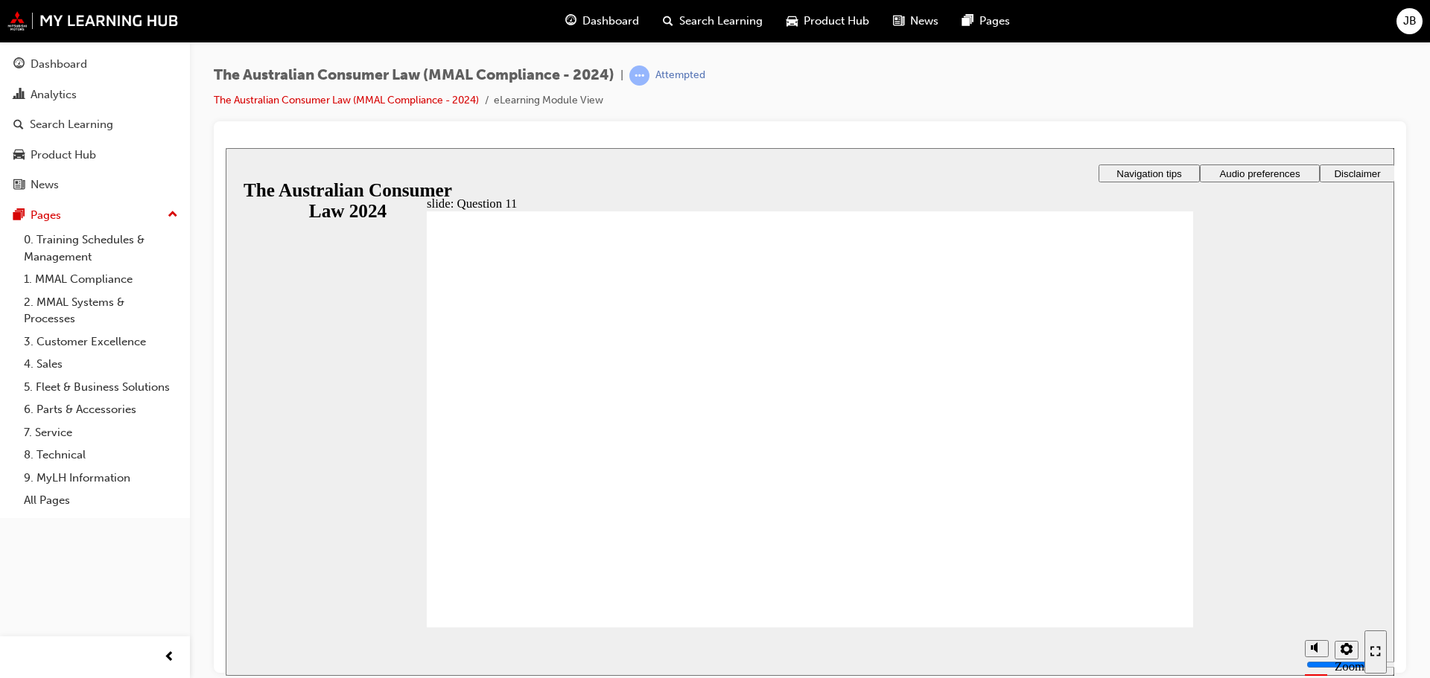
checkbox input "true"
radio input "true"
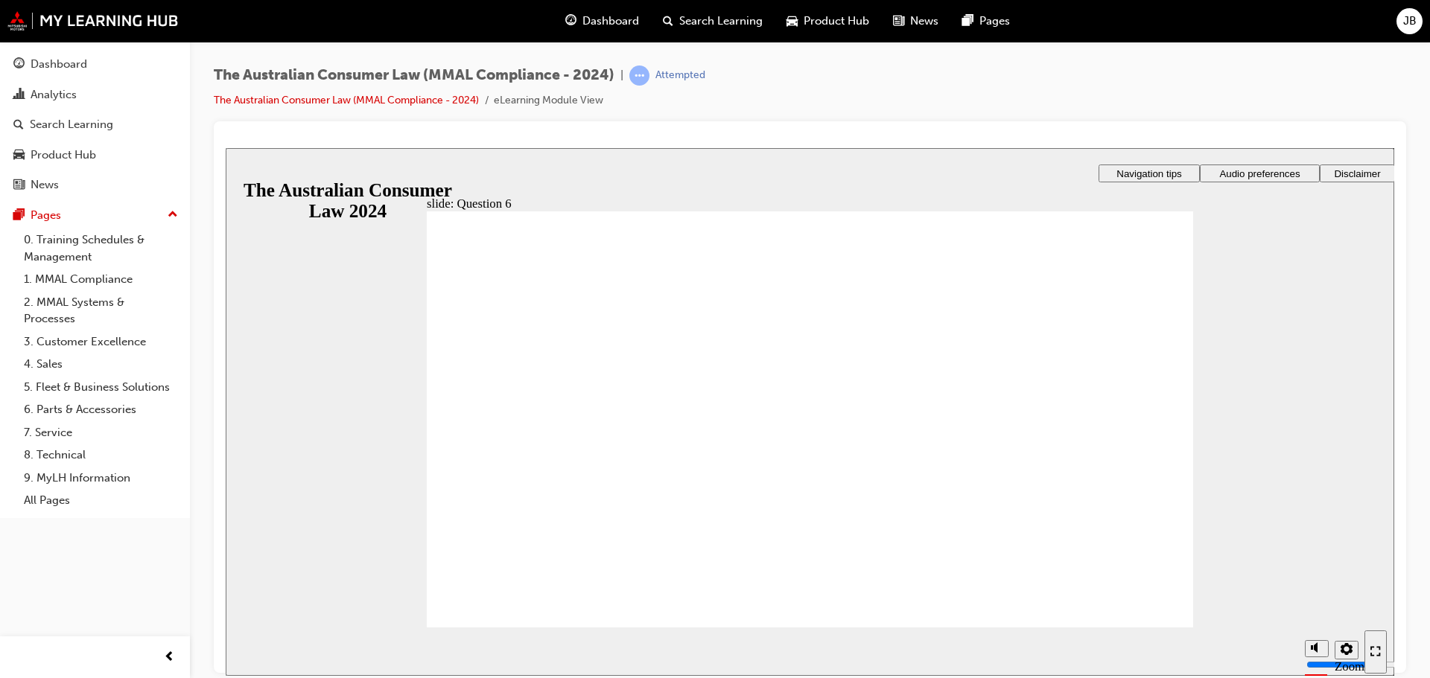
radio input "true"
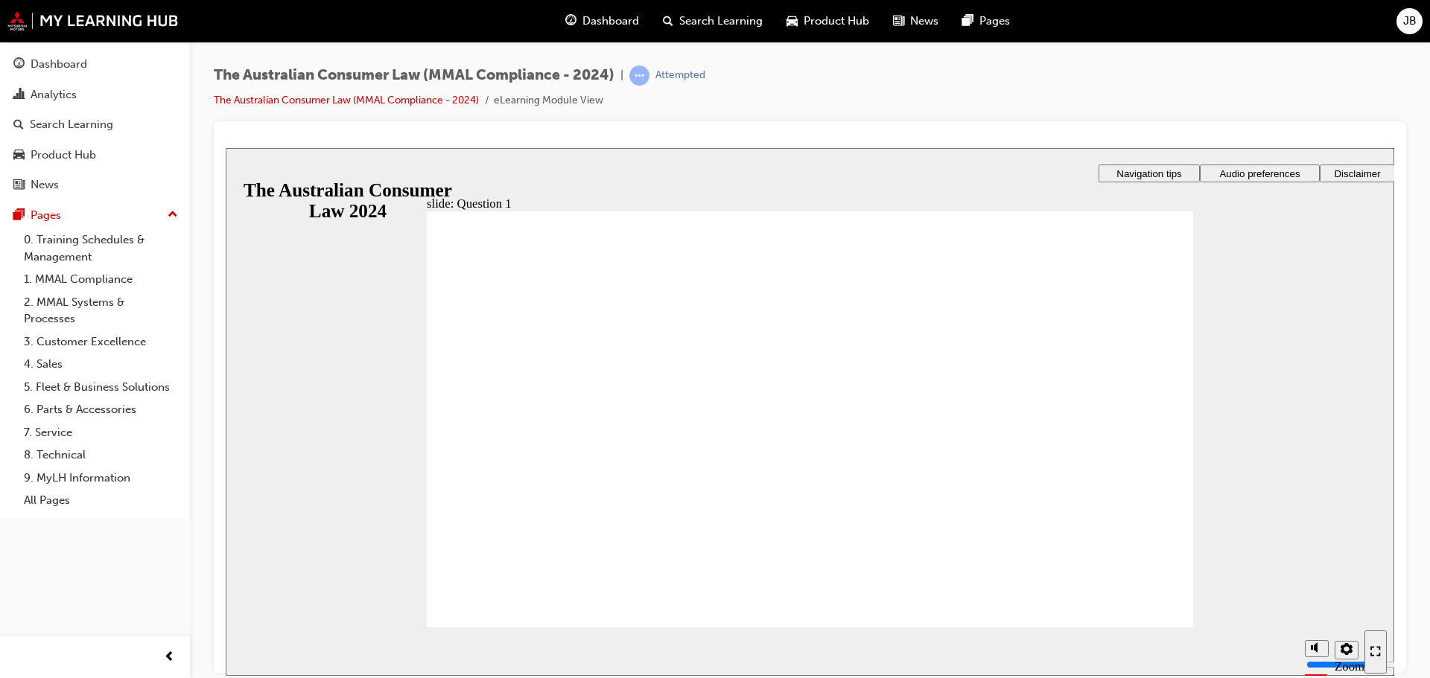
checkbox input "true"
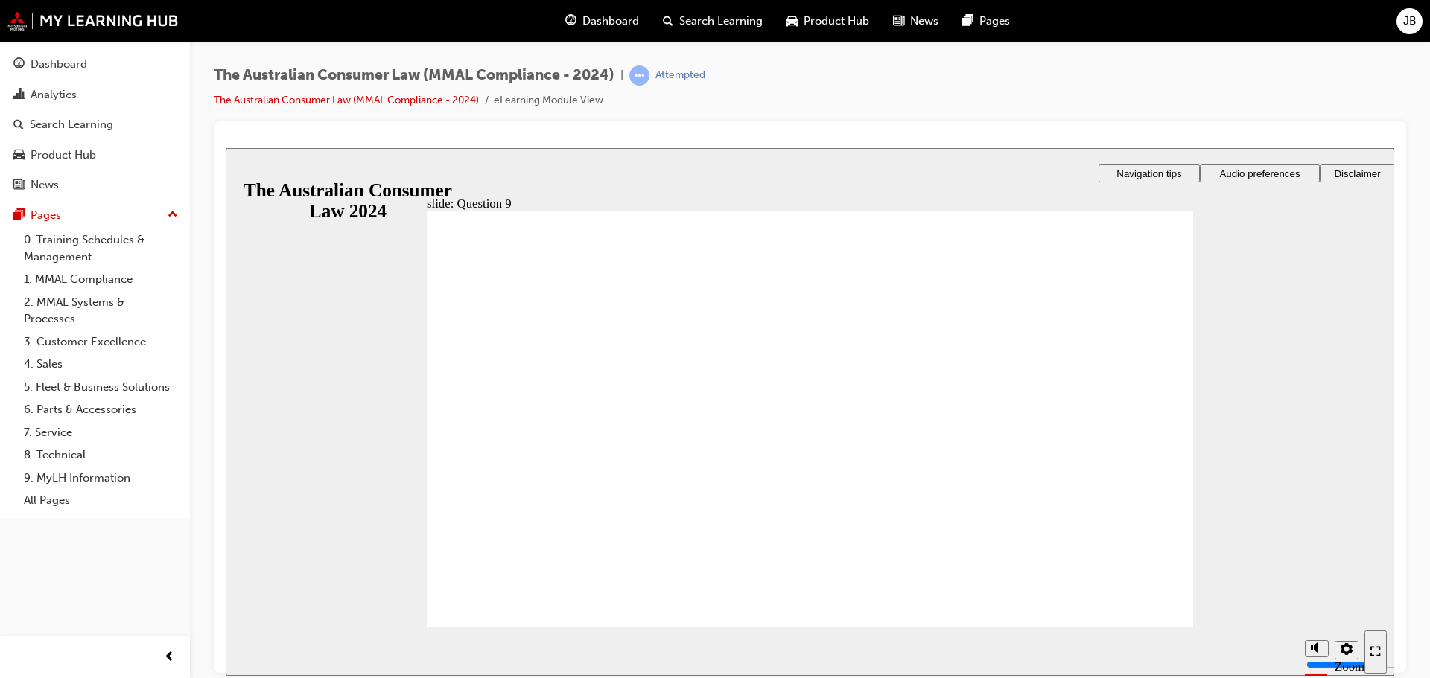
drag, startPoint x: 757, startPoint y: 477, endPoint x: 524, endPoint y: 607, distance: 266.7
drag, startPoint x: 808, startPoint y: 459, endPoint x: 789, endPoint y: 450, distance: 20.3
drag, startPoint x: 713, startPoint y: 439, endPoint x: 726, endPoint y: 442, distance: 13.0
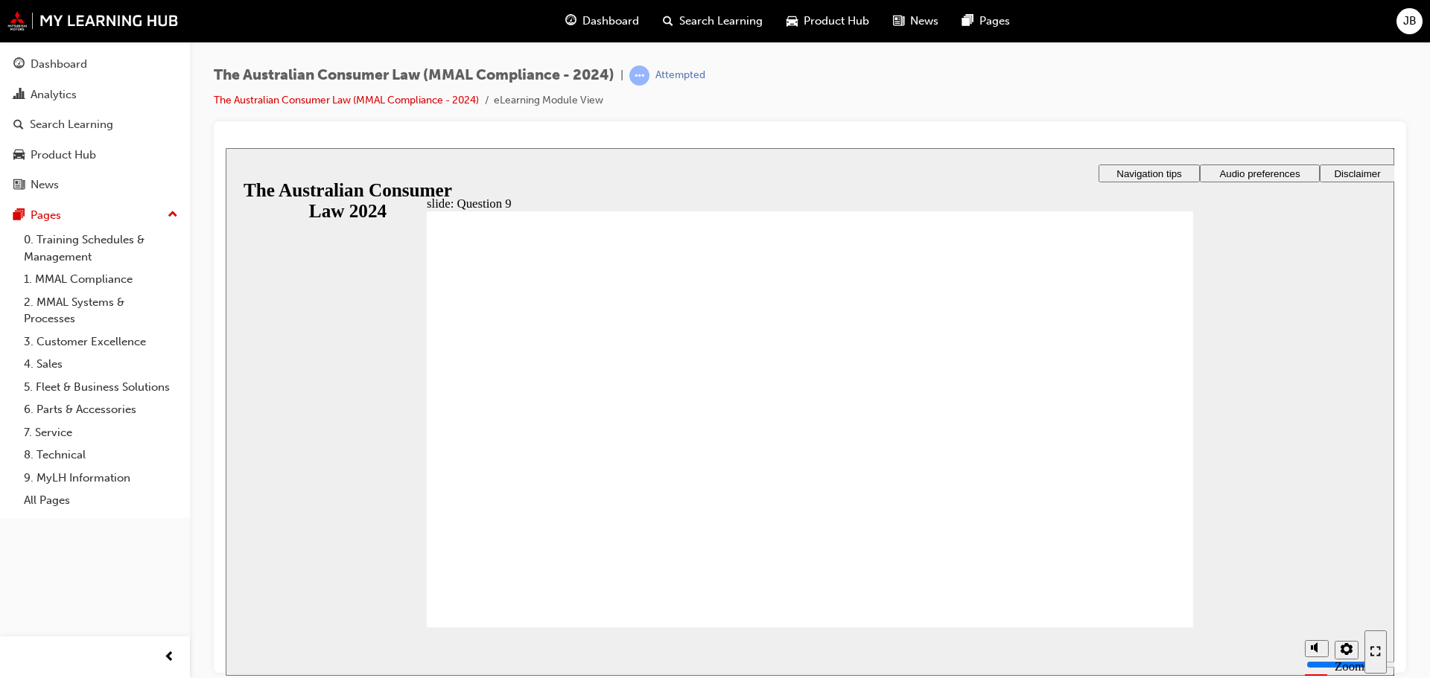
checkbox input "true"
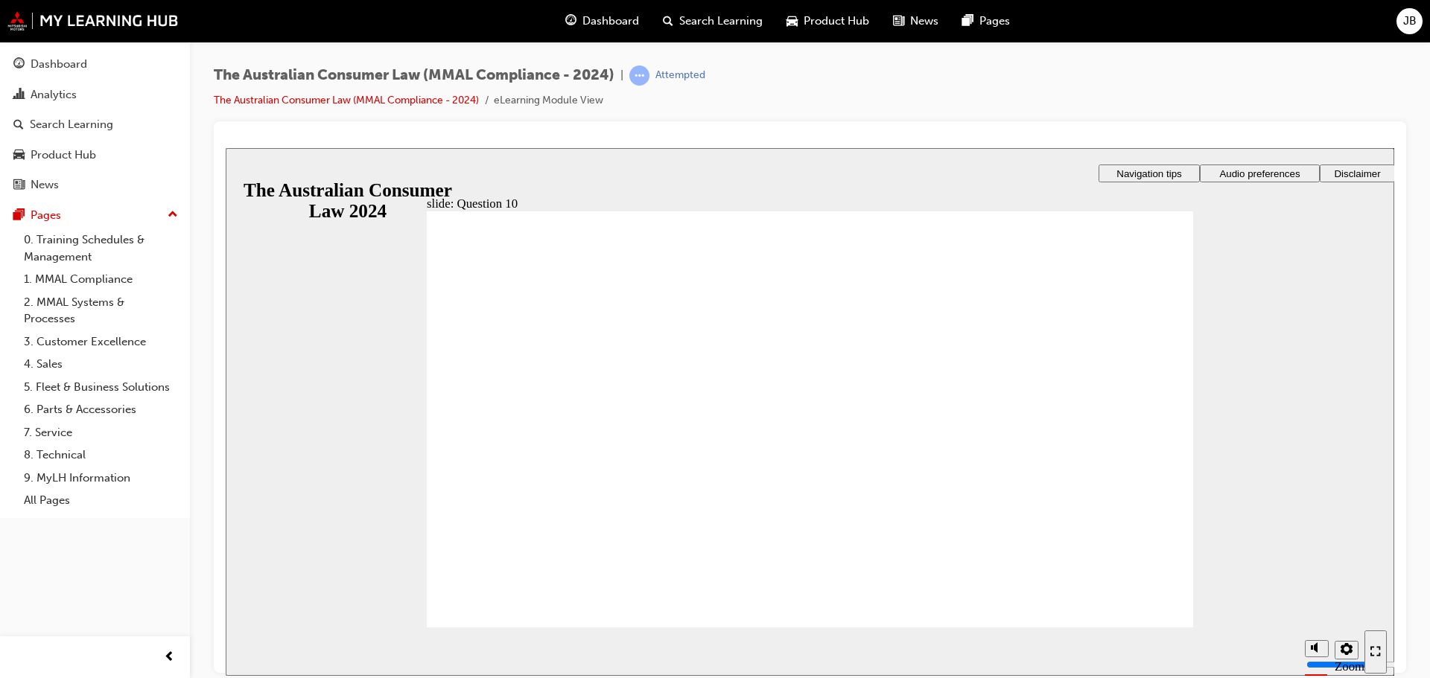
checkbox input "false"
checkbox input "true"
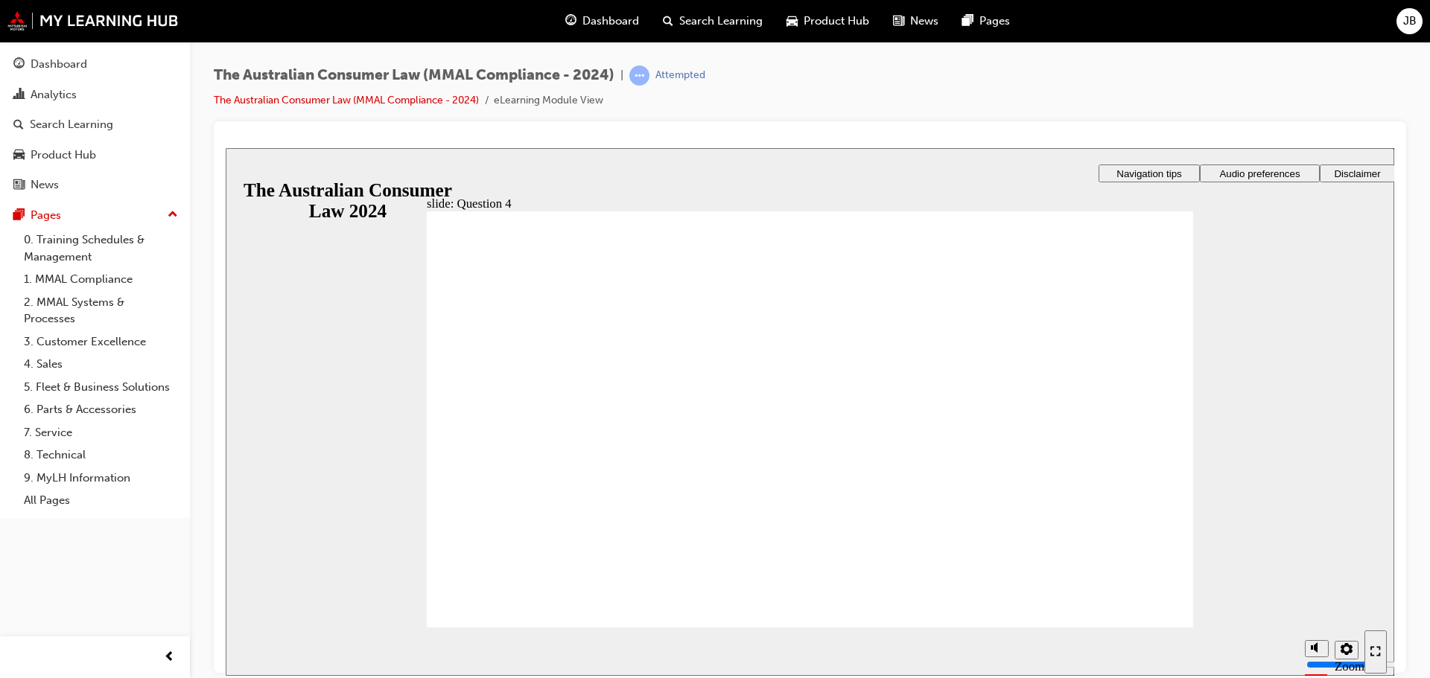
drag, startPoint x: 528, startPoint y: 293, endPoint x: 576, endPoint y: 291, distance: 47.7
checkbox input "true"
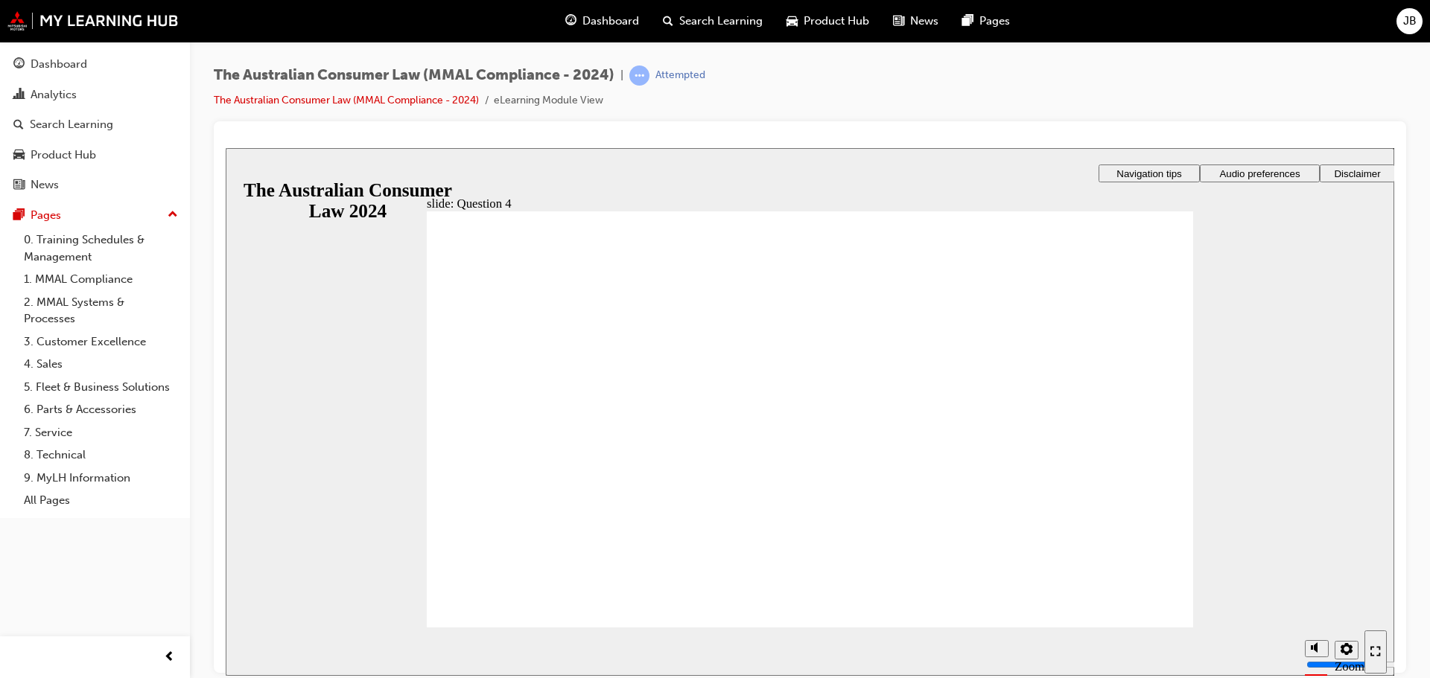
radio input "true"
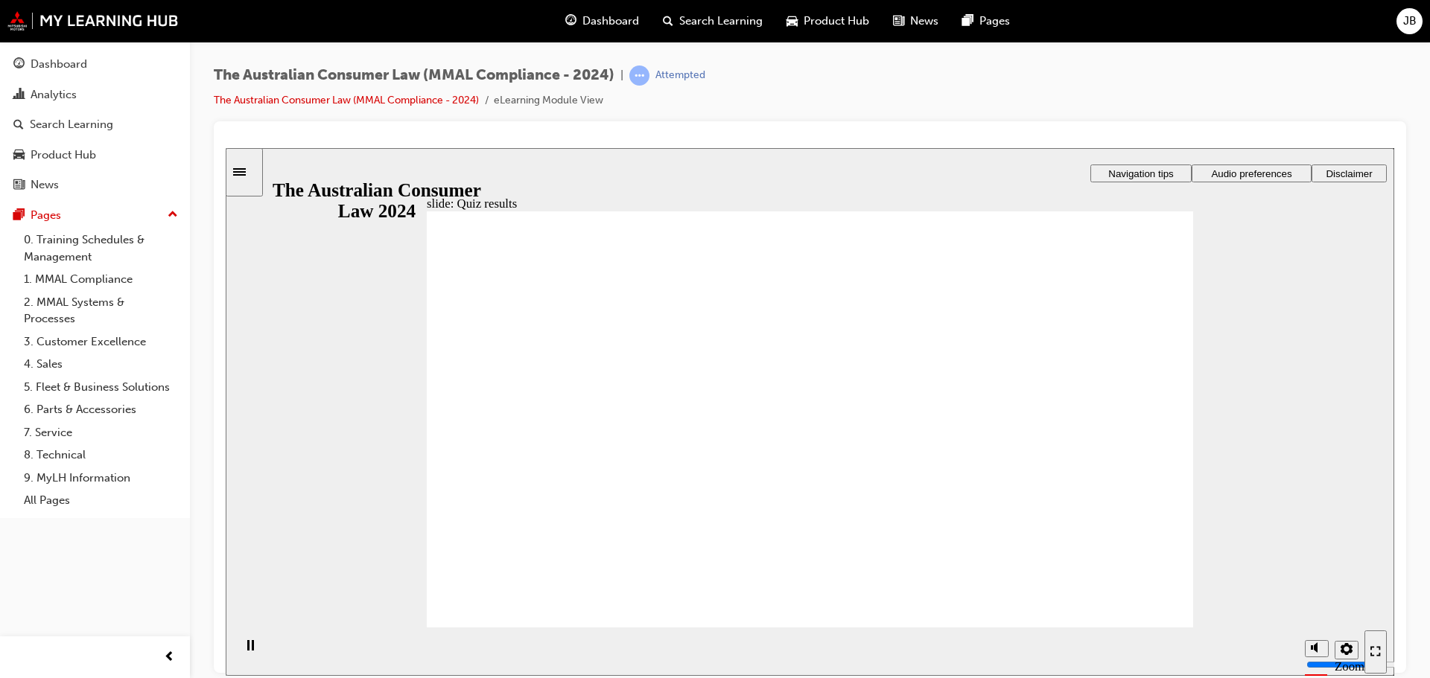
checkbox input "true"
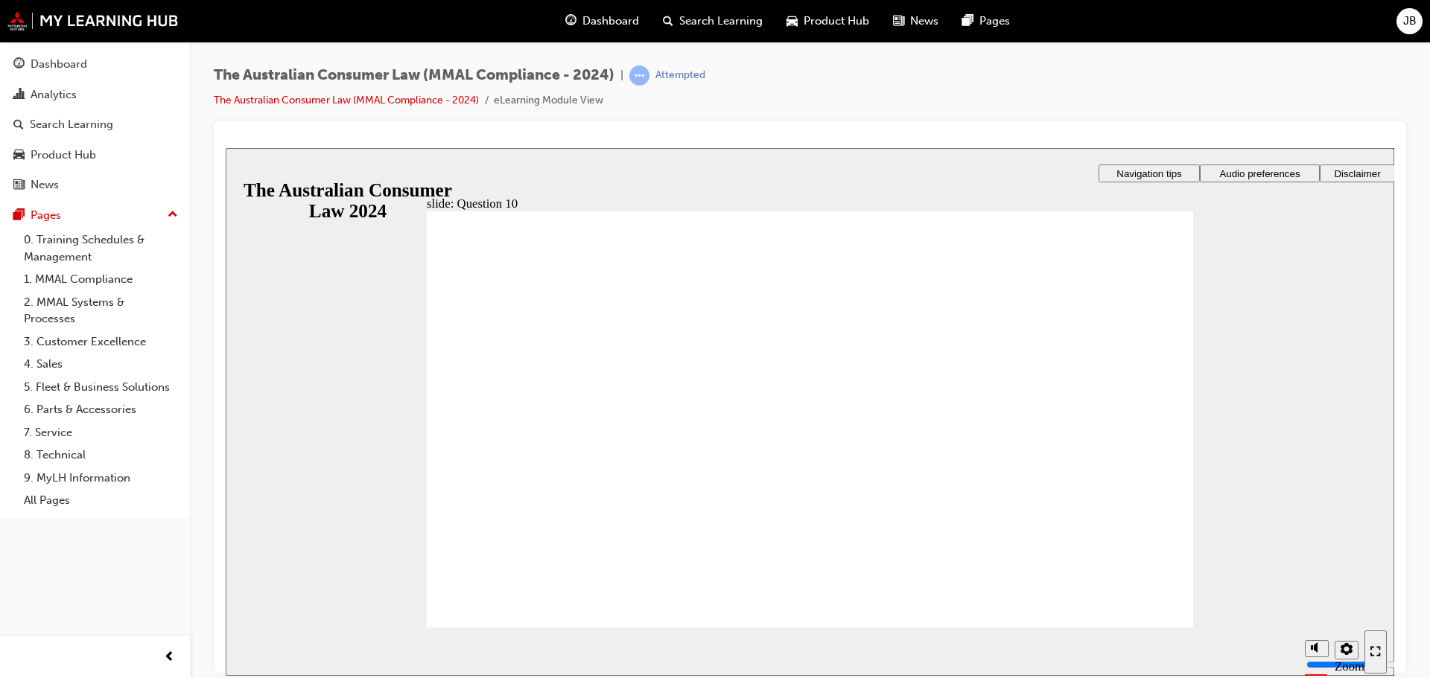
checkbox input "true"
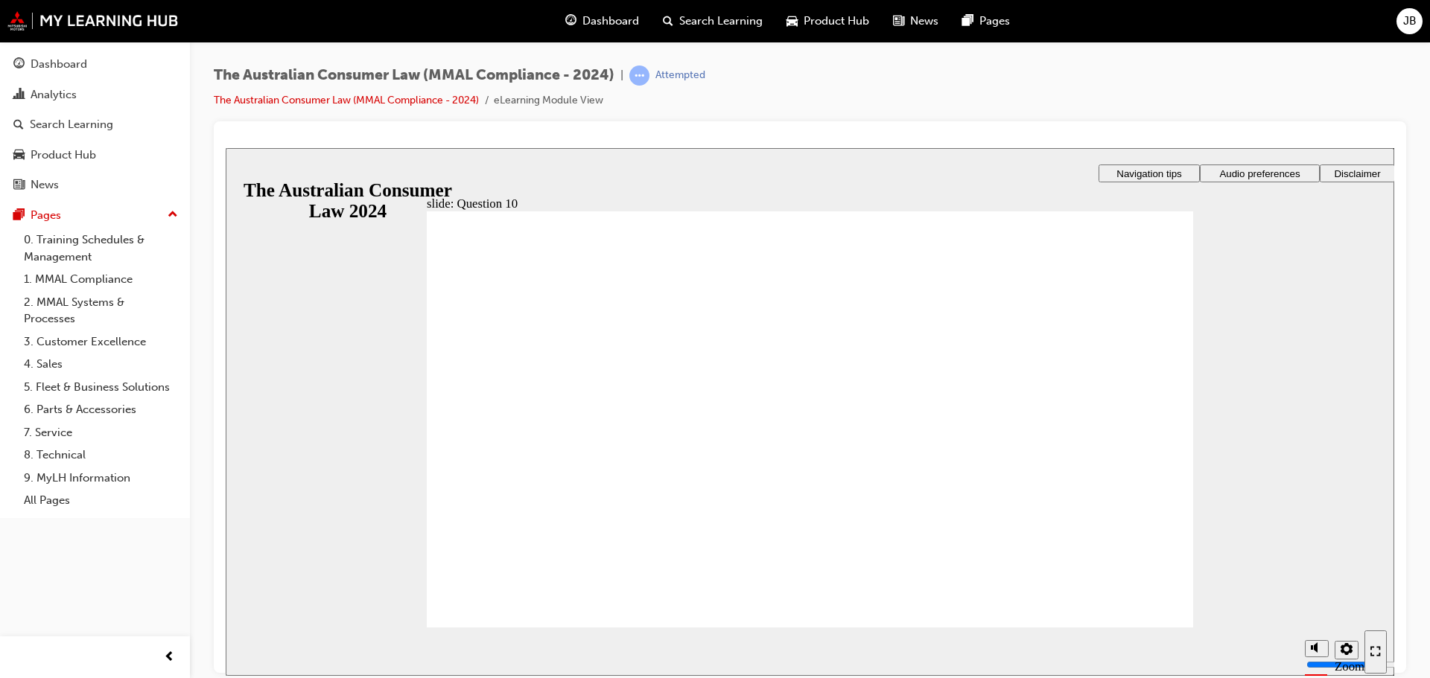
checkbox input "false"
drag, startPoint x: 612, startPoint y: 520, endPoint x: 571, endPoint y: 563, distance: 59.5
drag, startPoint x: 617, startPoint y: 398, endPoint x: 686, endPoint y: 421, distance: 72.3
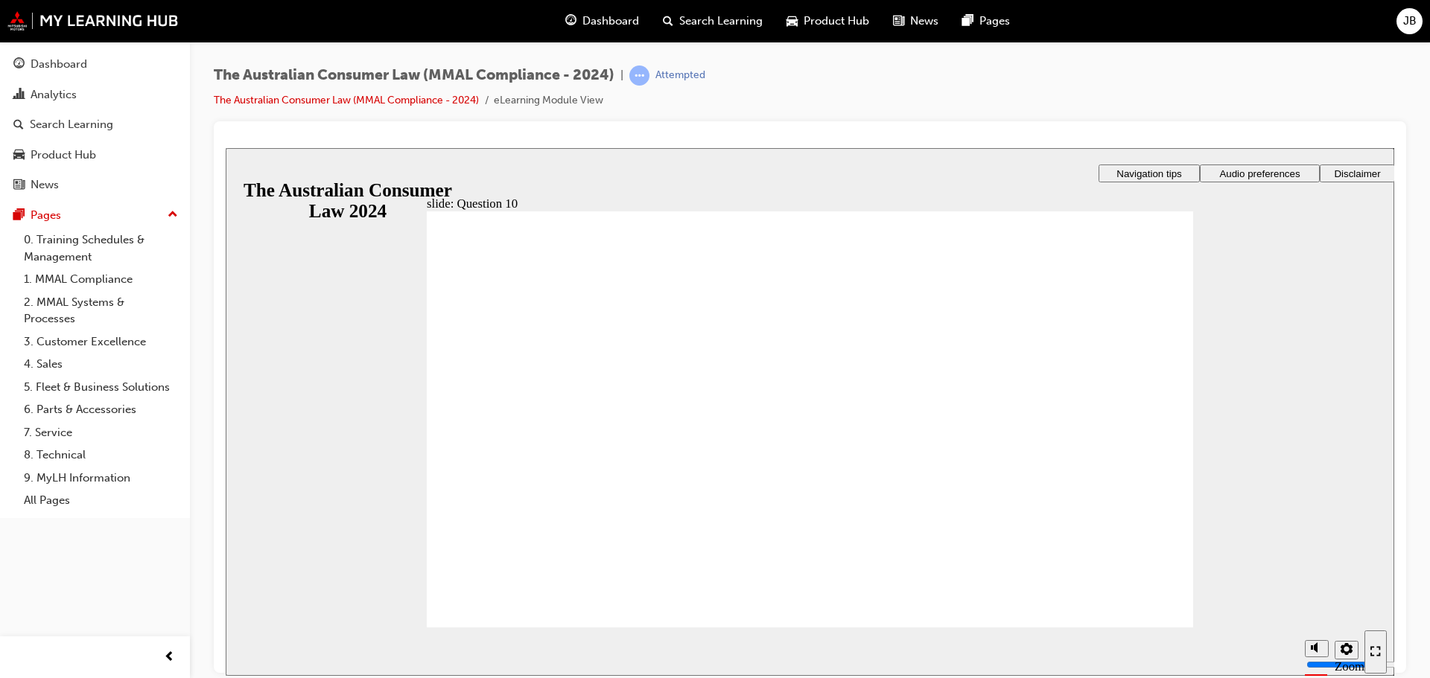
checkbox input "true"
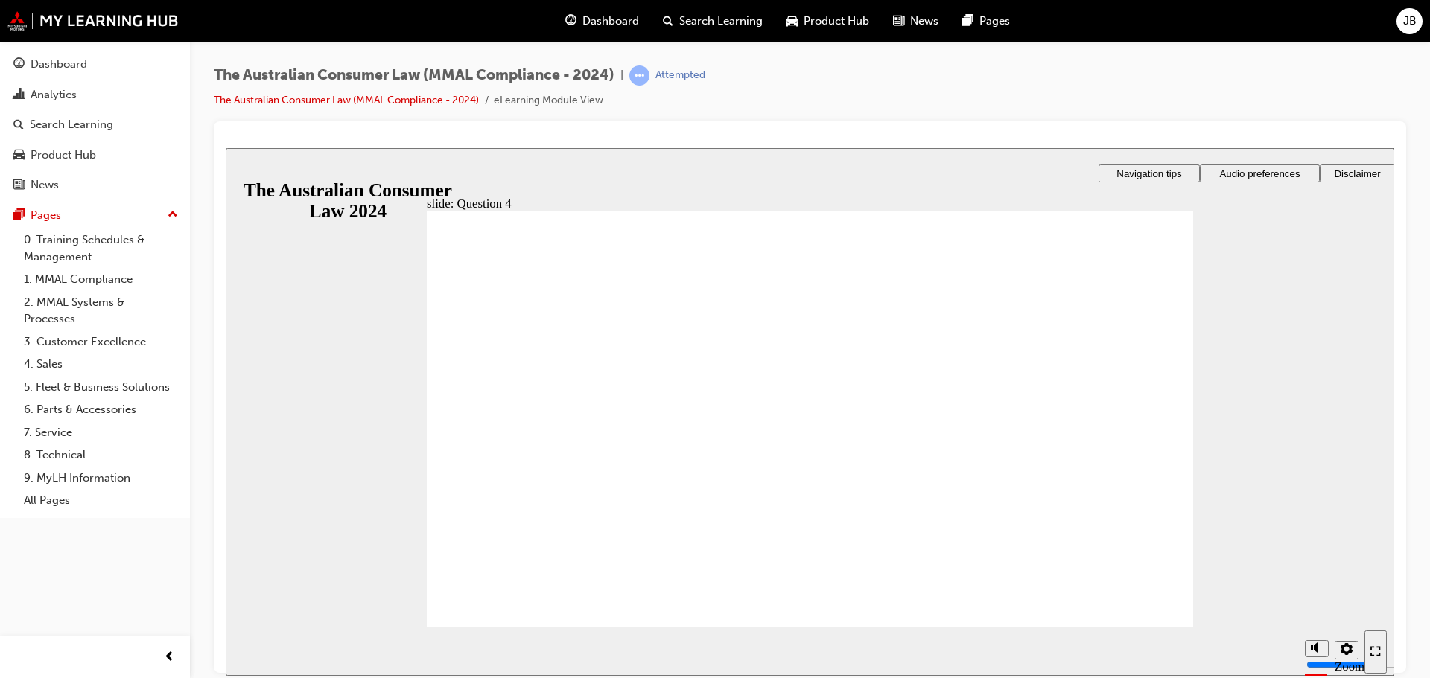
checkbox input "true"
drag, startPoint x: 884, startPoint y: 520, endPoint x: 846, endPoint y: 558, distance: 54.2
drag, startPoint x: 1051, startPoint y: 605, endPoint x: 1115, endPoint y: 612, distance: 64.4
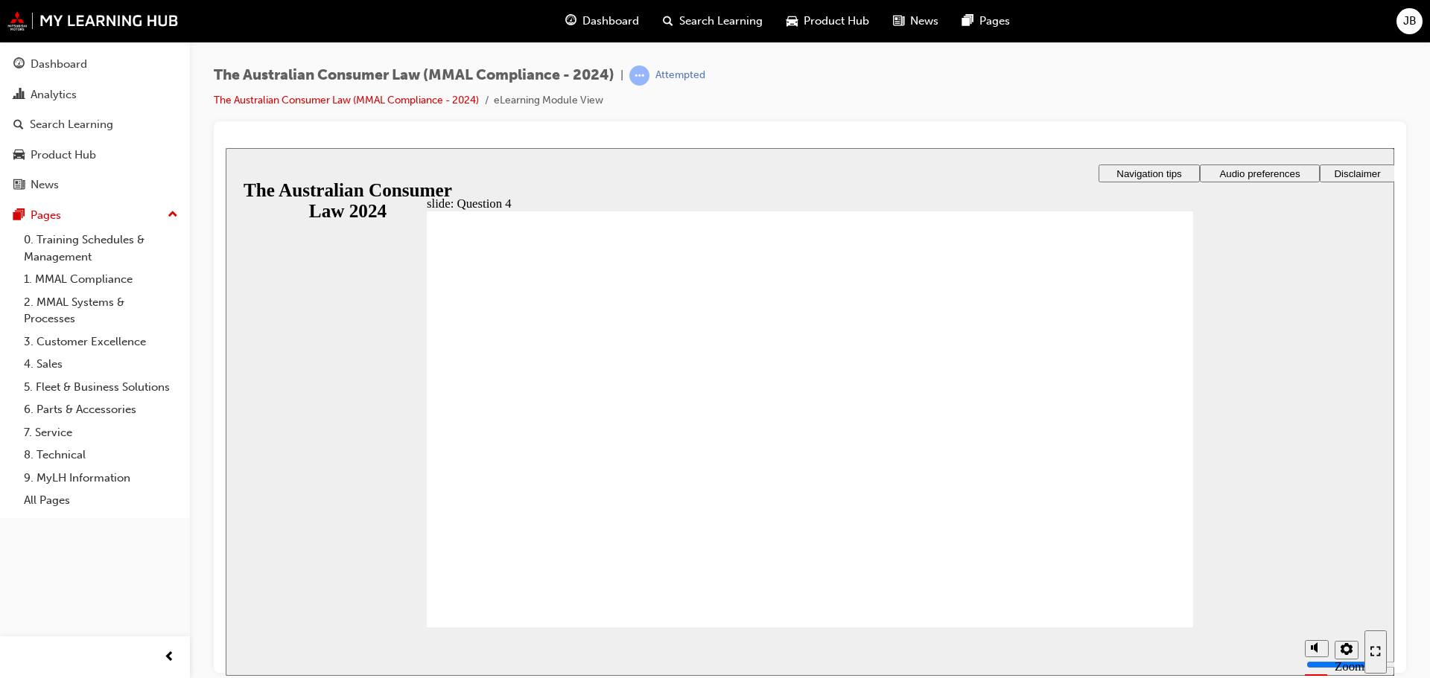
radio input "true"
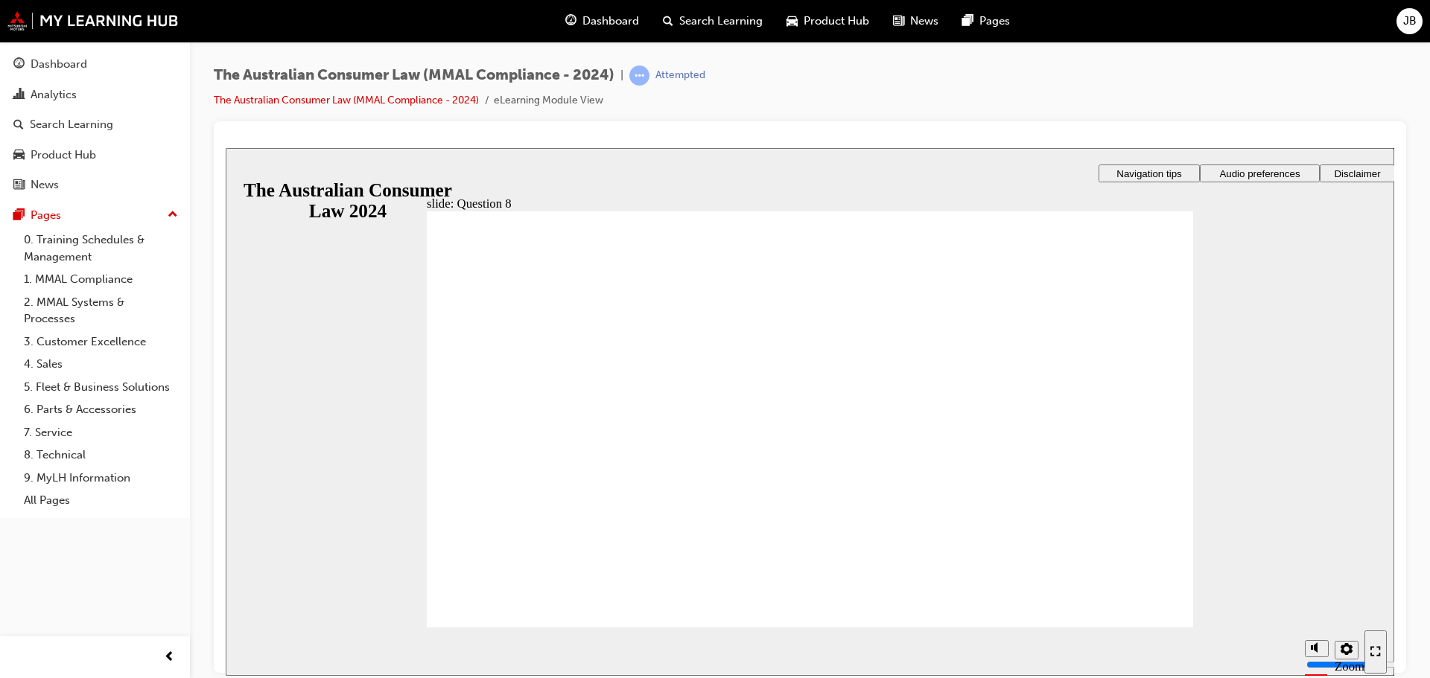
radio input "true"
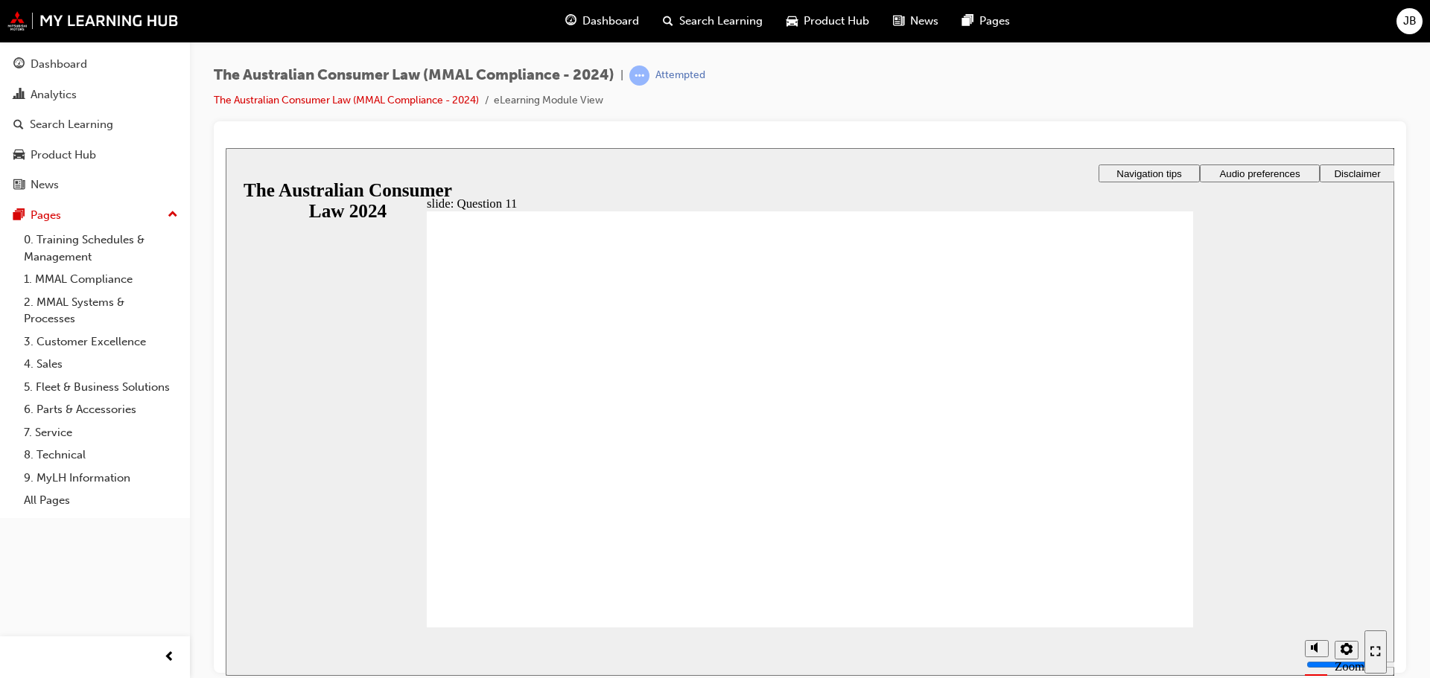
checkbox input "true"
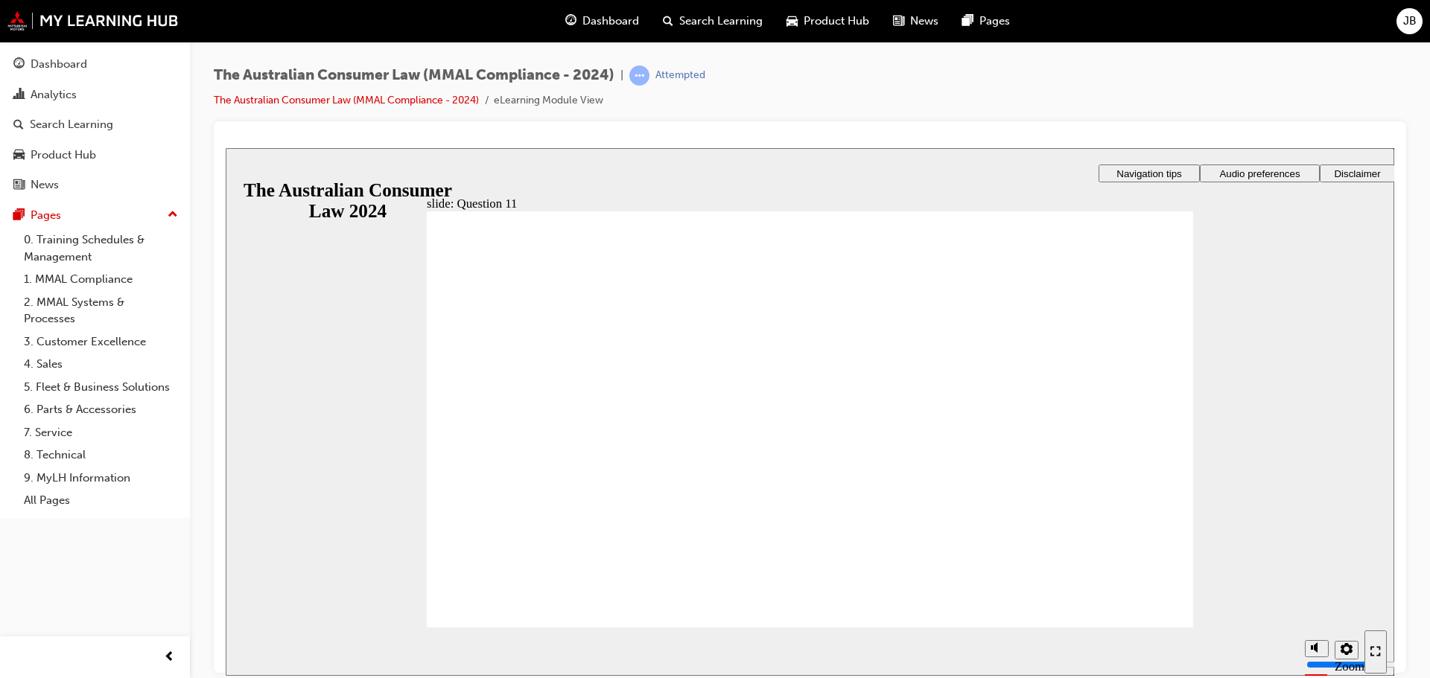
radio input "true"
drag, startPoint x: 498, startPoint y: 400, endPoint x: 523, endPoint y: 587, distance: 188.5
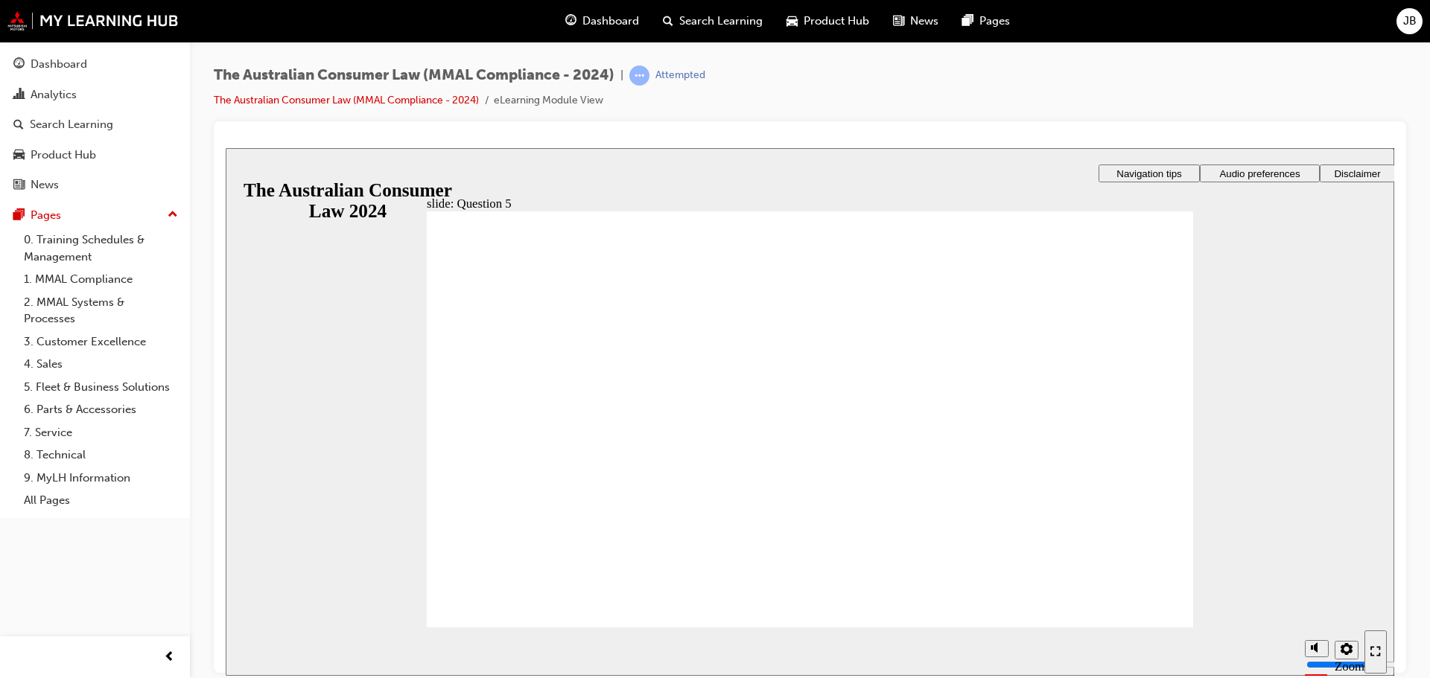
radio input "true"
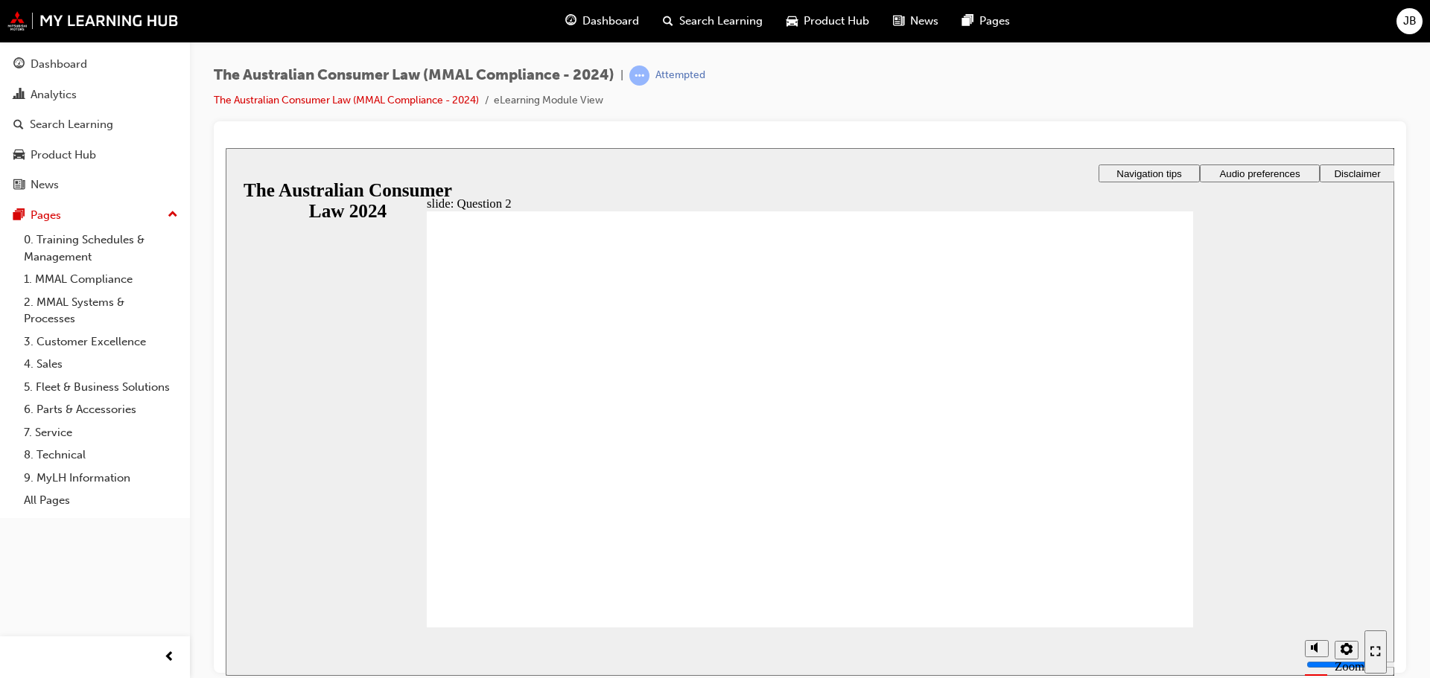
radio input "true"
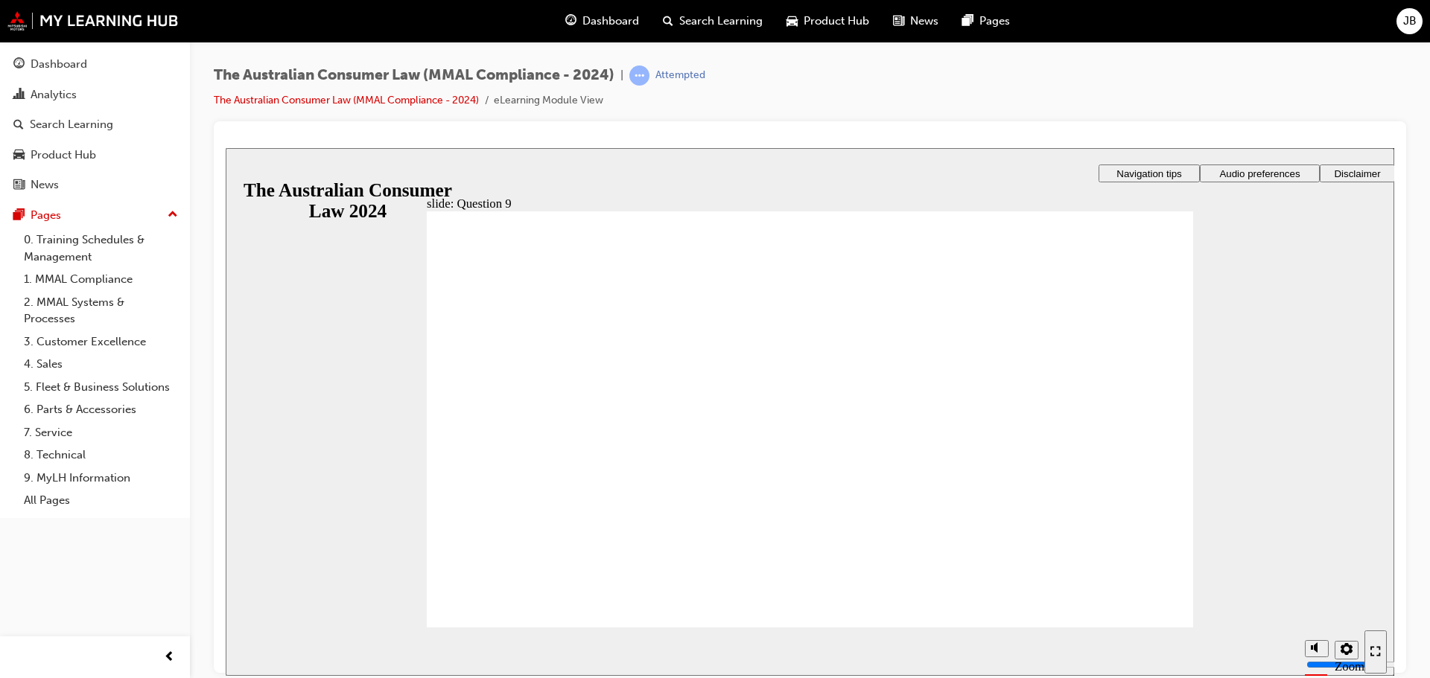
checkbox input "true"
drag, startPoint x: 661, startPoint y: 476, endPoint x: 561, endPoint y: 590, distance: 152.5
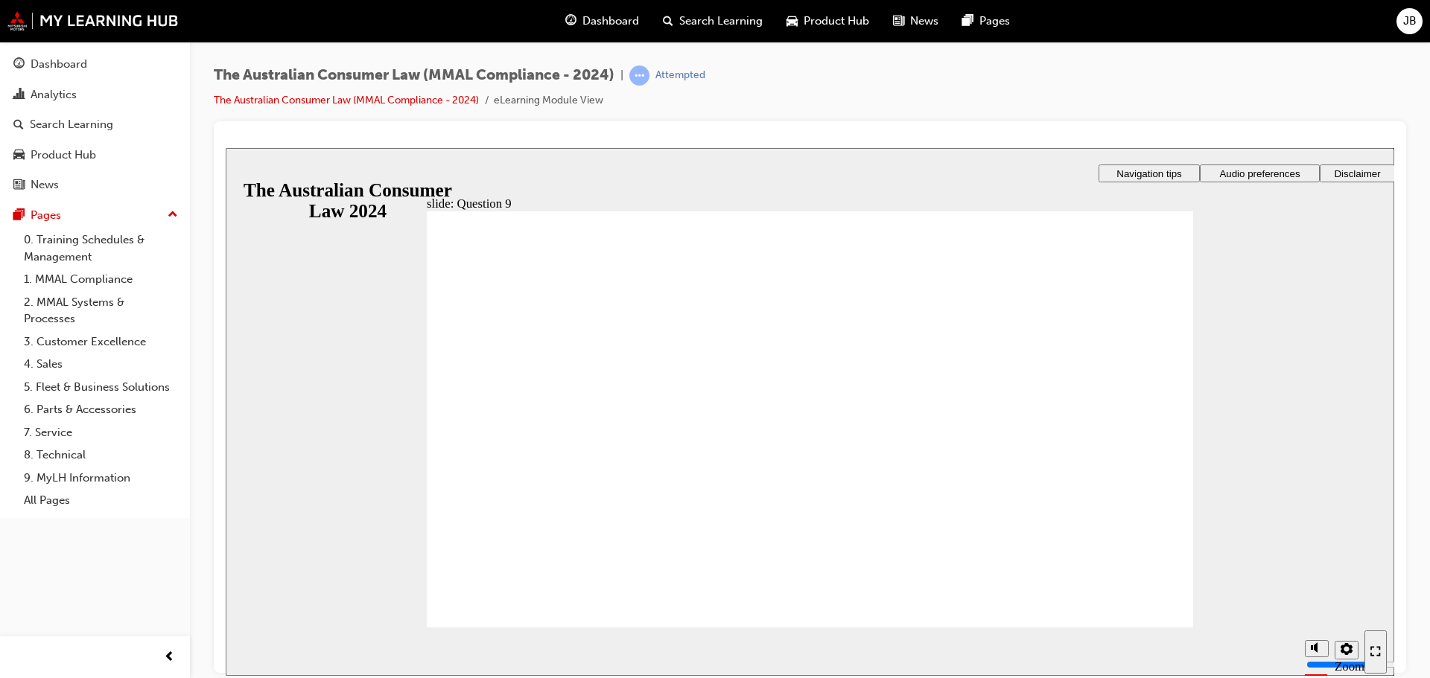
drag, startPoint x: 1120, startPoint y: 625, endPoint x: 1129, endPoint y: 613, distance: 15.5
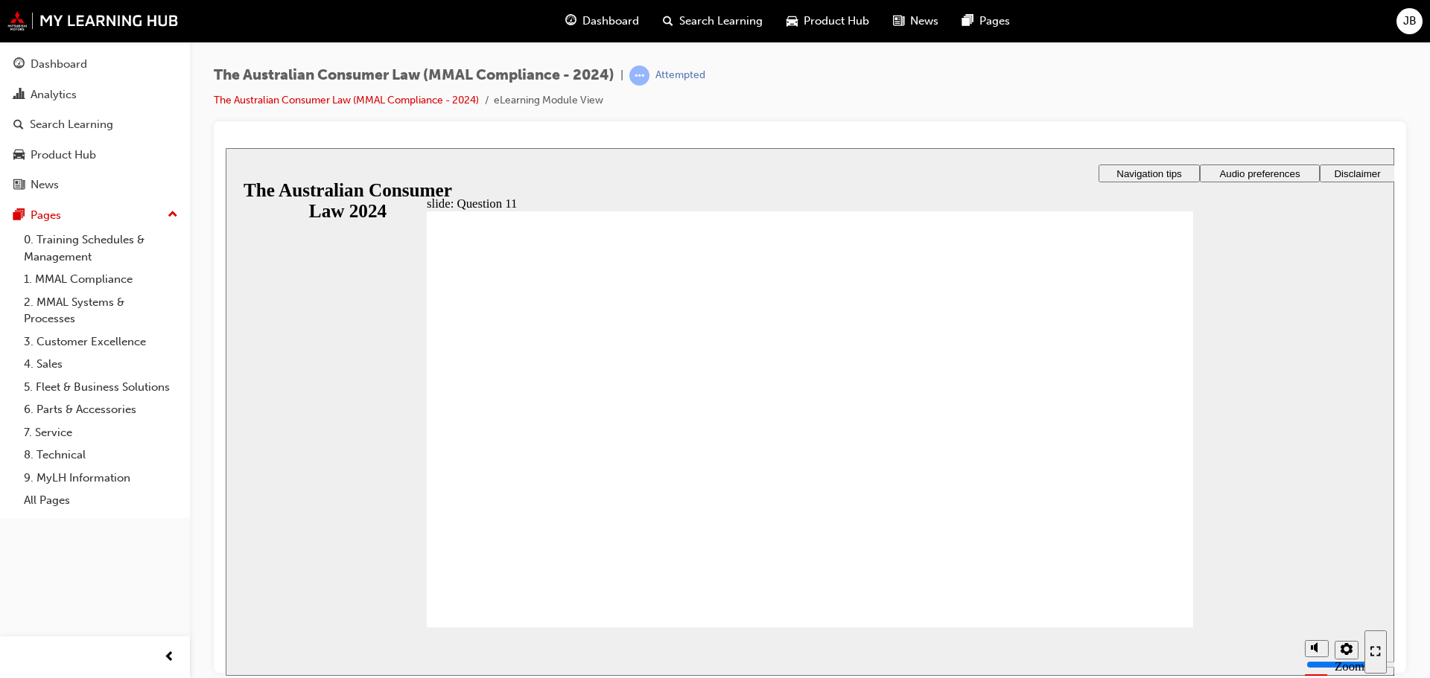
checkbox input "true"
drag, startPoint x: 693, startPoint y: 533, endPoint x: 670, endPoint y: 547, distance: 26.7
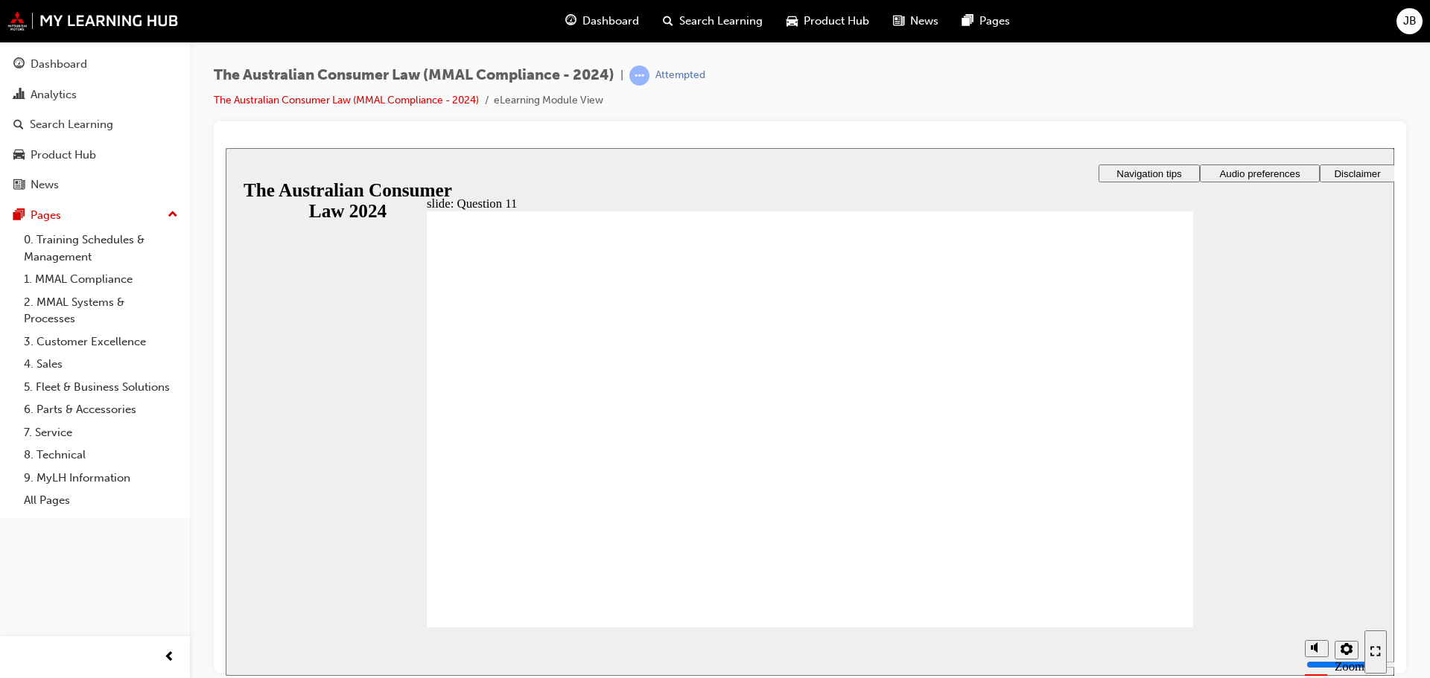
radio input "true"
drag, startPoint x: 585, startPoint y: 566, endPoint x: 582, endPoint y: 579, distance: 13.0
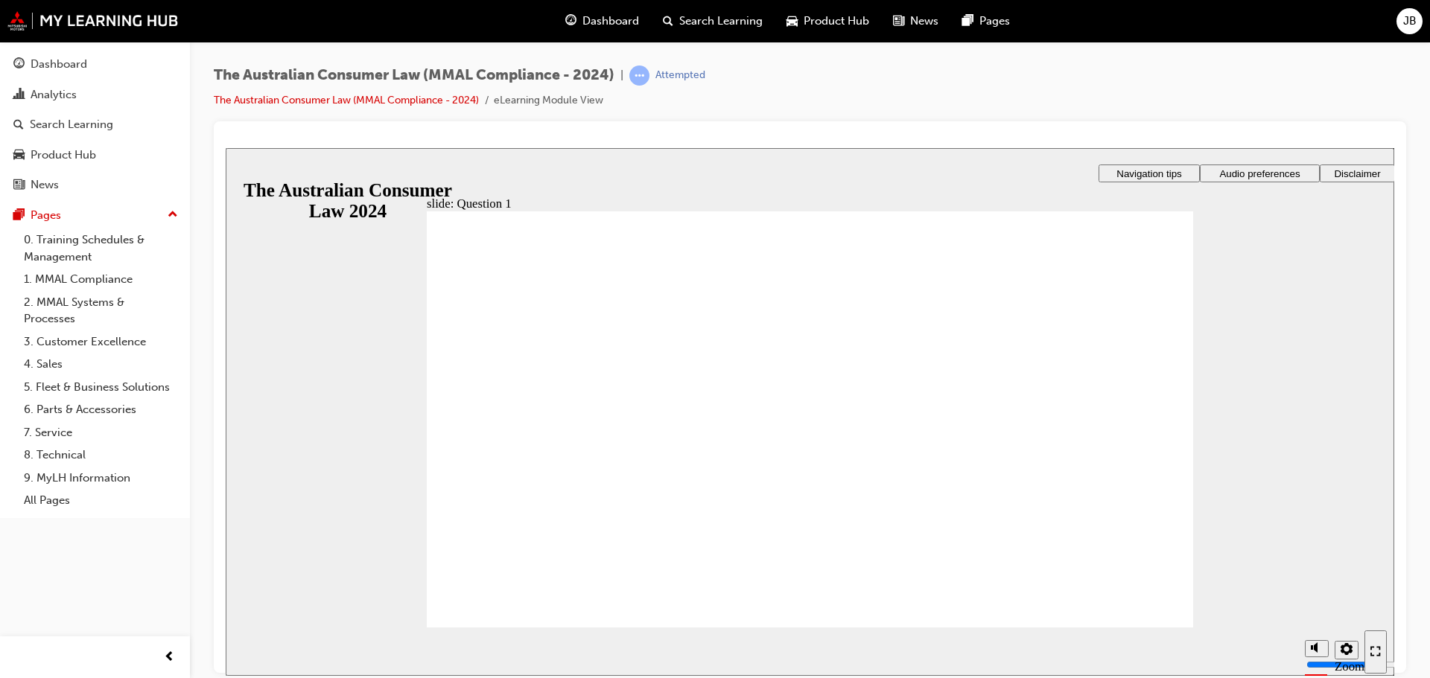
radio input "true"
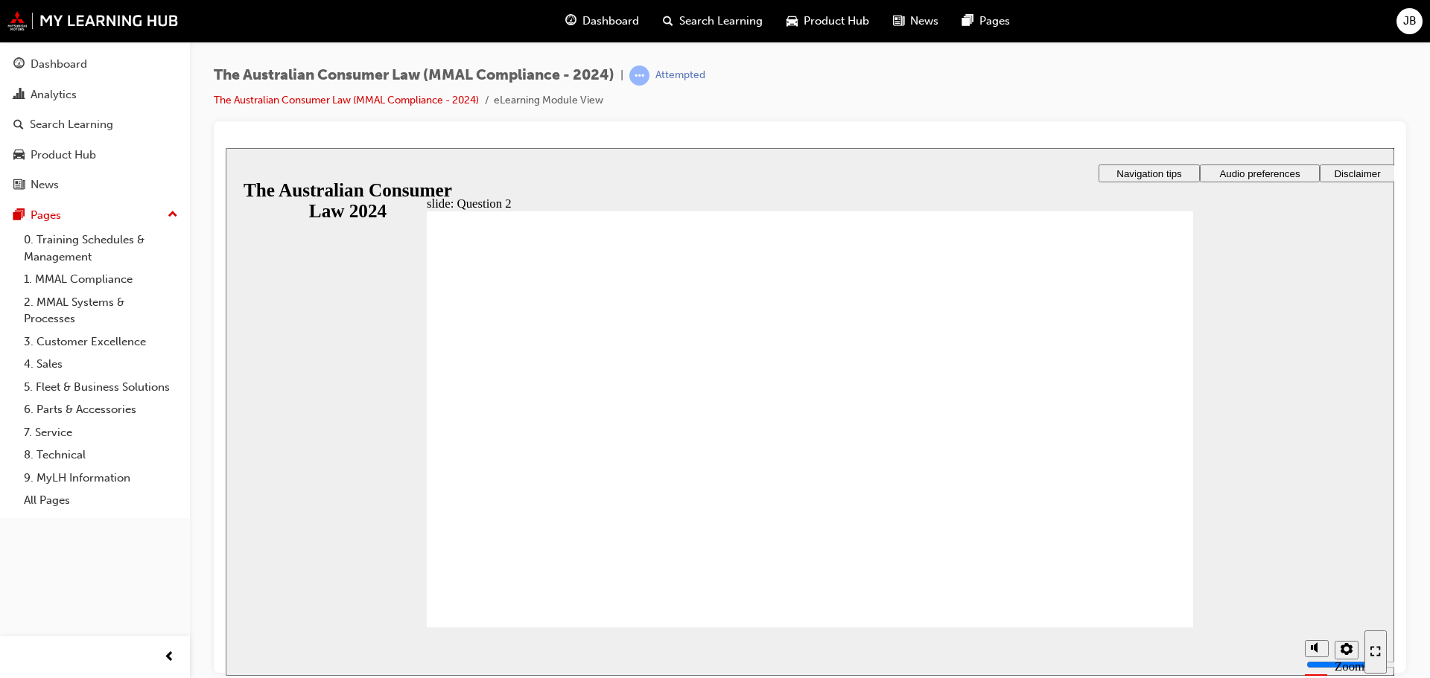
radio input "true"
checkbox input "true"
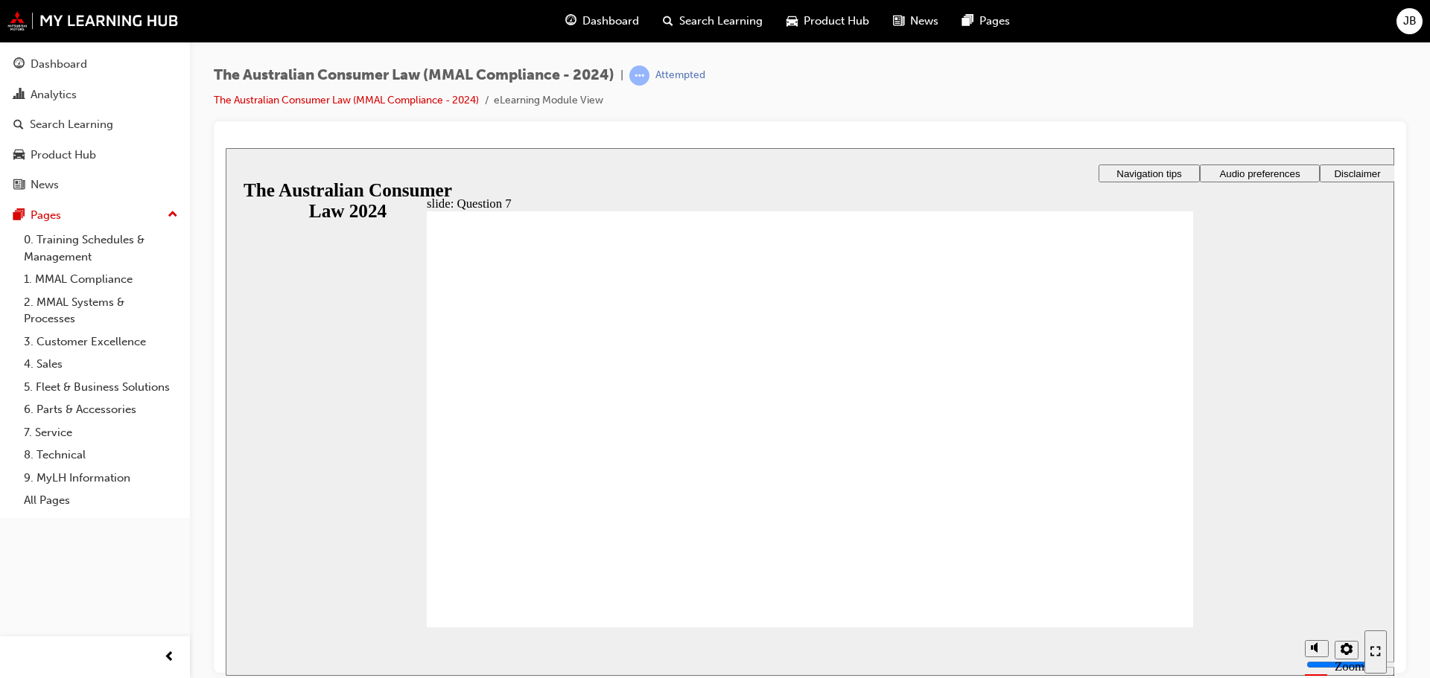
checkbox input "true"
radio input "true"
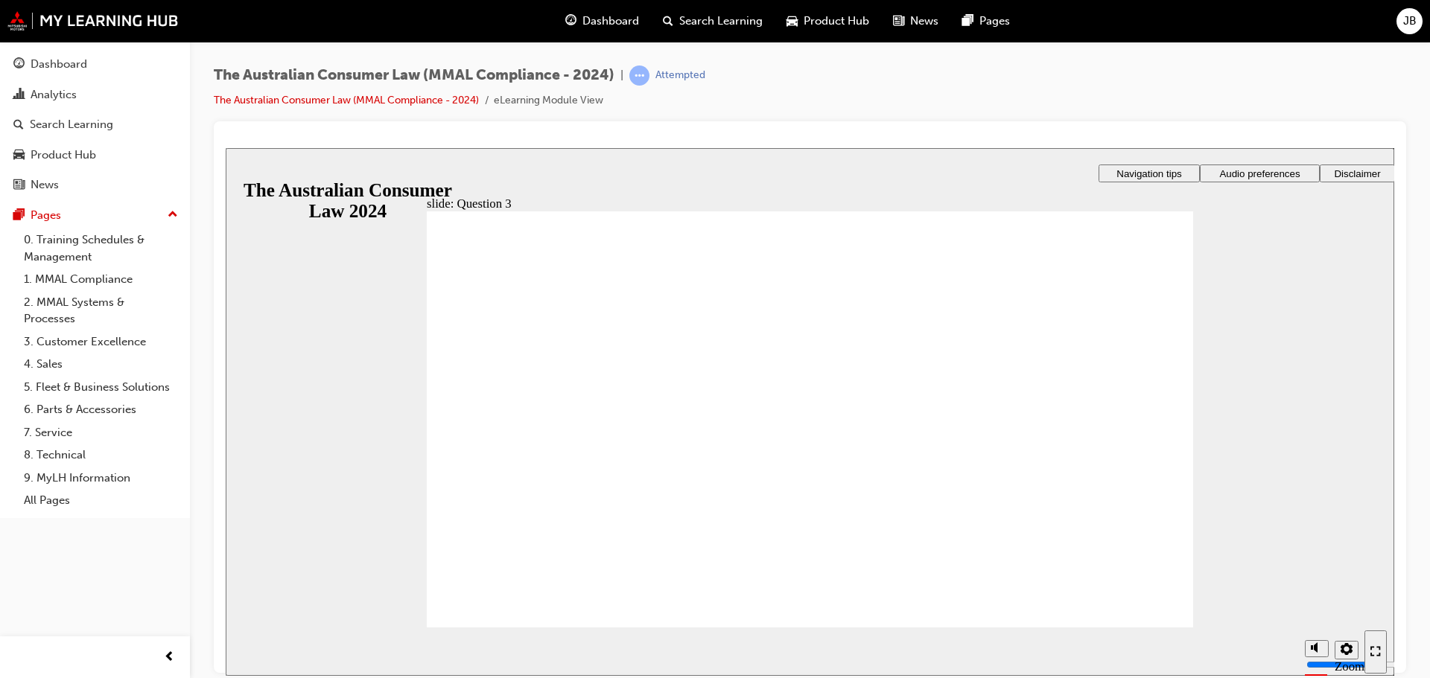
checkbox input "true"
drag, startPoint x: 793, startPoint y: 530, endPoint x: 724, endPoint y: 488, distance: 80.2
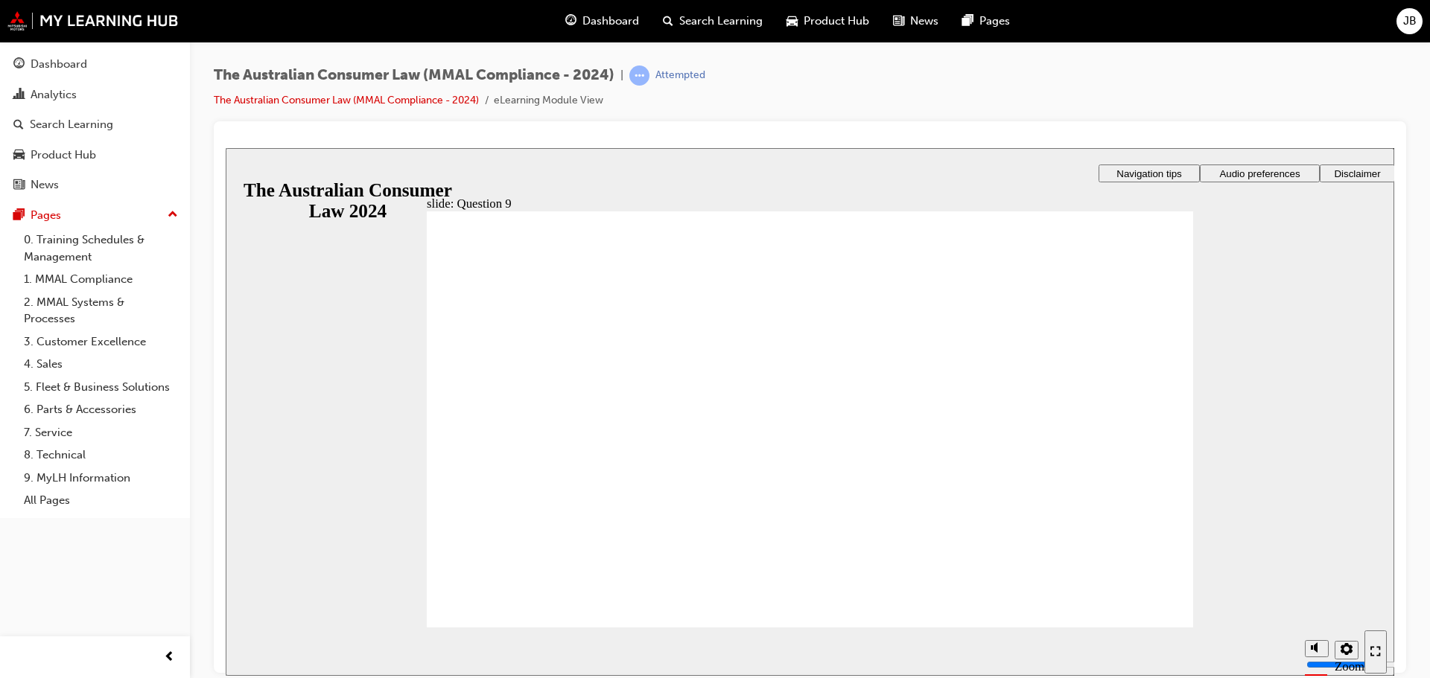
checkbox input "true"
drag, startPoint x: 595, startPoint y: 482, endPoint x: 669, endPoint y: 420, distance: 97.2
checkbox input "false"
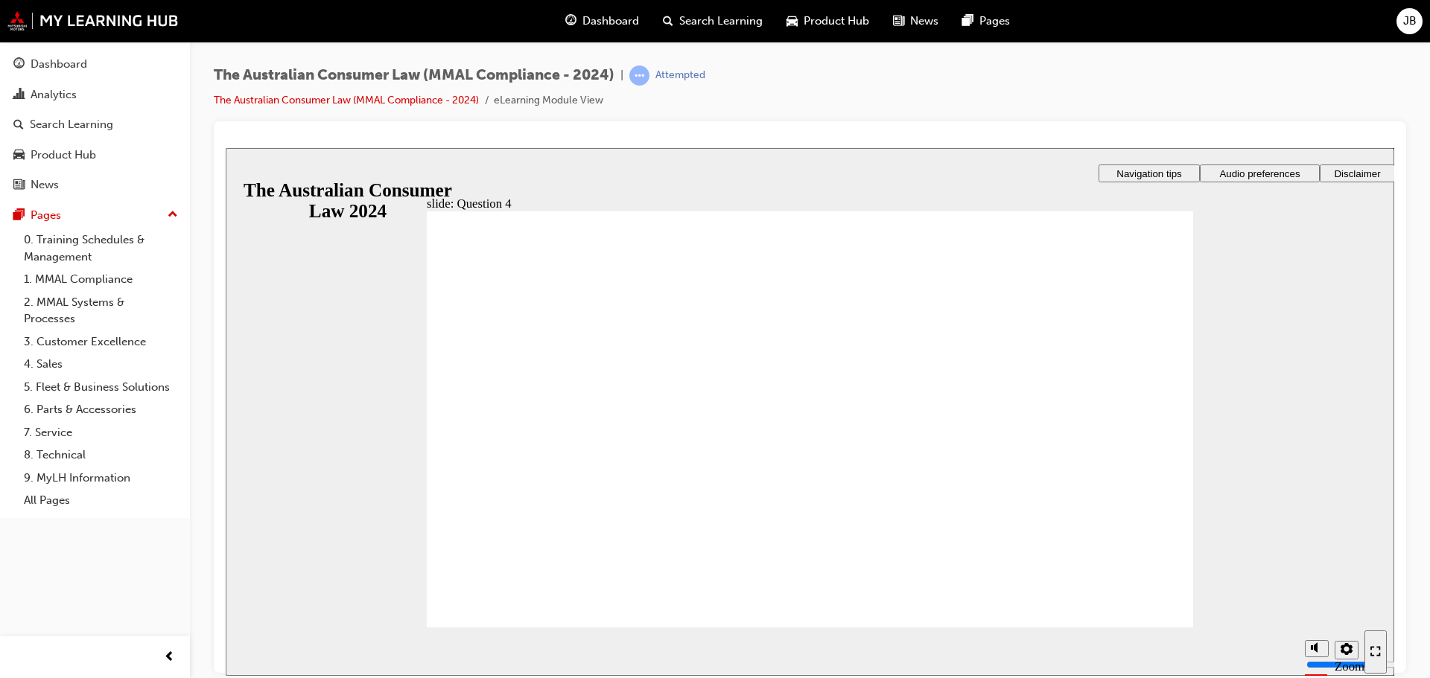
checkbox input "true"
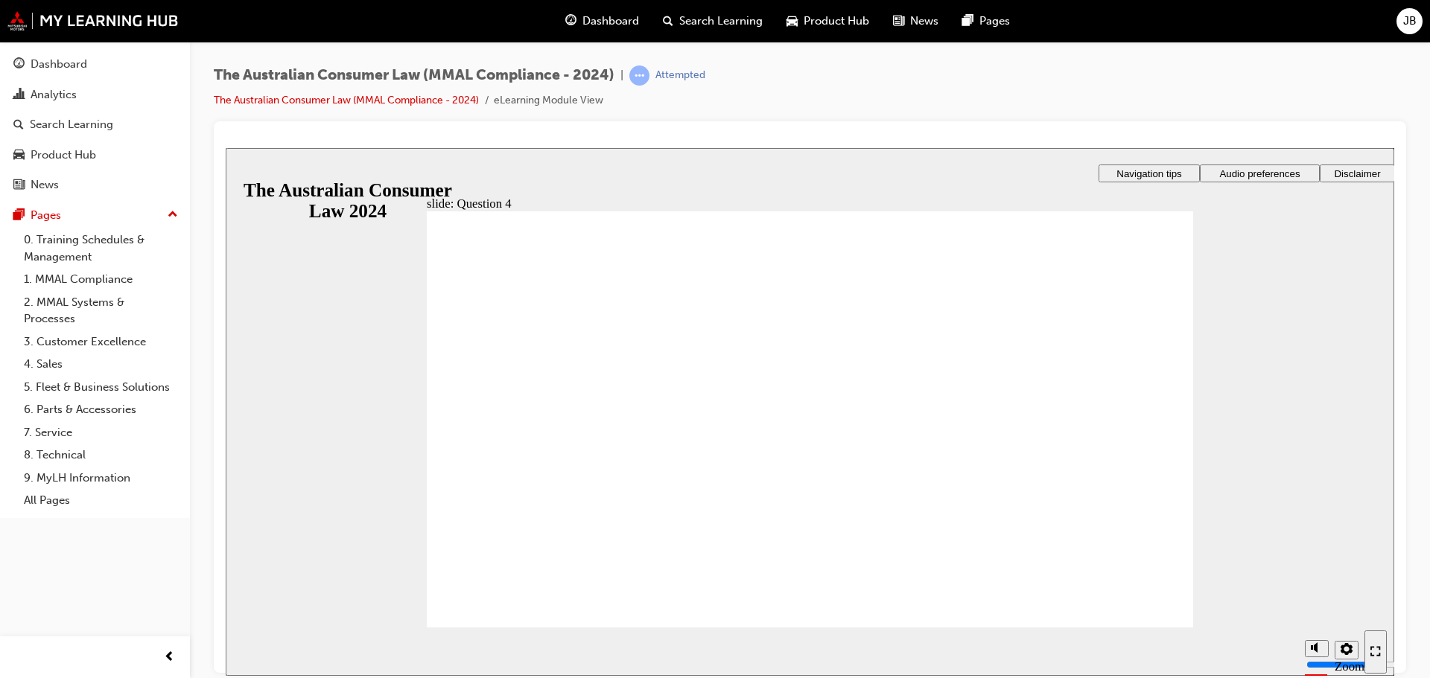
click at [1142, 620] on div "slide: Question 4 Rectangle 1 That's right. tick icon 1 Rectangle 1 Rectangle 3…" at bounding box center [810, 411] width 1168 height 528
radio input "true"
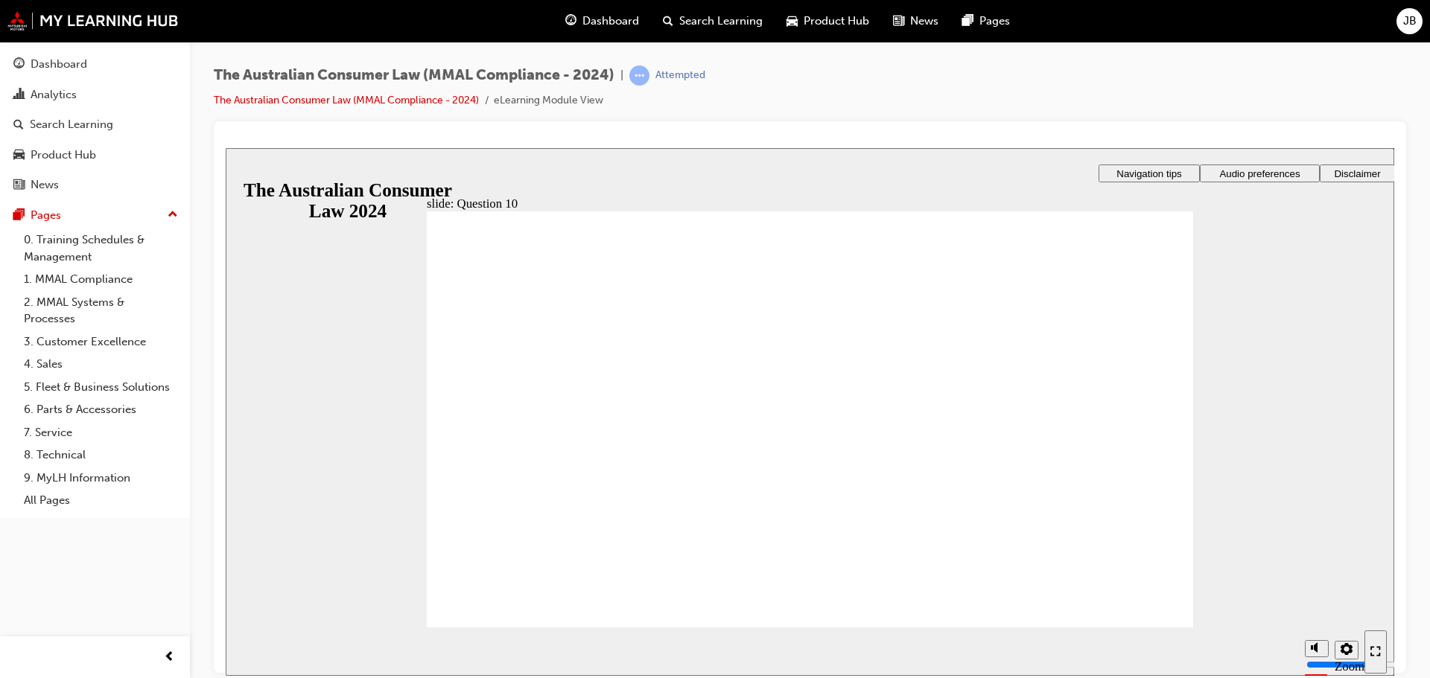
checkbox input "true"
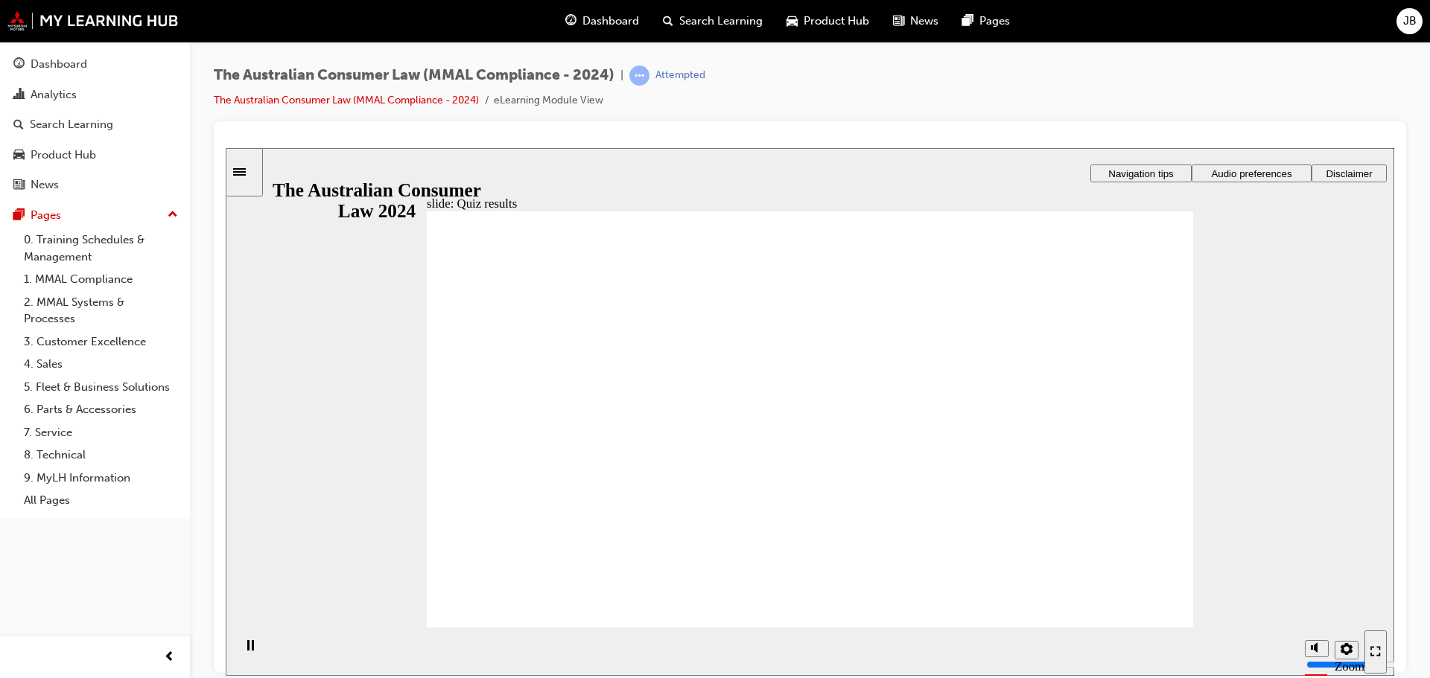
click at [145, 52] on link "Dashboard" at bounding box center [95, 65] width 178 height 28
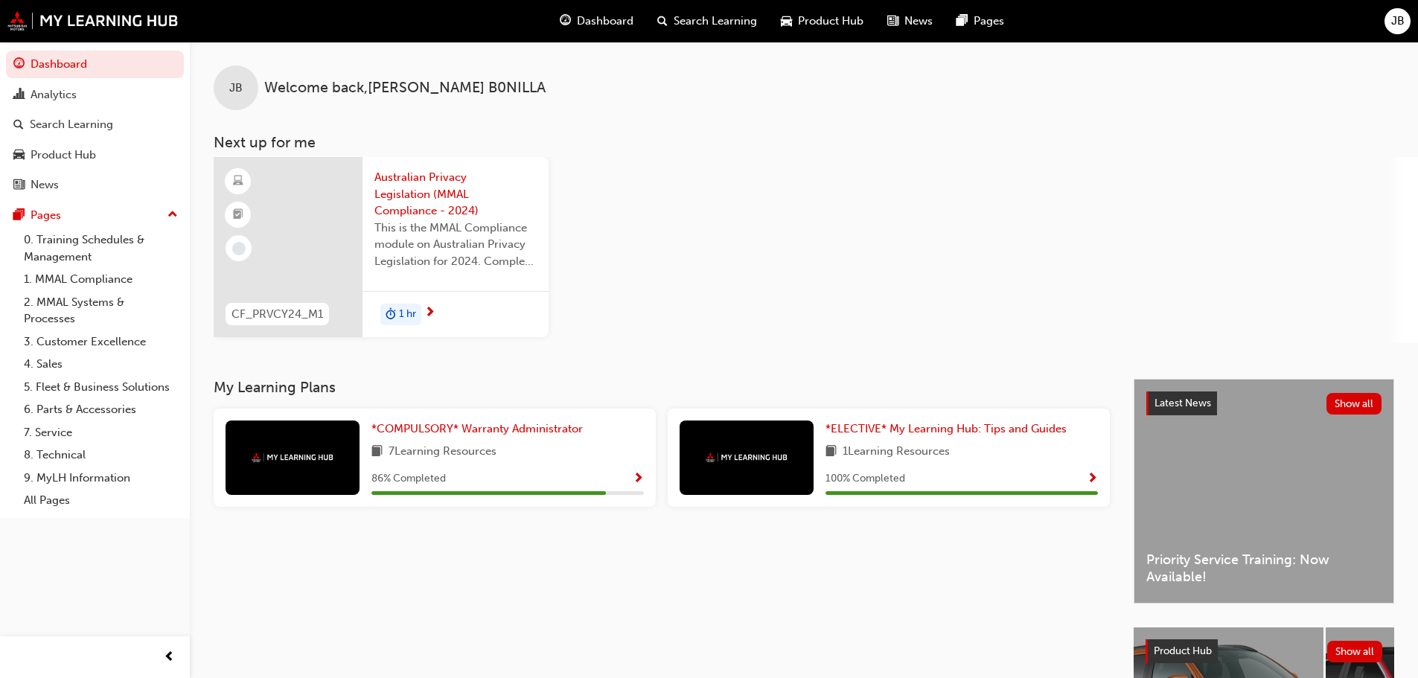
click at [622, 470] on div "86 % Completed" at bounding box center [508, 479] width 273 height 19
click at [647, 474] on div "*COMPULSORY* Warranty Administrator 7 Learning Resources 86 % Completed" at bounding box center [435, 458] width 442 height 98
click at [645, 475] on div "*COMPULSORY* Warranty Administrator 7 Learning Resources 86 % Completed" at bounding box center [435, 458] width 442 height 98
click at [637, 475] on span "Show Progress" at bounding box center [638, 479] width 11 height 13
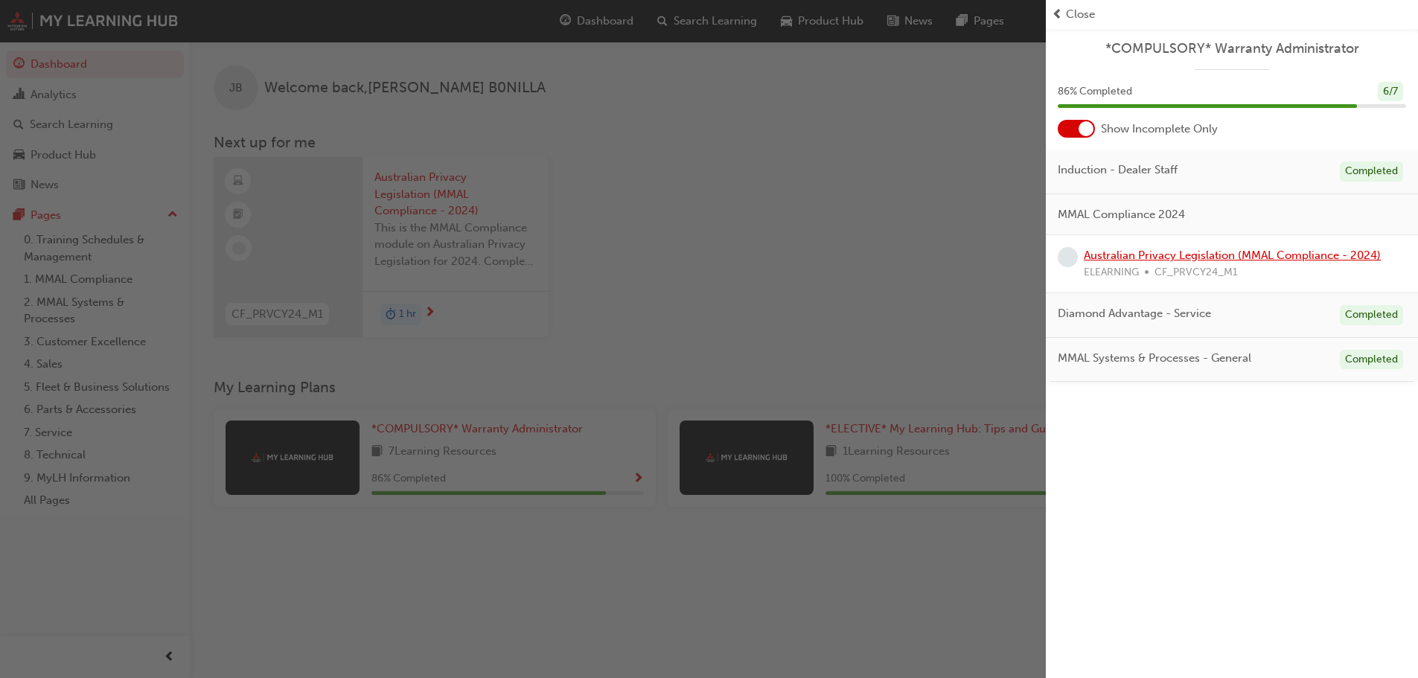
click at [1160, 254] on link "Australian Privacy Legislation (MMAL Compliance - 2024)" at bounding box center [1232, 255] width 297 height 13
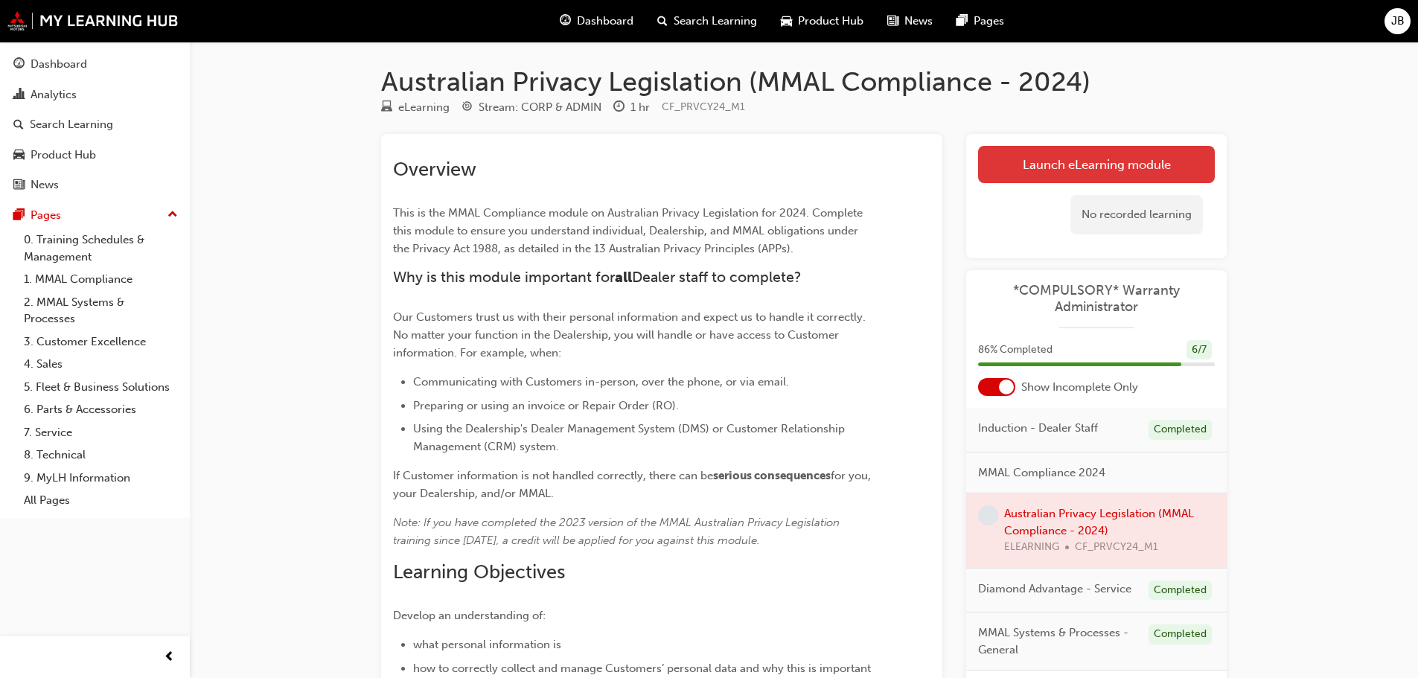
click at [1127, 153] on link "Launch eLearning module" at bounding box center [1096, 164] width 237 height 37
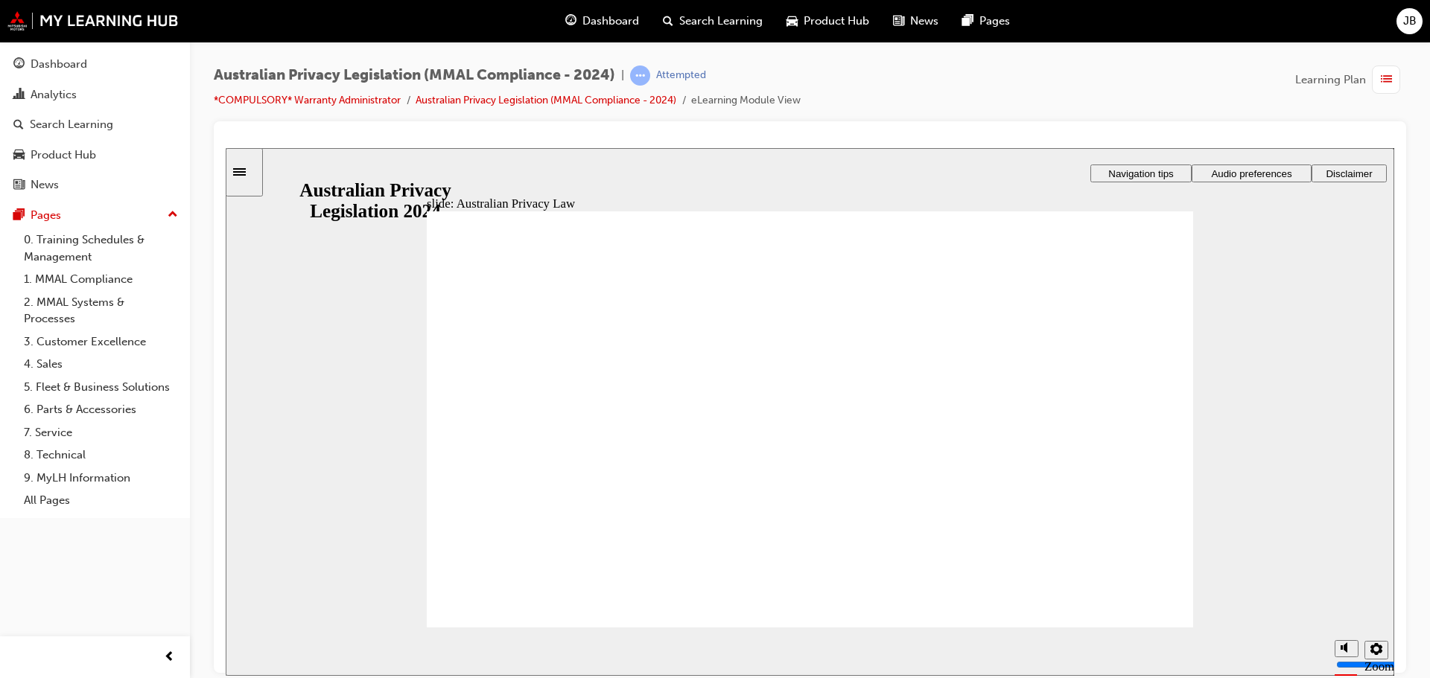
drag, startPoint x: 727, startPoint y: 535, endPoint x: 722, endPoint y: 528, distance: 9.0
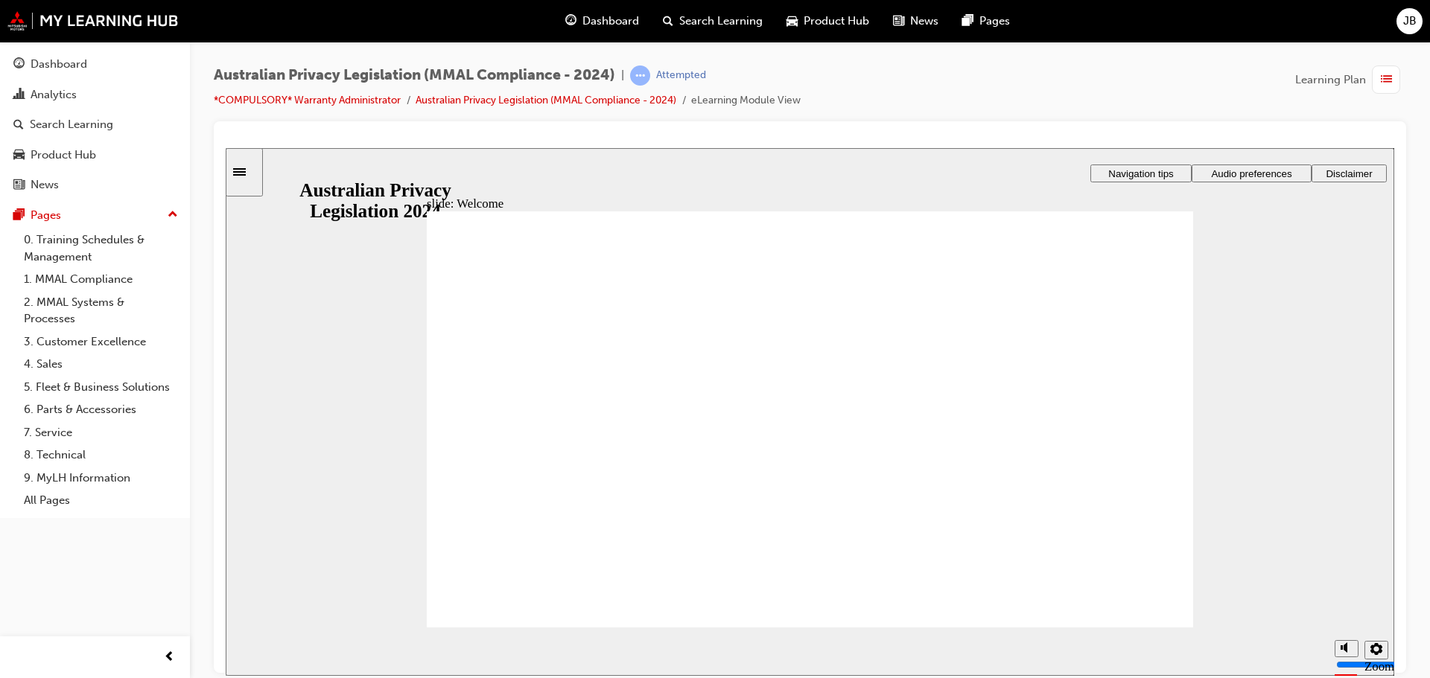
checkbox input "true"
drag, startPoint x: 665, startPoint y: 466, endPoint x: 698, endPoint y: 538, distance: 79.3
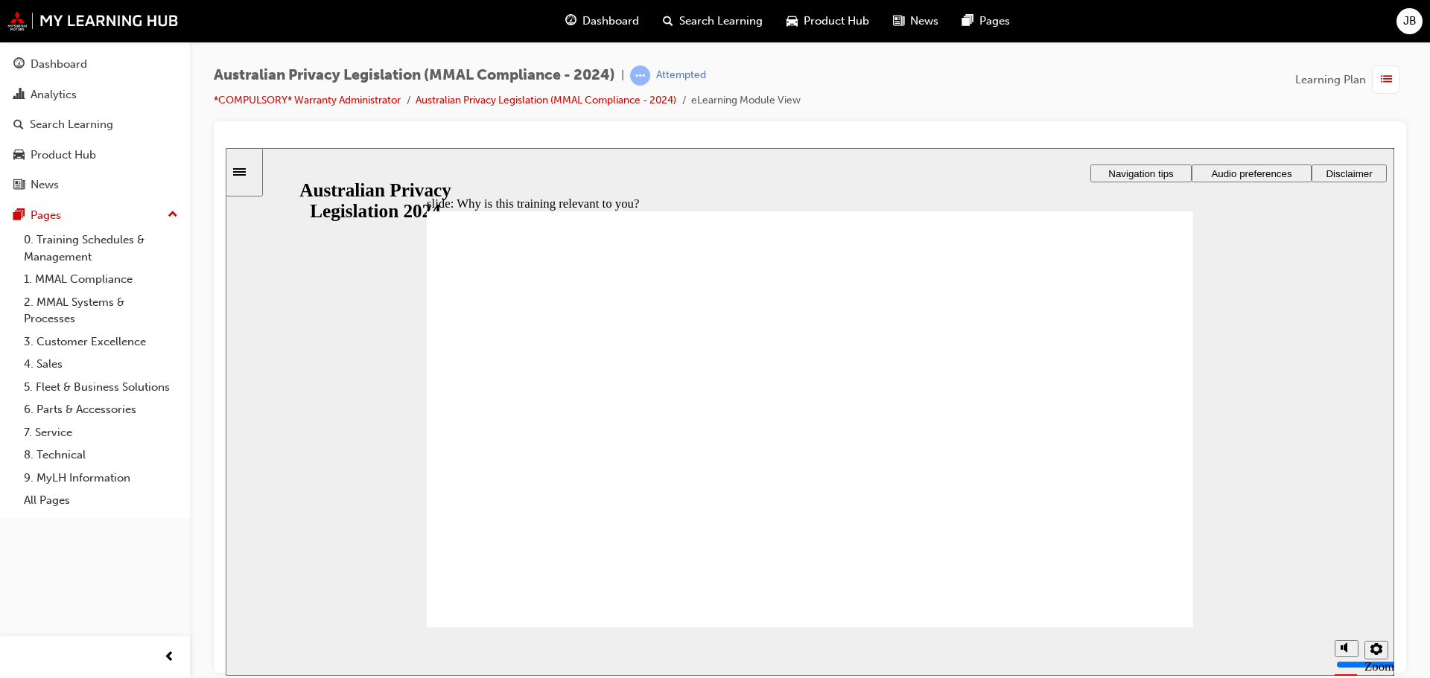
checkbox input "true"
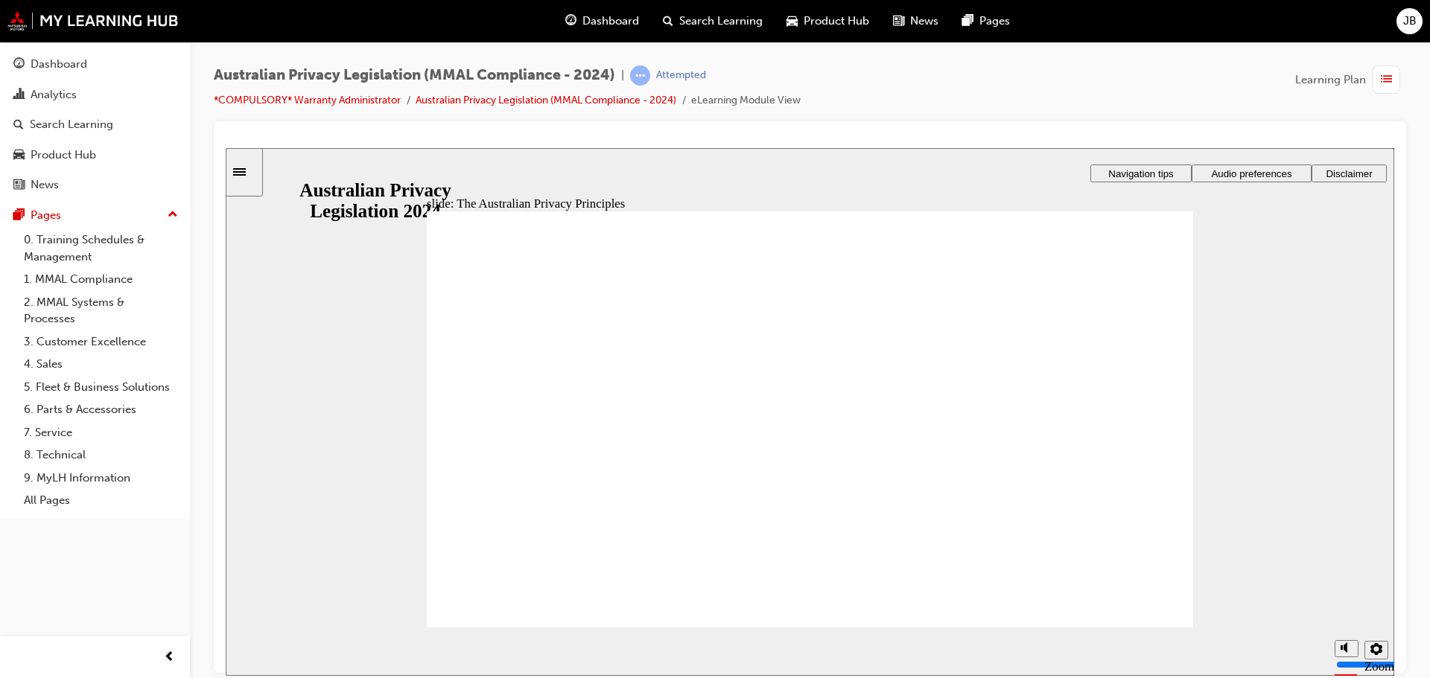
drag, startPoint x: 1197, startPoint y: 596, endPoint x: 1162, endPoint y: 603, distance: 35.6
click at [1195, 596] on div "slide: The Australian Privacy Principles Rectangle 1 APP 5: Notify individuals …" at bounding box center [810, 411] width 1168 height 528
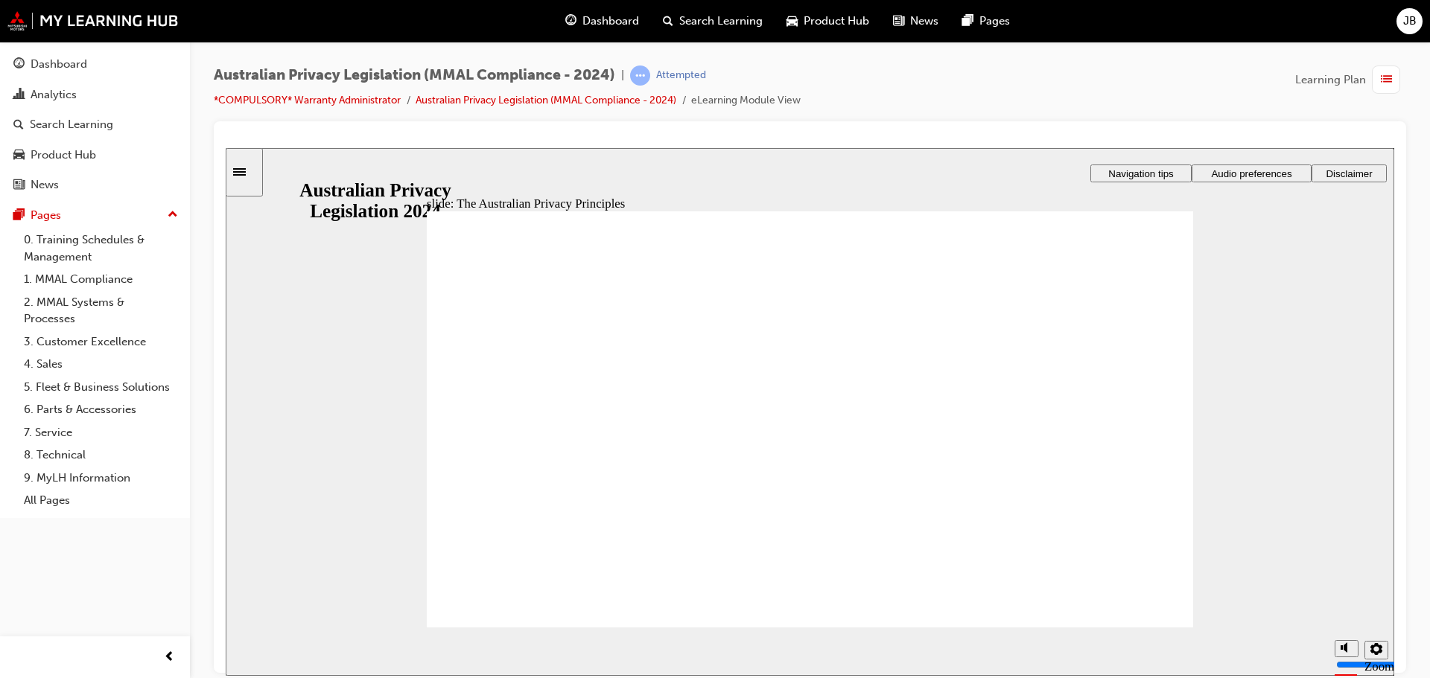
drag, startPoint x: 919, startPoint y: 590, endPoint x: 862, endPoint y: 569, distance: 60.6
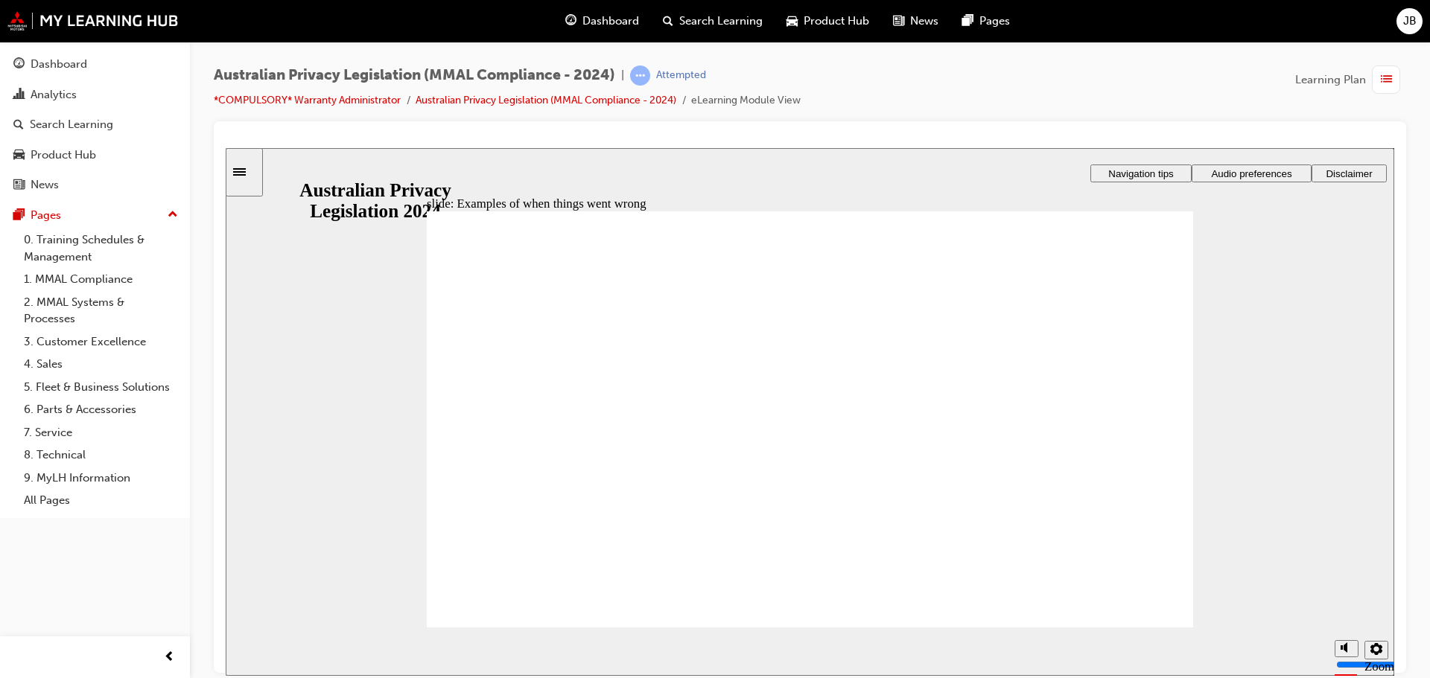
radio input "true"
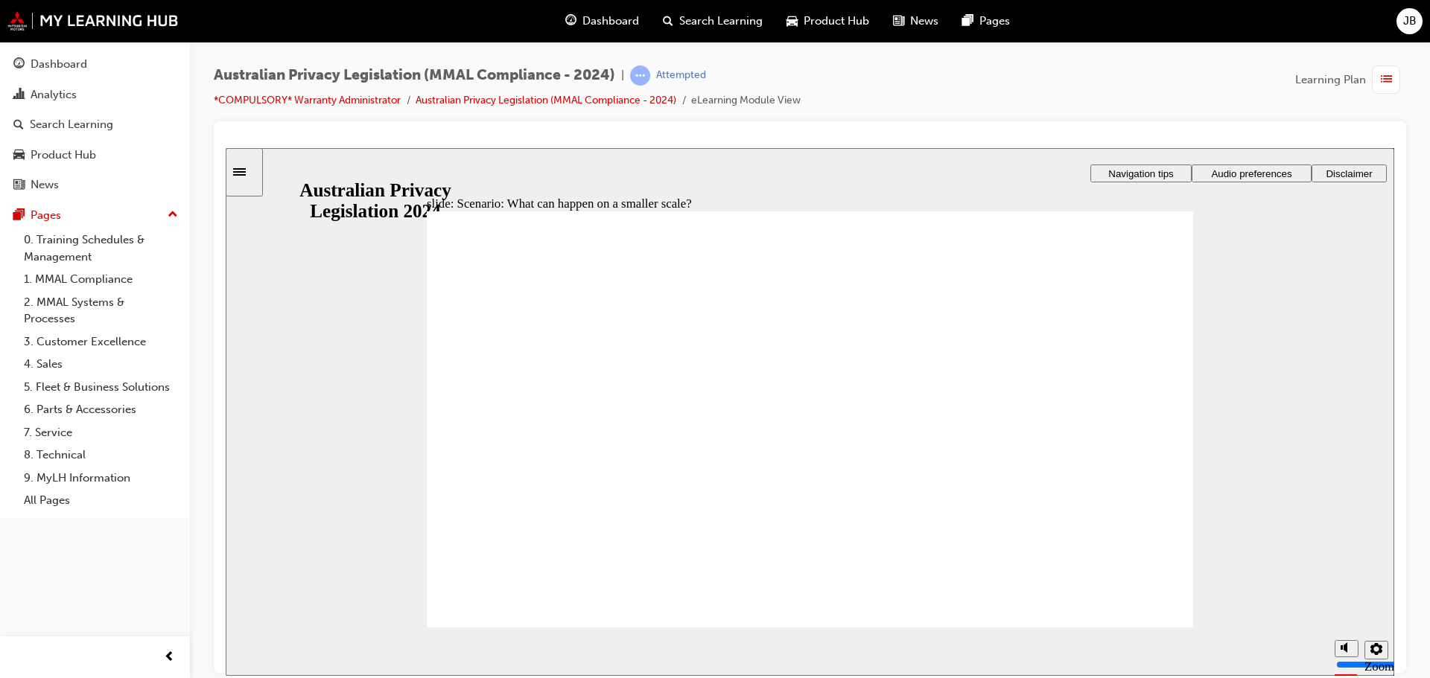
radio input "true"
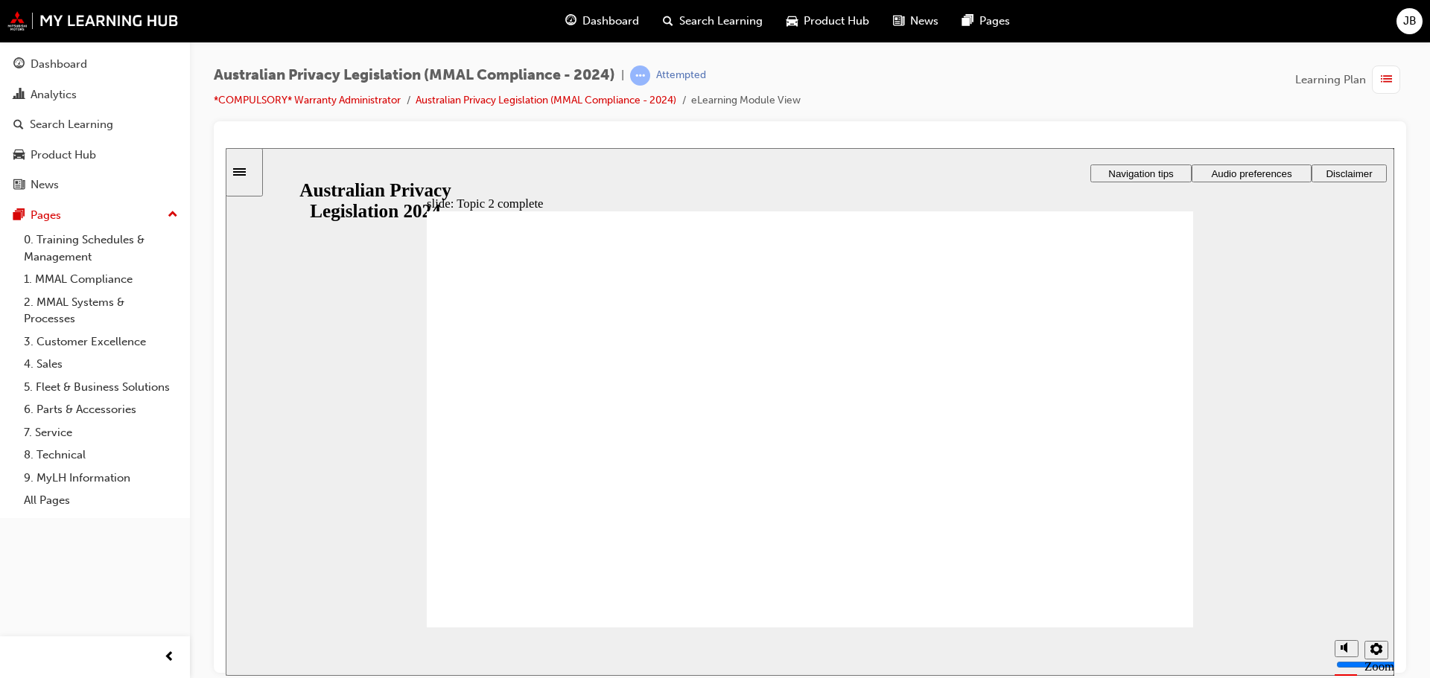
drag, startPoint x: 1147, startPoint y: 606, endPoint x: 1131, endPoint y: 563, distance: 45.9
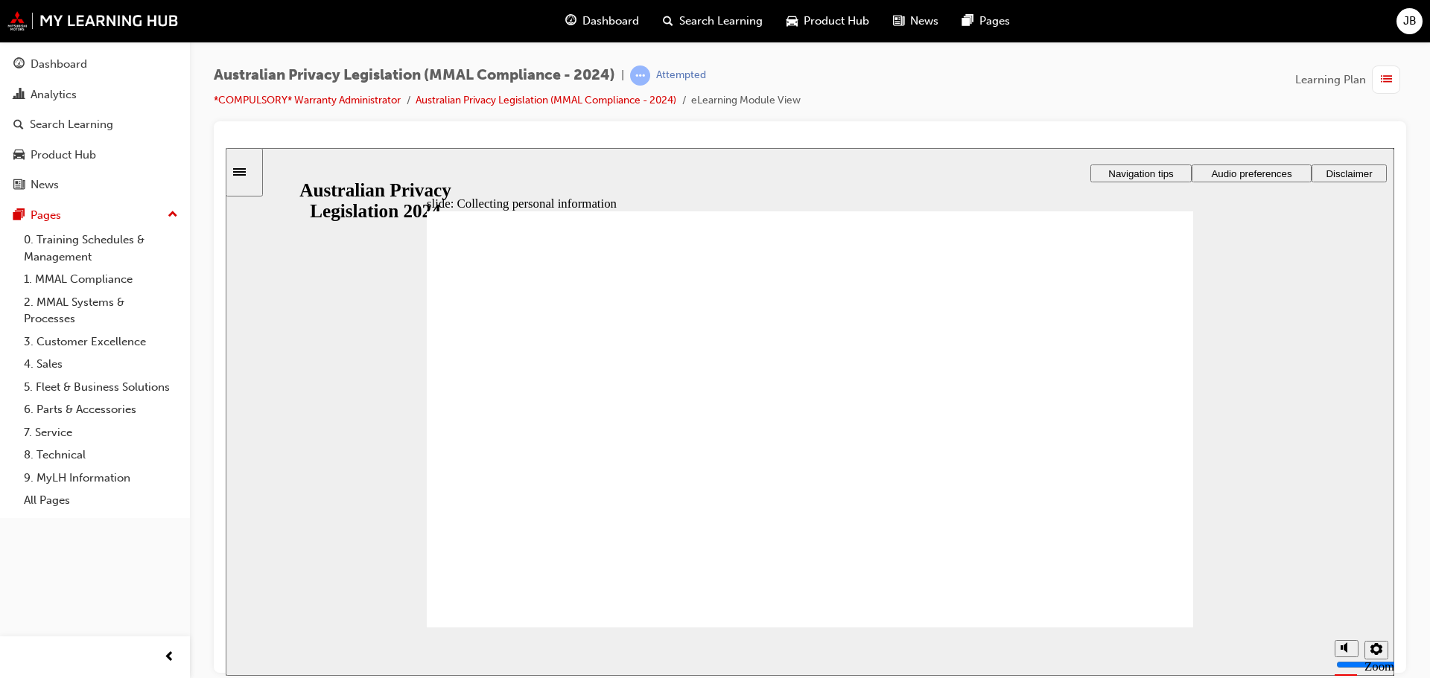
drag, startPoint x: 633, startPoint y: 366, endPoint x: 707, endPoint y: 382, distance: 76.2
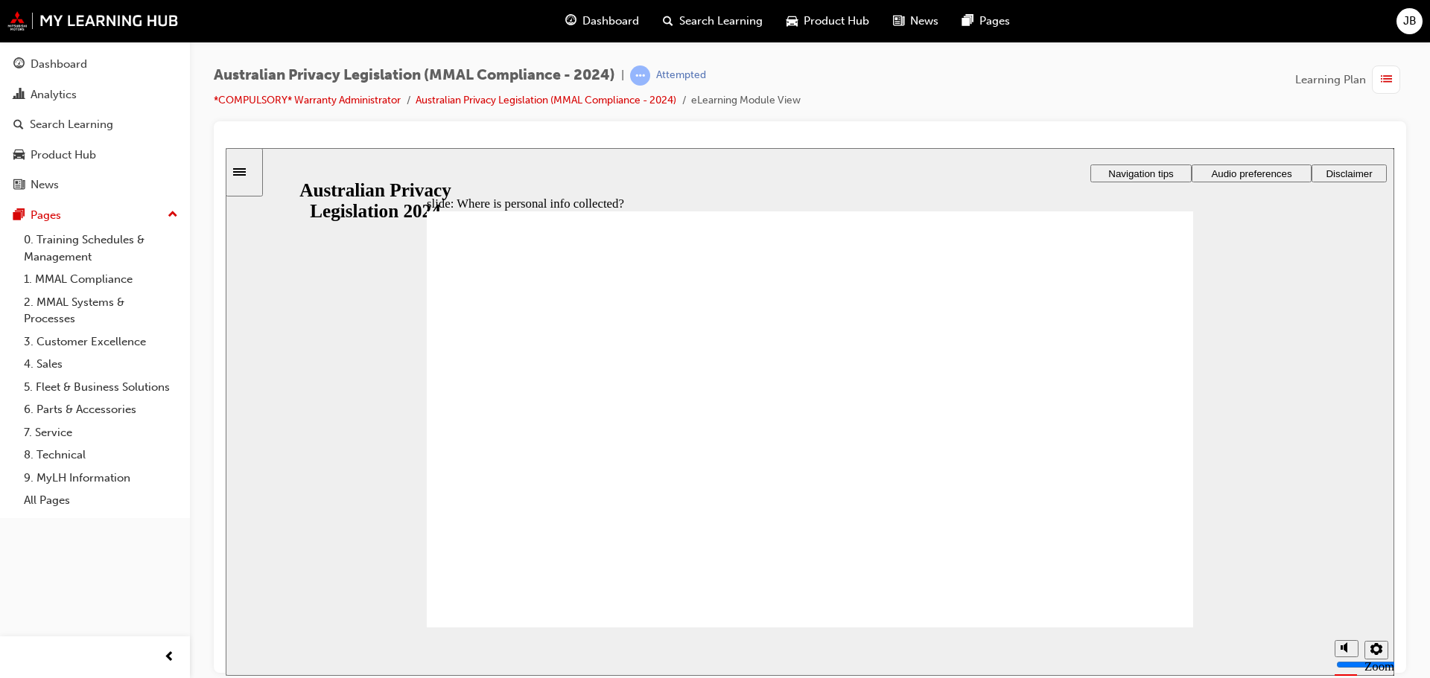
drag, startPoint x: 845, startPoint y: 398, endPoint x: 897, endPoint y: 404, distance: 52.5
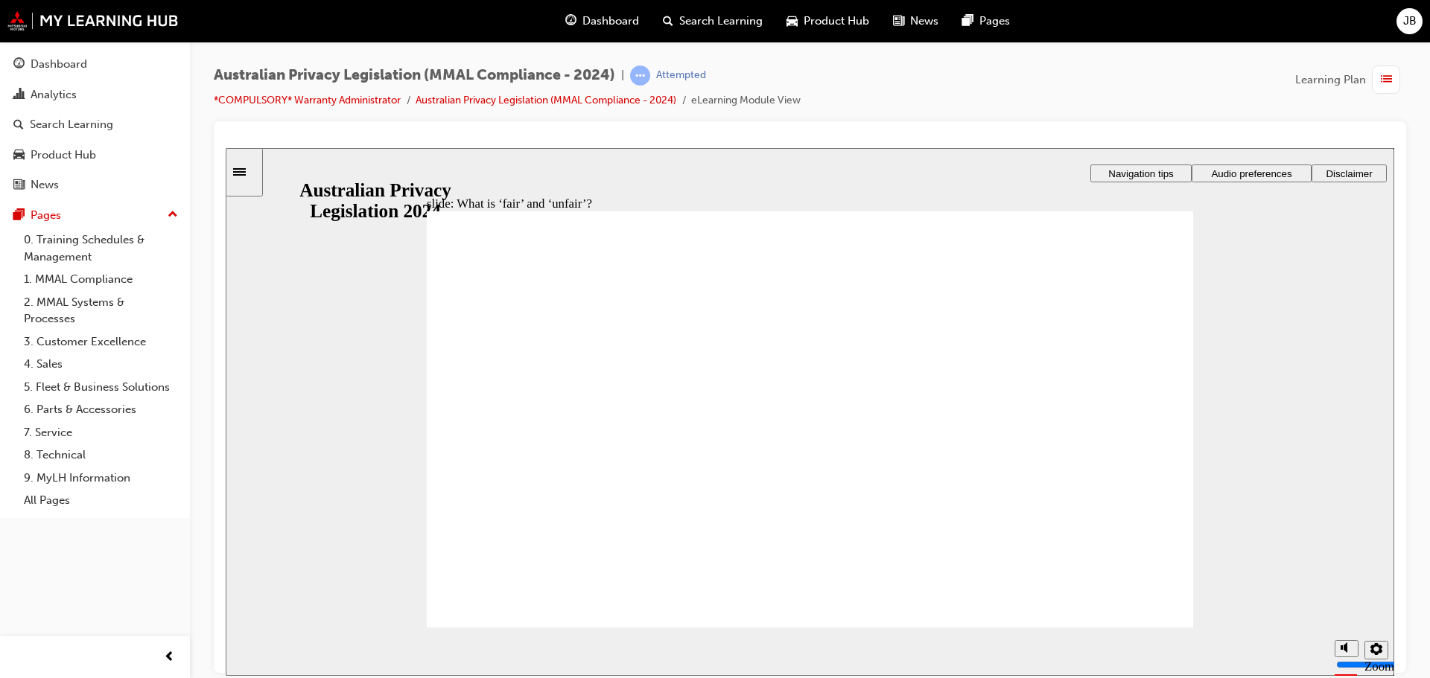
drag, startPoint x: 828, startPoint y: 378, endPoint x: 1005, endPoint y: 454, distance: 192.8
drag, startPoint x: 870, startPoint y: 389, endPoint x: 603, endPoint y: 477, distance: 281.4
drag, startPoint x: 800, startPoint y: 406, endPoint x: 591, endPoint y: 480, distance: 222.1
drag, startPoint x: 580, startPoint y: 474, endPoint x: 815, endPoint y: 372, distance: 256.5
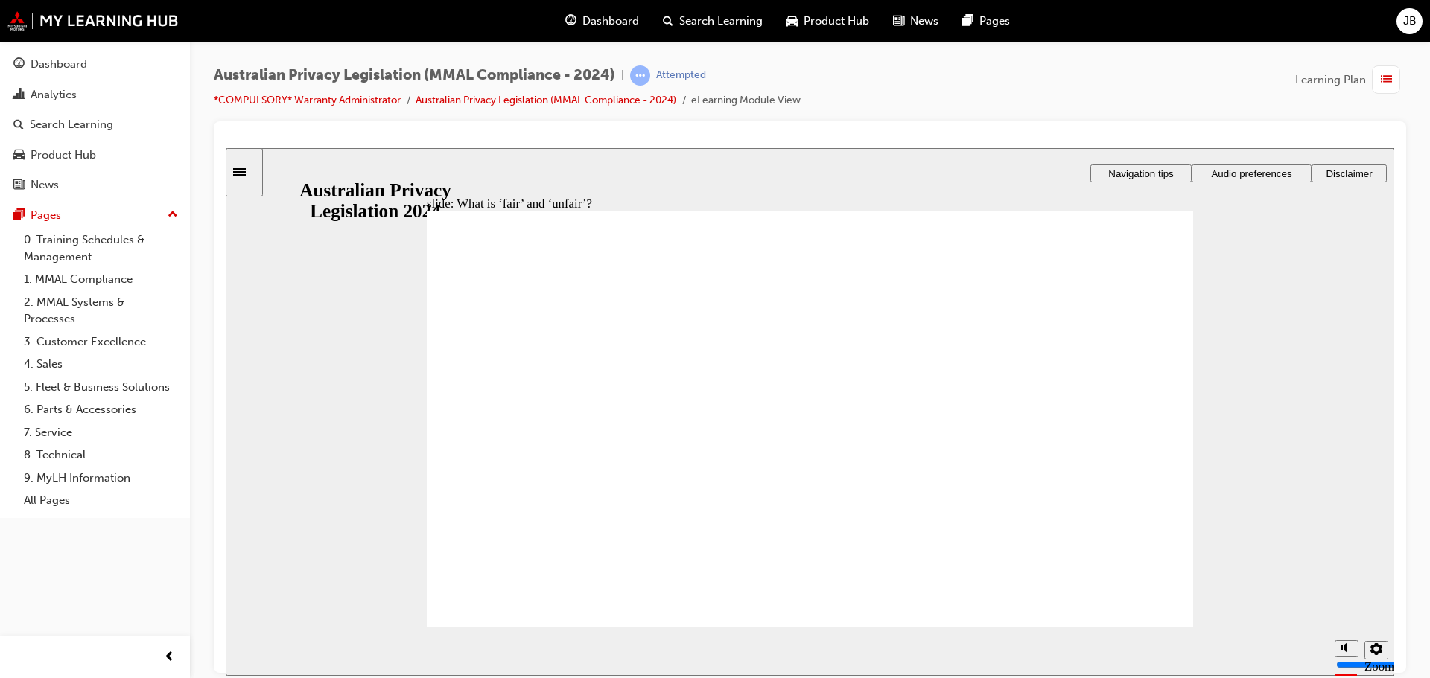
drag, startPoint x: 837, startPoint y: 397, endPoint x: 1001, endPoint y: 450, distance: 173.1
drag, startPoint x: 848, startPoint y: 378, endPoint x: 1113, endPoint y: 462, distance: 278.1
drag, startPoint x: 818, startPoint y: 399, endPoint x: 997, endPoint y: 461, distance: 189.1
drag, startPoint x: 849, startPoint y: 487, endPoint x: 597, endPoint y: 466, distance: 252.5
drag, startPoint x: 789, startPoint y: 401, endPoint x: 640, endPoint y: 512, distance: 185.7
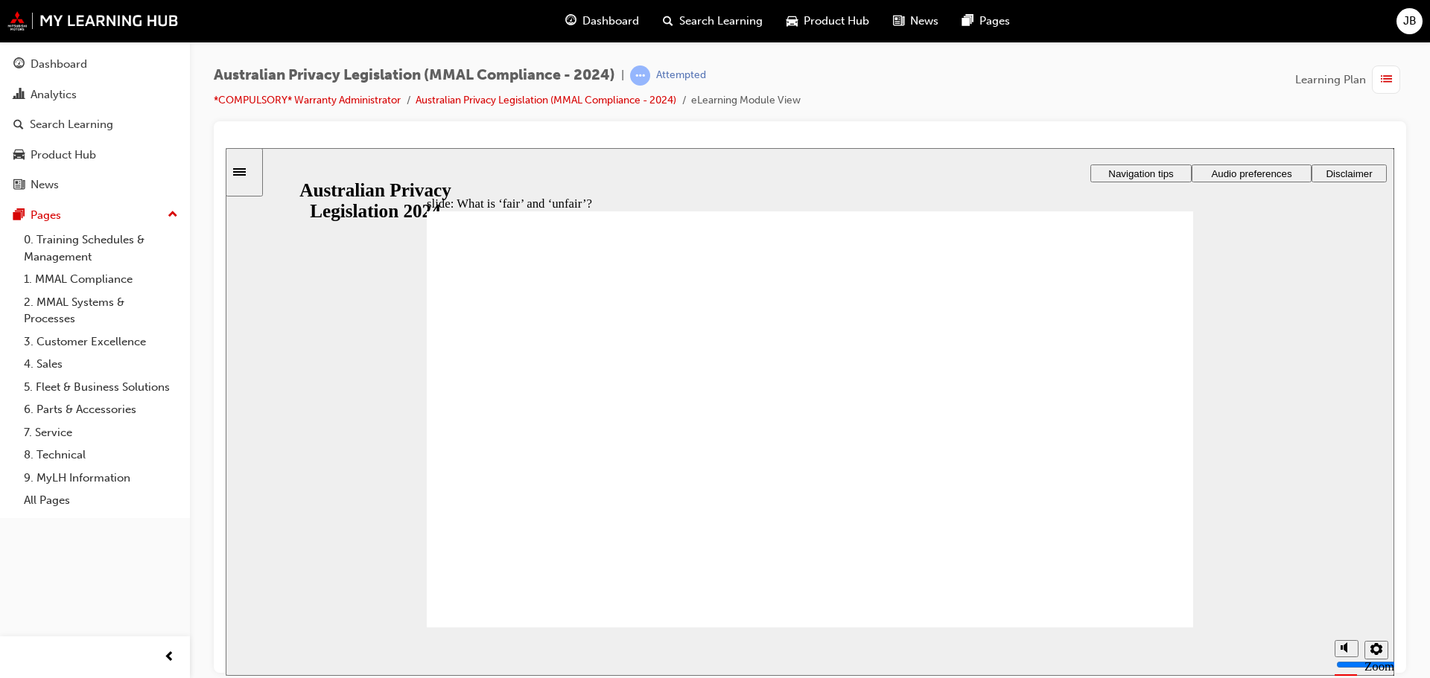
drag, startPoint x: 804, startPoint y: 409, endPoint x: 1011, endPoint y: 497, distance: 224.9
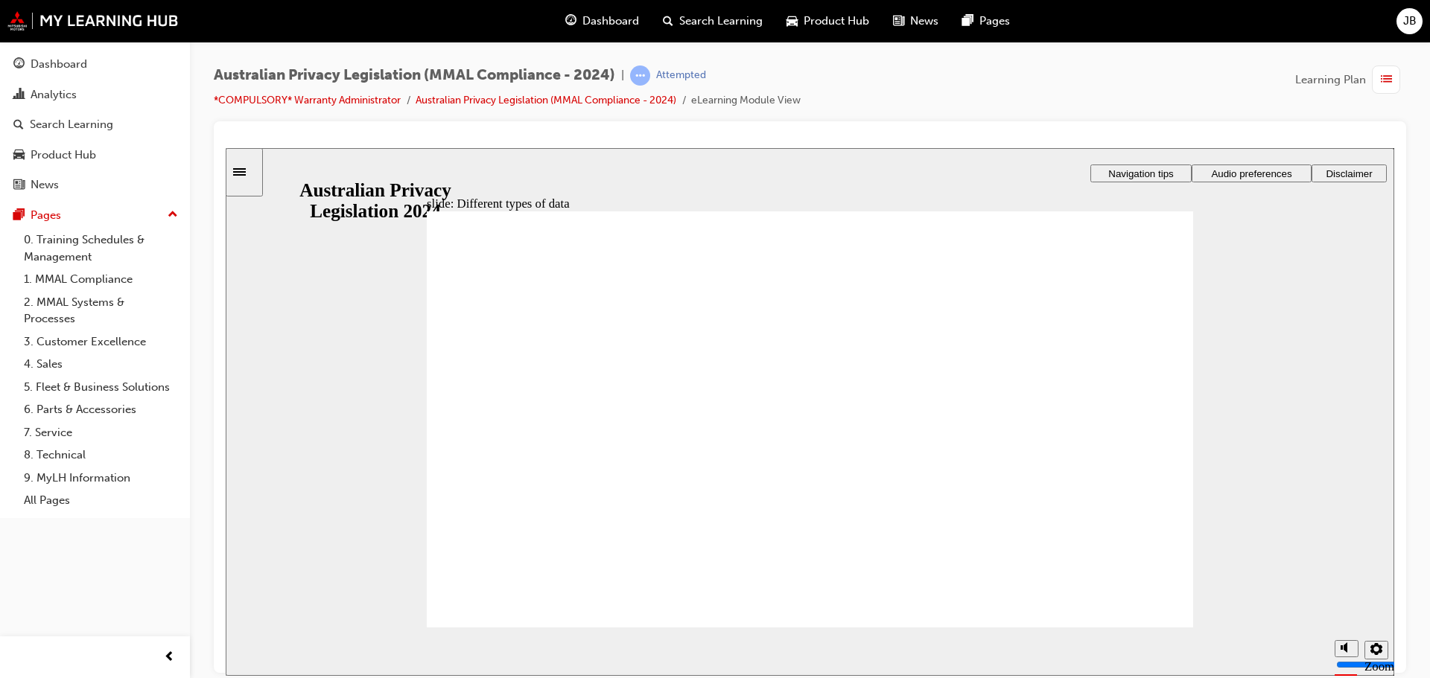
drag, startPoint x: 1029, startPoint y: 360, endPoint x: 1049, endPoint y: 354, distance: 20.8
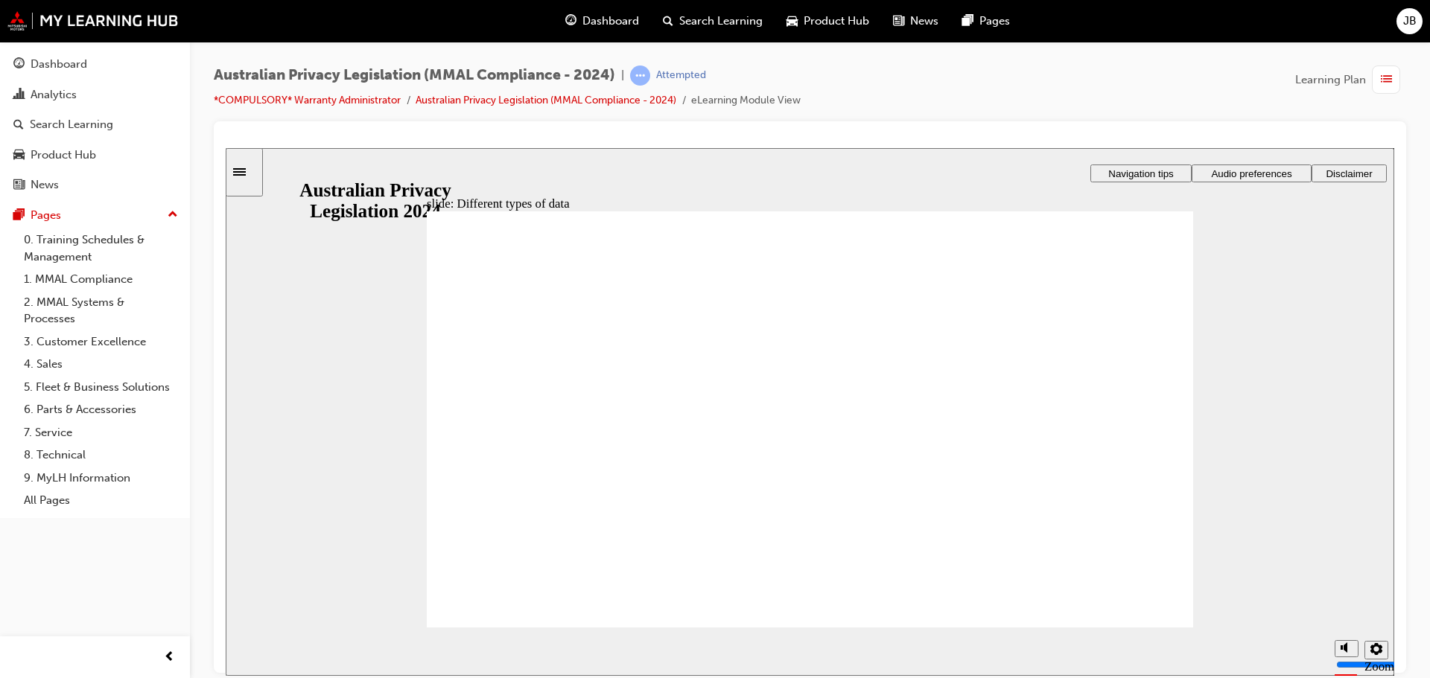
drag, startPoint x: 1006, startPoint y: 505, endPoint x: 1002, endPoint y: 497, distance: 8.3
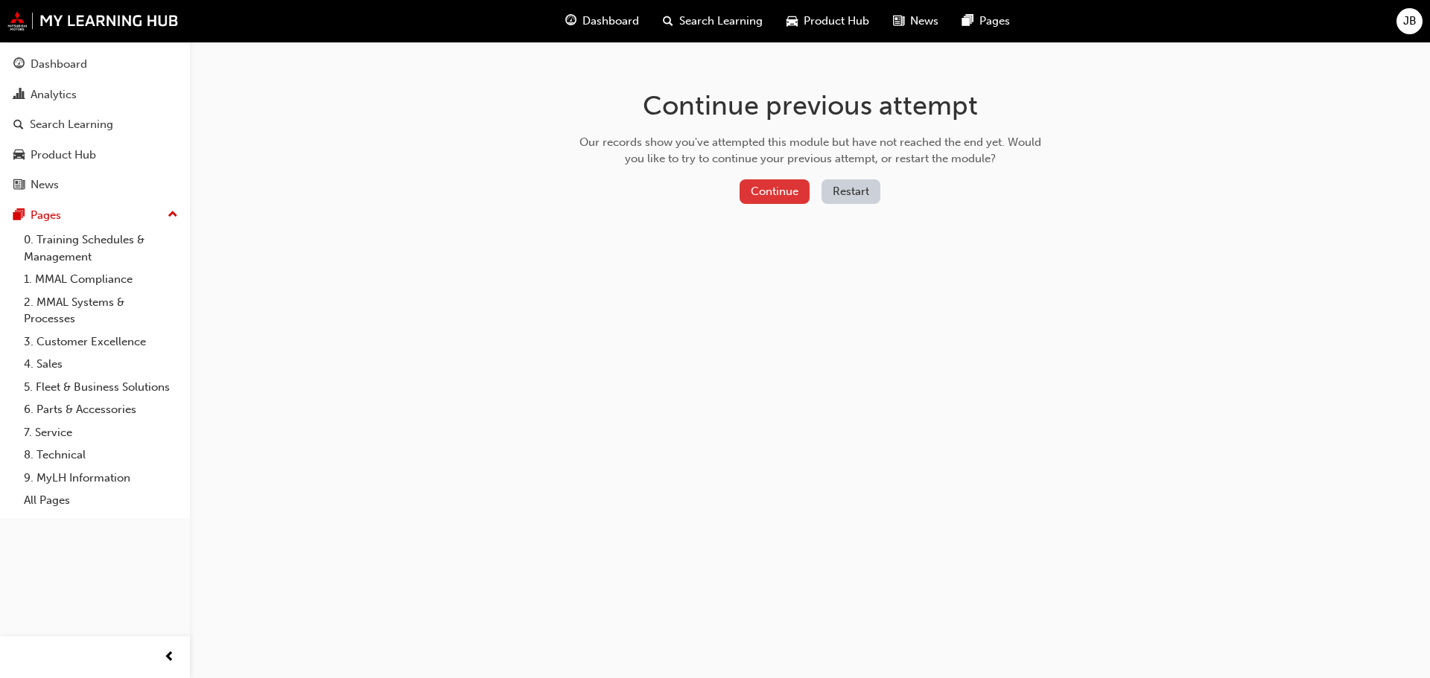
click at [781, 192] on button "Continue" at bounding box center [774, 191] width 70 height 25
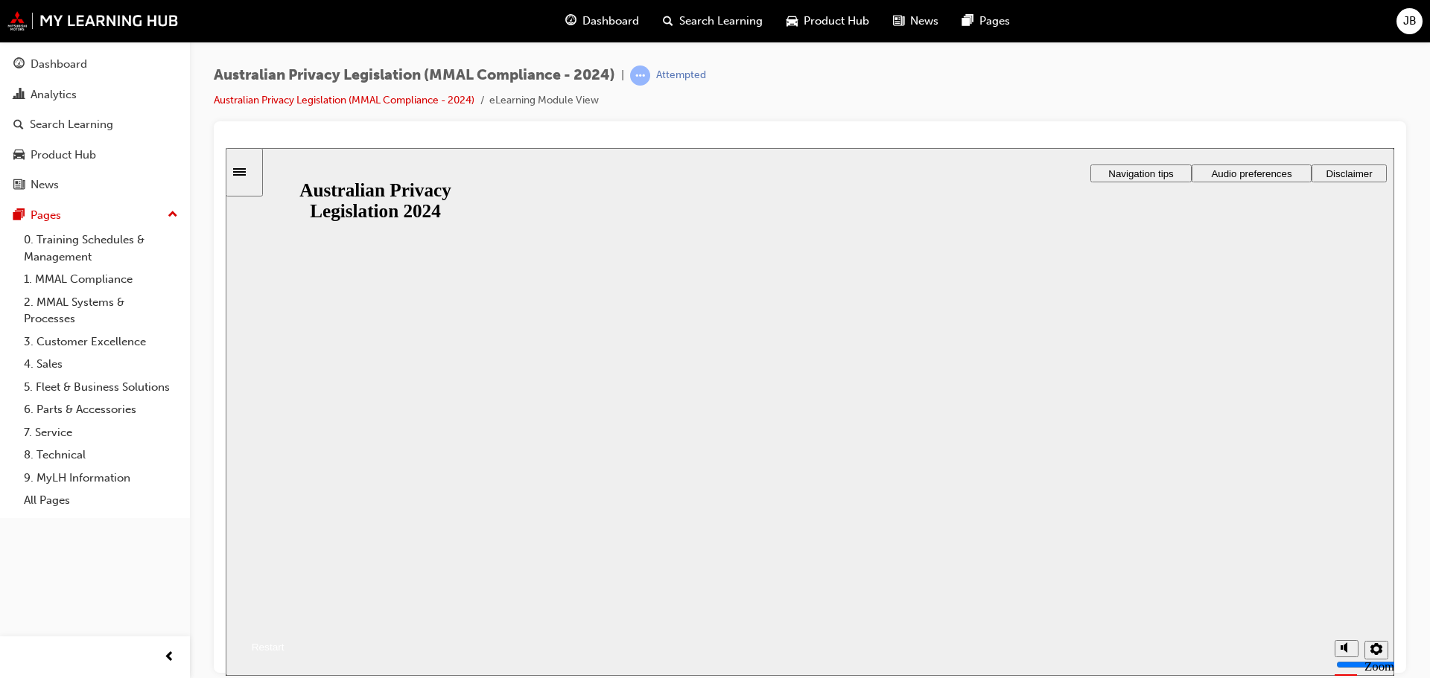
click at [284, 620] on button "Resume" at bounding box center [255, 629] width 59 height 19
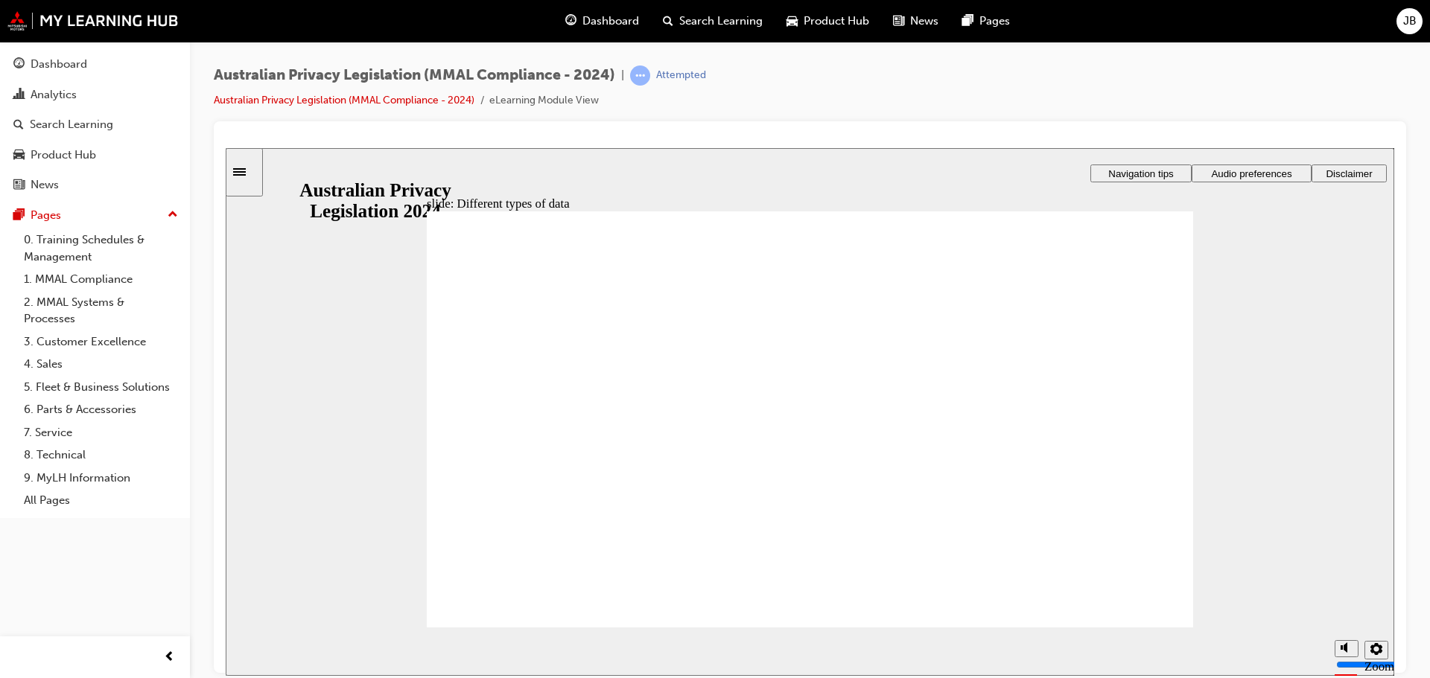
checkbox input "true"
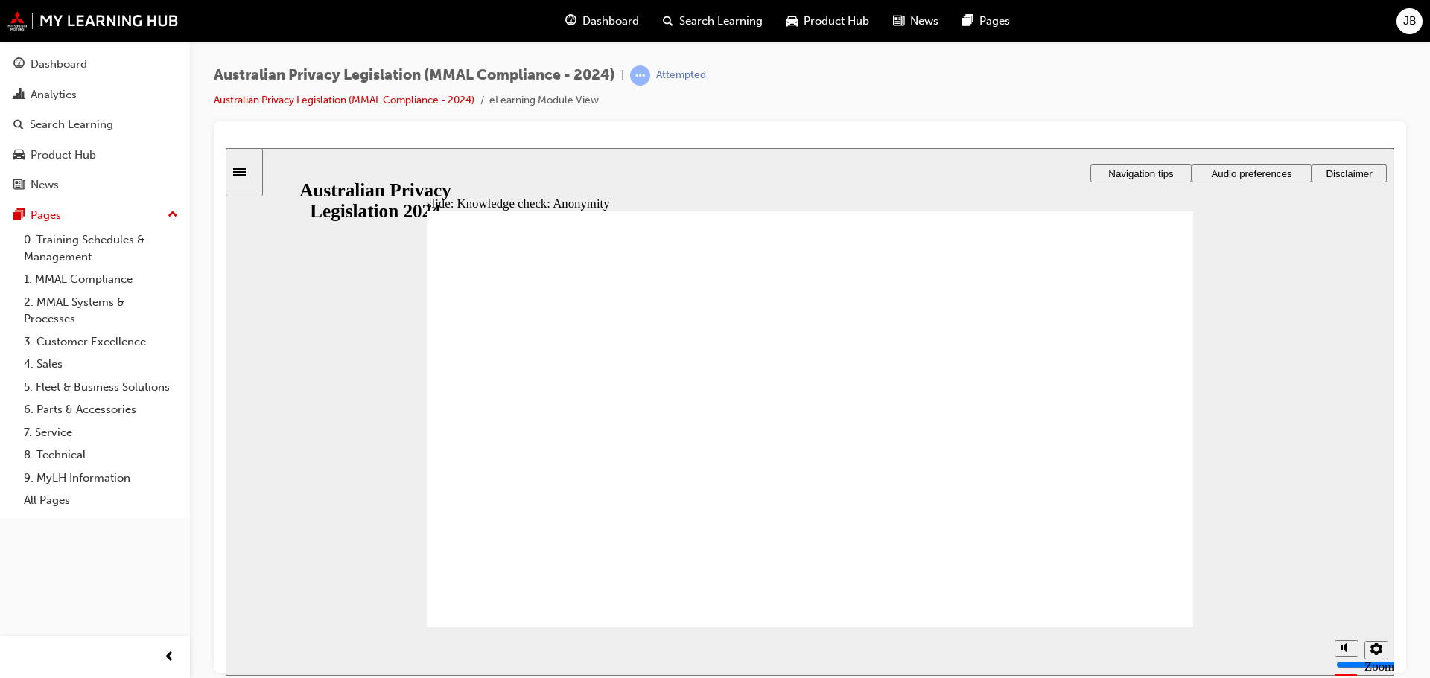
checkbox input "true"
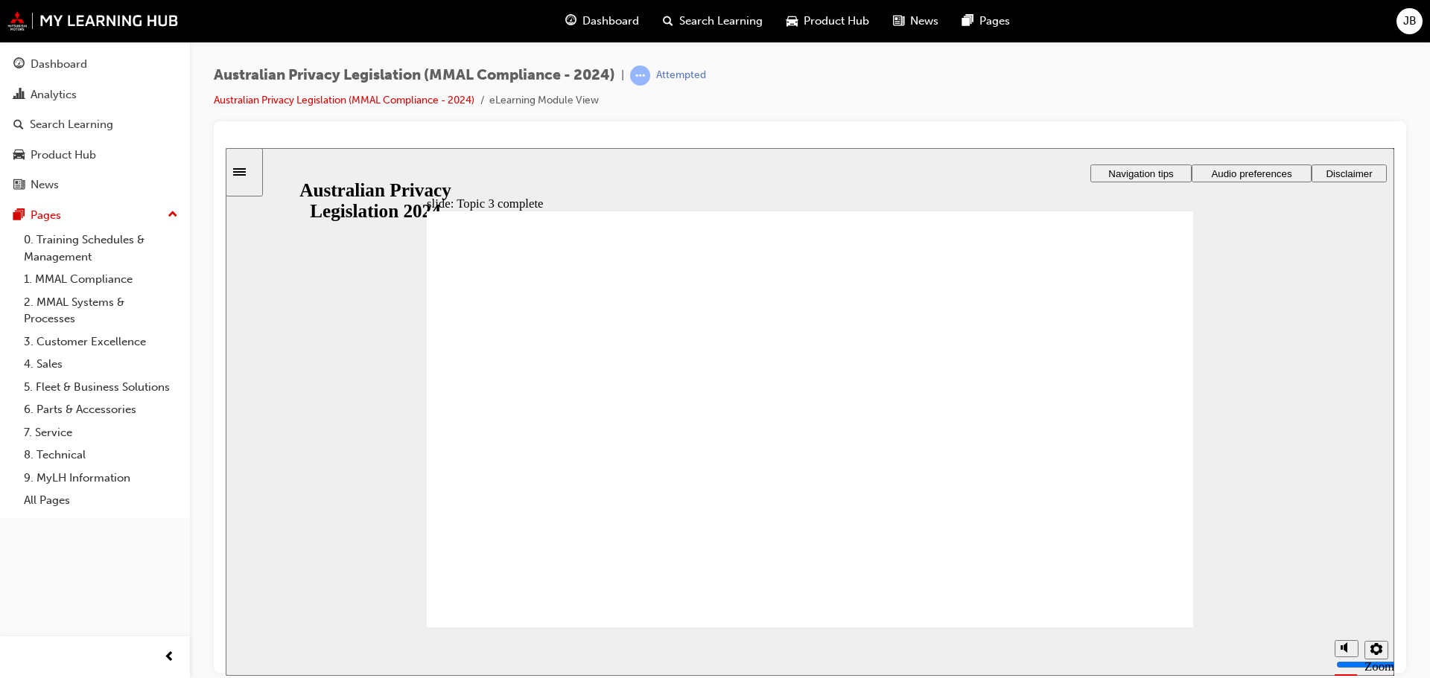
drag, startPoint x: 1024, startPoint y: 444, endPoint x: 1023, endPoint y: 453, distance: 9.7
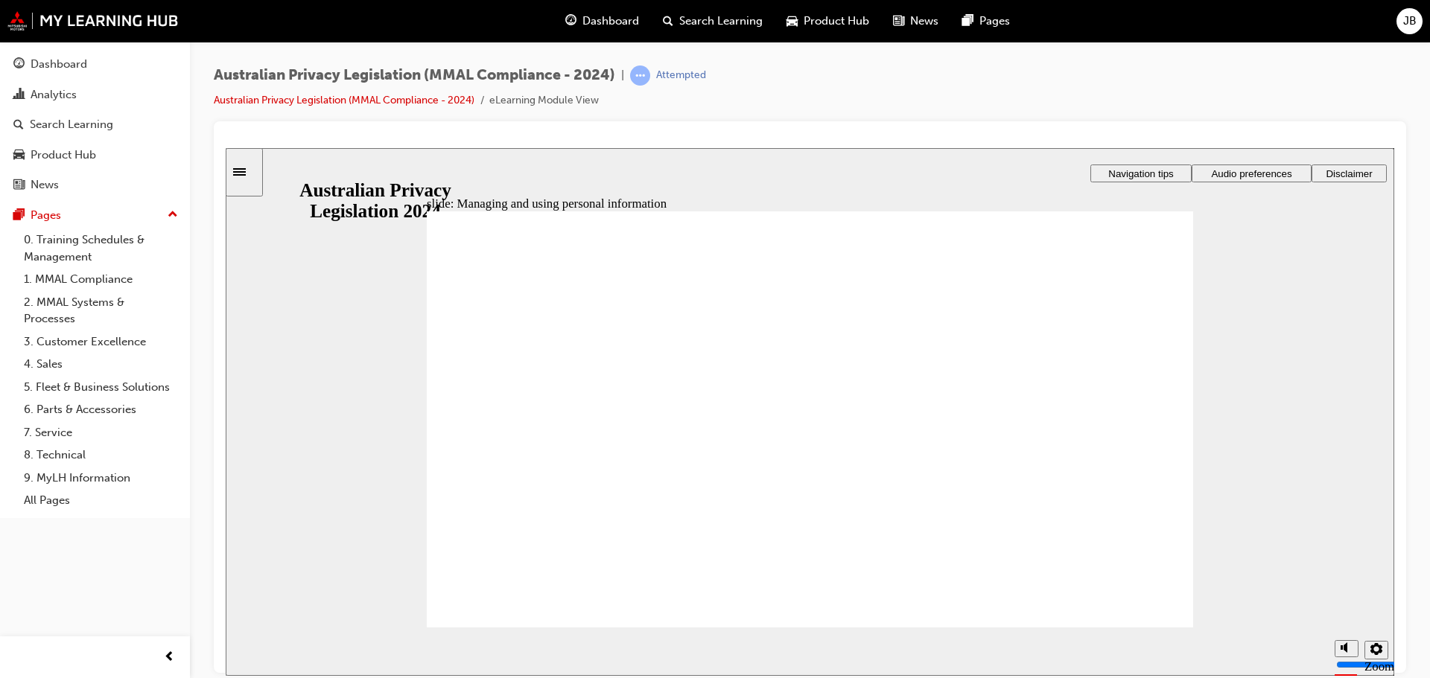
checkbox input "true"
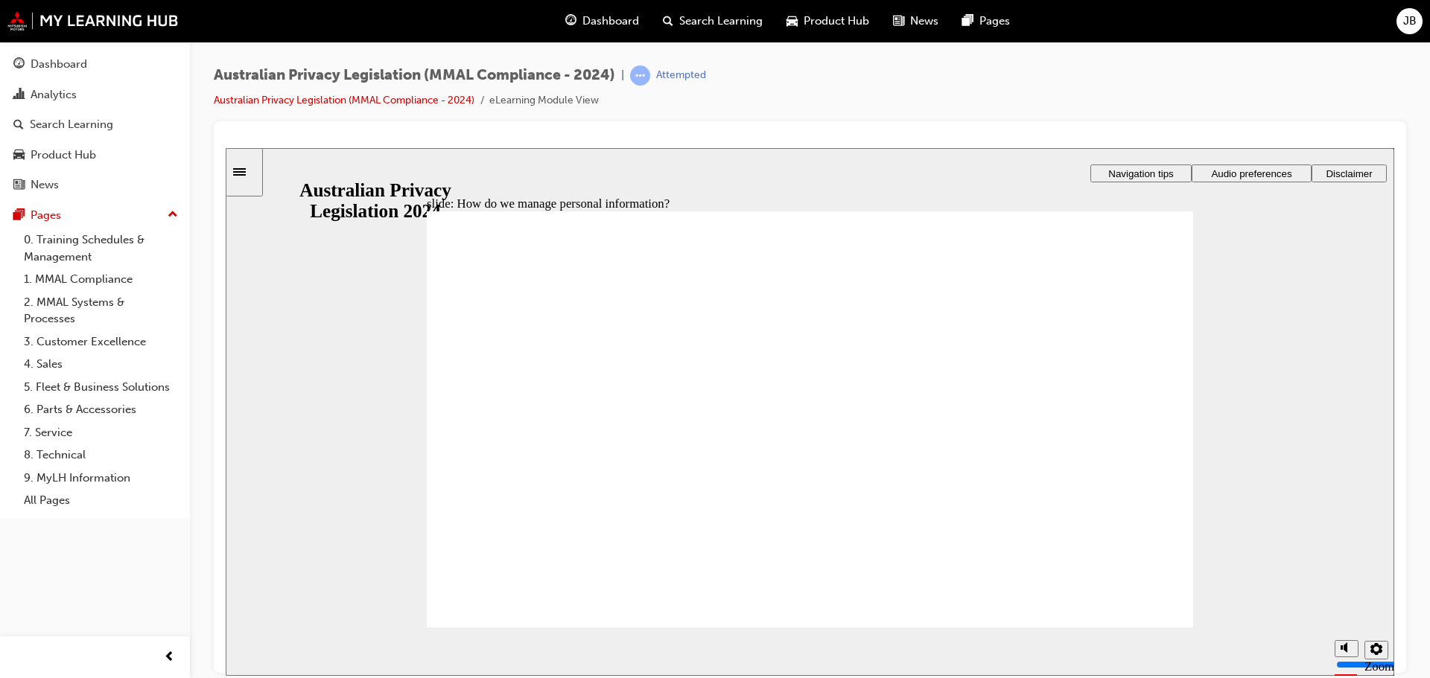
drag, startPoint x: 1062, startPoint y: 314, endPoint x: 976, endPoint y: 377, distance: 106.0
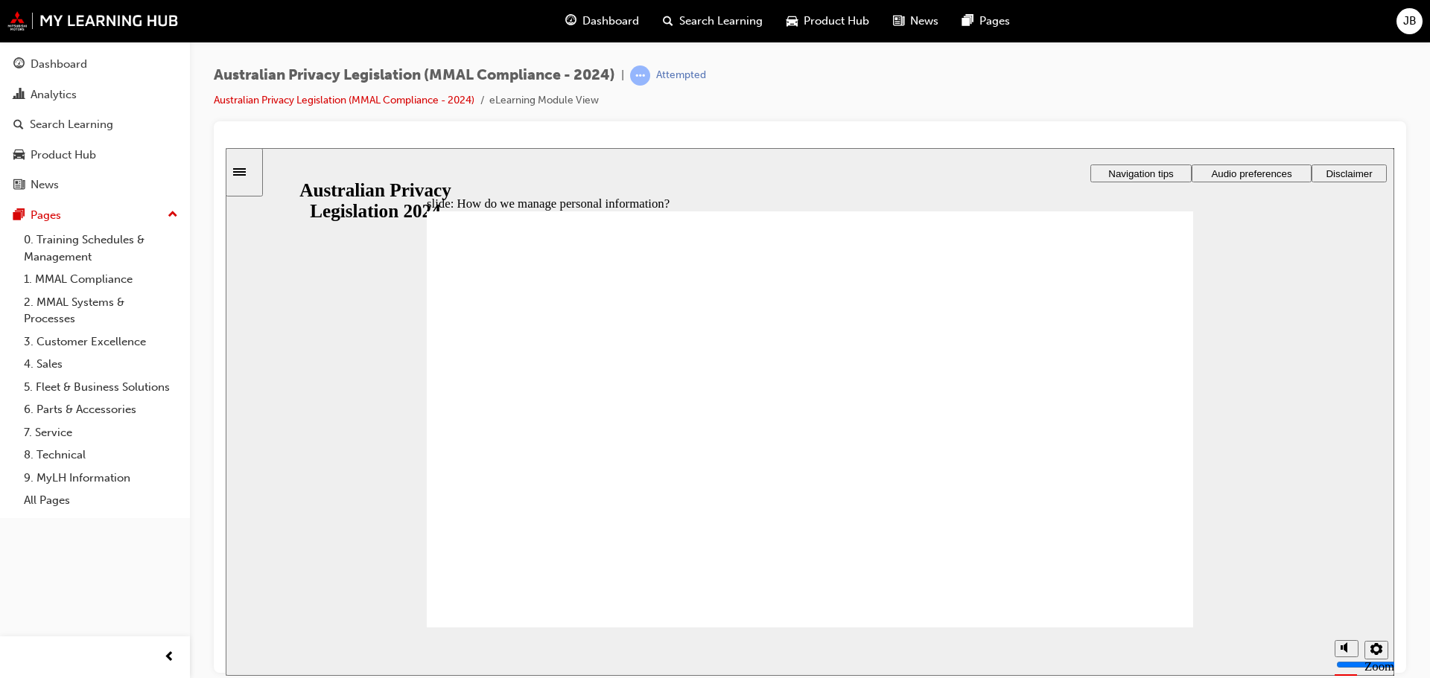
drag, startPoint x: 644, startPoint y: 435, endPoint x: 625, endPoint y: 448, distance: 23.5
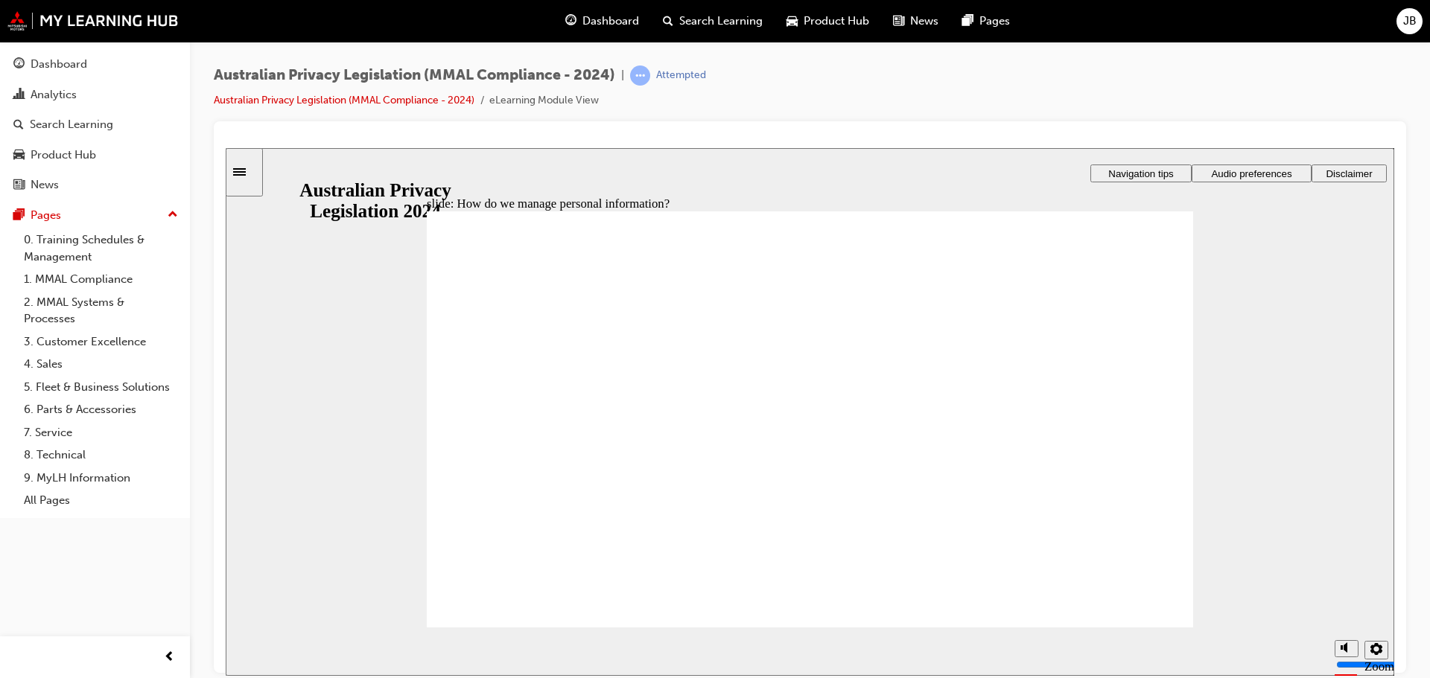
drag, startPoint x: 662, startPoint y: 598, endPoint x: 701, endPoint y: 593, distance: 39.7
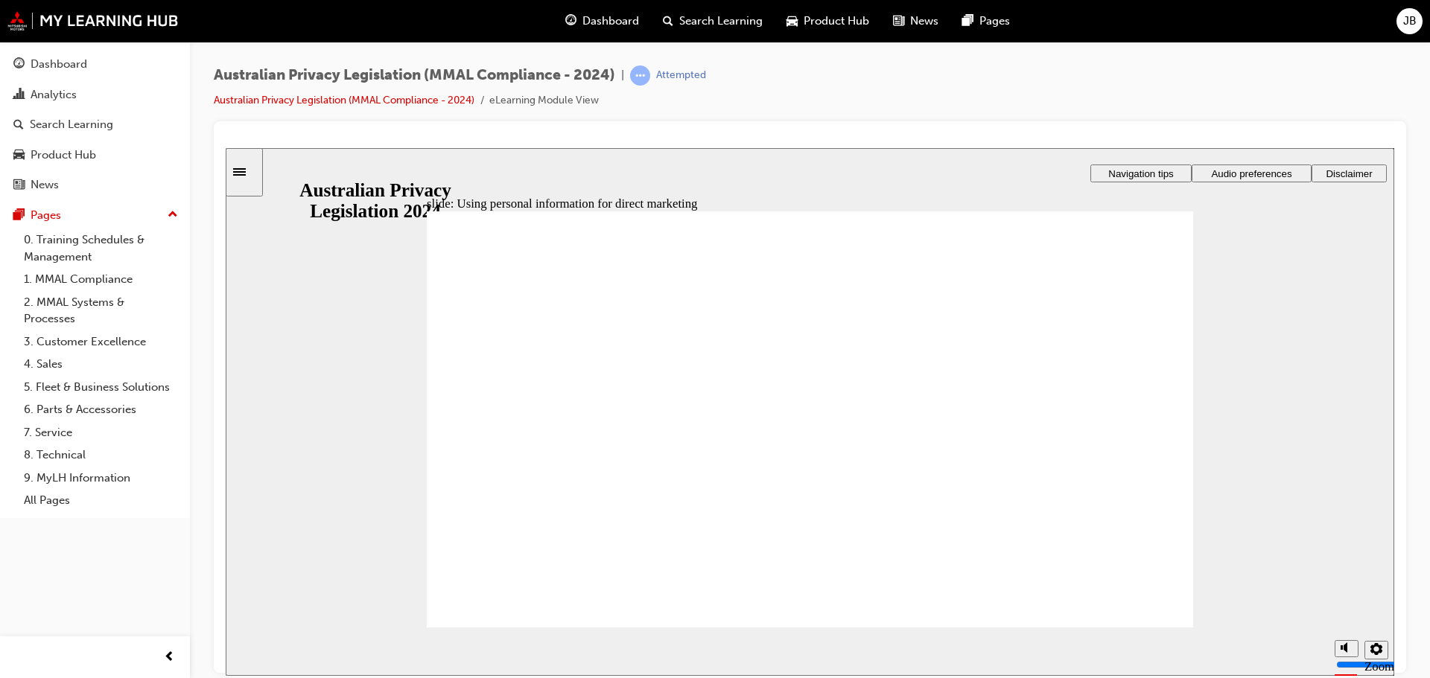
drag, startPoint x: 768, startPoint y: 445, endPoint x: 811, endPoint y: 467, distance: 48.3
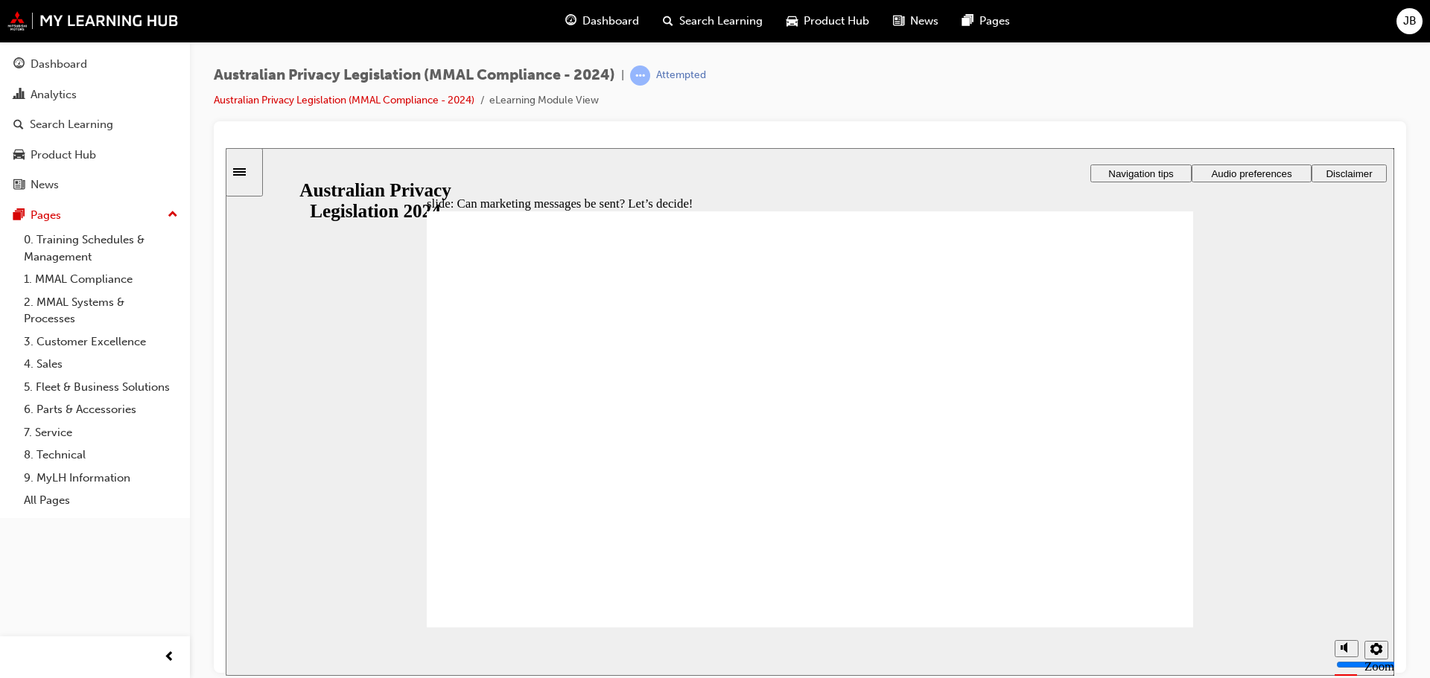
drag, startPoint x: 1127, startPoint y: 602, endPoint x: 1153, endPoint y: 580, distance: 34.9
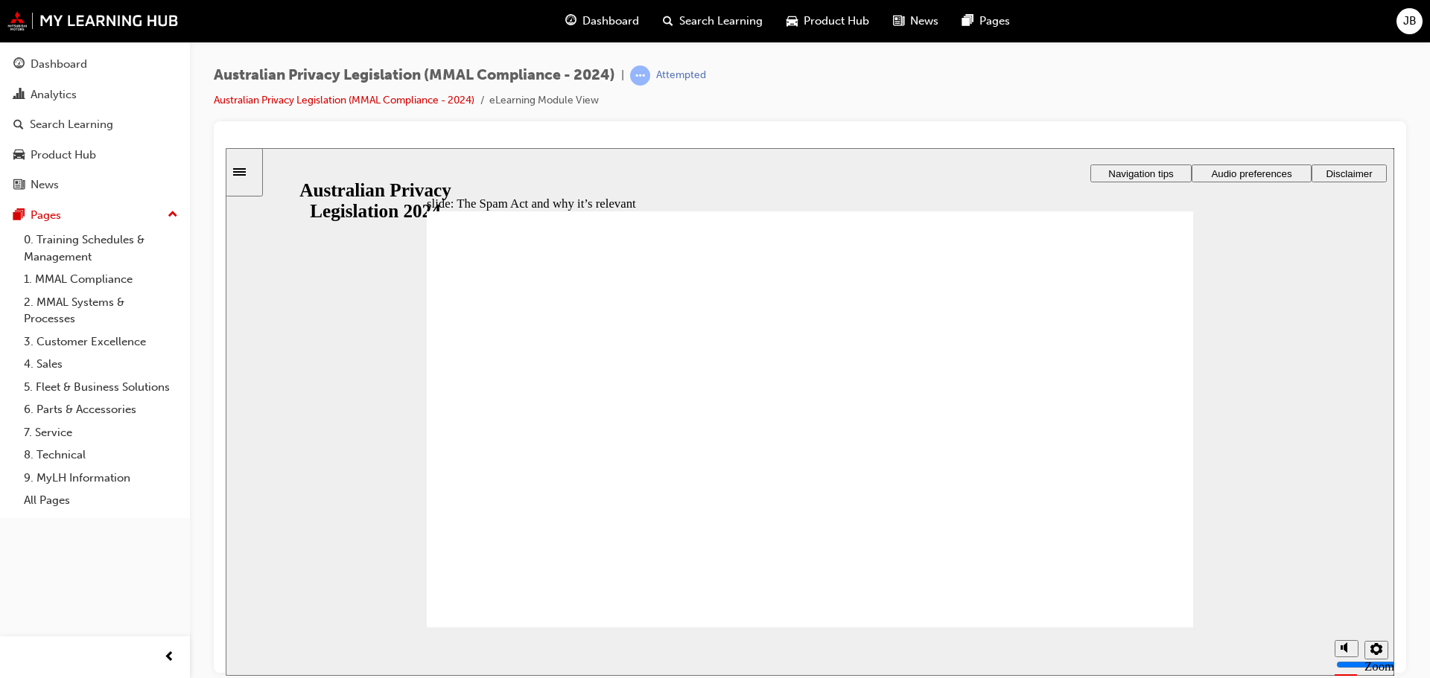
radio input "true"
drag, startPoint x: 767, startPoint y: 450, endPoint x: 1035, endPoint y: 615, distance: 314.9
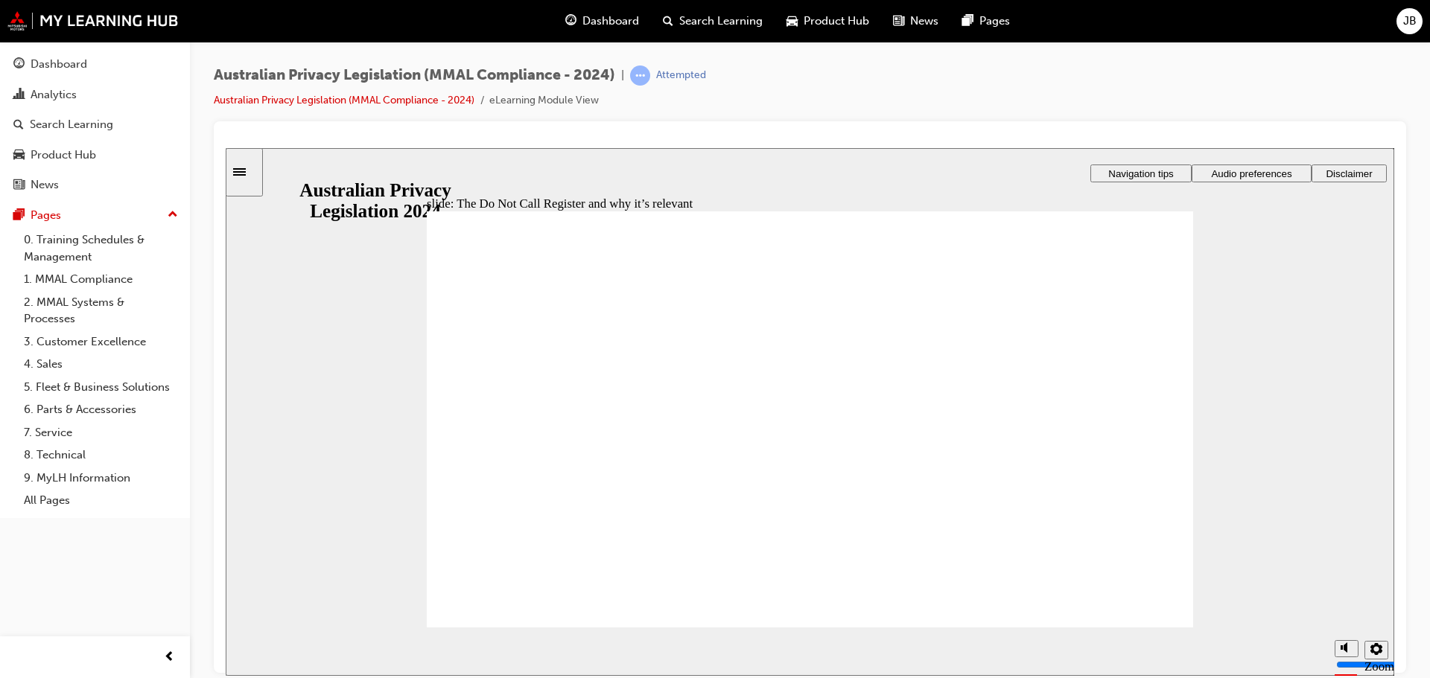
radio input "true"
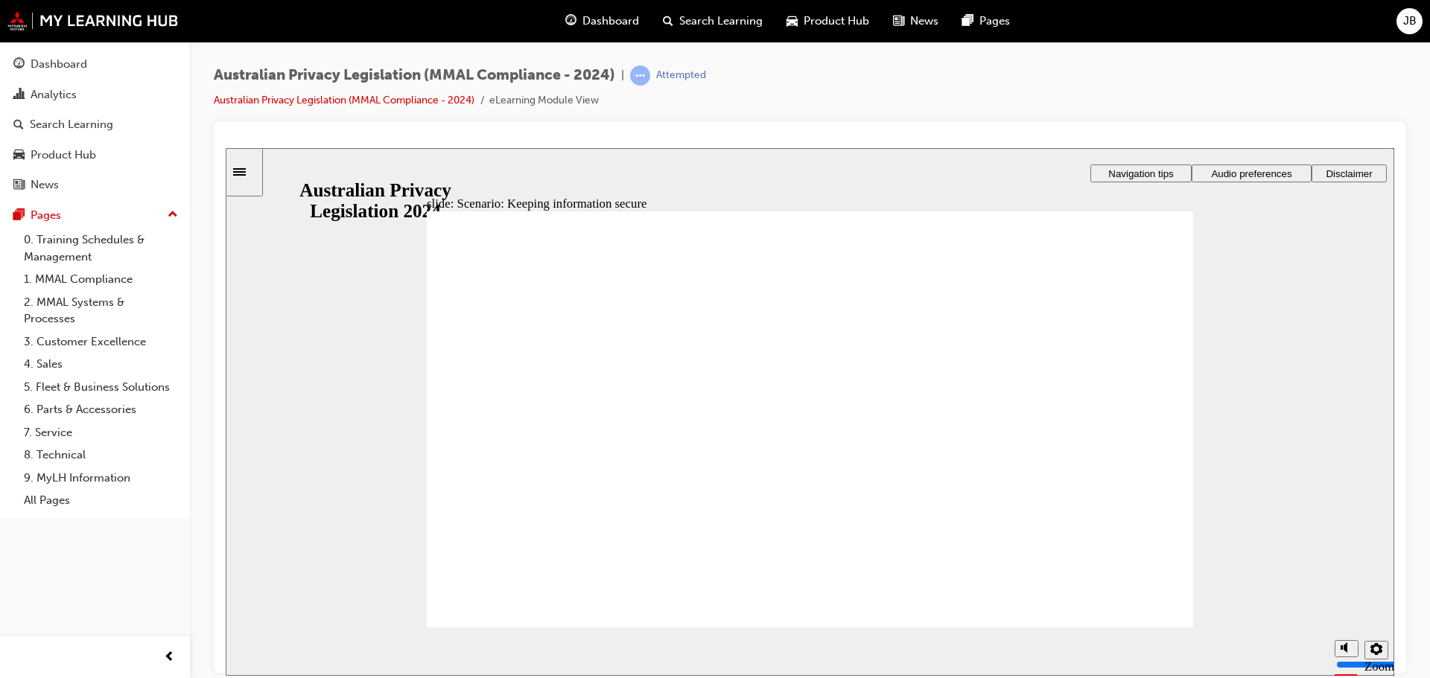
radio input "true"
drag, startPoint x: 880, startPoint y: 448, endPoint x: 874, endPoint y: 459, distance: 13.3
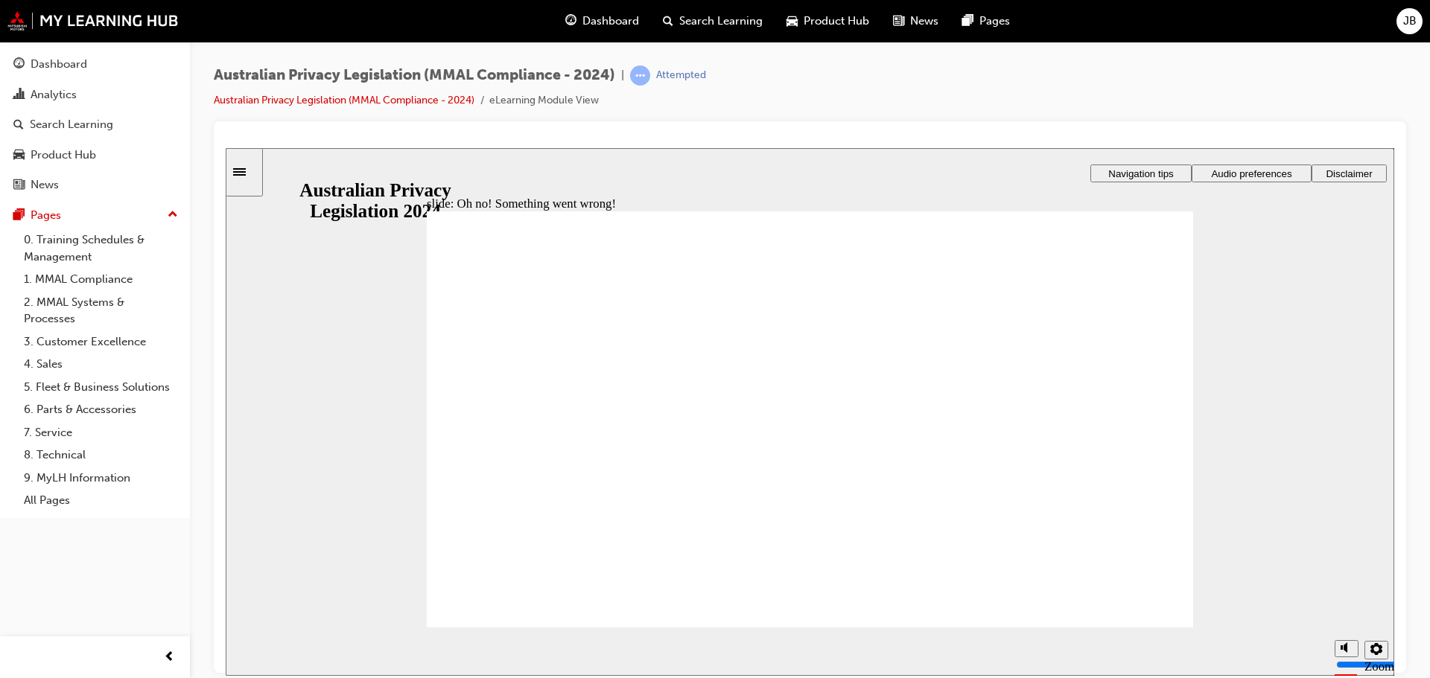
radio input "true"
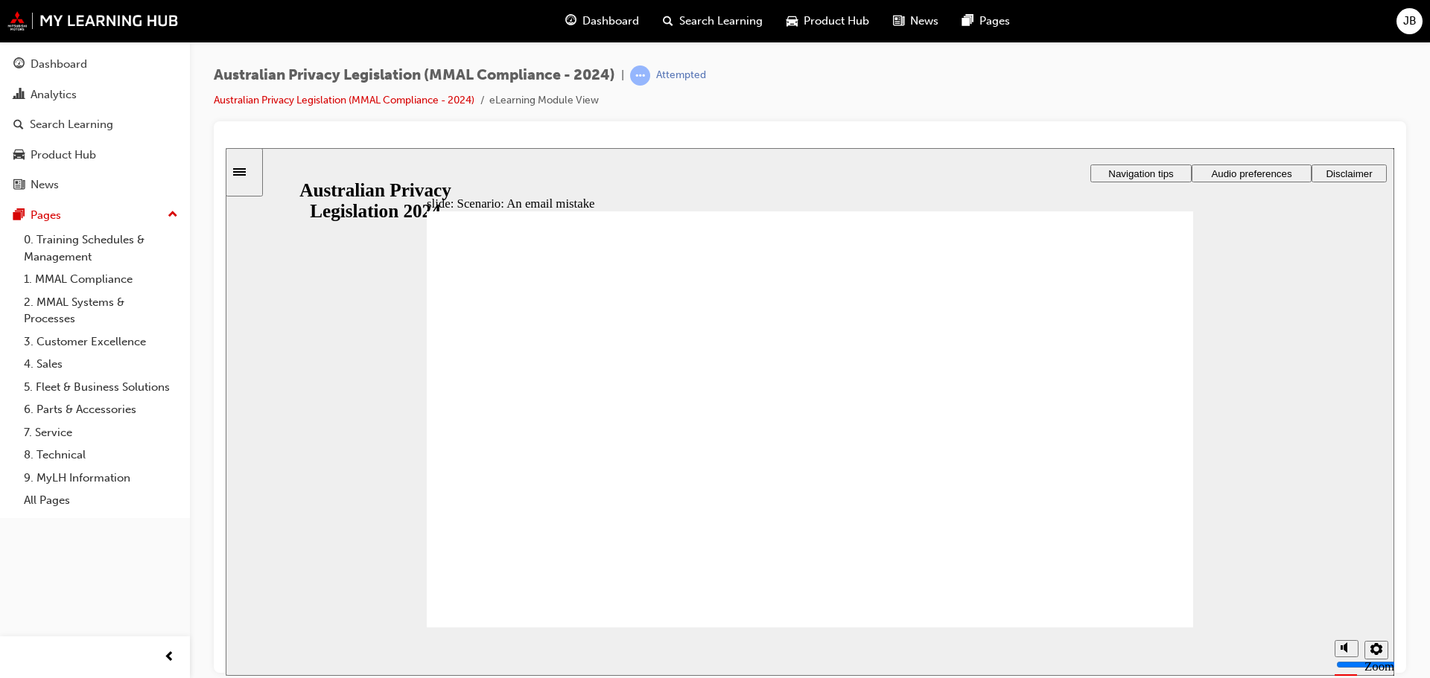
drag, startPoint x: 892, startPoint y: 374, endPoint x: 1031, endPoint y: 374, distance: 138.5
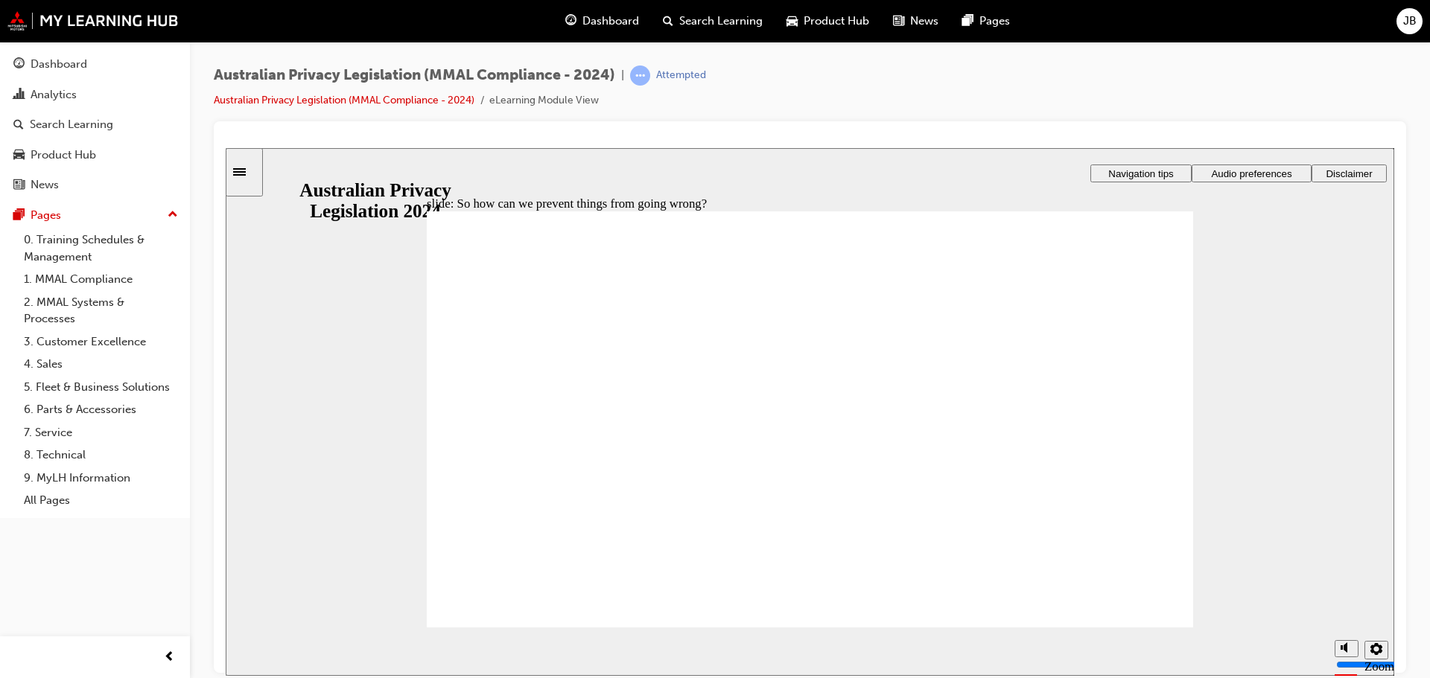
click at [1131, 631] on section "Playback Speed 2 1.75 1.5 1.25 0.75" at bounding box center [810, 651] width 1168 height 48
drag, startPoint x: 513, startPoint y: 380, endPoint x: 599, endPoint y: 394, distance: 87.4
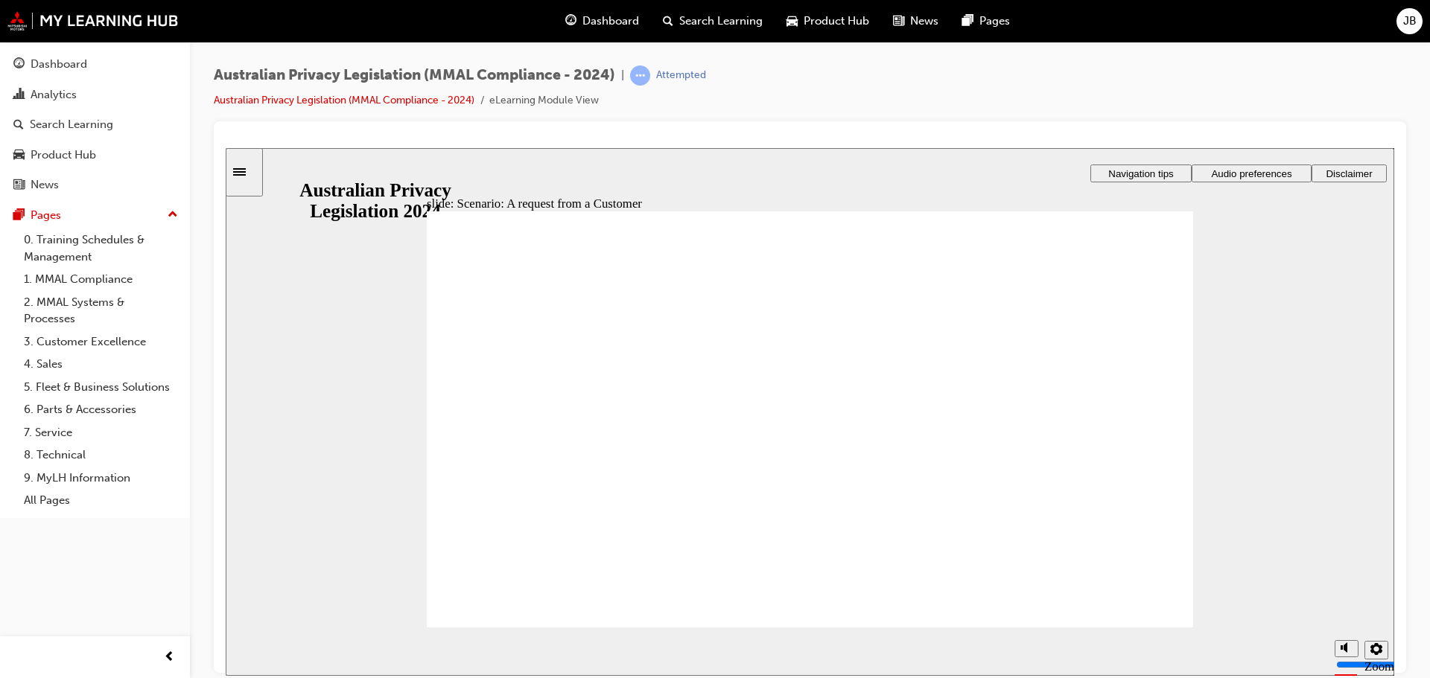
radio input "true"
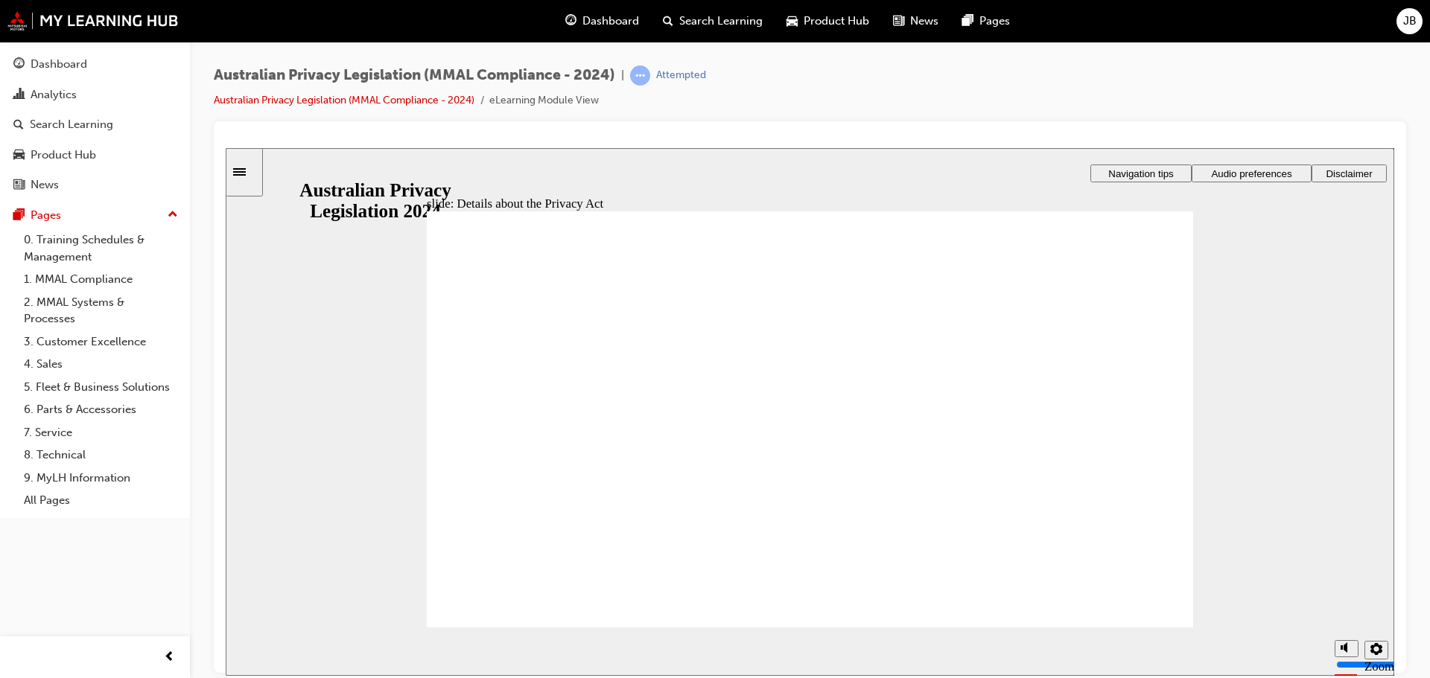
drag, startPoint x: 609, startPoint y: 522, endPoint x: 622, endPoint y: 526, distance: 13.4
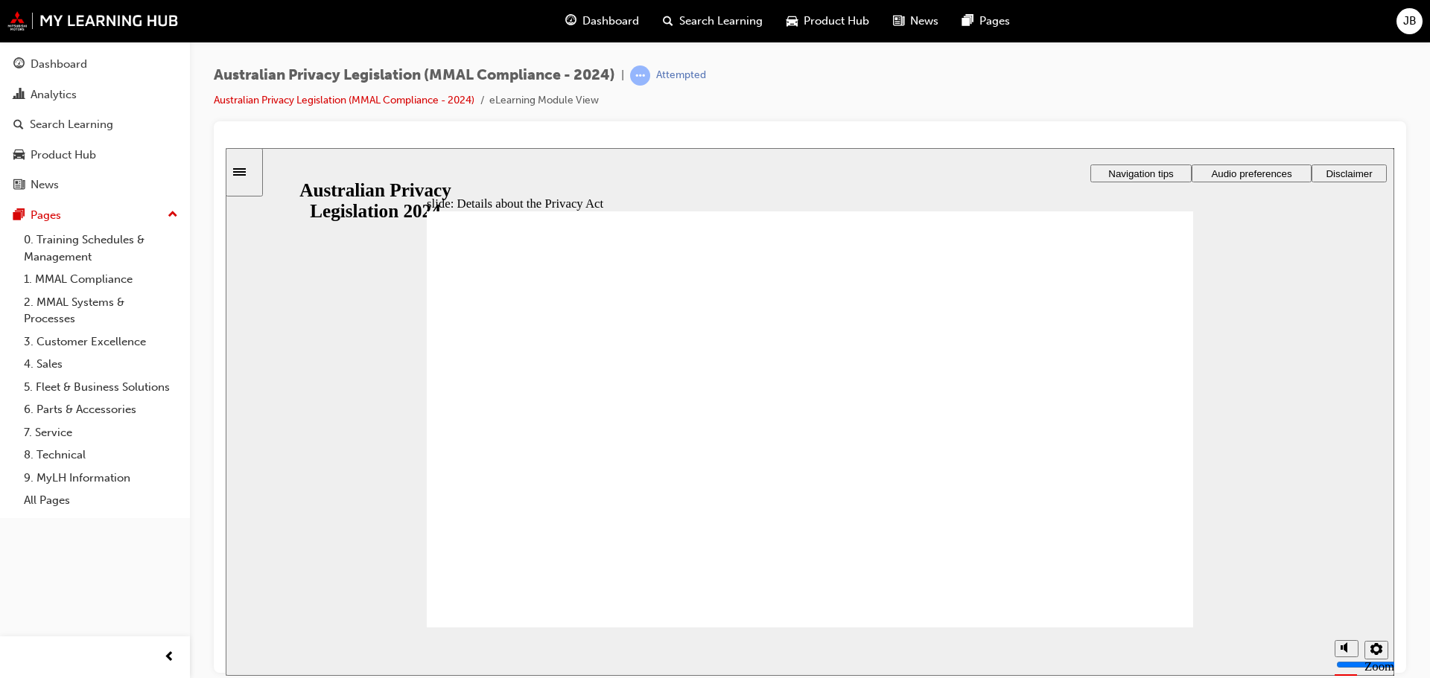
drag, startPoint x: 885, startPoint y: 596, endPoint x: 919, endPoint y: 600, distance: 34.5
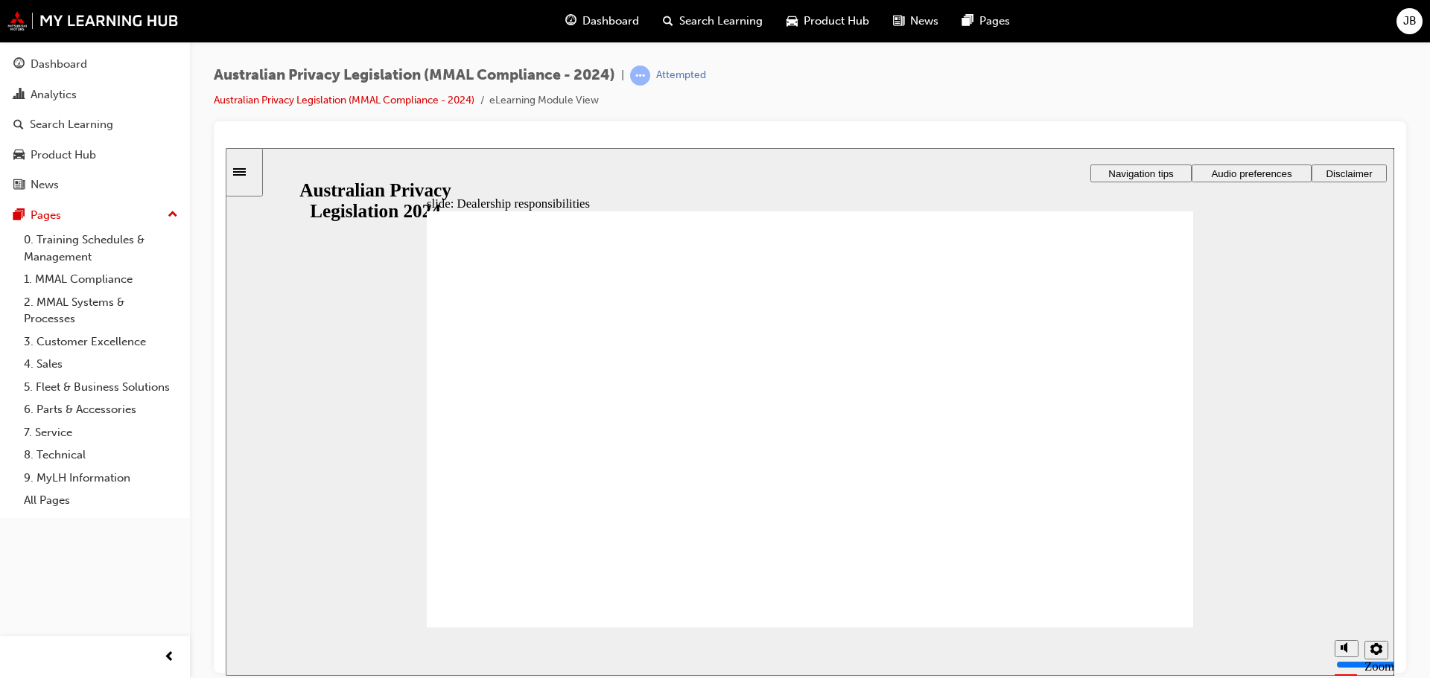
drag, startPoint x: 646, startPoint y: 378, endPoint x: 731, endPoint y: 378, distance: 85.6
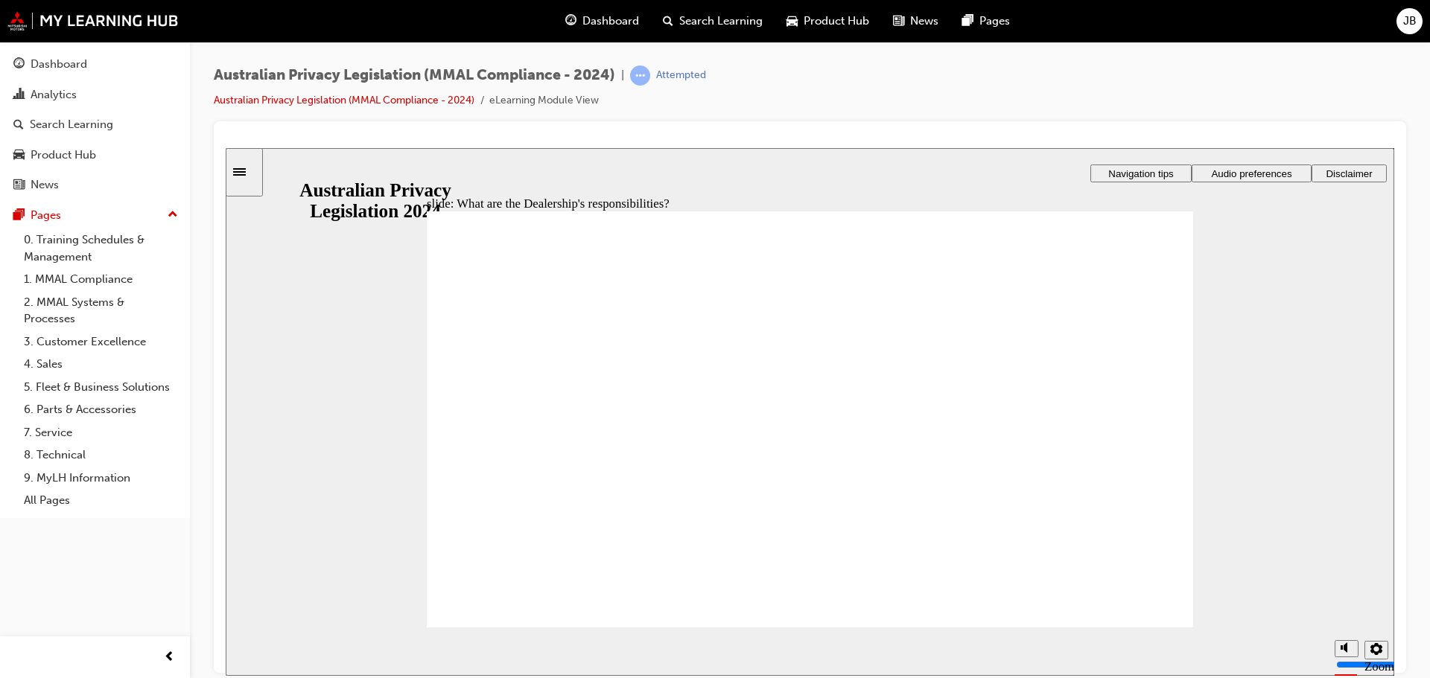
drag, startPoint x: 1037, startPoint y: 382, endPoint x: 1043, endPoint y: 372, distance: 12.0
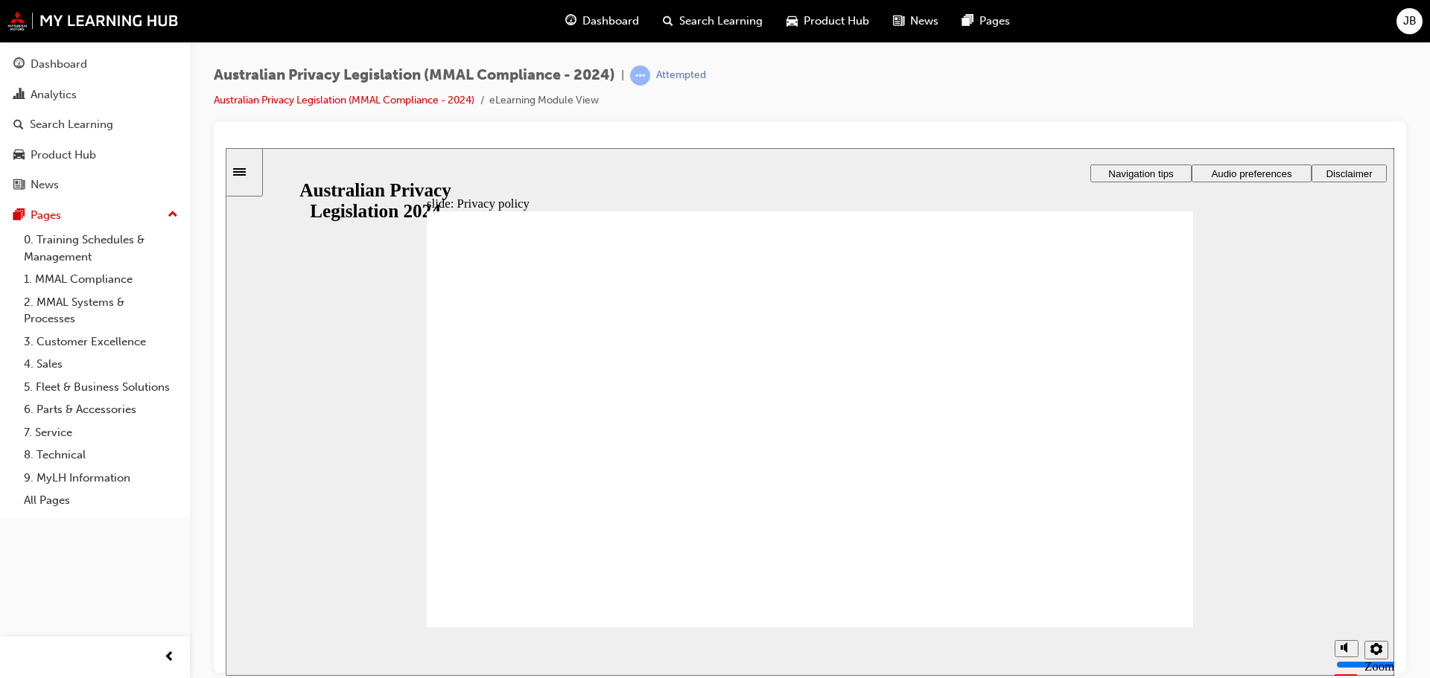
checkbox input "true"
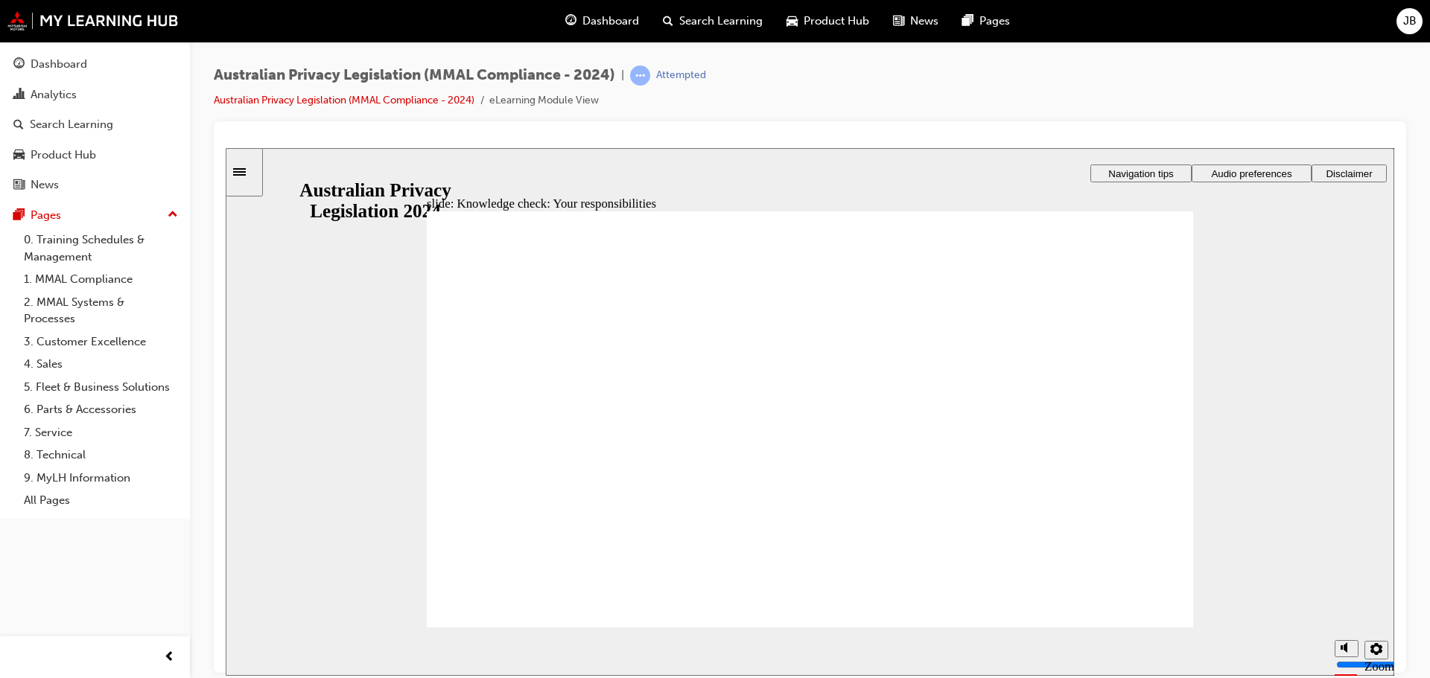
checkbox input "true"
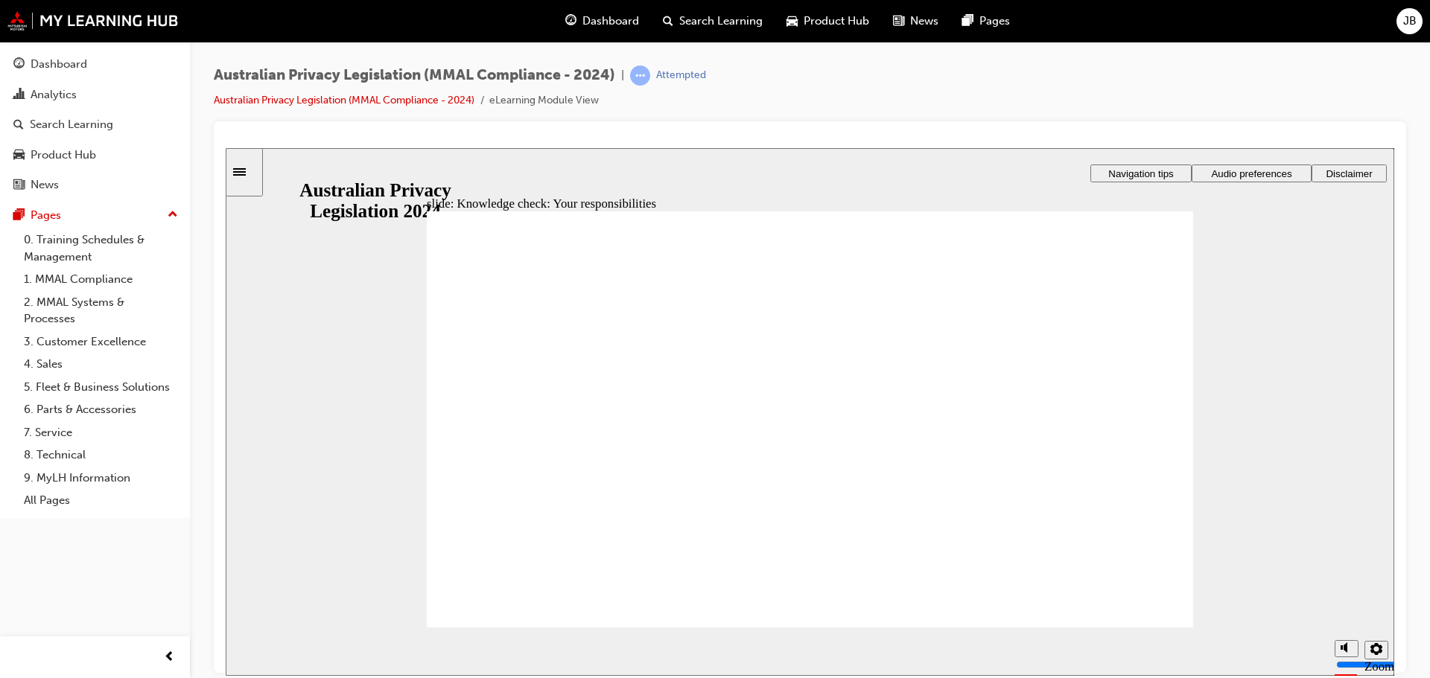
checkbox input "true"
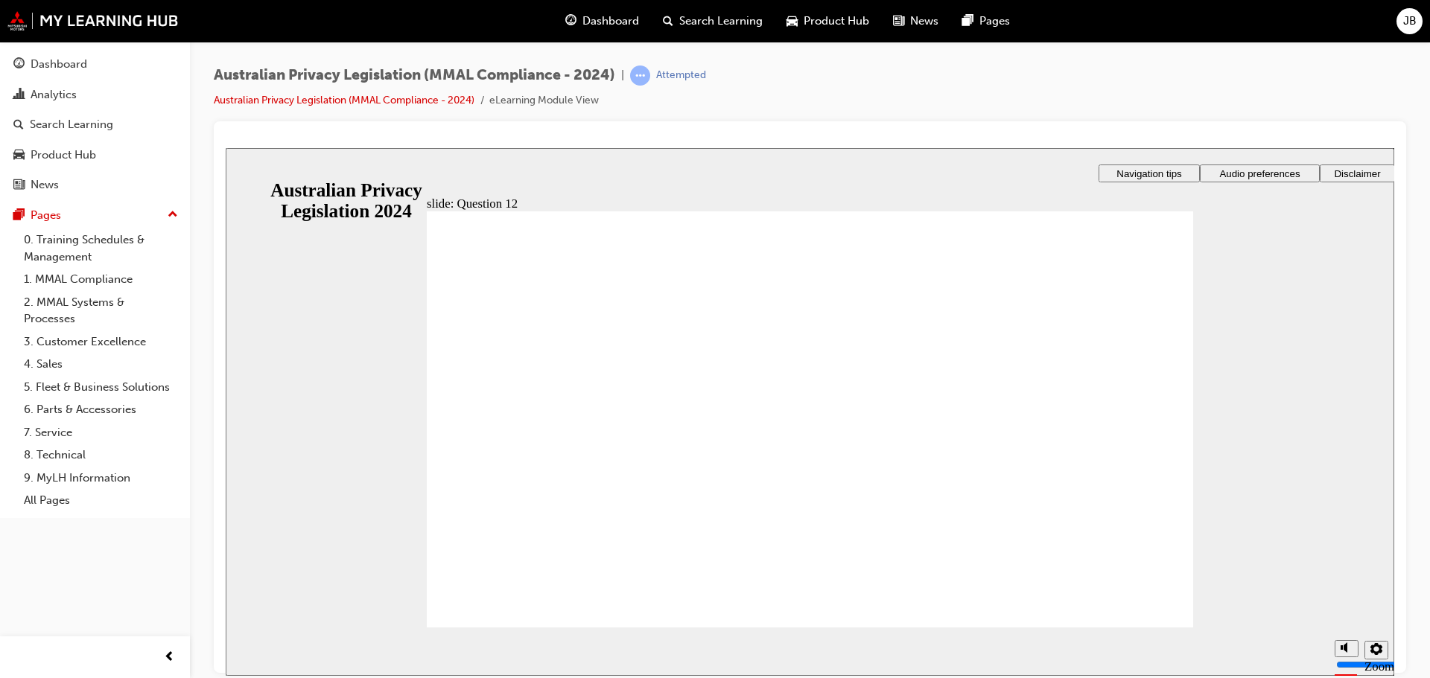
checkbox input "true"
radio input "true"
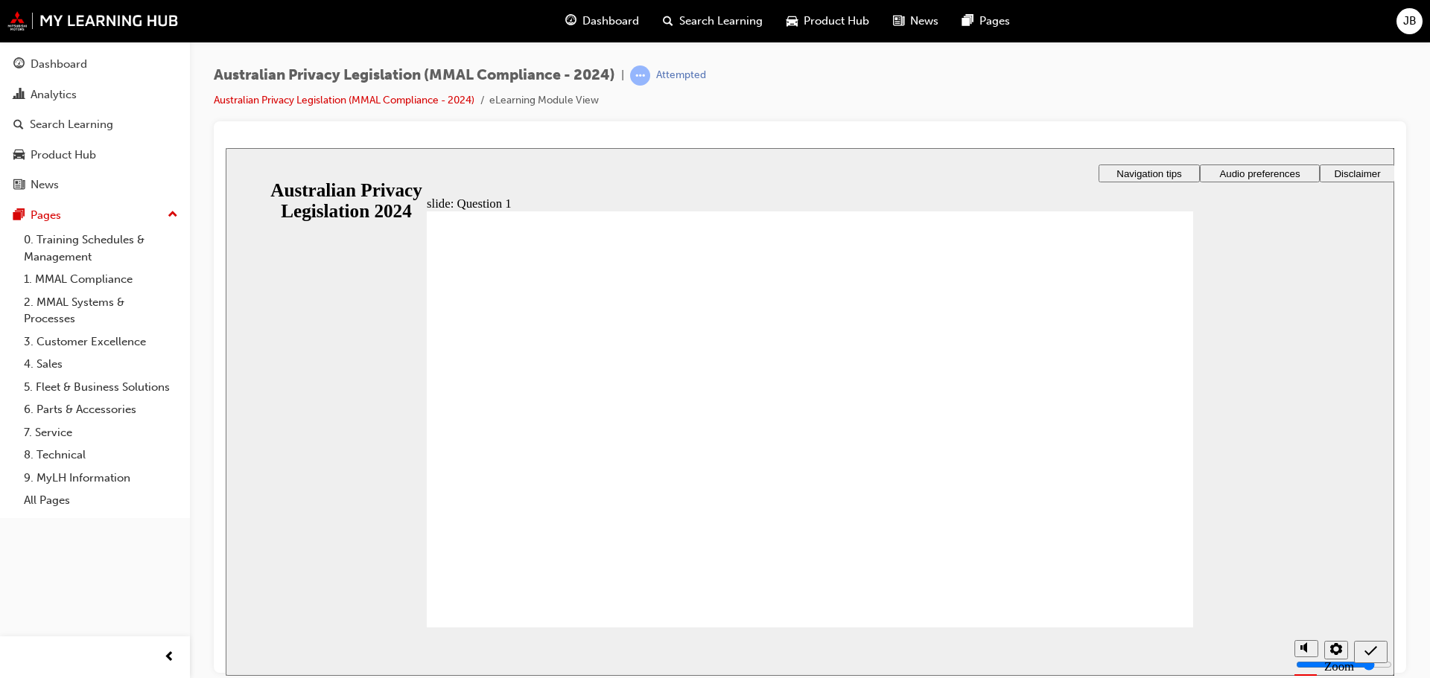
drag, startPoint x: 651, startPoint y: 445, endPoint x: 579, endPoint y: 593, distance: 164.5
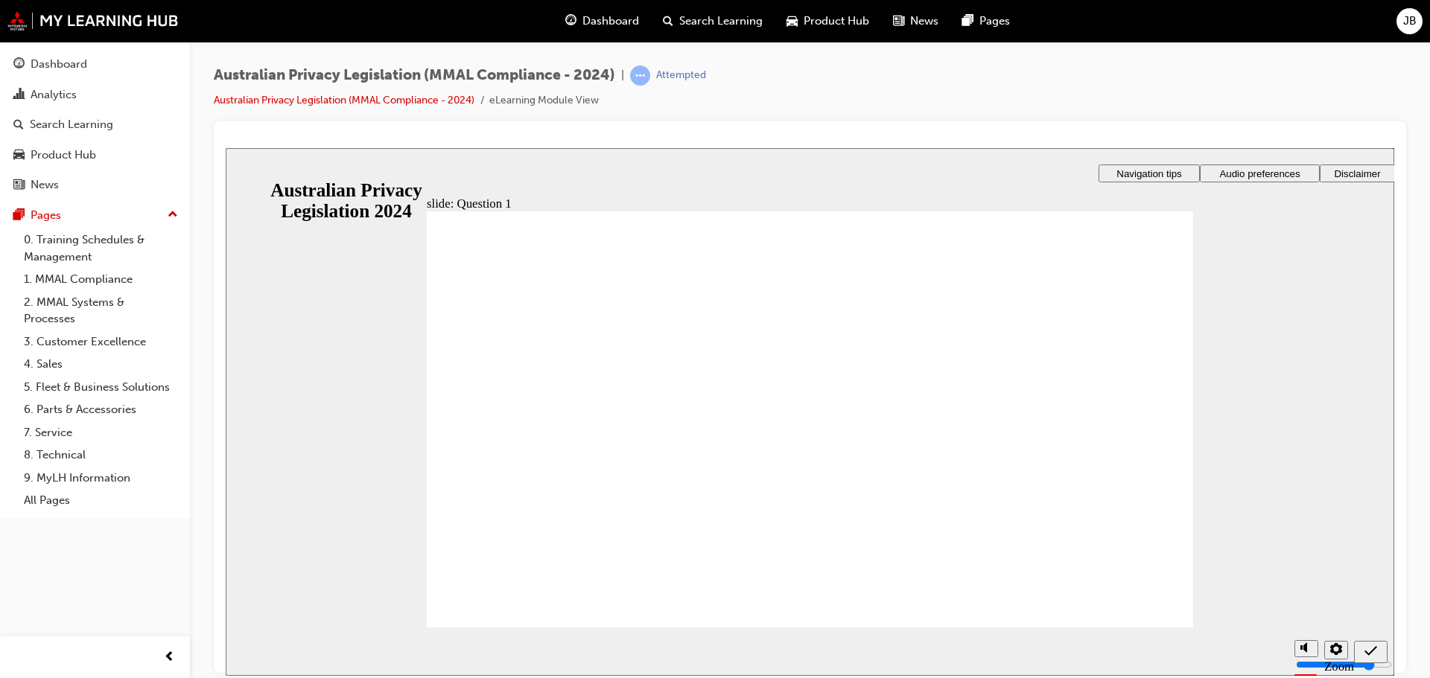
radio input "true"
drag, startPoint x: 721, startPoint y: 395, endPoint x: 529, endPoint y: 608, distance: 286.9
click at [1124, 632] on section "Playback Speed 2 1.75" at bounding box center [810, 651] width 1168 height 48
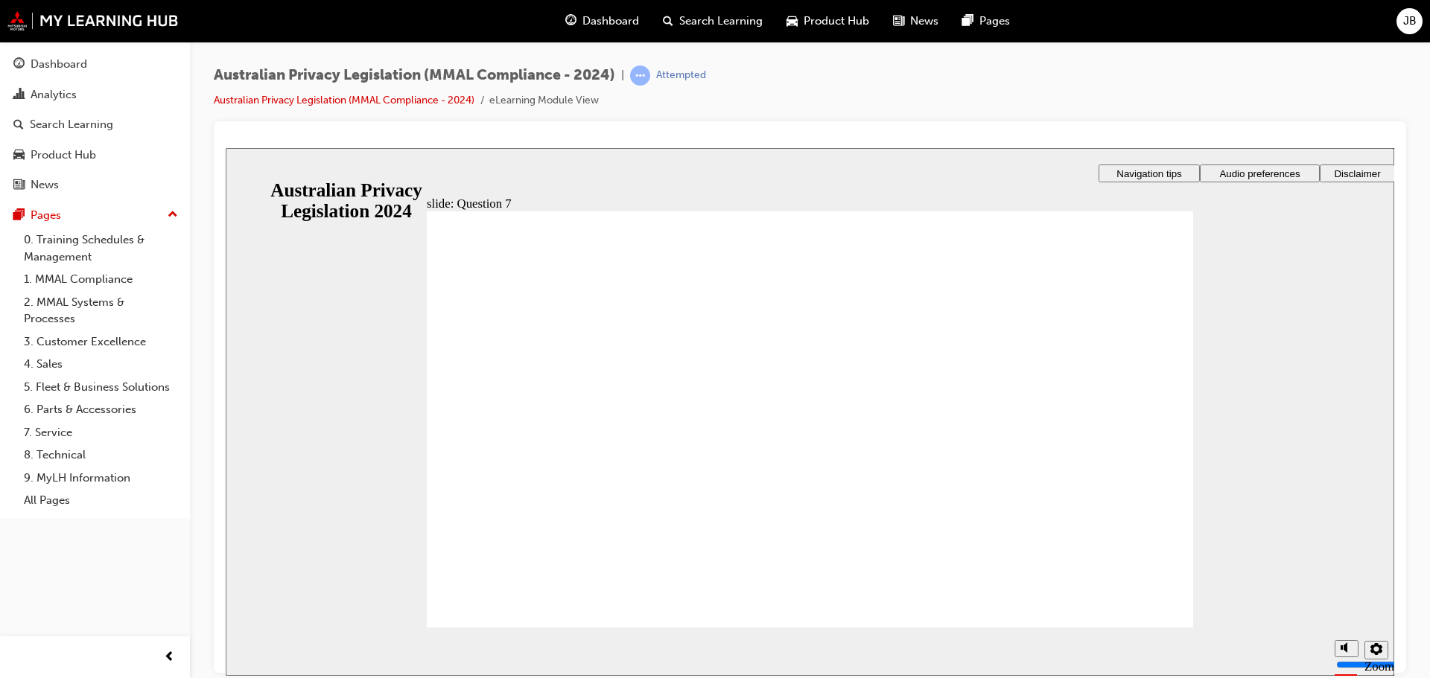
radio input "true"
radio input "false"
radio input "true"
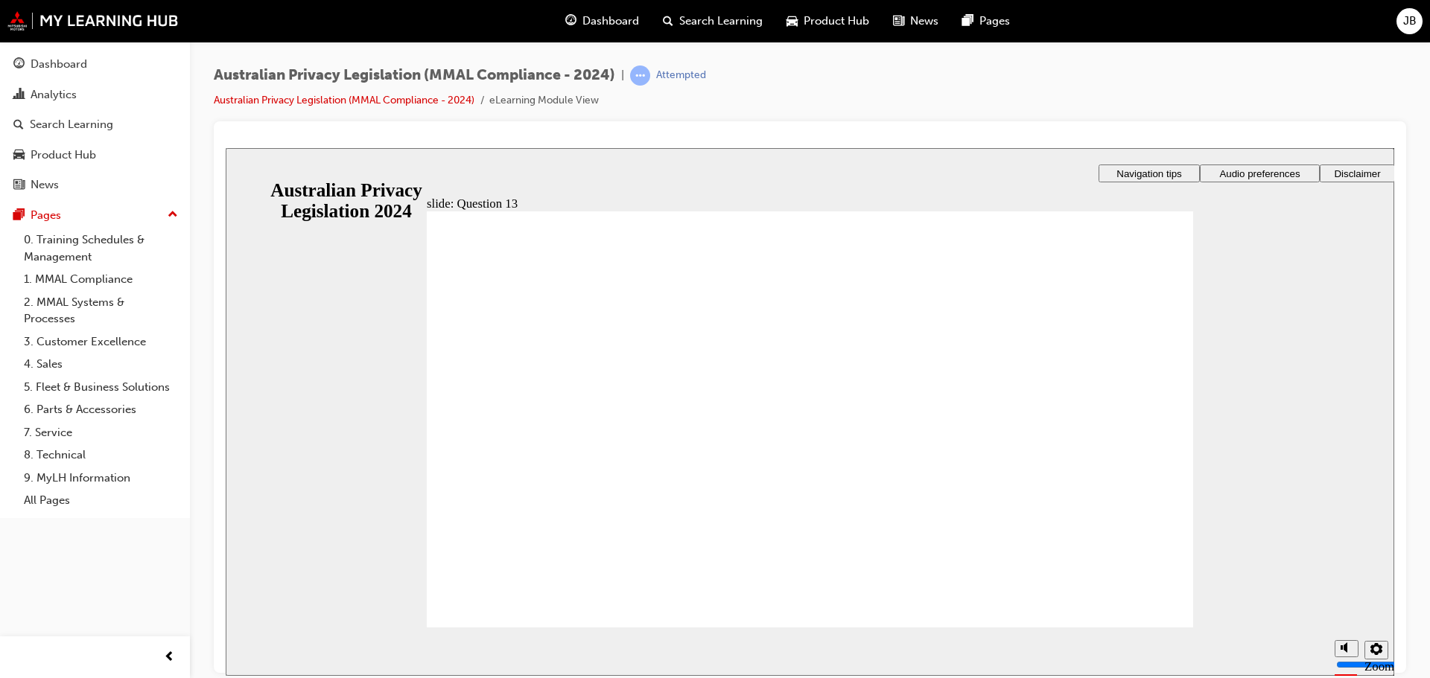
radio input "false"
radio input "true"
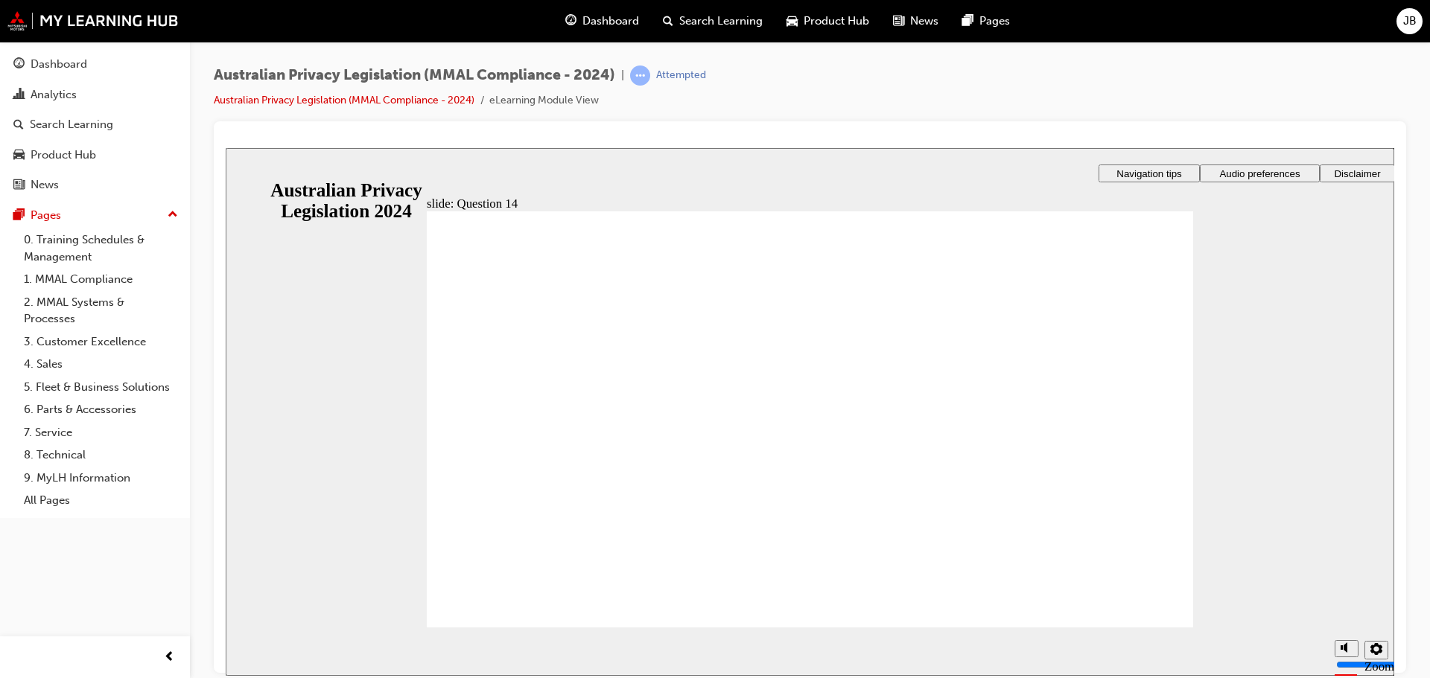
drag, startPoint x: 596, startPoint y: 397, endPoint x: 544, endPoint y: 599, distance: 208.4
radio input "true"
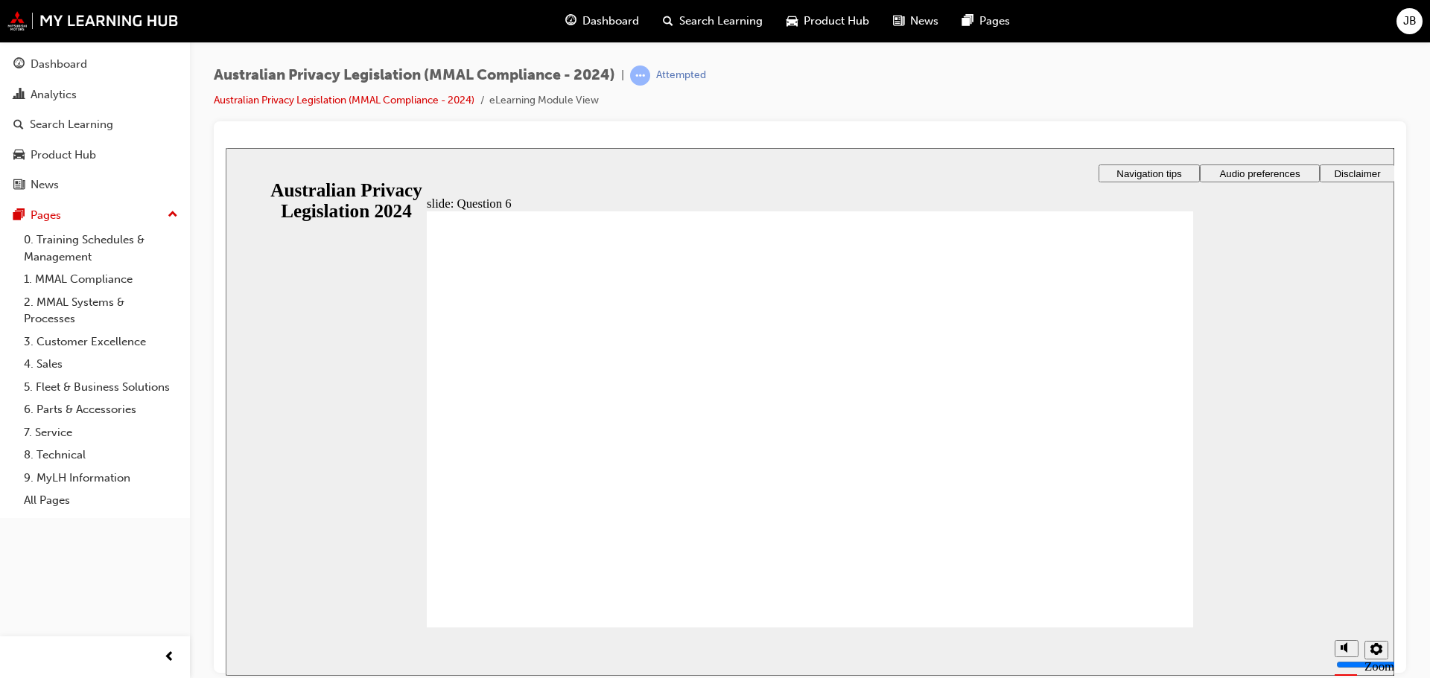
drag, startPoint x: 531, startPoint y: 317, endPoint x: 694, endPoint y: 312, distance: 163.2
click at [1095, 634] on section "Playback Speed 2 1.75" at bounding box center [810, 651] width 1168 height 48
radio input "true"
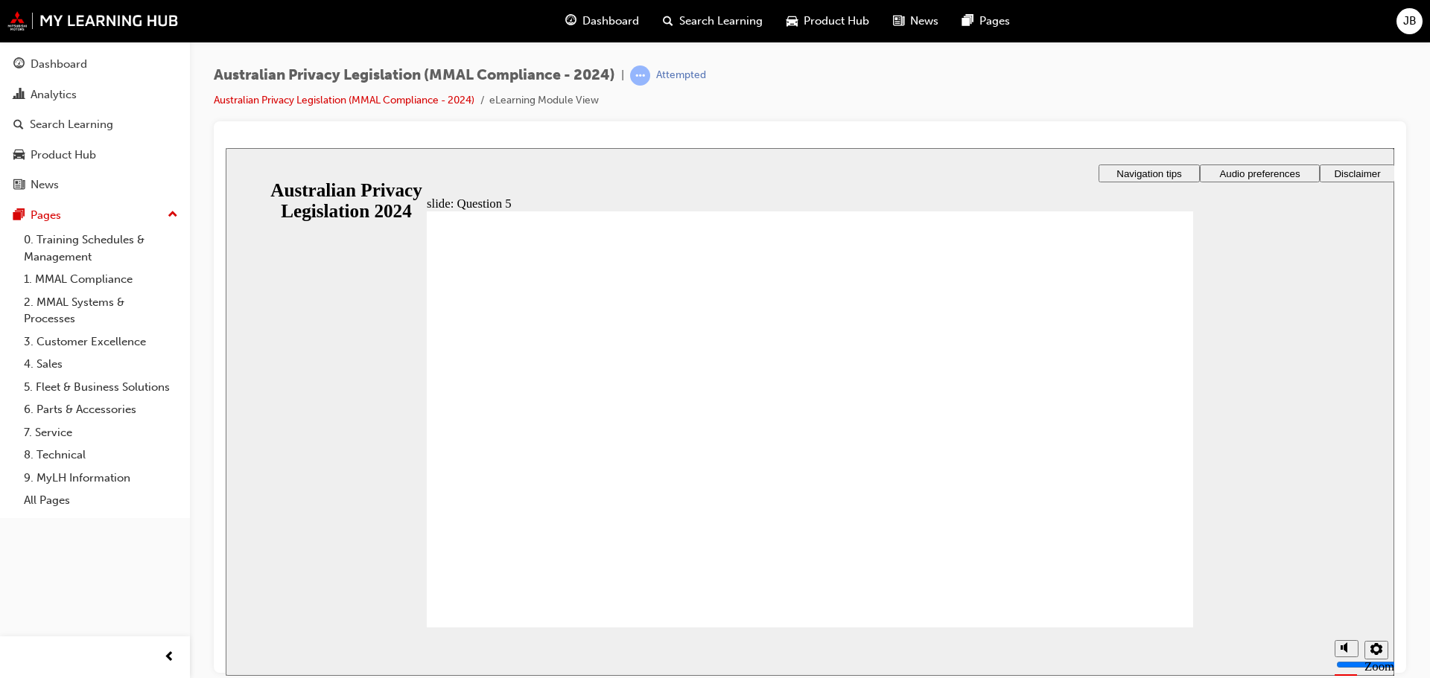
drag, startPoint x: 653, startPoint y: 401, endPoint x: 558, endPoint y: 590, distance: 211.5
radio input "true"
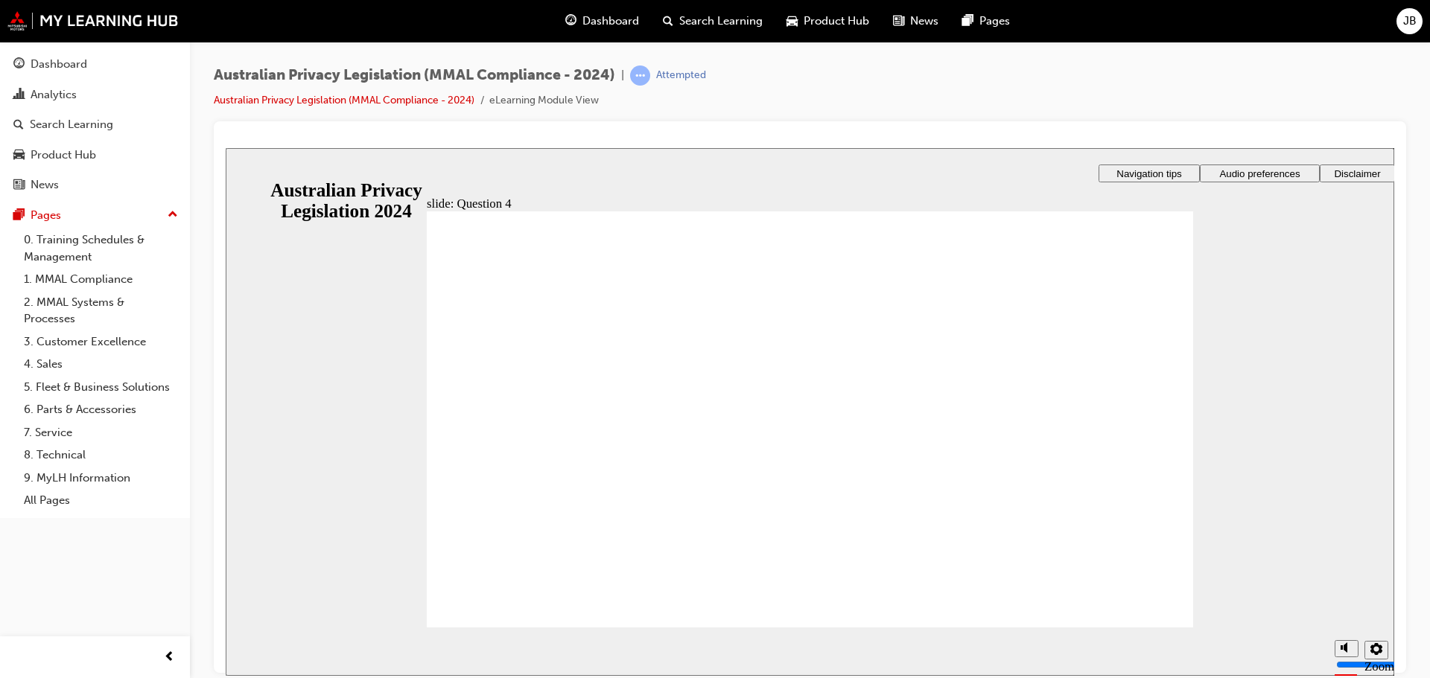
checkbox input "true"
drag, startPoint x: 749, startPoint y: 480, endPoint x: 541, endPoint y: 593, distance: 236.9
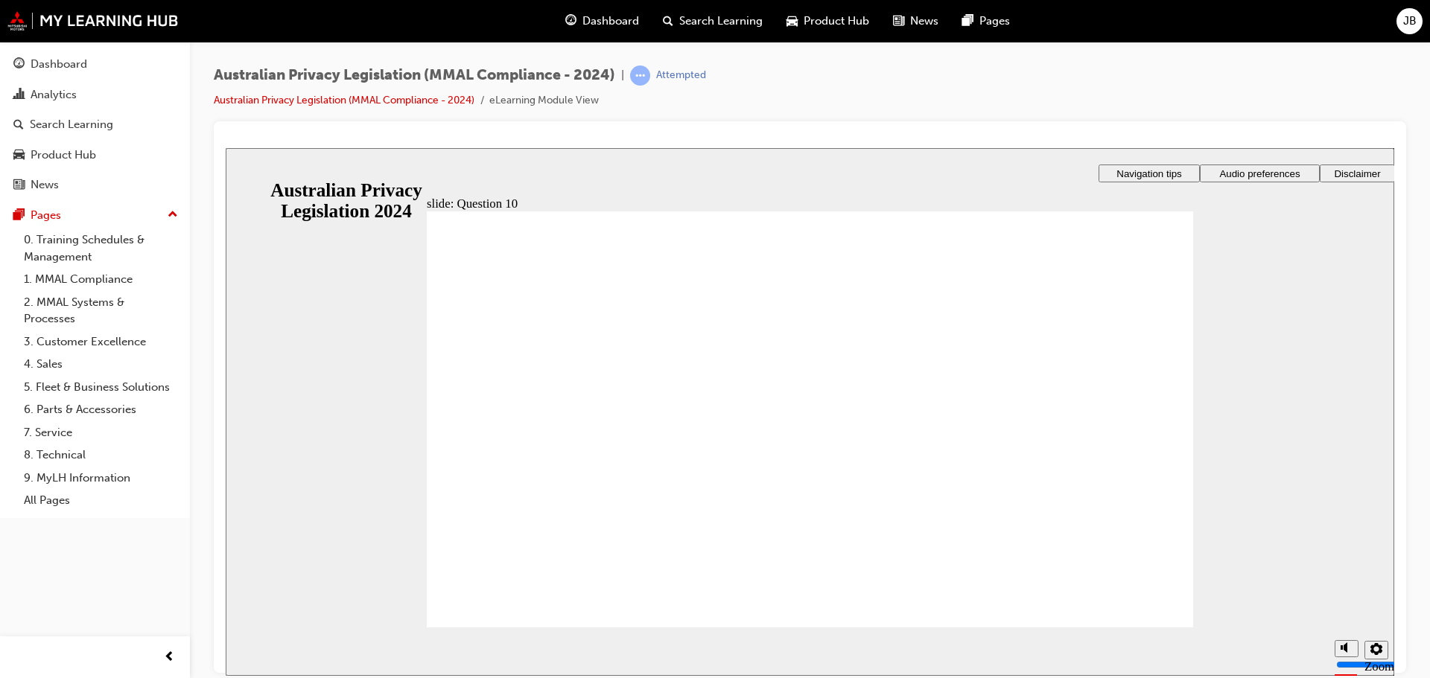
radio input "true"
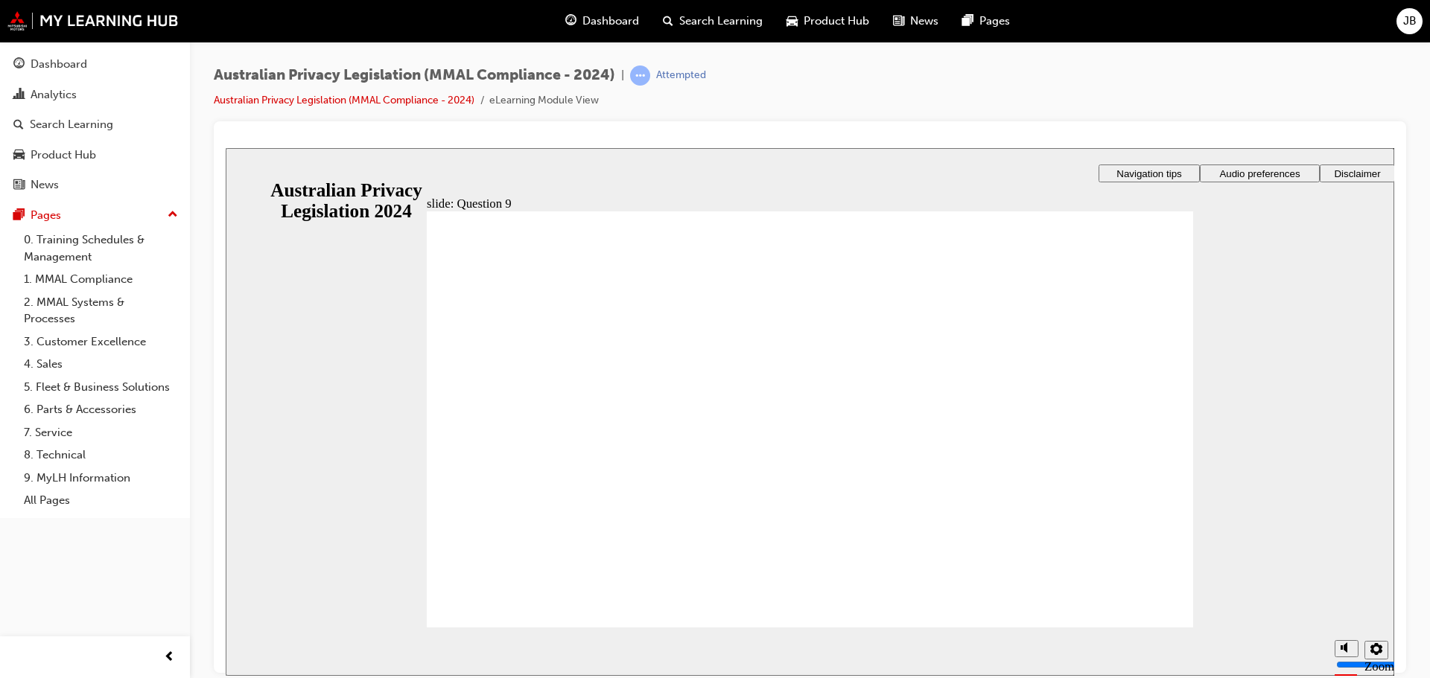
radio input "false"
radio input "true"
drag, startPoint x: 585, startPoint y: 499, endPoint x: 494, endPoint y: 560, distance: 109.5
radio input "true"
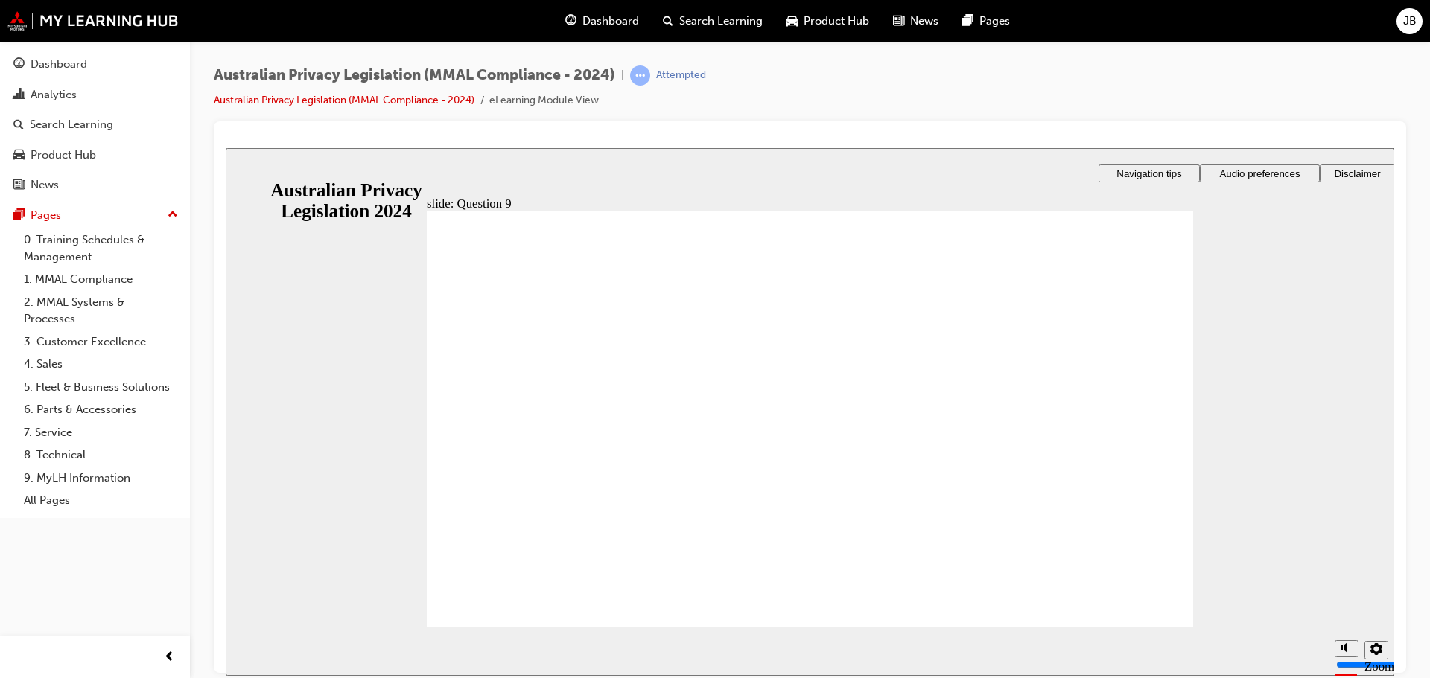
drag, startPoint x: 481, startPoint y: 445, endPoint x: 492, endPoint y: 456, distance: 15.8
radio input "true"
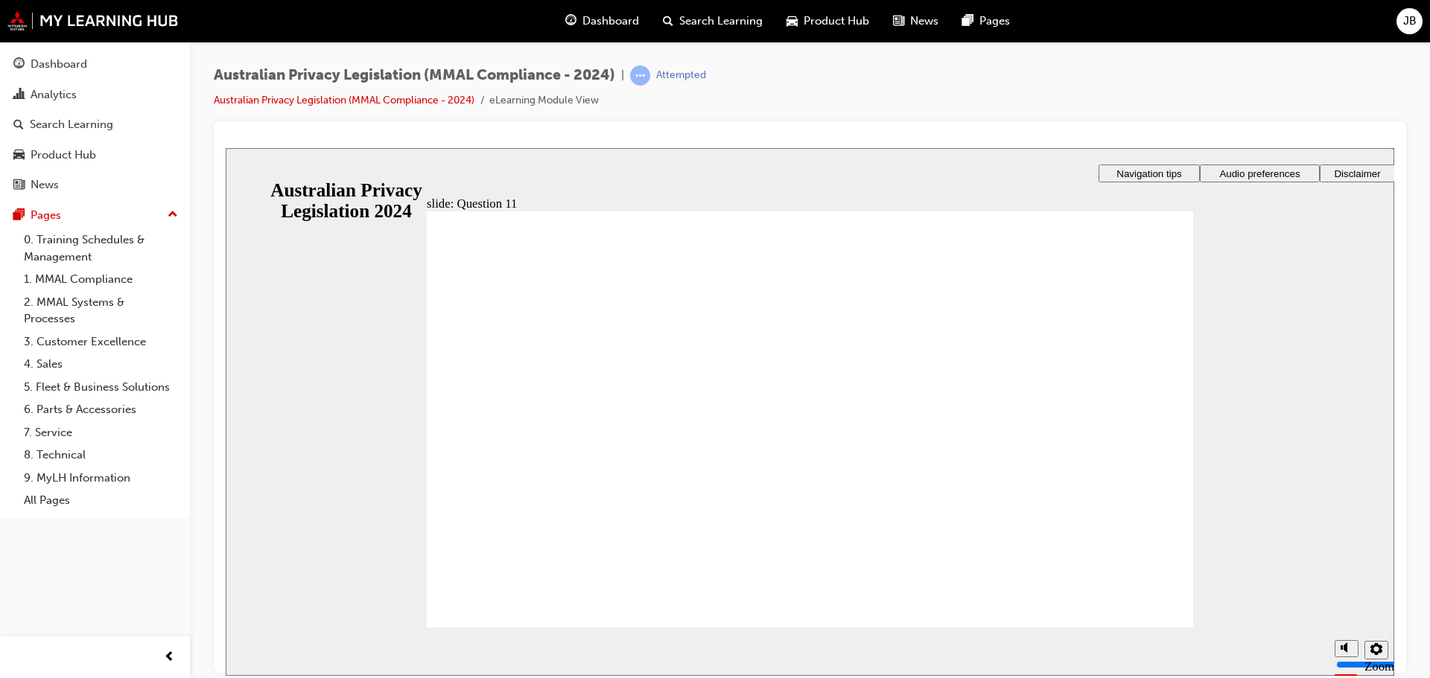
radio input "true"
drag, startPoint x: 573, startPoint y: 358, endPoint x: 547, endPoint y: 517, distance: 161.6
radio input "false"
radio input "true"
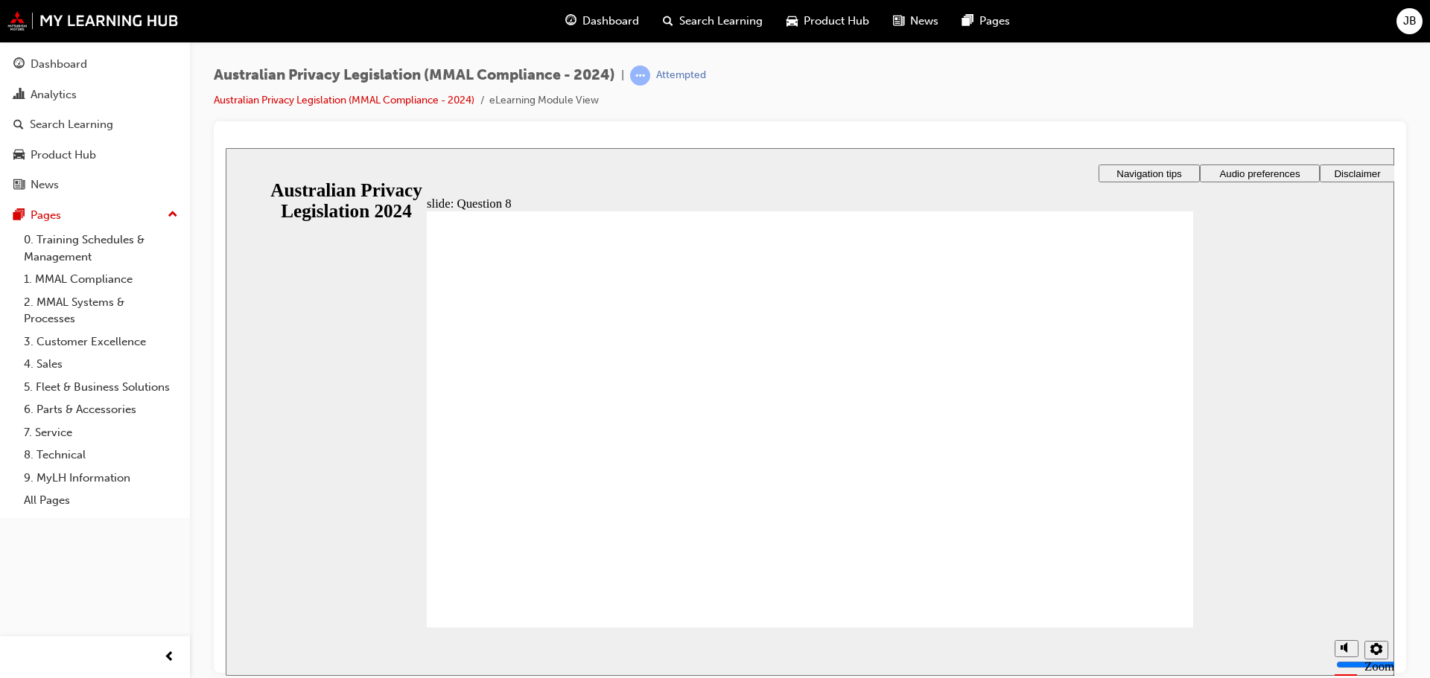
drag, startPoint x: 1138, startPoint y: 581, endPoint x: 1138, endPoint y: 598, distance: 17.1
click at [609, 12] on div "Dashboard" at bounding box center [602, 21] width 98 height 31
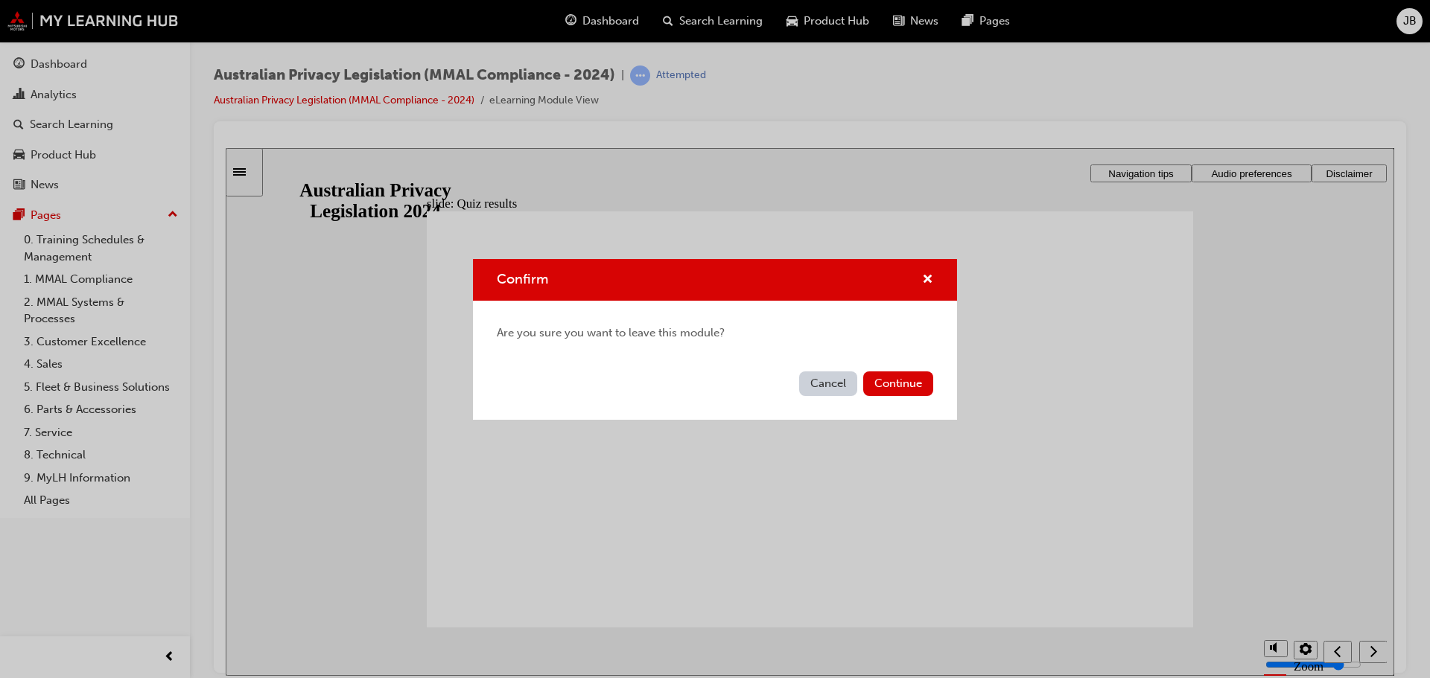
click at [909, 392] on button "Continue" at bounding box center [898, 384] width 70 height 25
